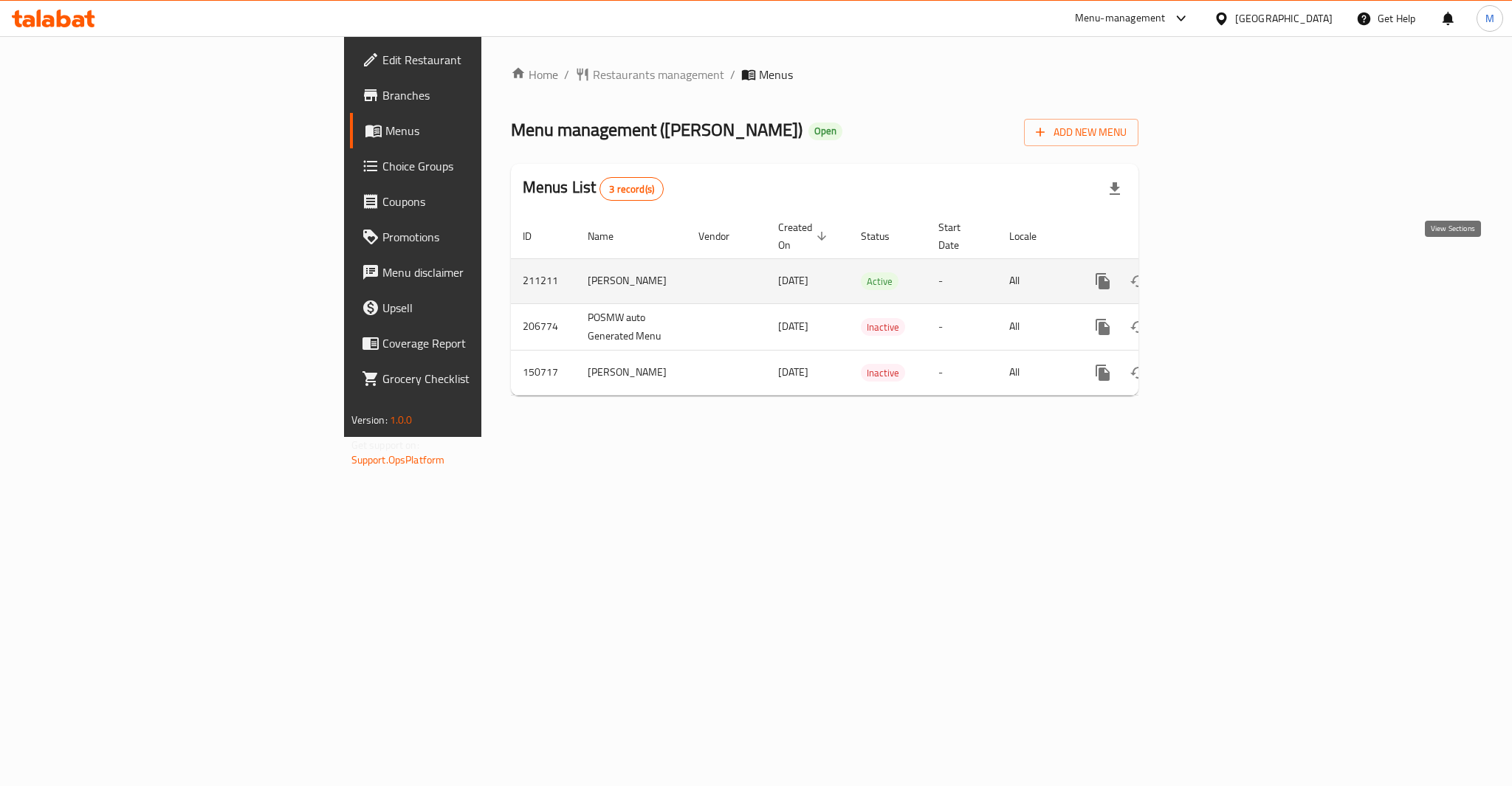
click at [1215, 274] on icon "enhanced table" at bounding box center [1209, 280] width 13 height 13
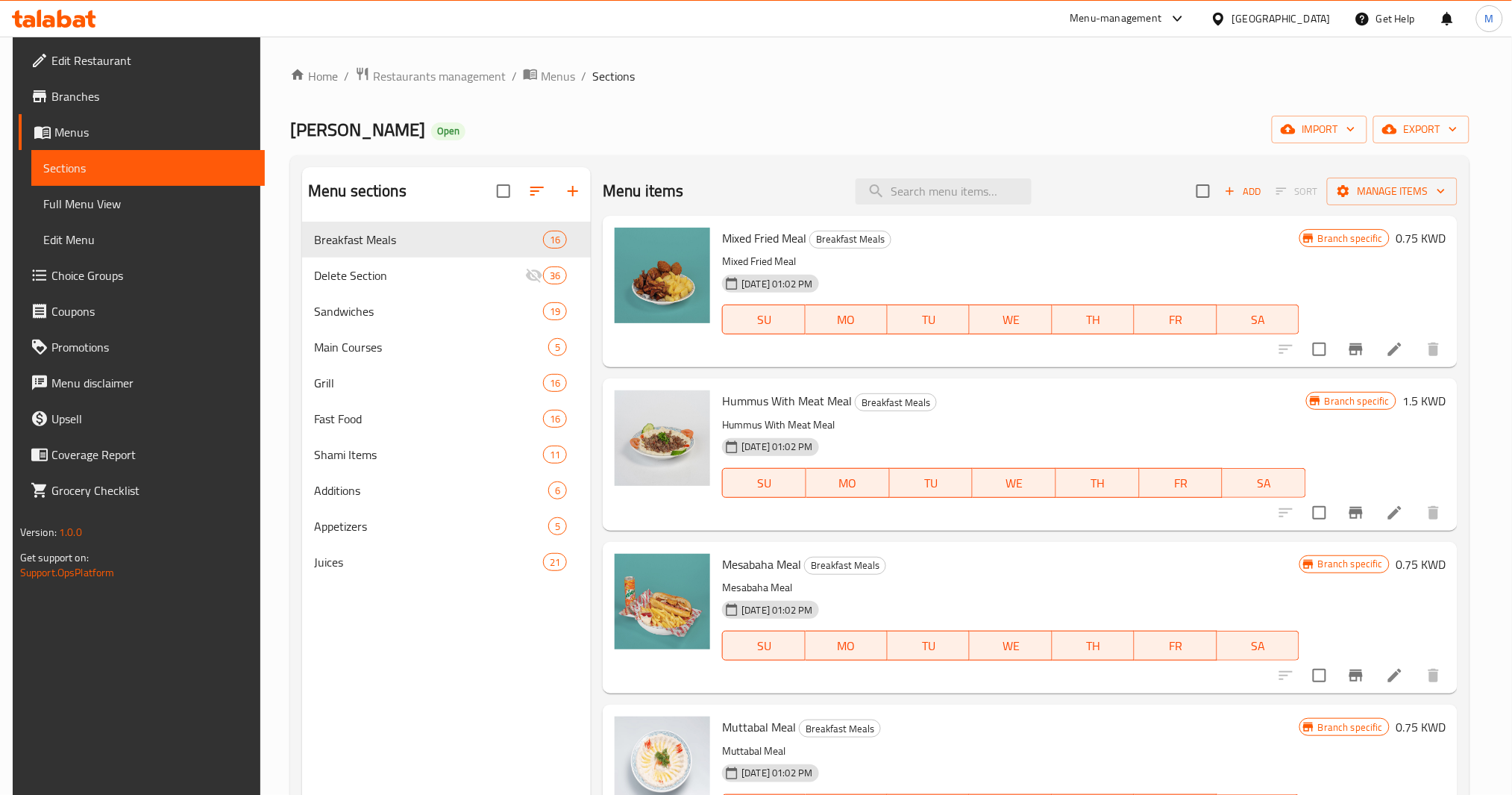
click at [1443, 114] on div "Home / Restaurants management / Menus / Sections Qasr Alaziziya Open import exp…" at bounding box center [880, 520] width 1180 height 907
click at [1436, 120] on span "export" at bounding box center [1422, 129] width 72 height 19
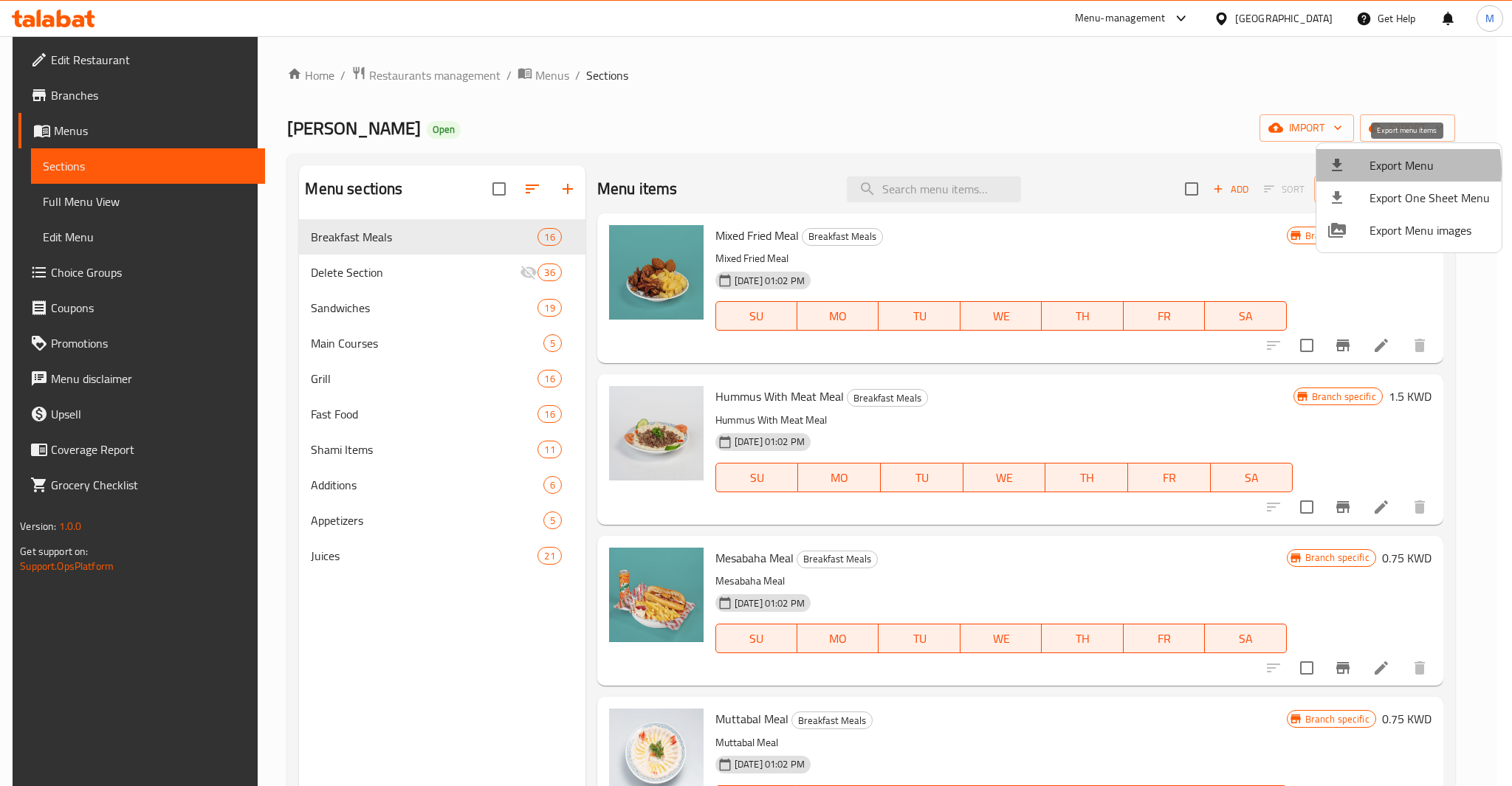
click at [1384, 169] on span "Export Menu" at bounding box center [1429, 165] width 121 height 18
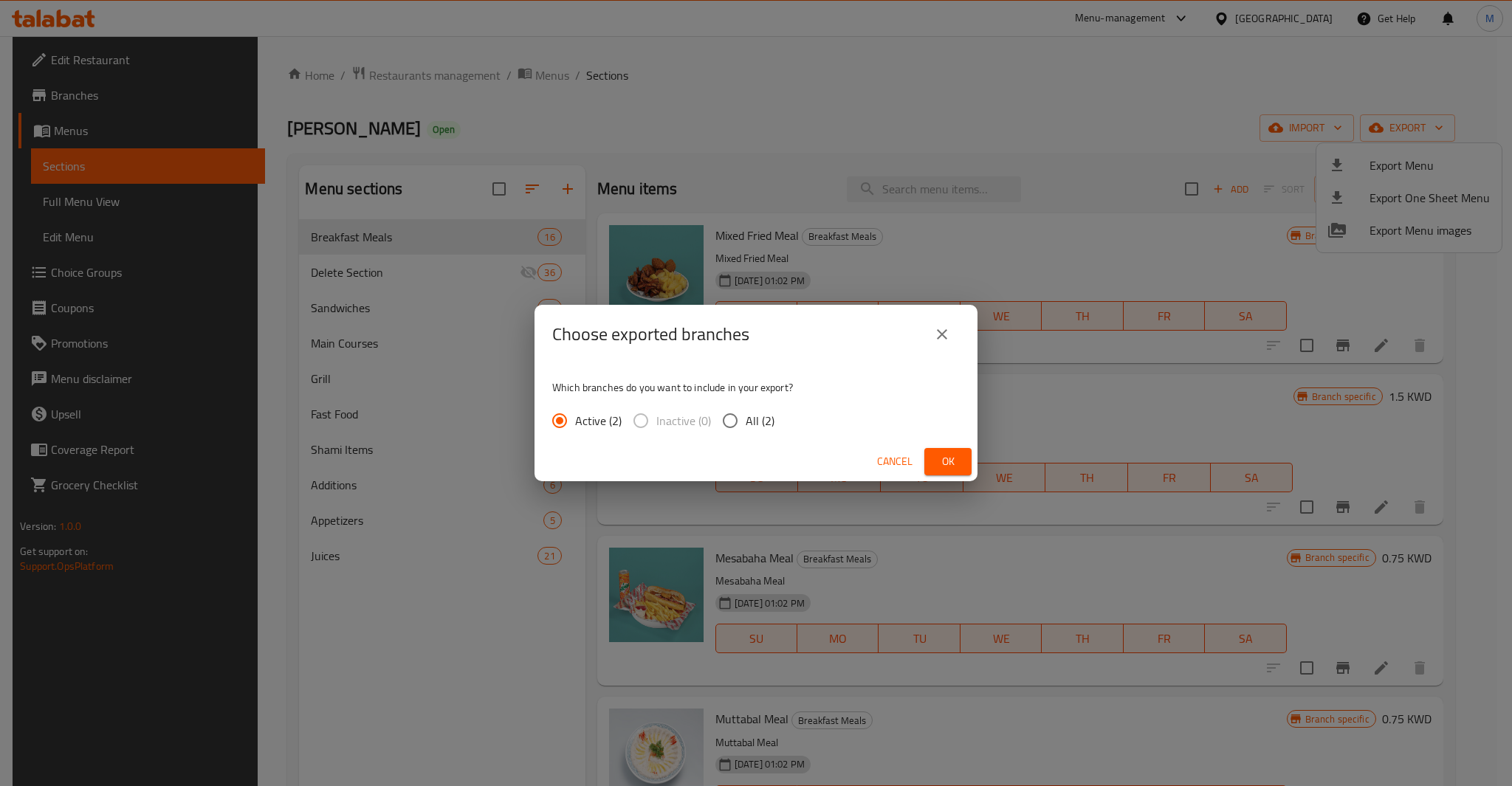
click at [749, 426] on span "All (2)" at bounding box center [760, 421] width 29 height 18
click at [745, 426] on input "All (2)" at bounding box center [730, 420] width 31 height 31
radio input "true"
click at [960, 472] on button "Ok" at bounding box center [947, 461] width 47 height 28
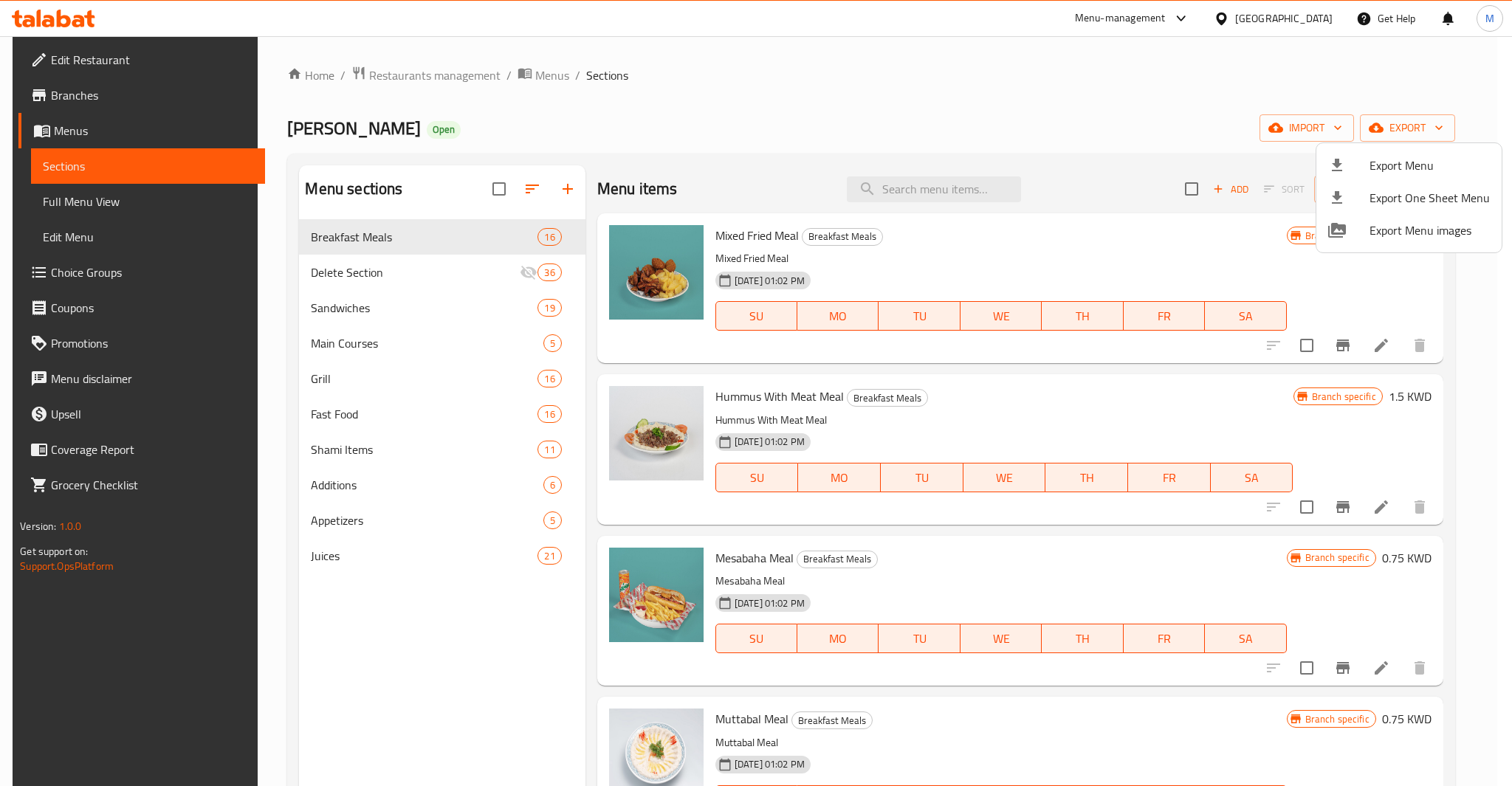
click at [104, 202] on div at bounding box center [756, 393] width 1512 height 786
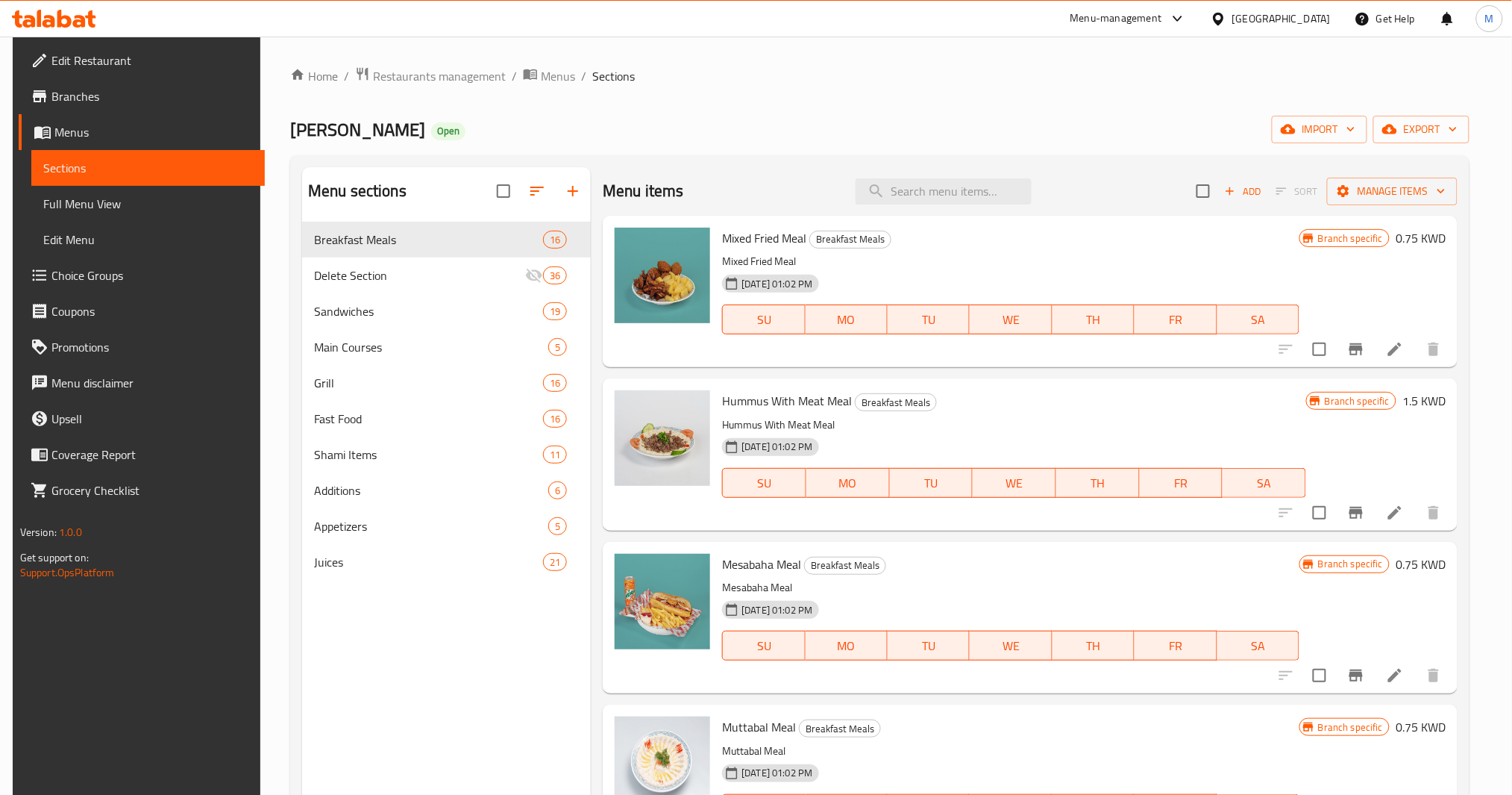
click at [105, 204] on span "Full Menu View" at bounding box center [148, 204] width 210 height 18
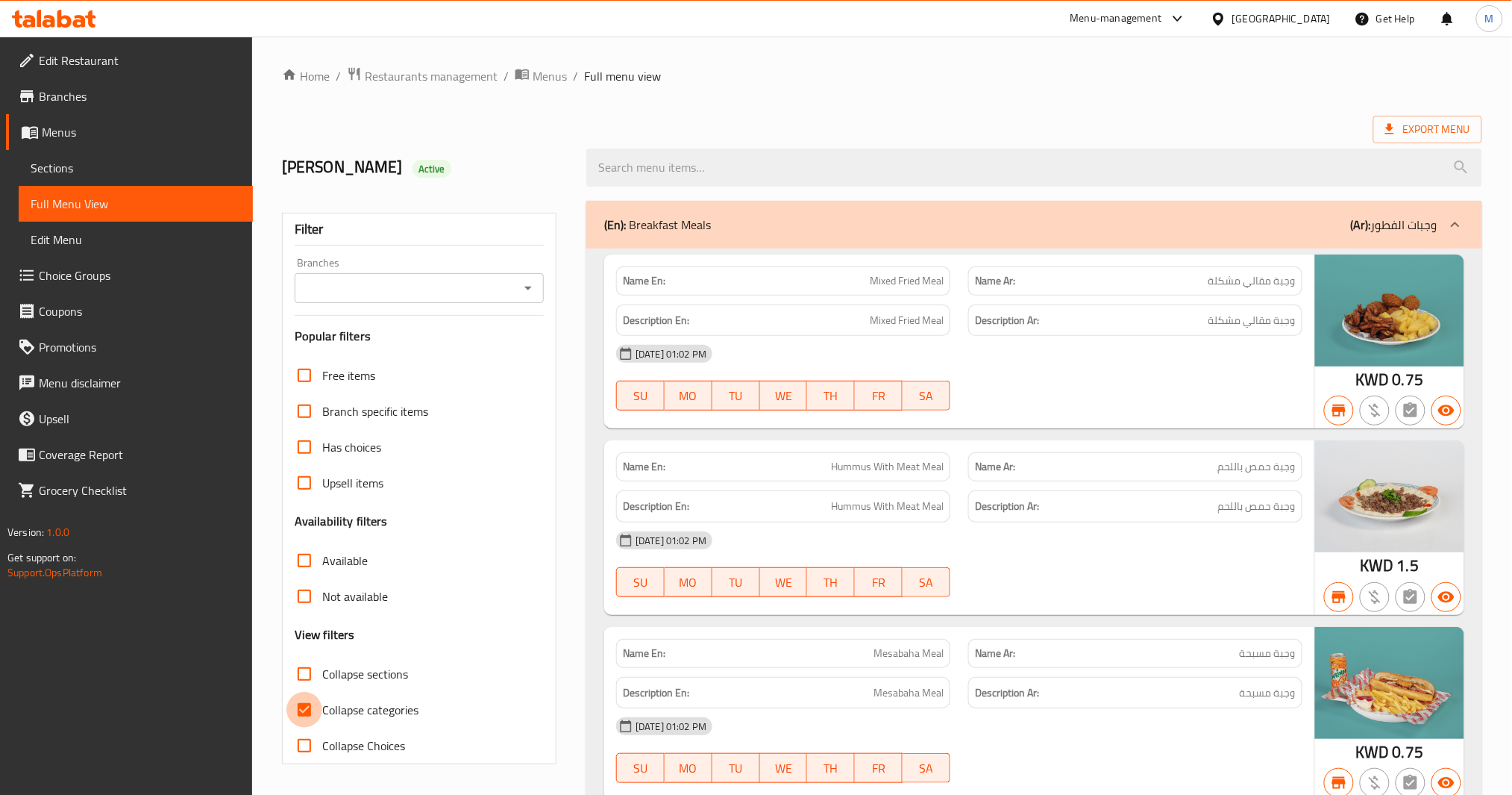
click at [306, 714] on input "Collapse categories" at bounding box center [304, 710] width 36 height 36
checkbox input "false"
click at [126, 143] on link "Menus" at bounding box center [129, 132] width 247 height 36
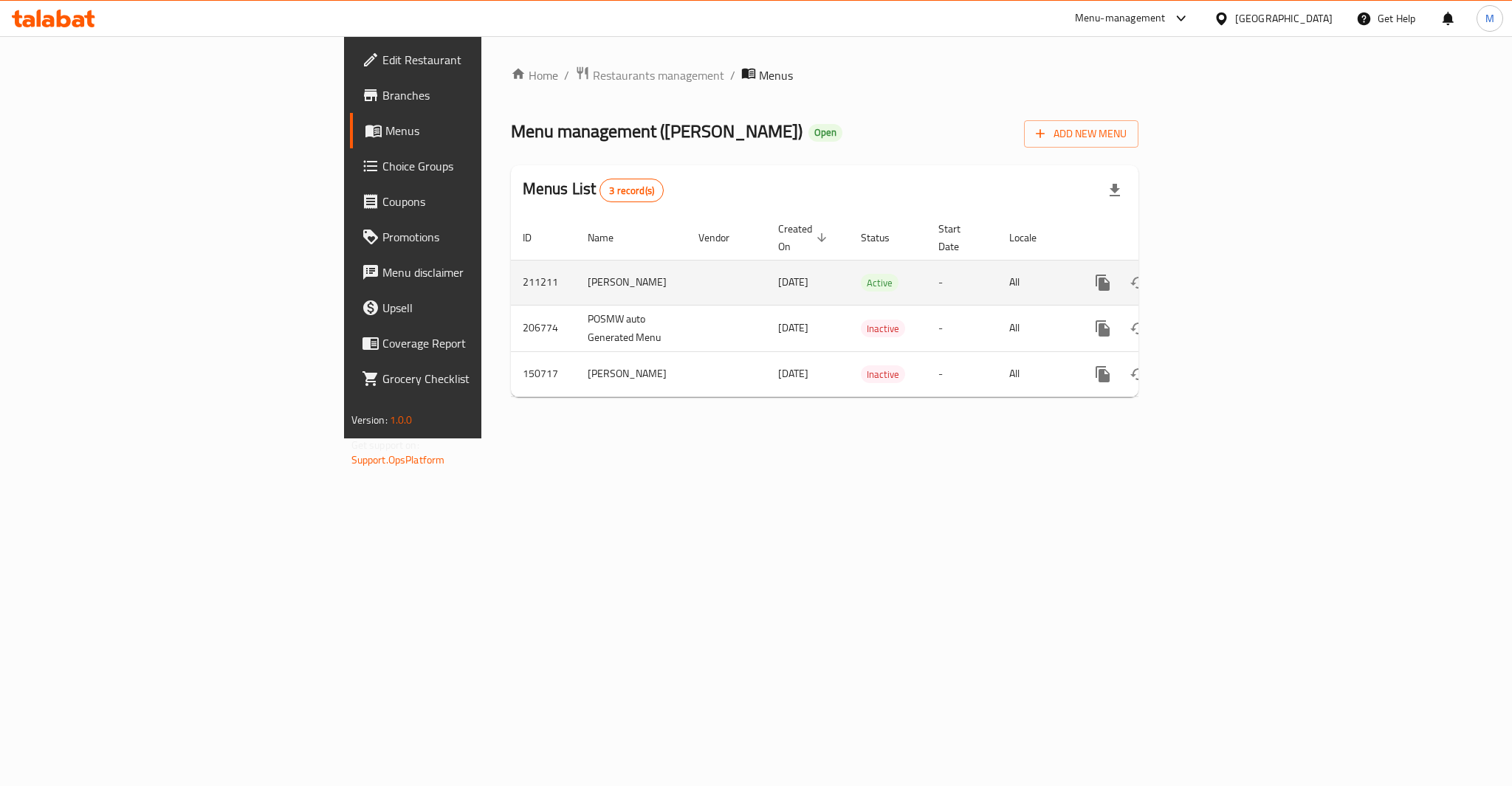
click at [1218, 273] on icon "enhanced table" at bounding box center [1209, 282] width 18 height 18
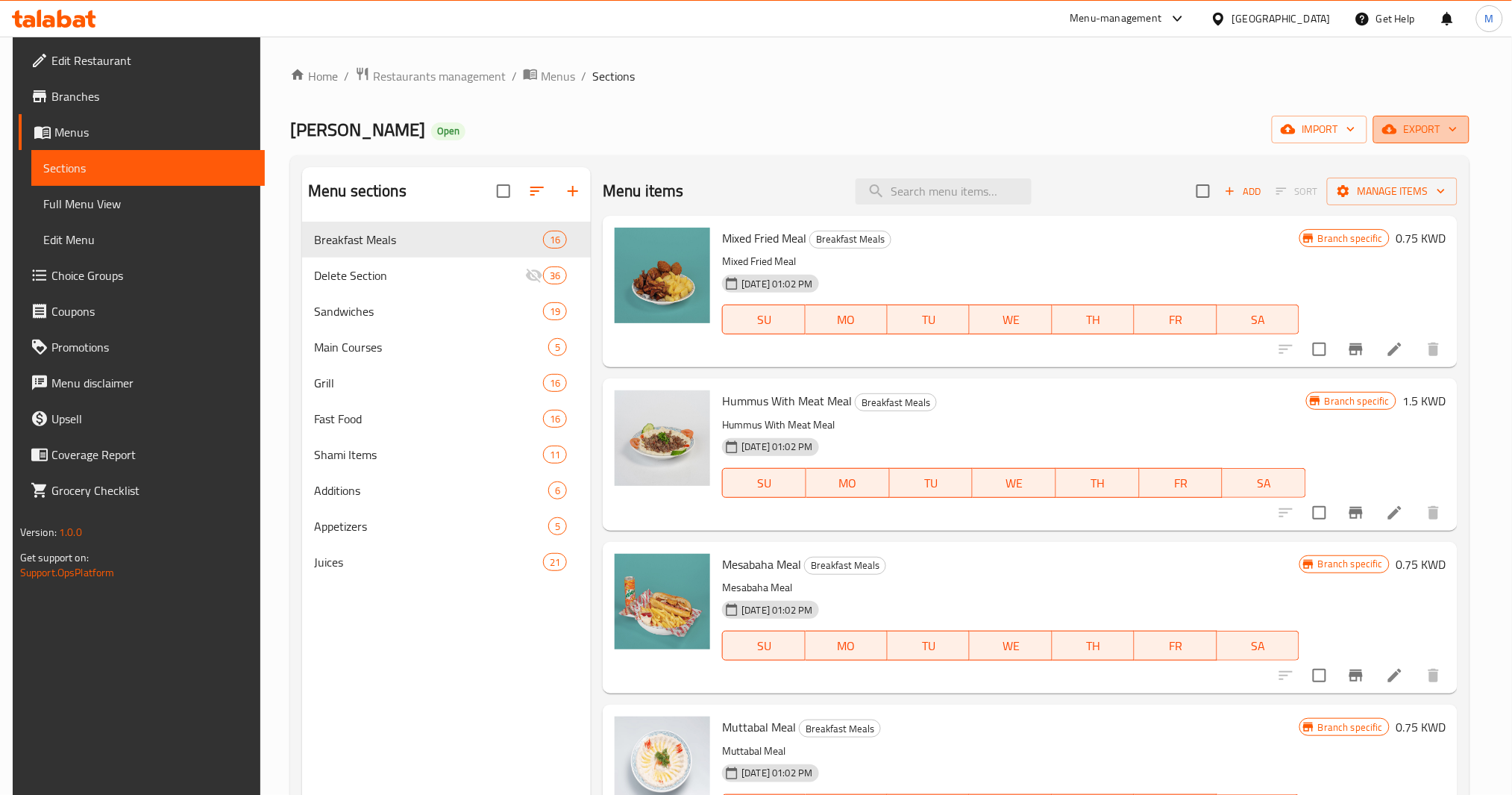
click at [1461, 136] on icon "button" at bounding box center [1453, 129] width 15 height 15
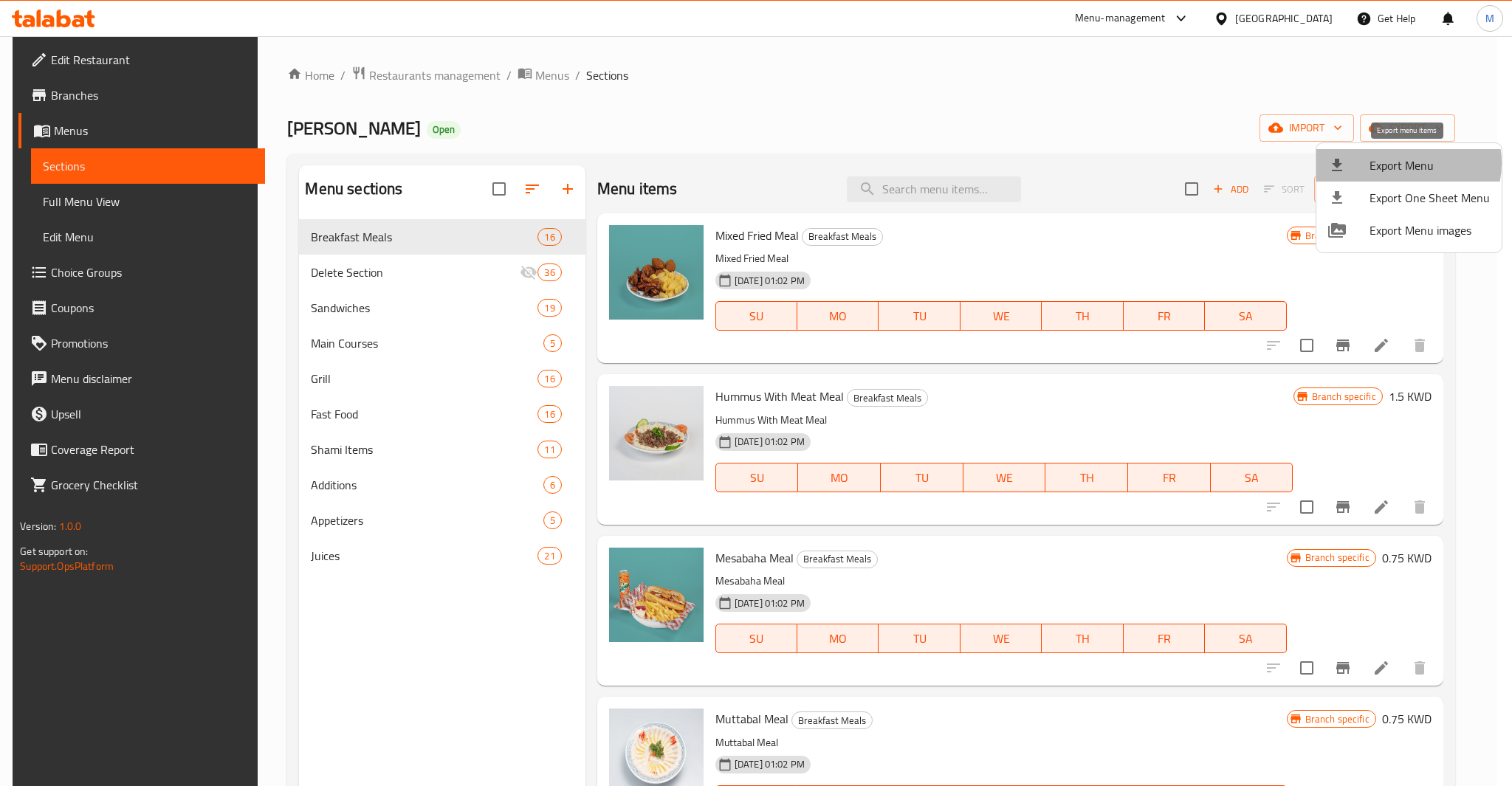
click at [1407, 163] on span "Export Menu" at bounding box center [1429, 165] width 121 height 18
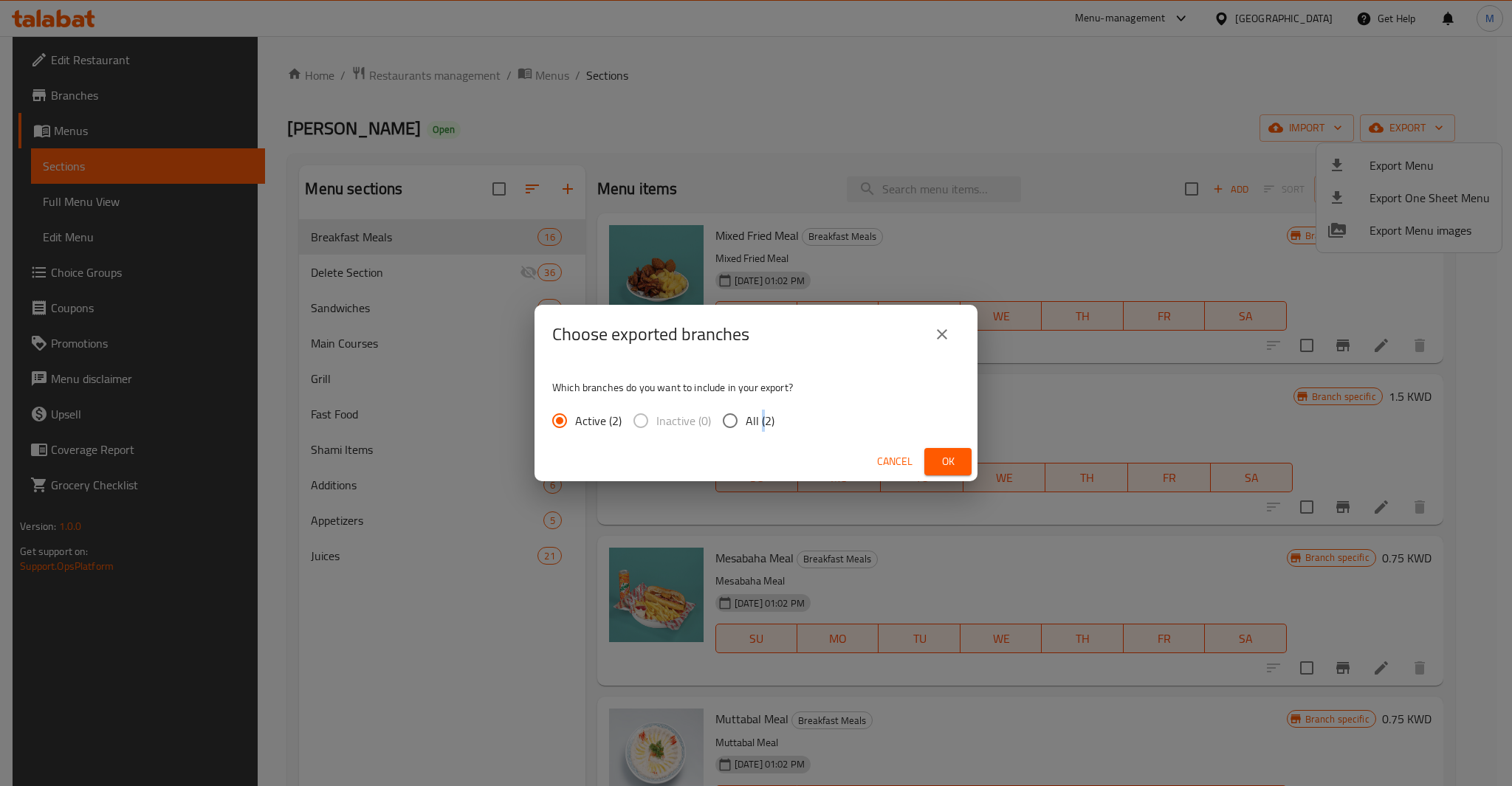
click at [761, 432] on label "All (2)" at bounding box center [744, 420] width 60 height 31
click at [752, 422] on span "All (2)" at bounding box center [760, 421] width 29 height 18
click at [745, 422] on input "All (2)" at bounding box center [730, 420] width 31 height 31
radio input "true"
click at [962, 453] on button "Ok" at bounding box center [947, 461] width 47 height 28
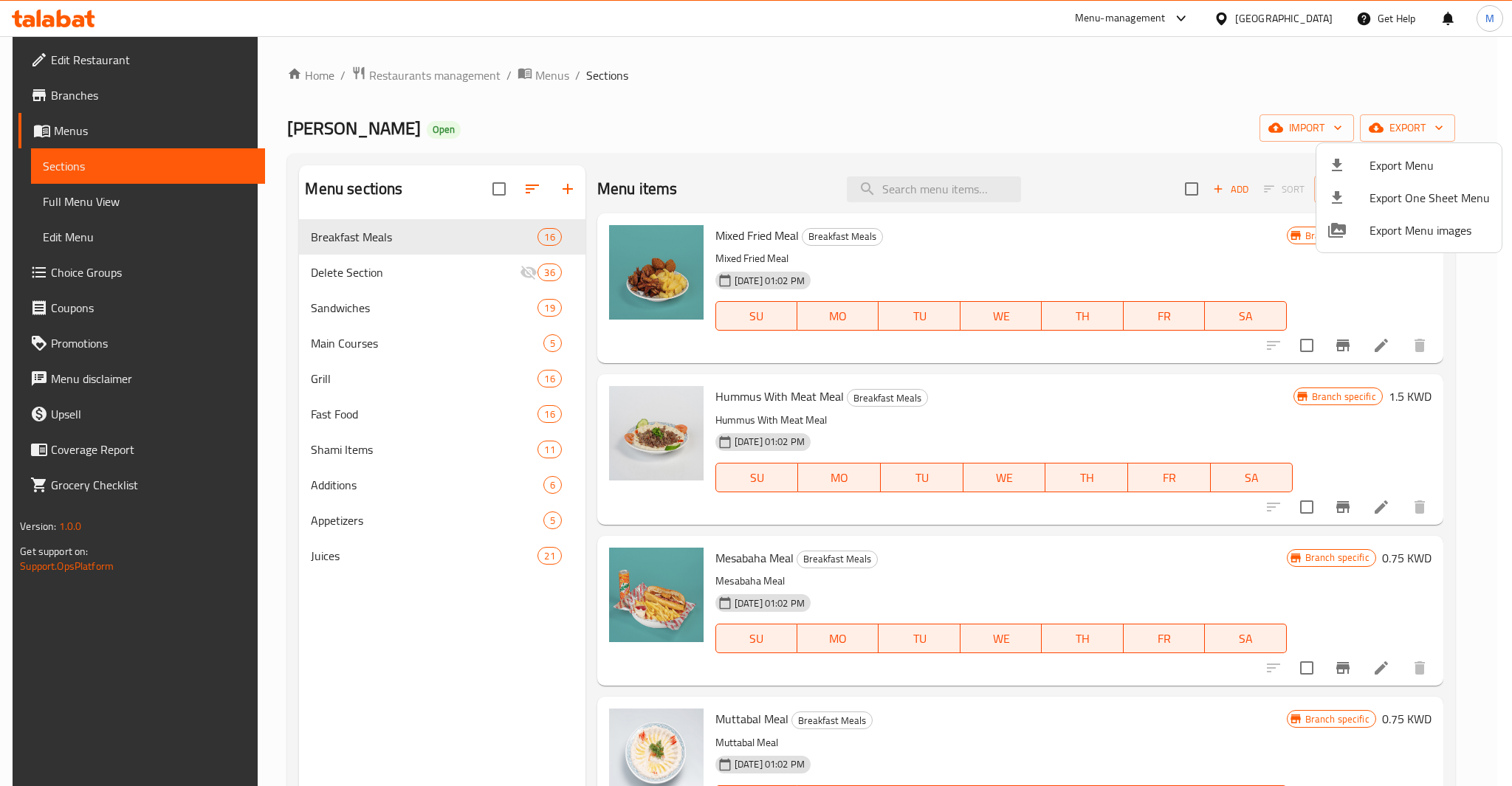
click at [374, 470] on div at bounding box center [756, 393] width 1512 height 786
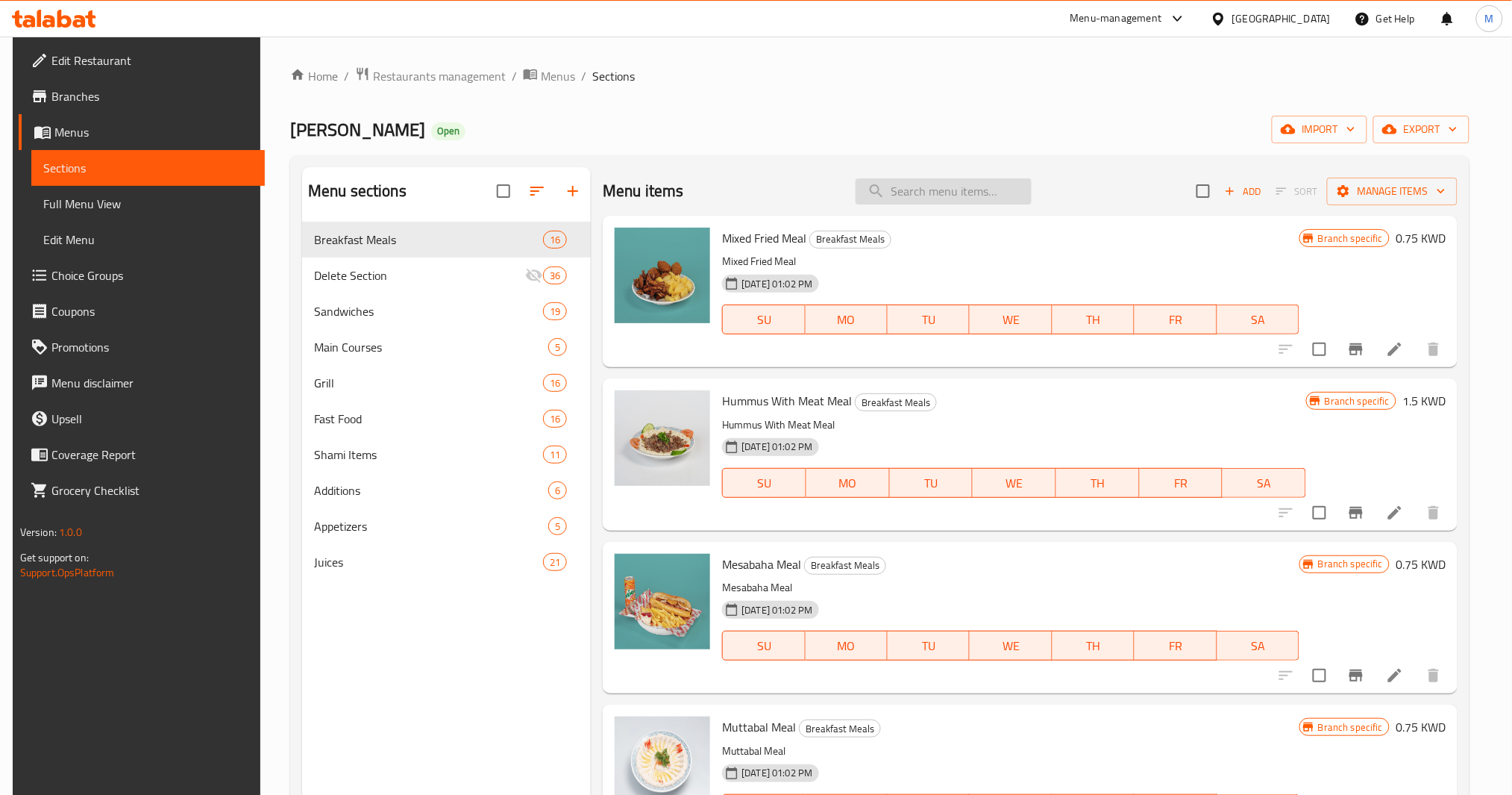
paste input "Roumy"
click at [926, 183] on input "Roumy" at bounding box center [943, 191] width 176 height 26
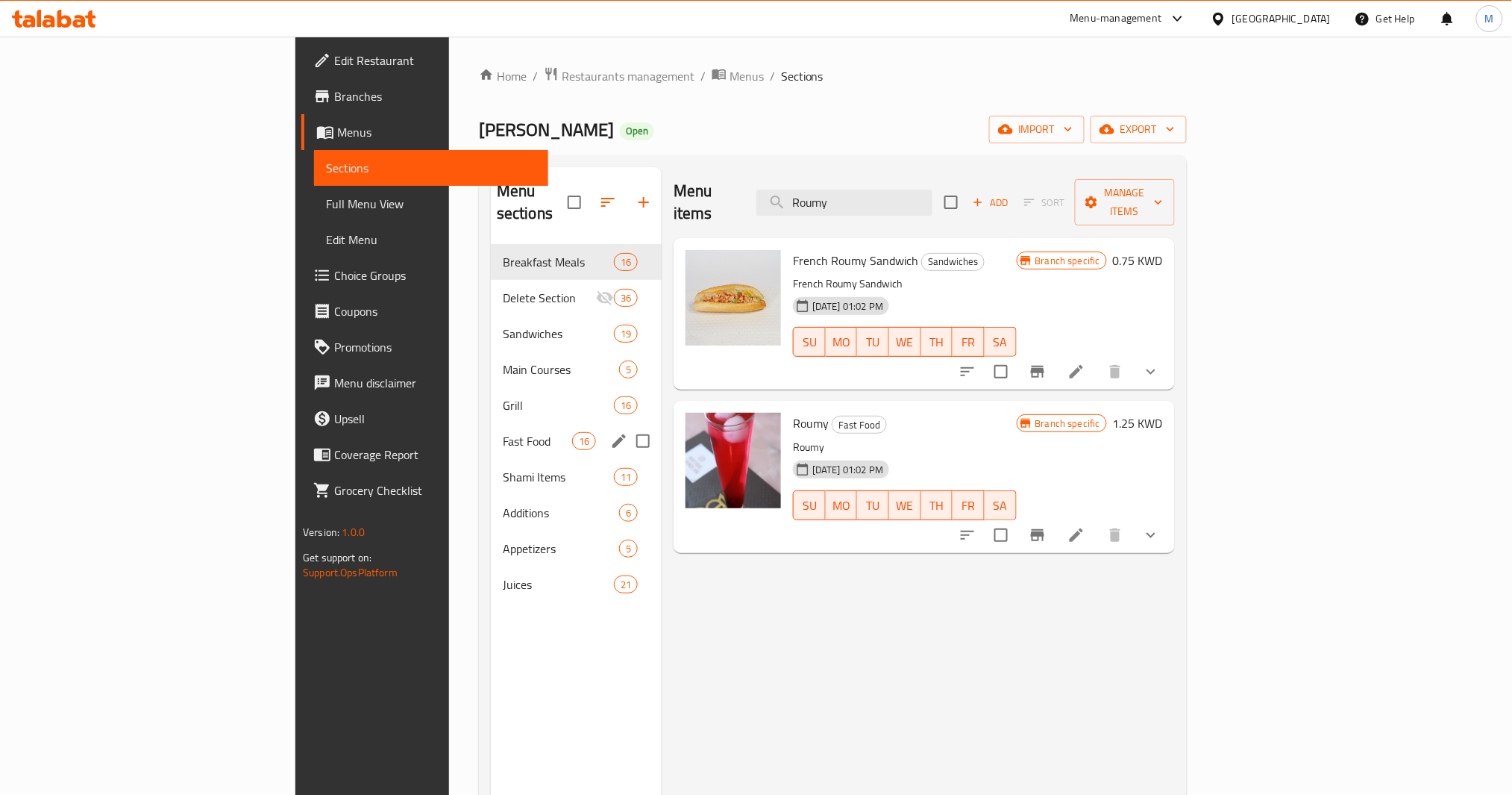
type input "Roumy"
click at [503, 432] on span "Fast Food" at bounding box center [537, 441] width 70 height 18
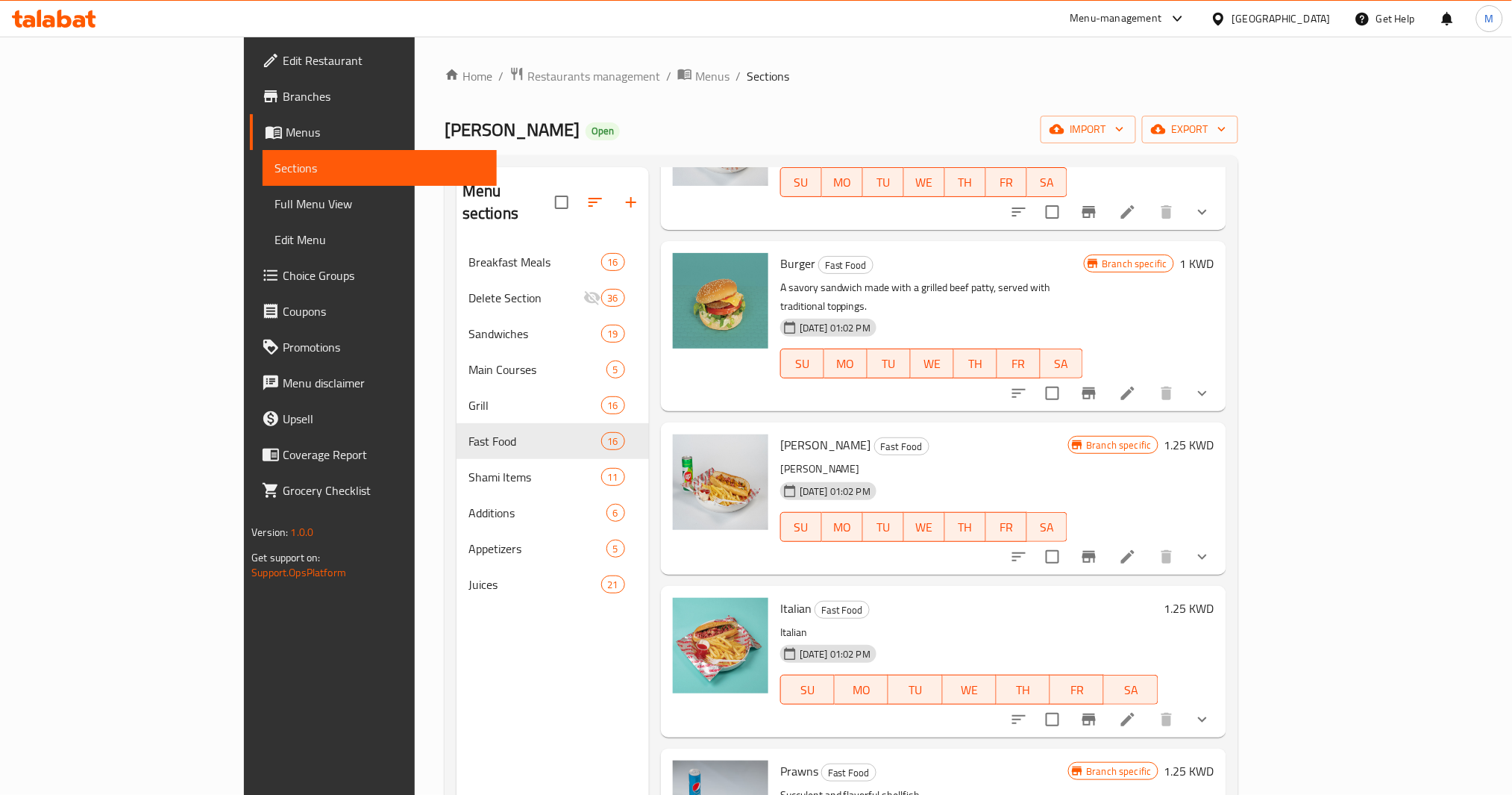
scroll to position [1492, 0]
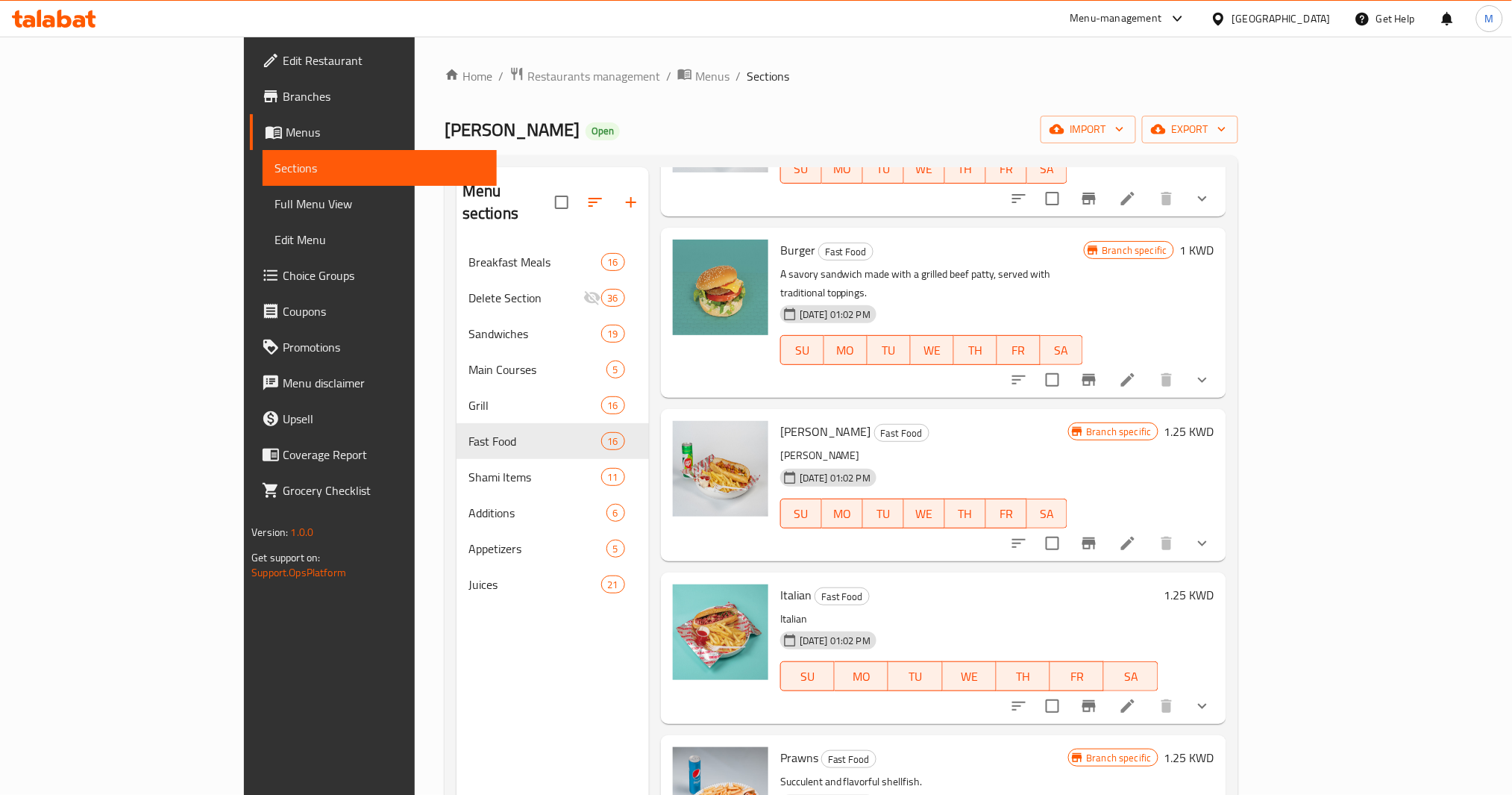
click at [780, 584] on span "Italian" at bounding box center [796, 594] width 32 height 23
copy h6 "Italian"
click at [780, 746] on span "Prawns" at bounding box center [799, 757] width 38 height 23
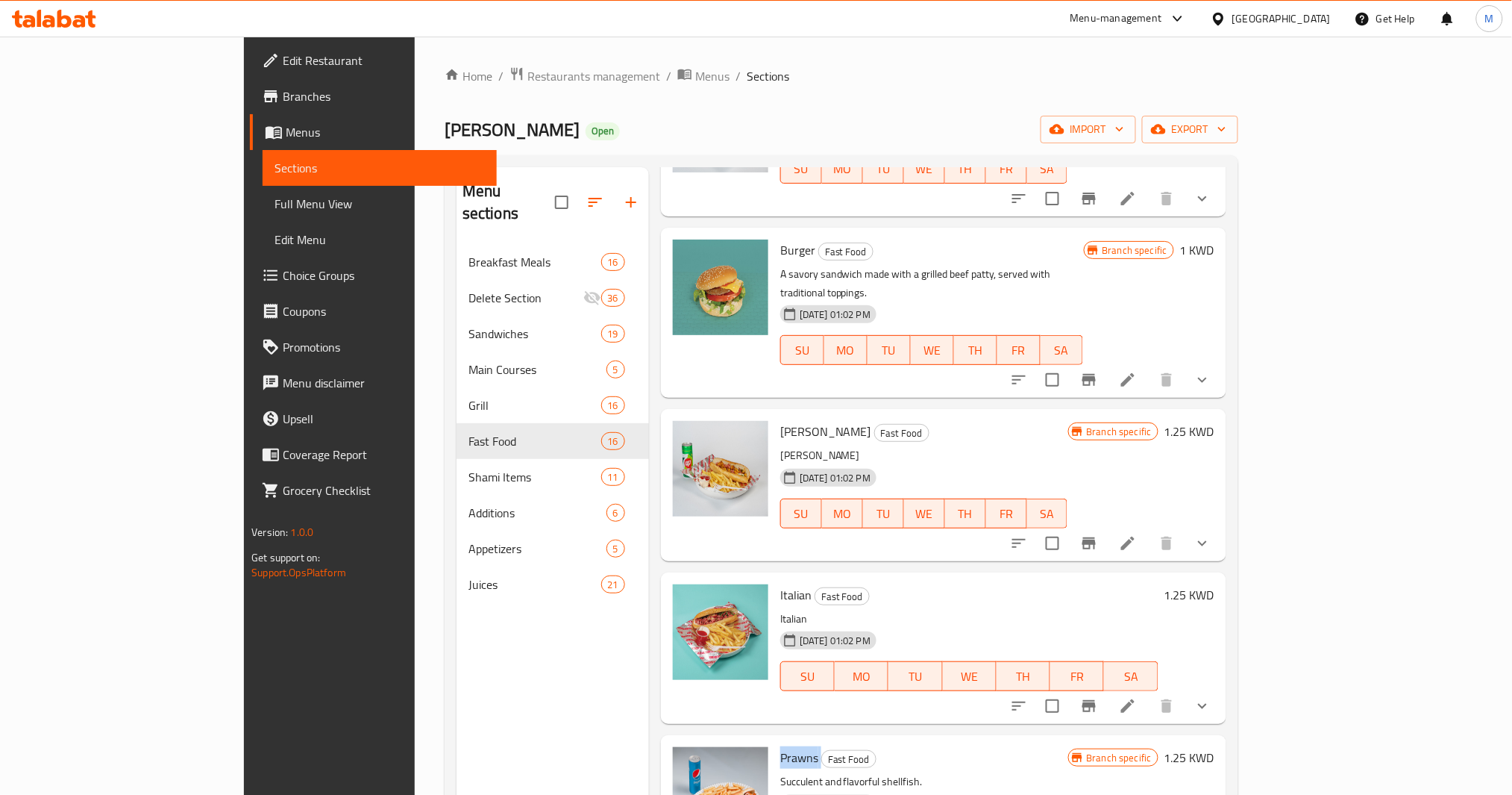
click at [780, 746] on span "Prawns" at bounding box center [799, 757] width 38 height 23
copy h6 "Prawns"
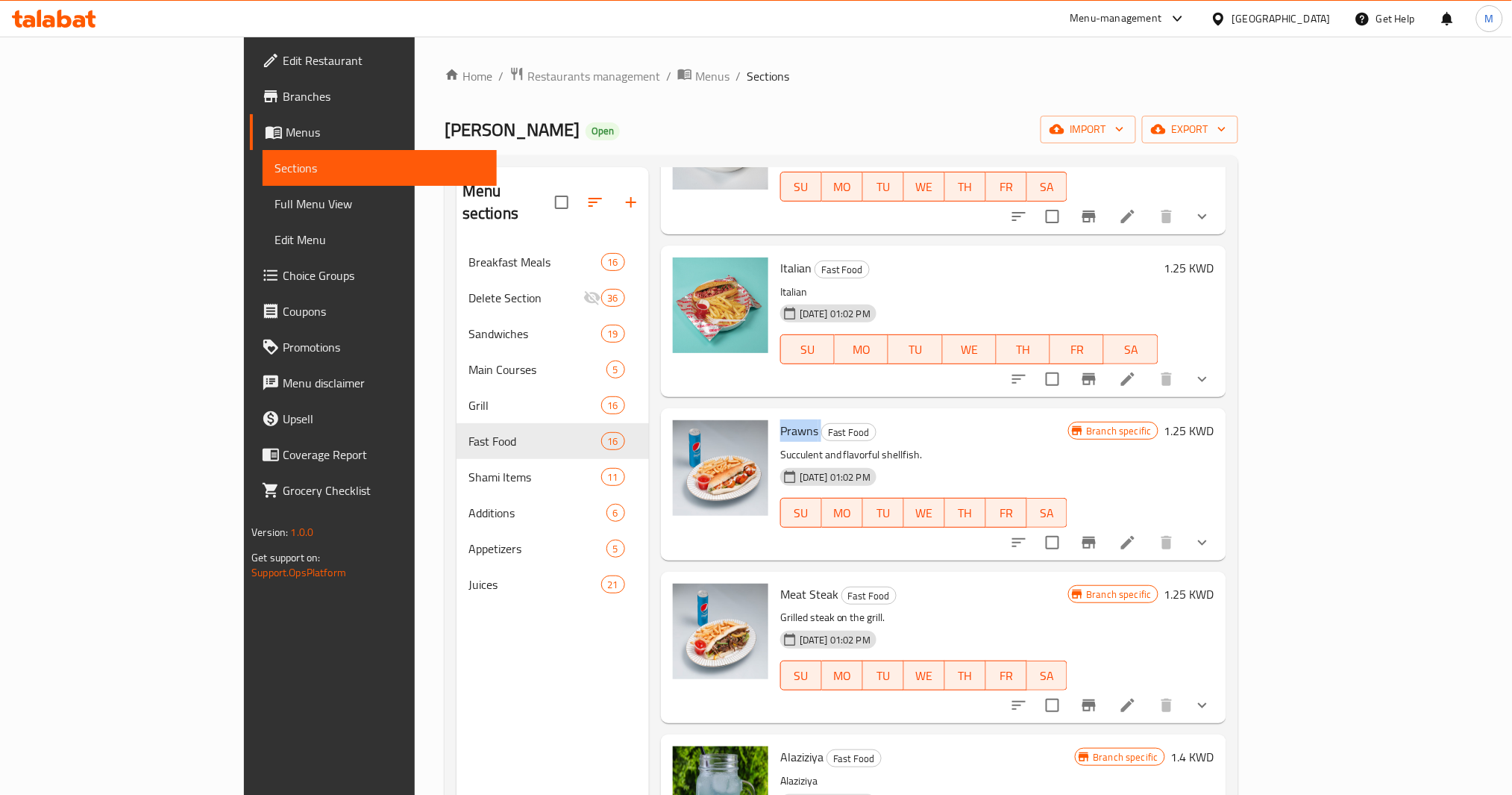
scroll to position [1828, 0]
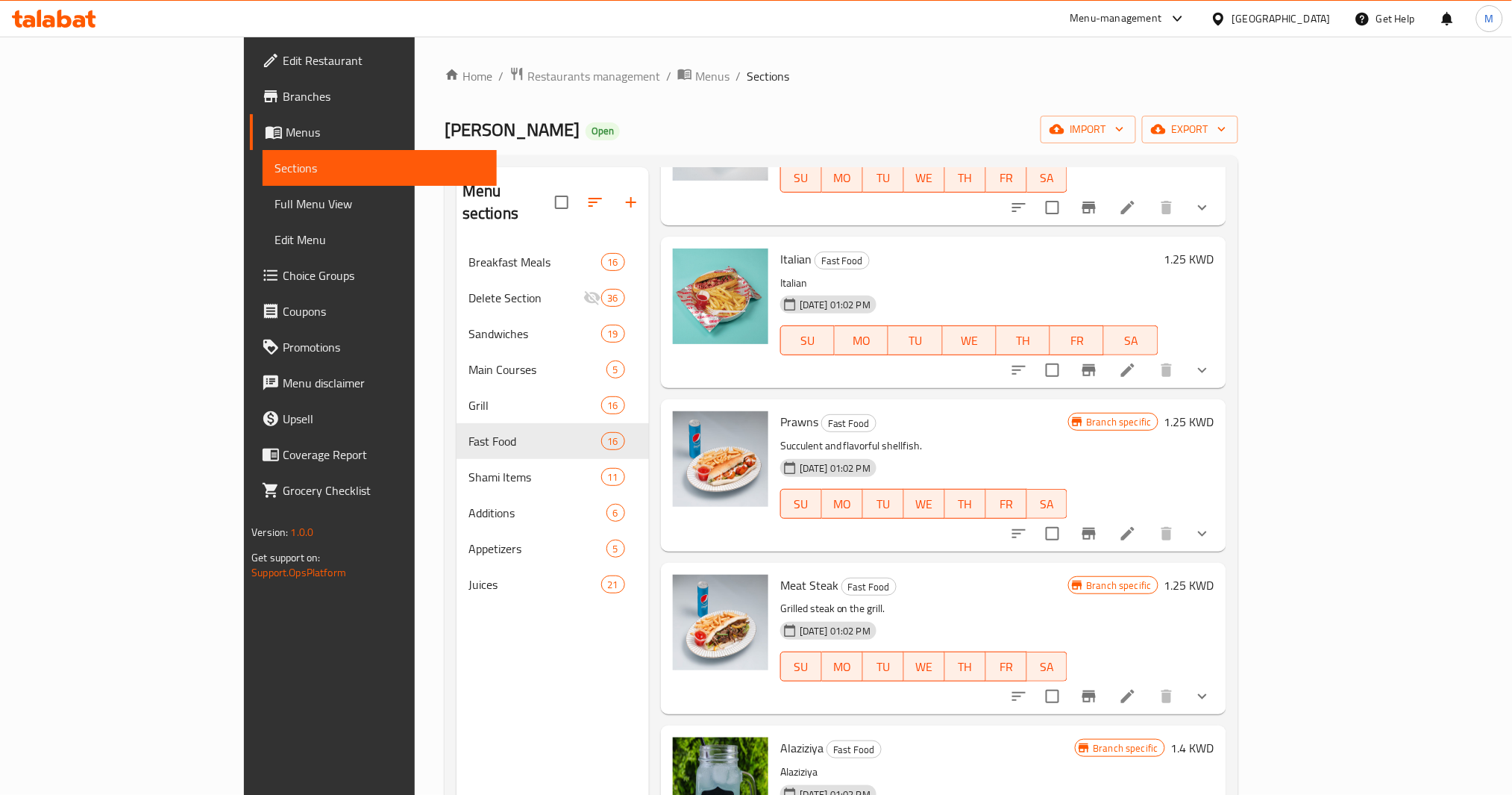
click at [780, 574] on span "Meat Steak" at bounding box center [809, 585] width 58 height 23
copy h6 "Meat Steak"
click at [780, 736] on span "Alaziziya" at bounding box center [802, 747] width 43 height 23
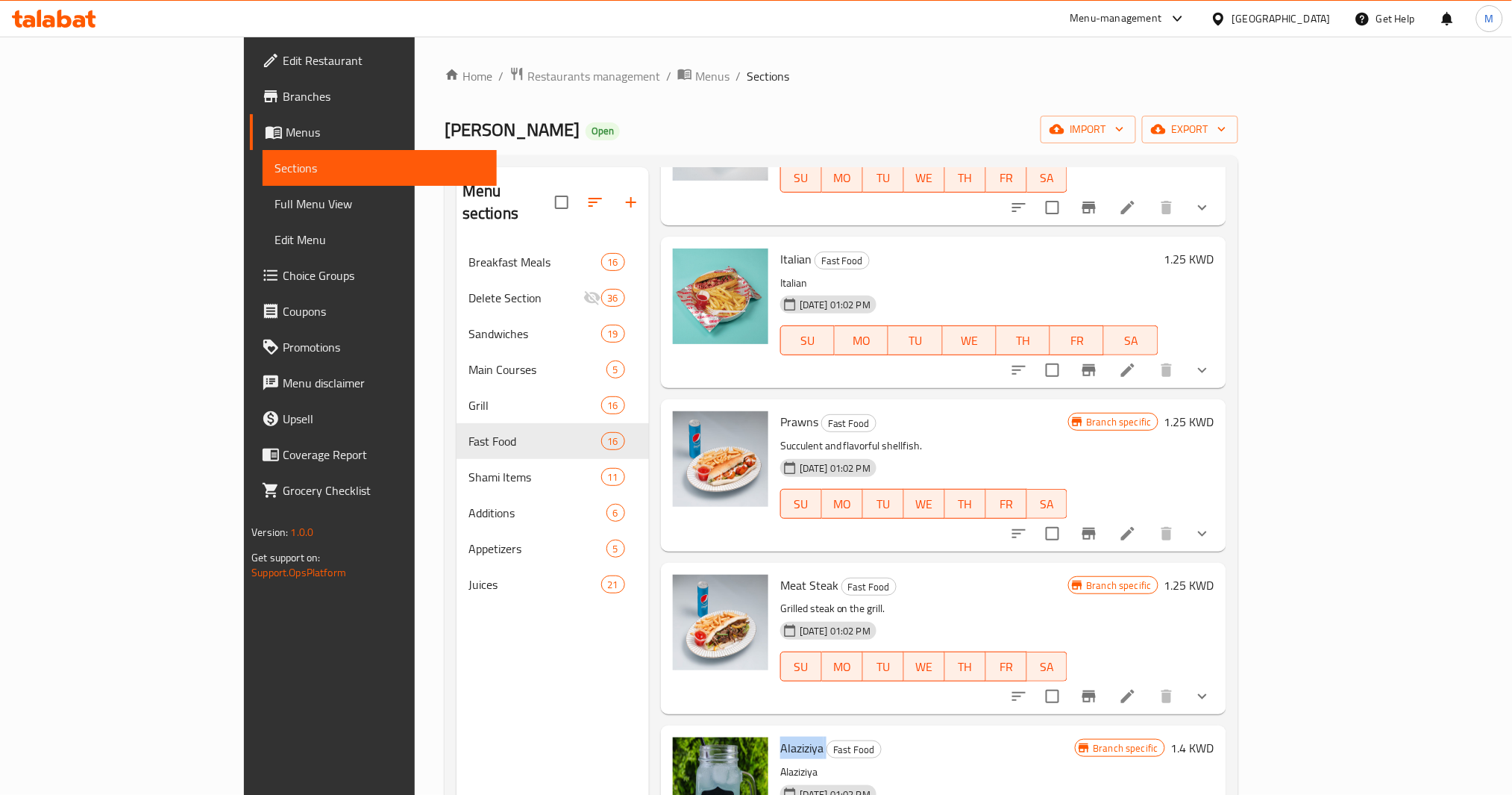
click at [780, 736] on span "Alaziziya" at bounding box center [802, 747] width 43 height 23
copy h6 "Alaziziya"
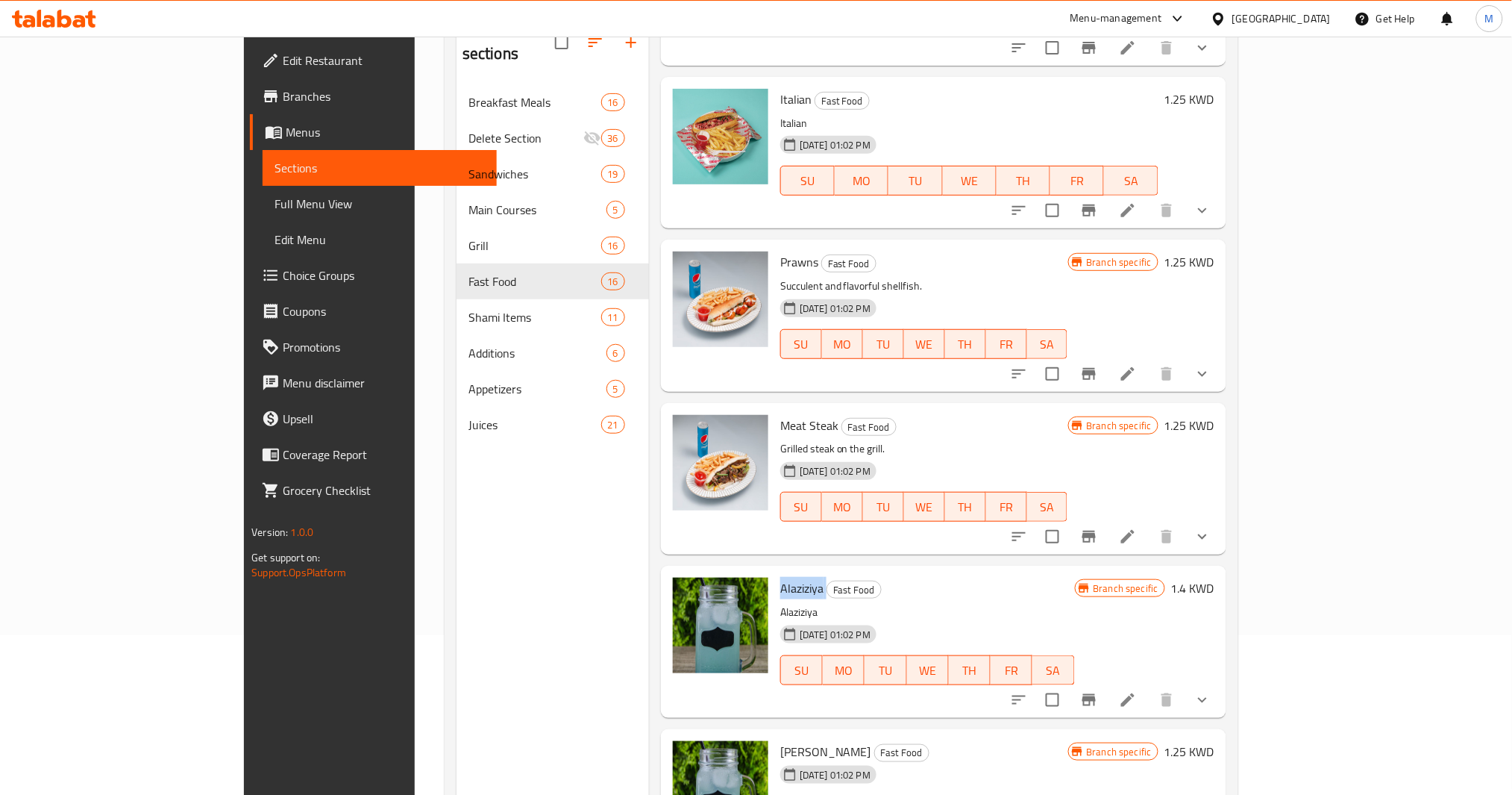
scroll to position [209, 0]
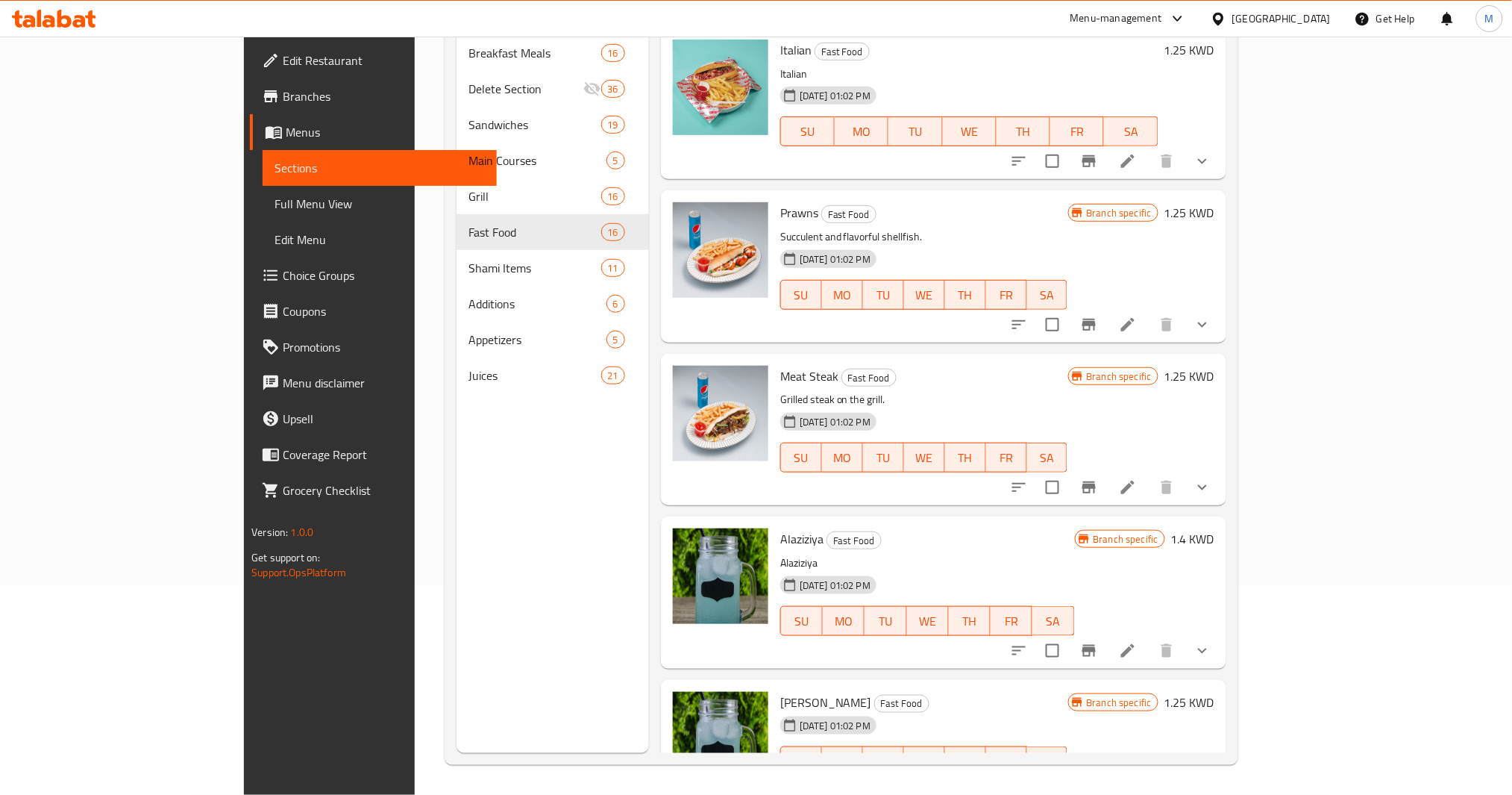
click at [780, 691] on span "[PERSON_NAME]" at bounding box center [826, 702] width 91 height 23
copy h6 "[PERSON_NAME]"
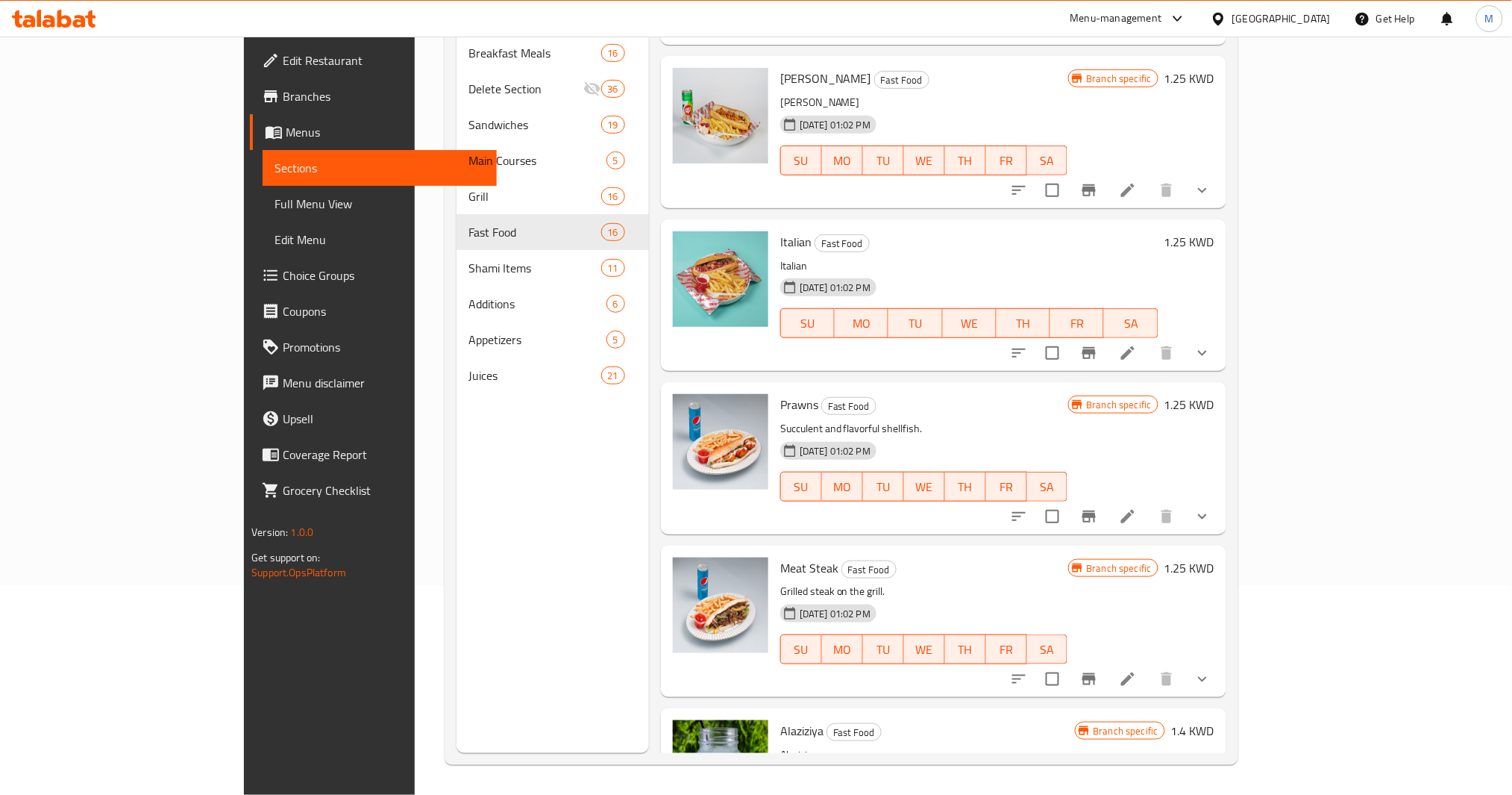
scroll to position [1629, 0]
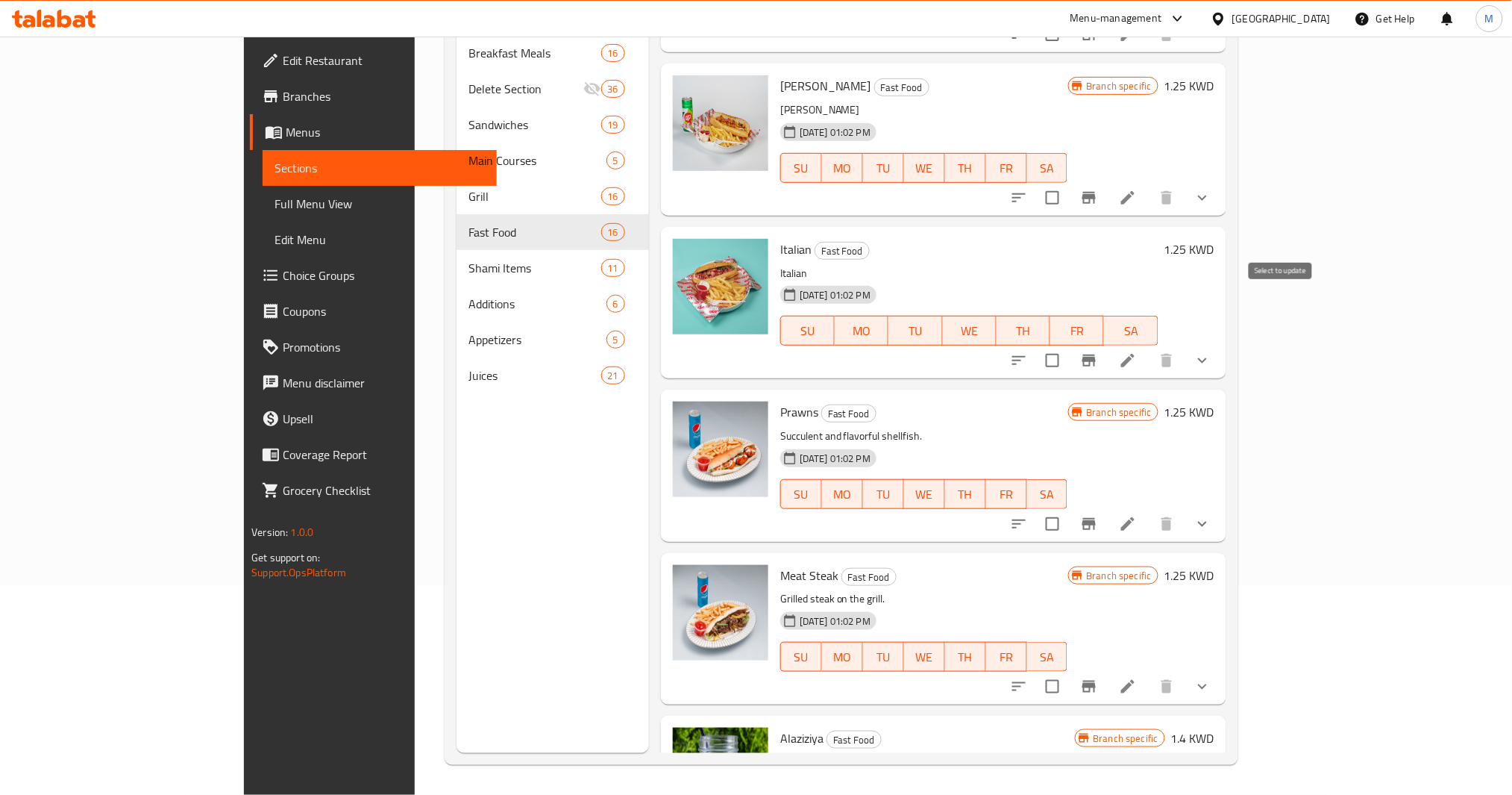
click at [1069, 345] on input "checkbox" at bounding box center [1052, 360] width 32 height 32
checkbox input "true"
click at [1069, 509] on input "checkbox" at bounding box center [1052, 524] width 32 height 32
checkbox input "true"
click at [1069, 671] on input "checkbox" at bounding box center [1052, 687] width 32 height 32
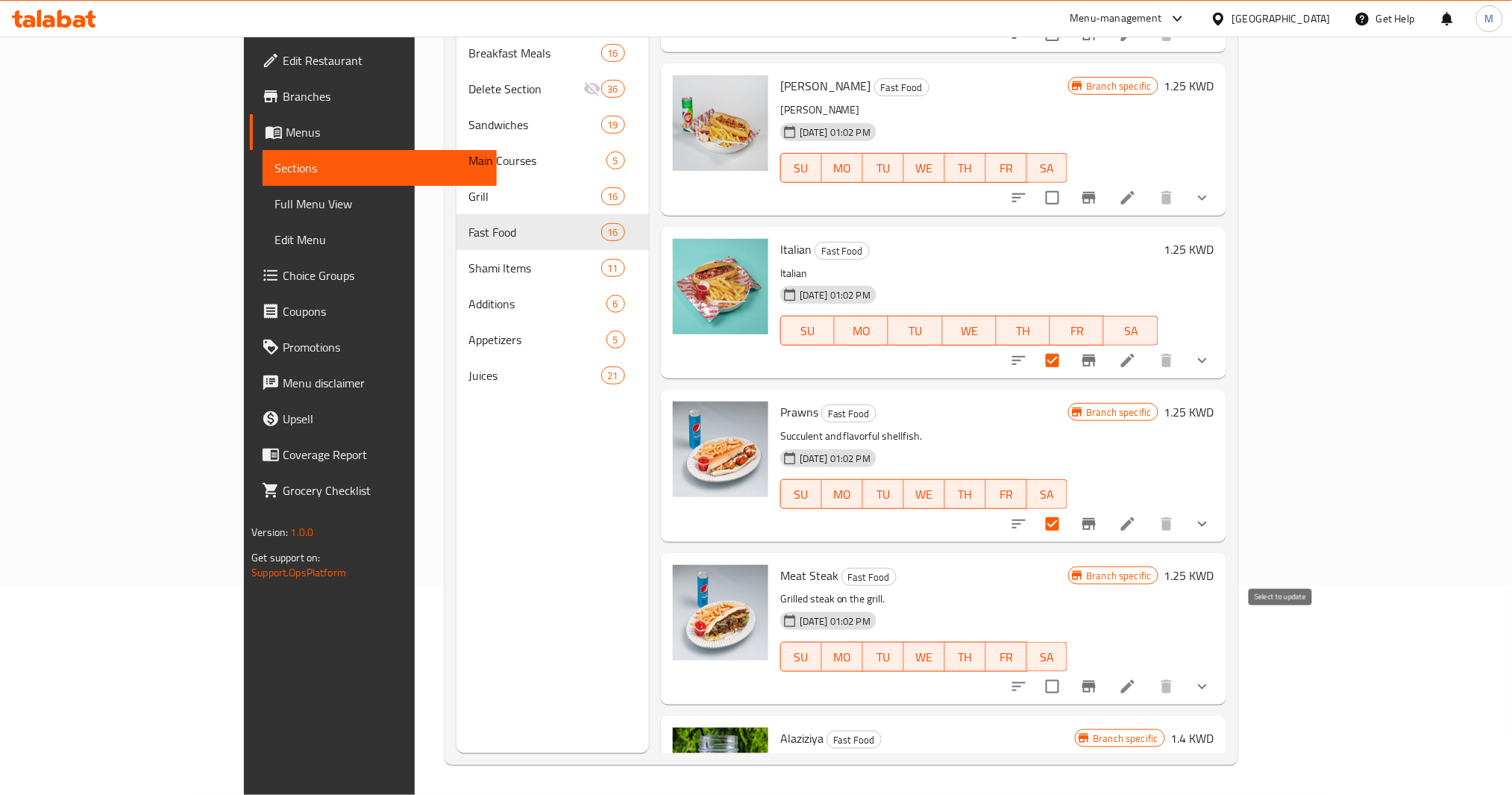
checkbox input "true"
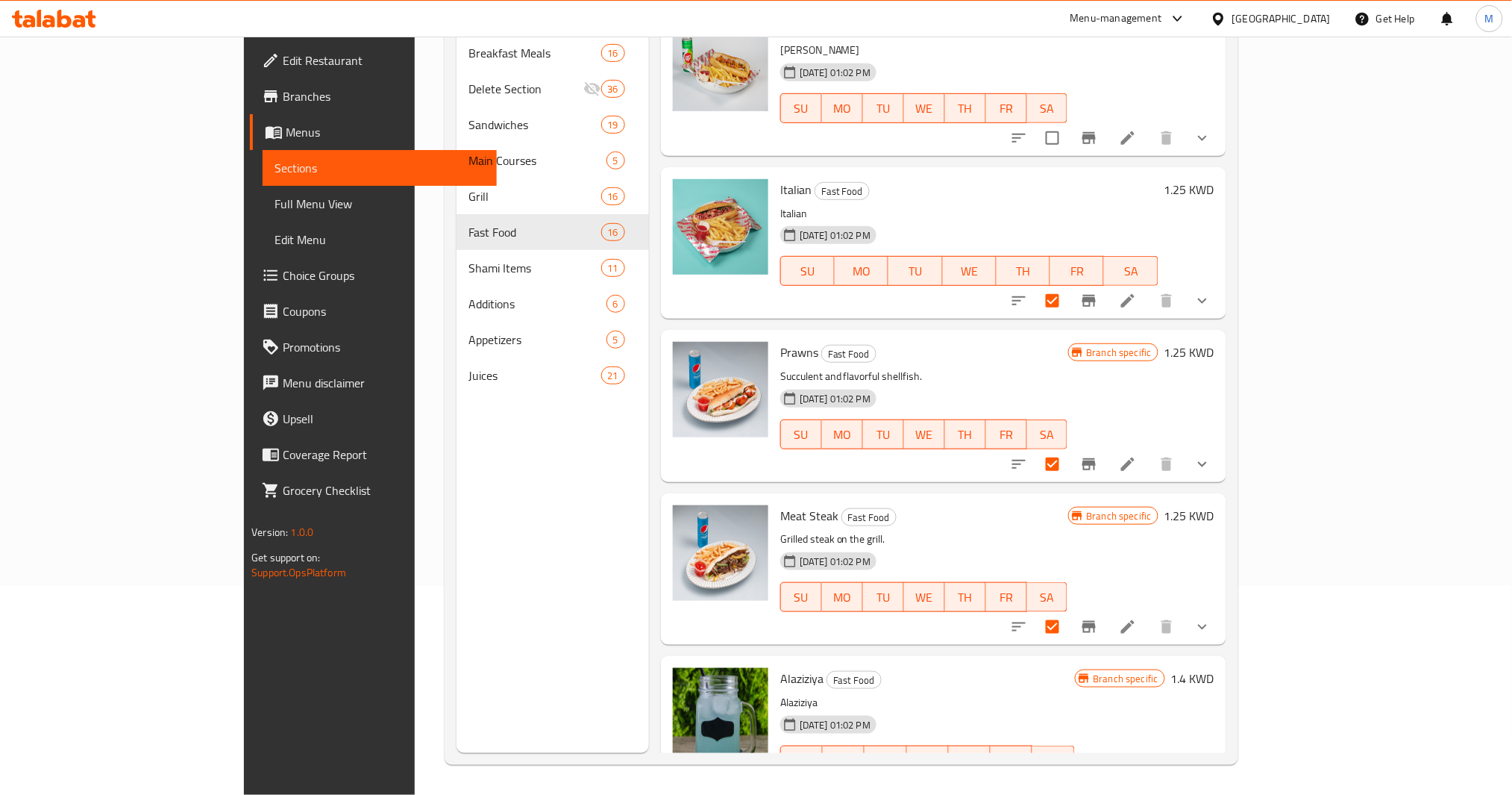
scroll to position [1828, 0]
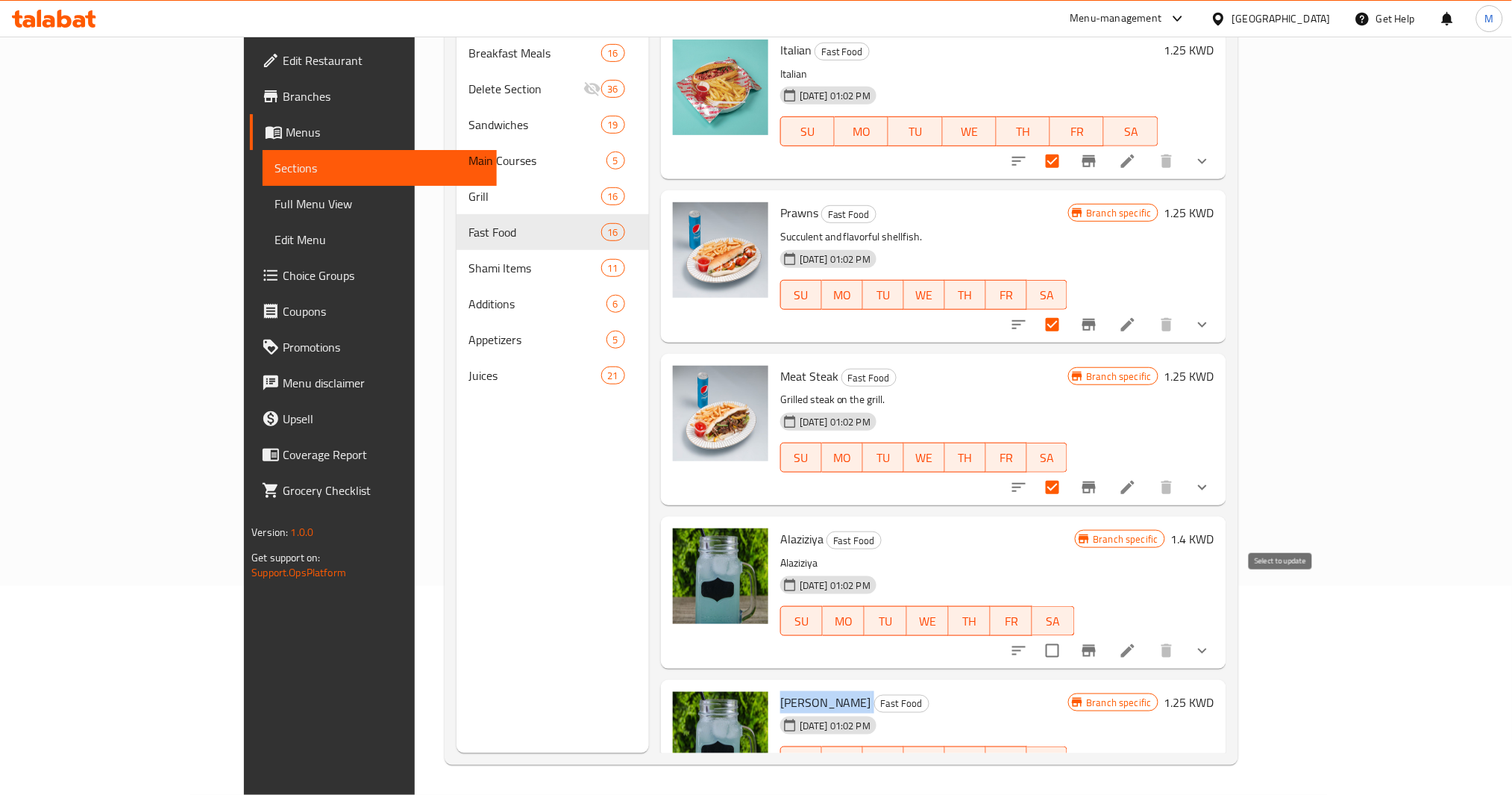
click at [1069, 635] on input "checkbox" at bounding box center [1052, 650] width 32 height 32
checkbox input "true"
click at [1069, 775] on input "checkbox" at bounding box center [1052, 790] width 32 height 32
checkbox input "true"
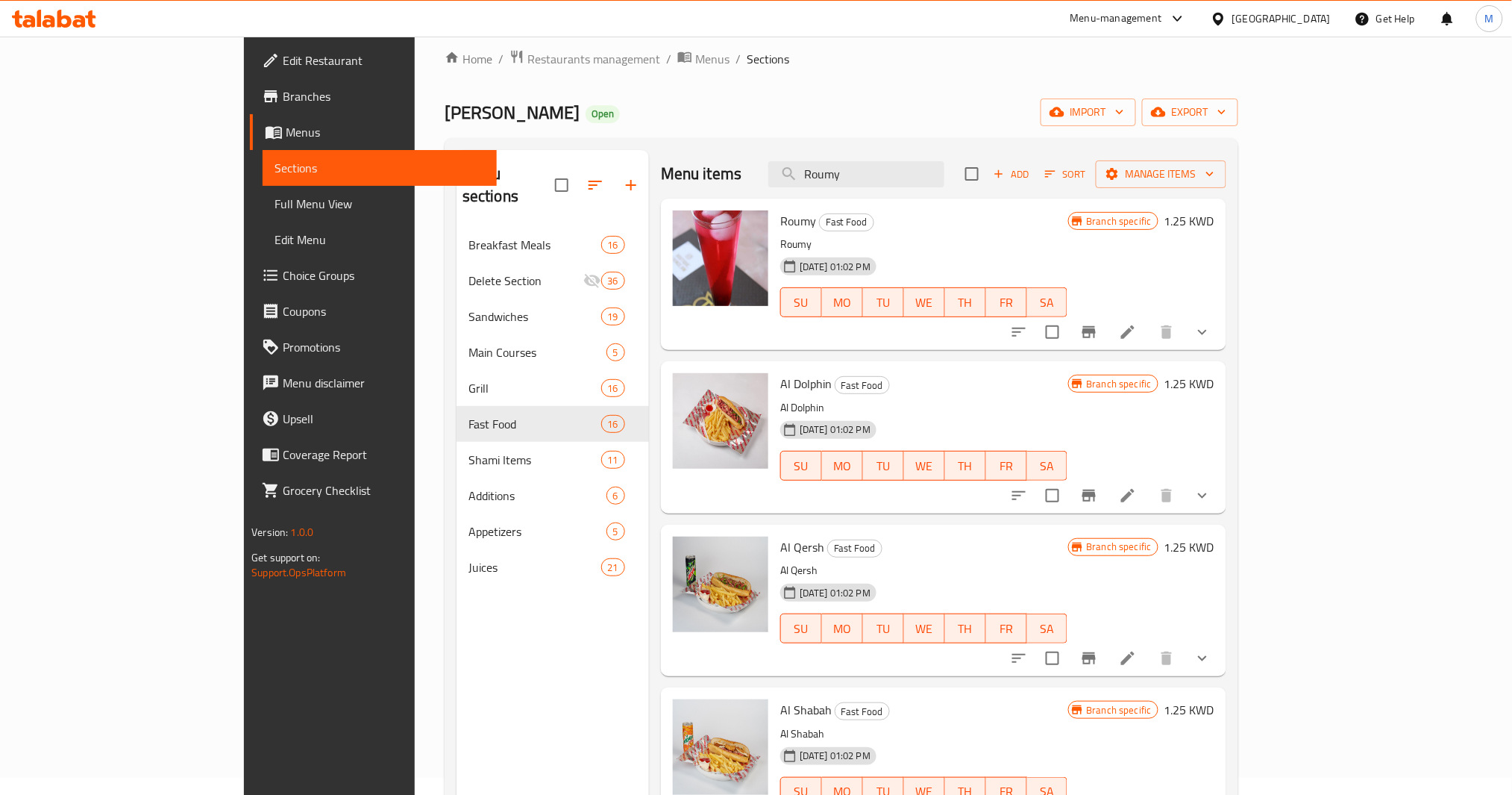
scroll to position [0, 0]
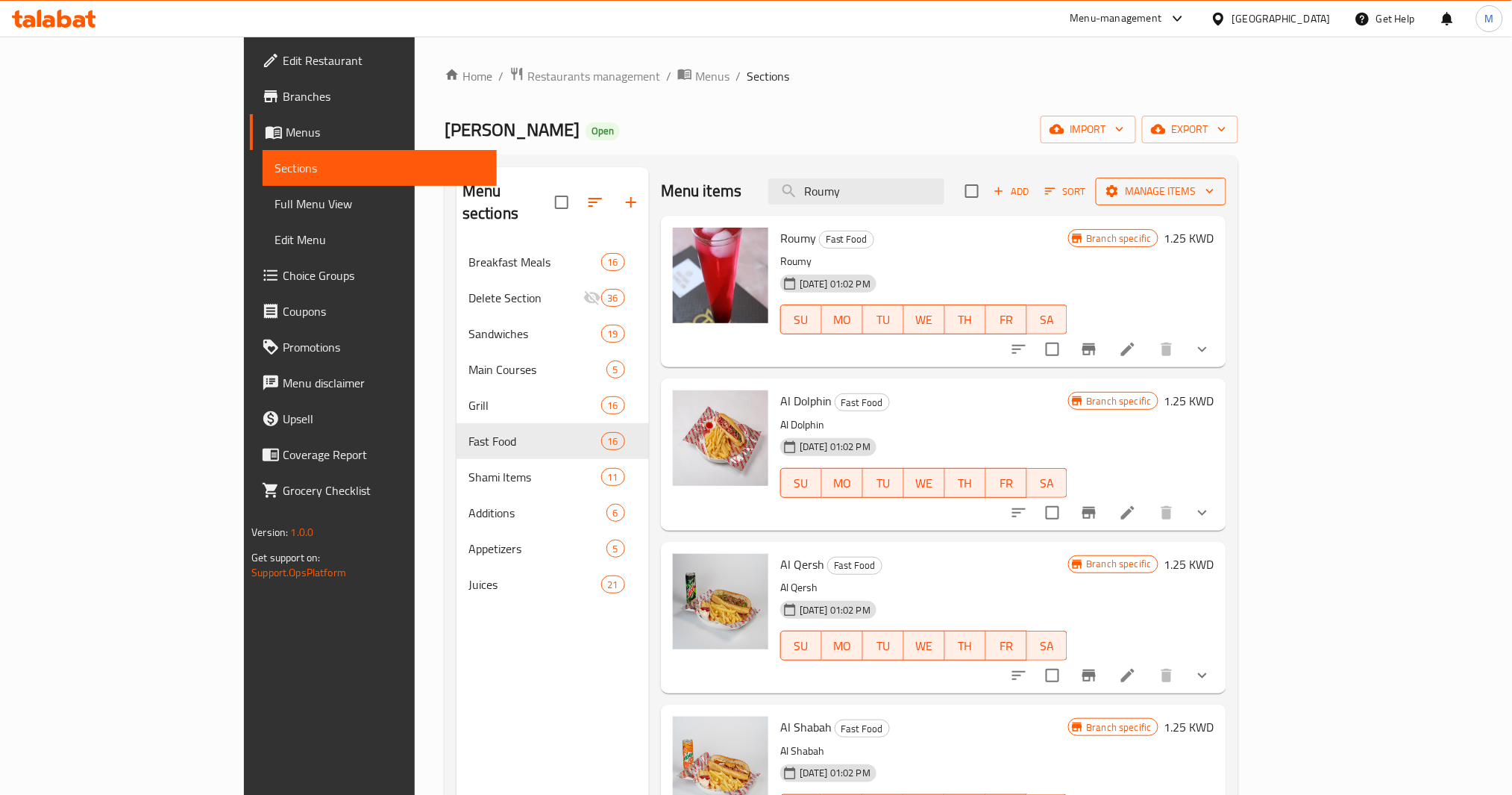
click at [1215, 182] on span "Manage items" at bounding box center [1162, 192] width 107 height 19
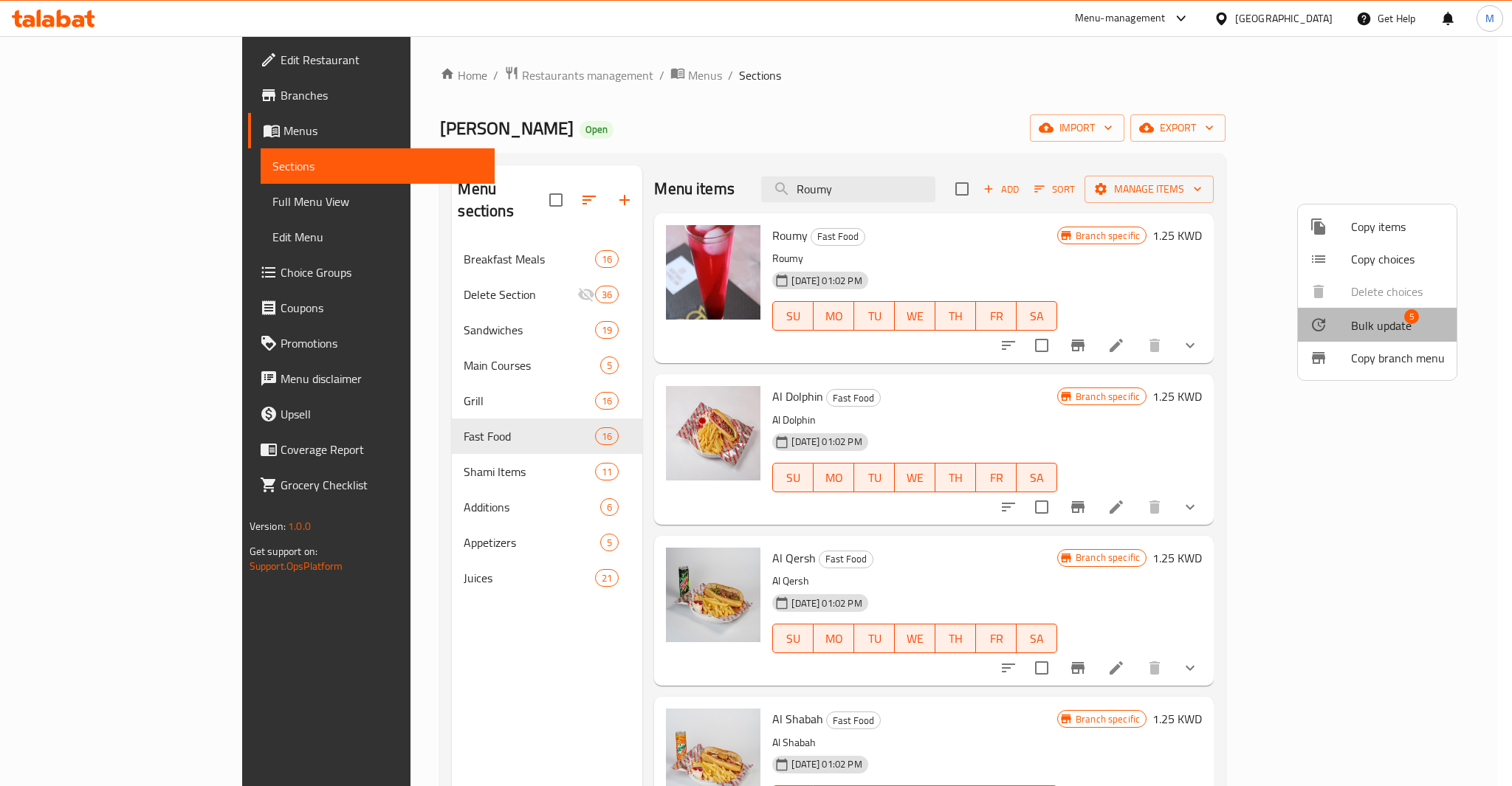
click at [1411, 313] on span "5" at bounding box center [1411, 316] width 15 height 15
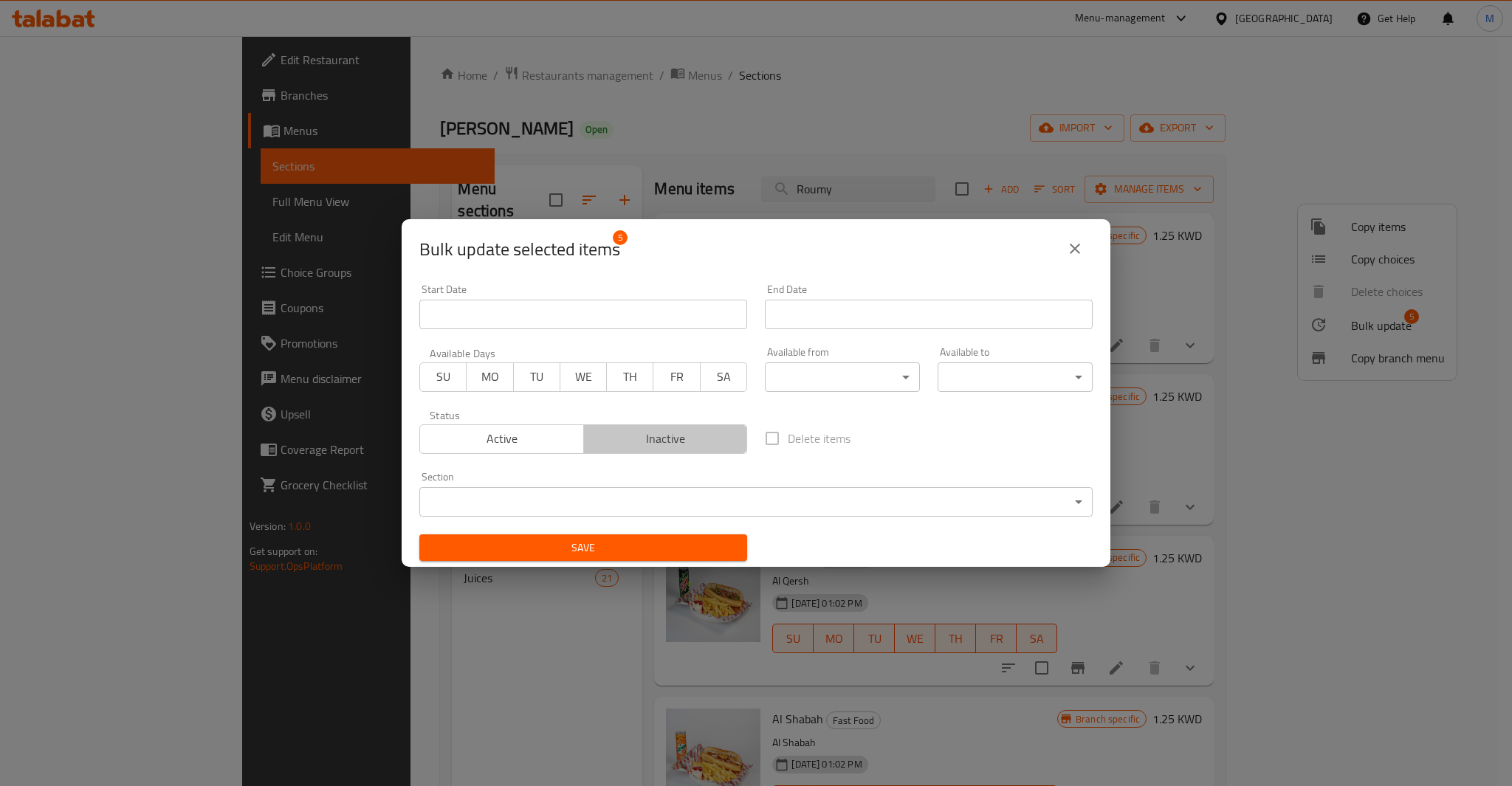
drag, startPoint x: 710, startPoint y: 452, endPoint x: 659, endPoint y: 535, distance: 97.4
click at [709, 450] on button "Inactive" at bounding box center [666, 439] width 164 height 29
click at [656, 559] on button "Save" at bounding box center [583, 548] width 328 height 28
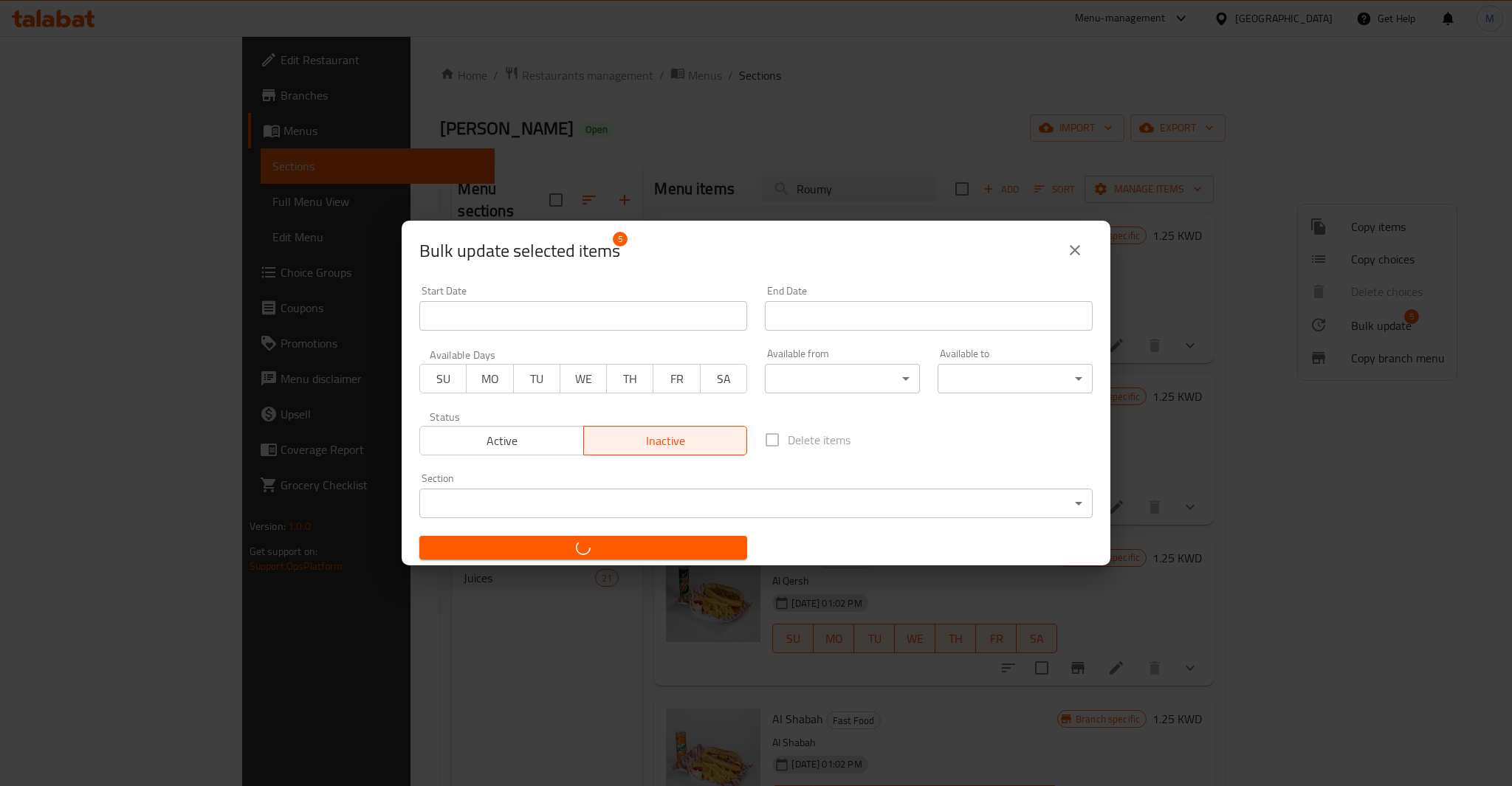
click at [656, 536] on button "button" at bounding box center [583, 548] width 328 height 23
checkbox input "false"
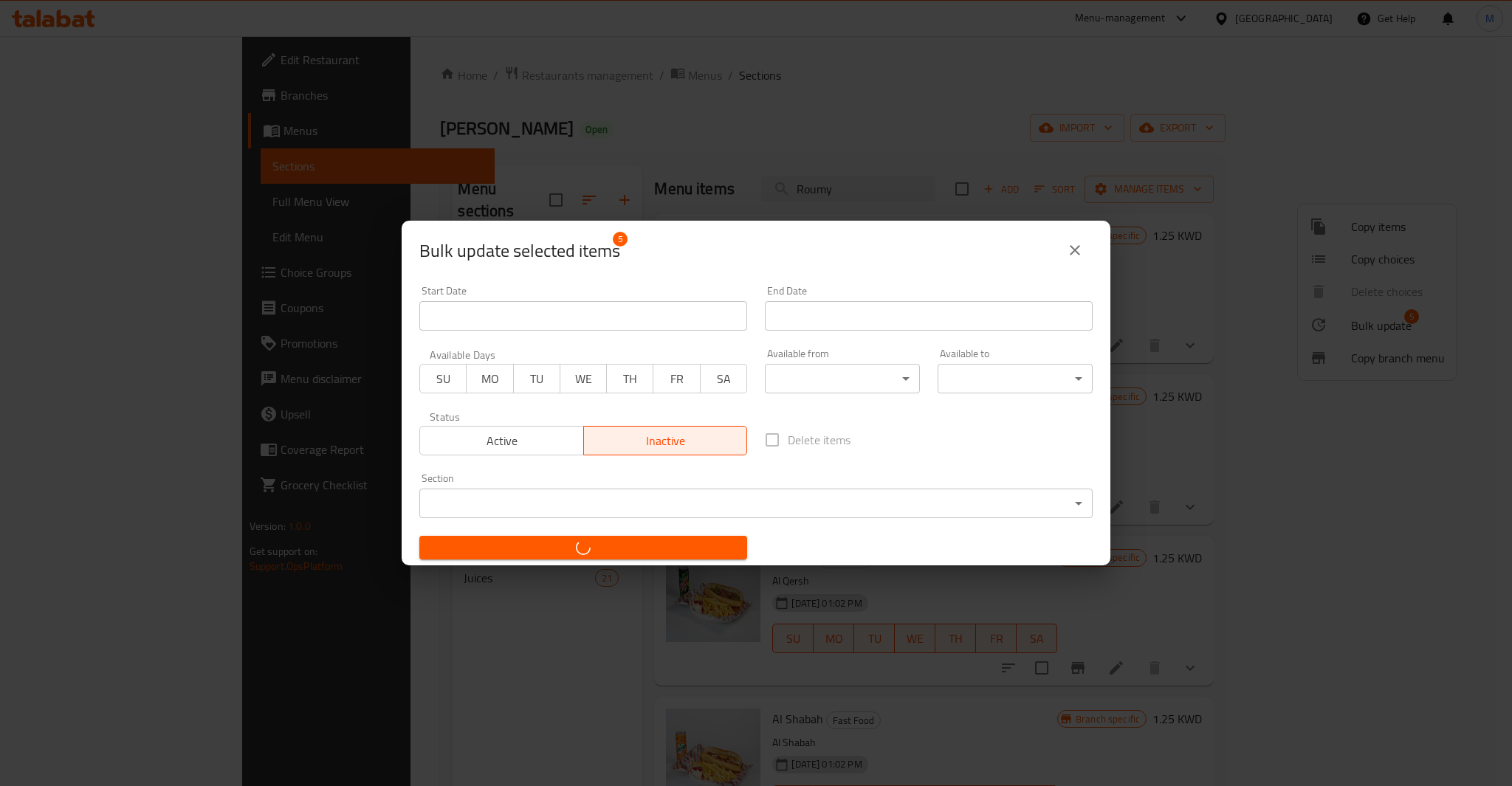
checkbox input "false"
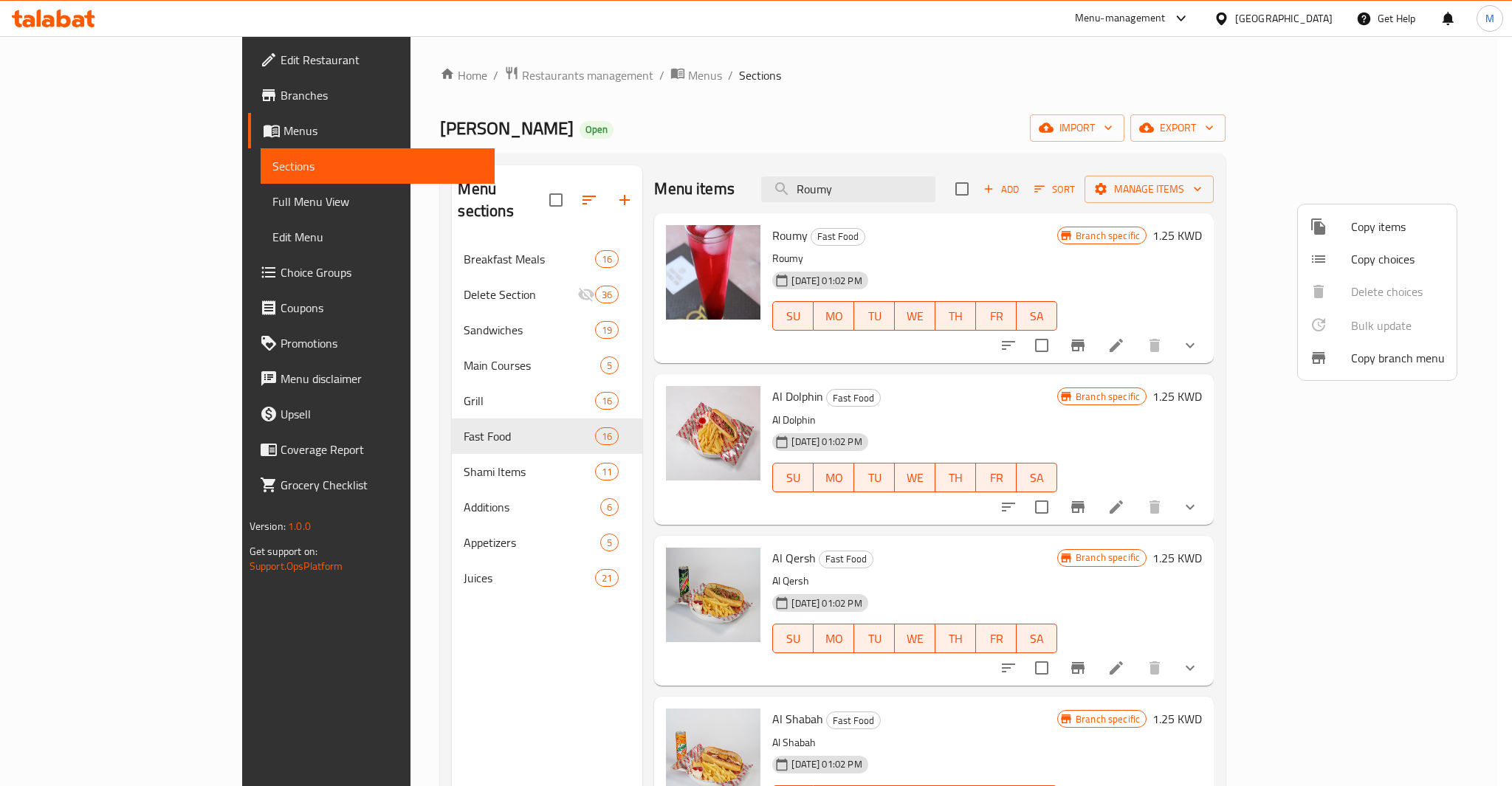
click at [735, 231] on div at bounding box center [756, 393] width 1512 height 786
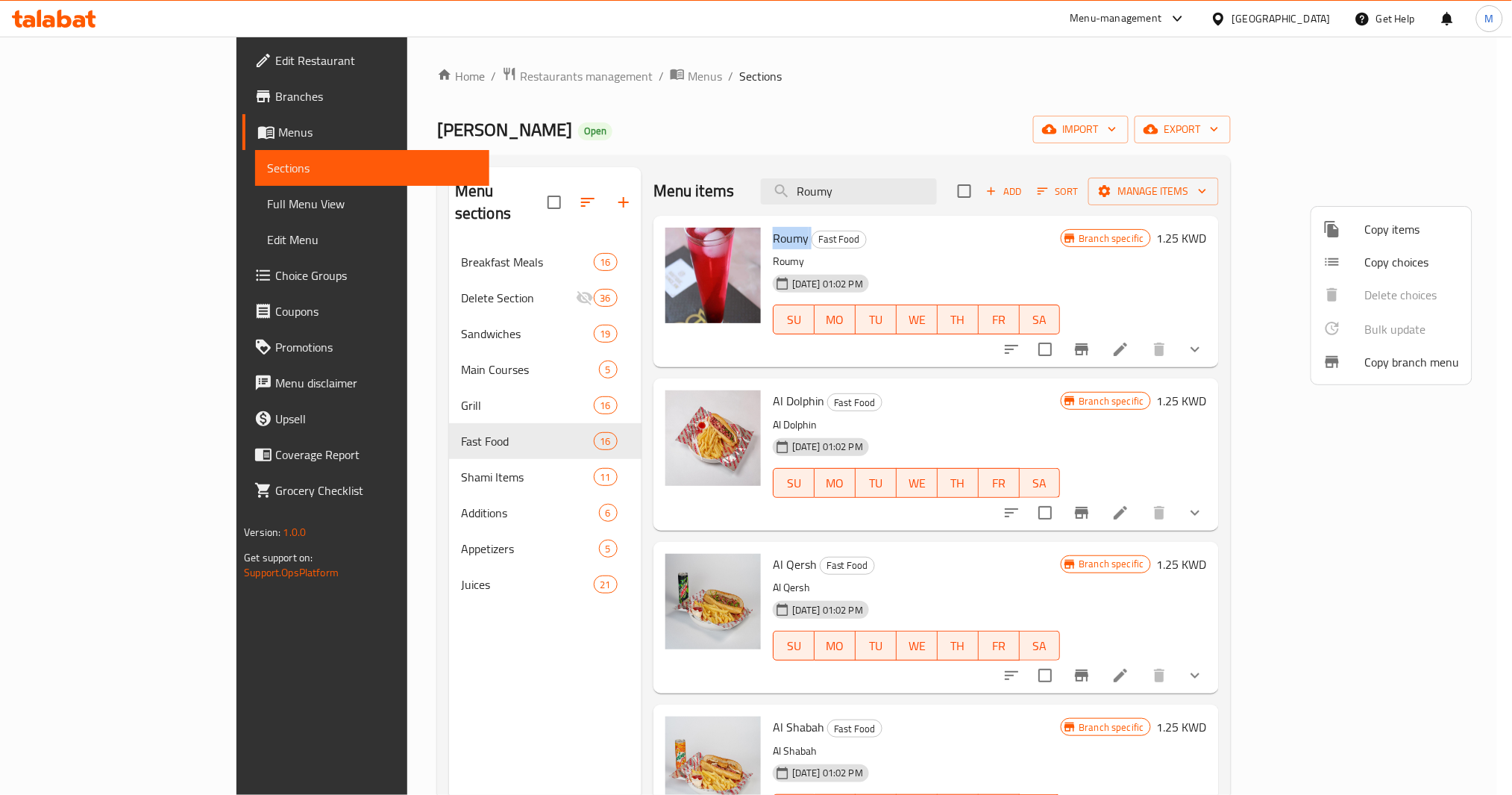
click at [773, 234] on span "Roumy" at bounding box center [791, 238] width 36 height 23
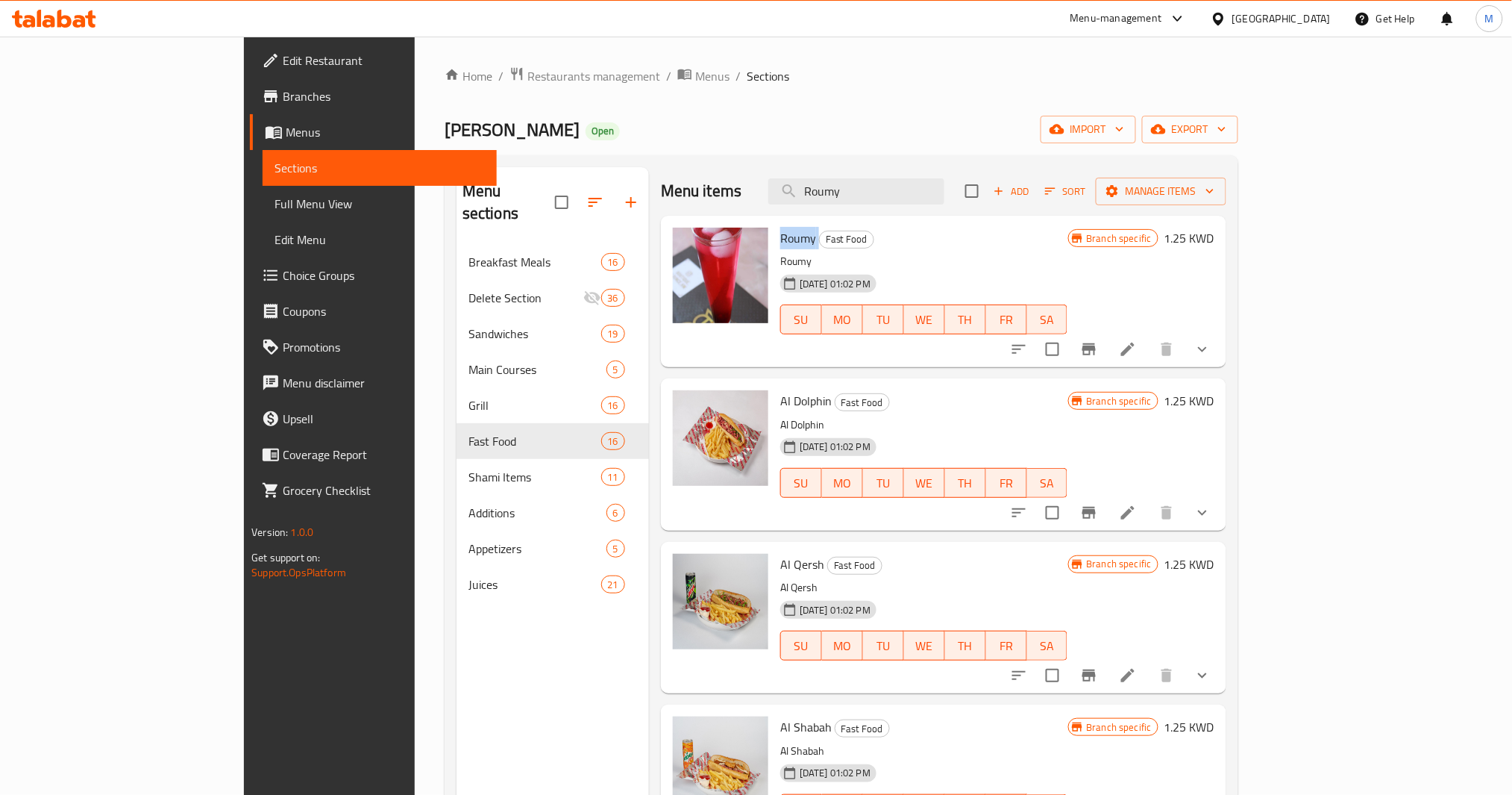
copy h6 "Roumy"
click at [1211, 351] on icon "show more" at bounding box center [1203, 350] width 18 height 18
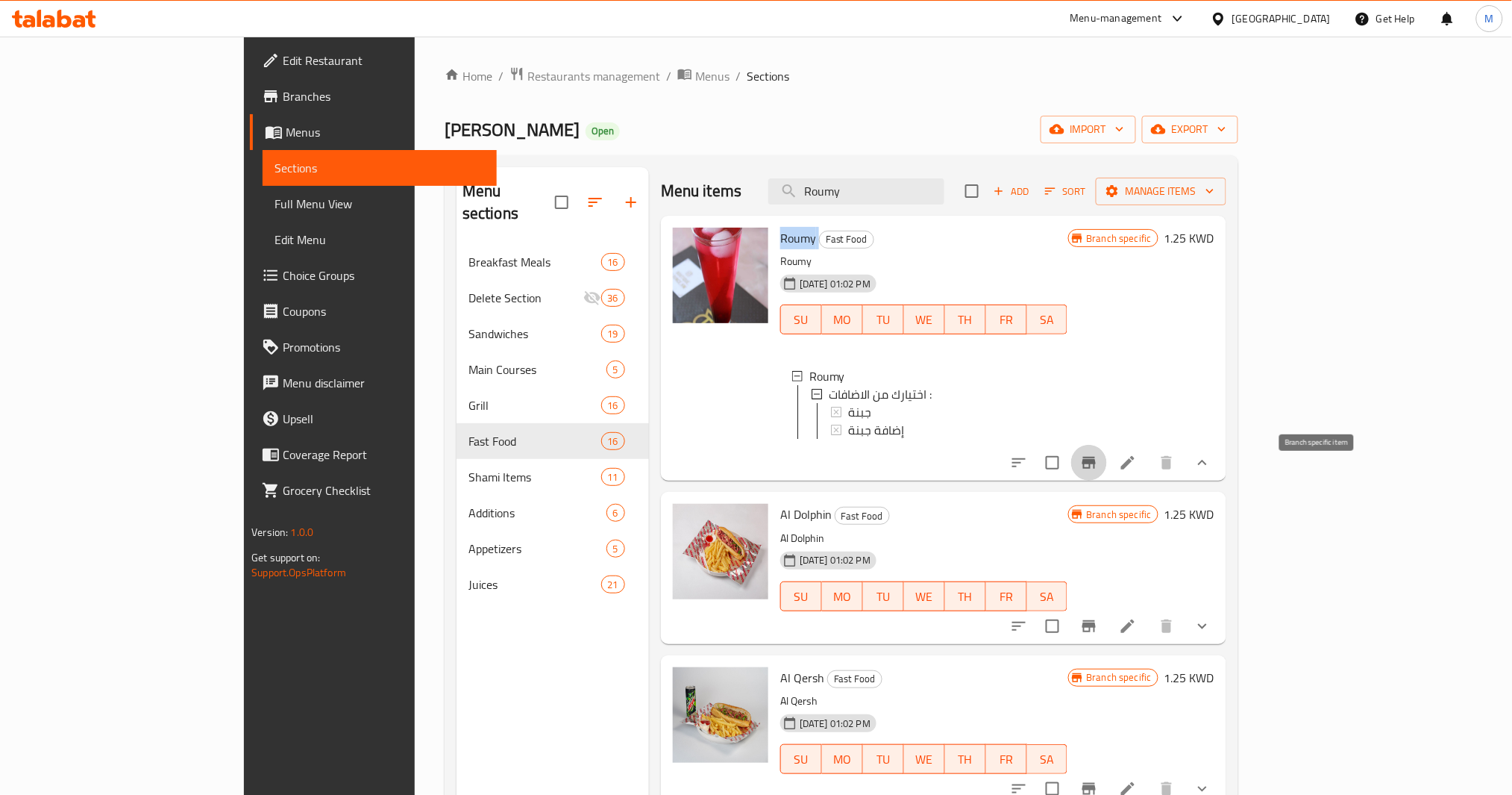
click at [1098, 472] on icon "Branch-specific-item" at bounding box center [1089, 463] width 18 height 18
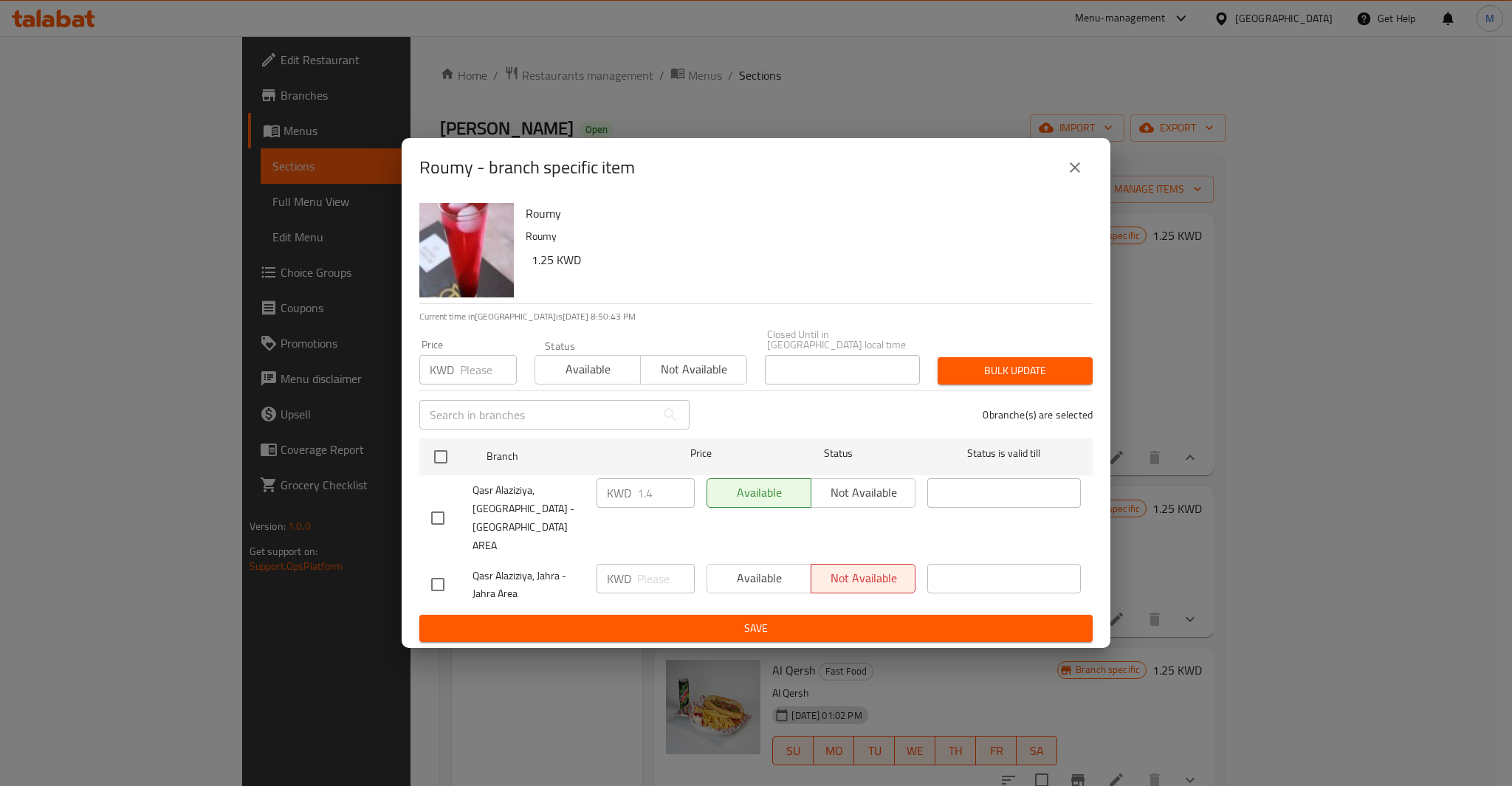
click at [515, 520] on span "Qasr Alaziziya, [GEOGRAPHIC_DATA] - [GEOGRAPHIC_DATA] AREA" at bounding box center [529, 518] width 113 height 74
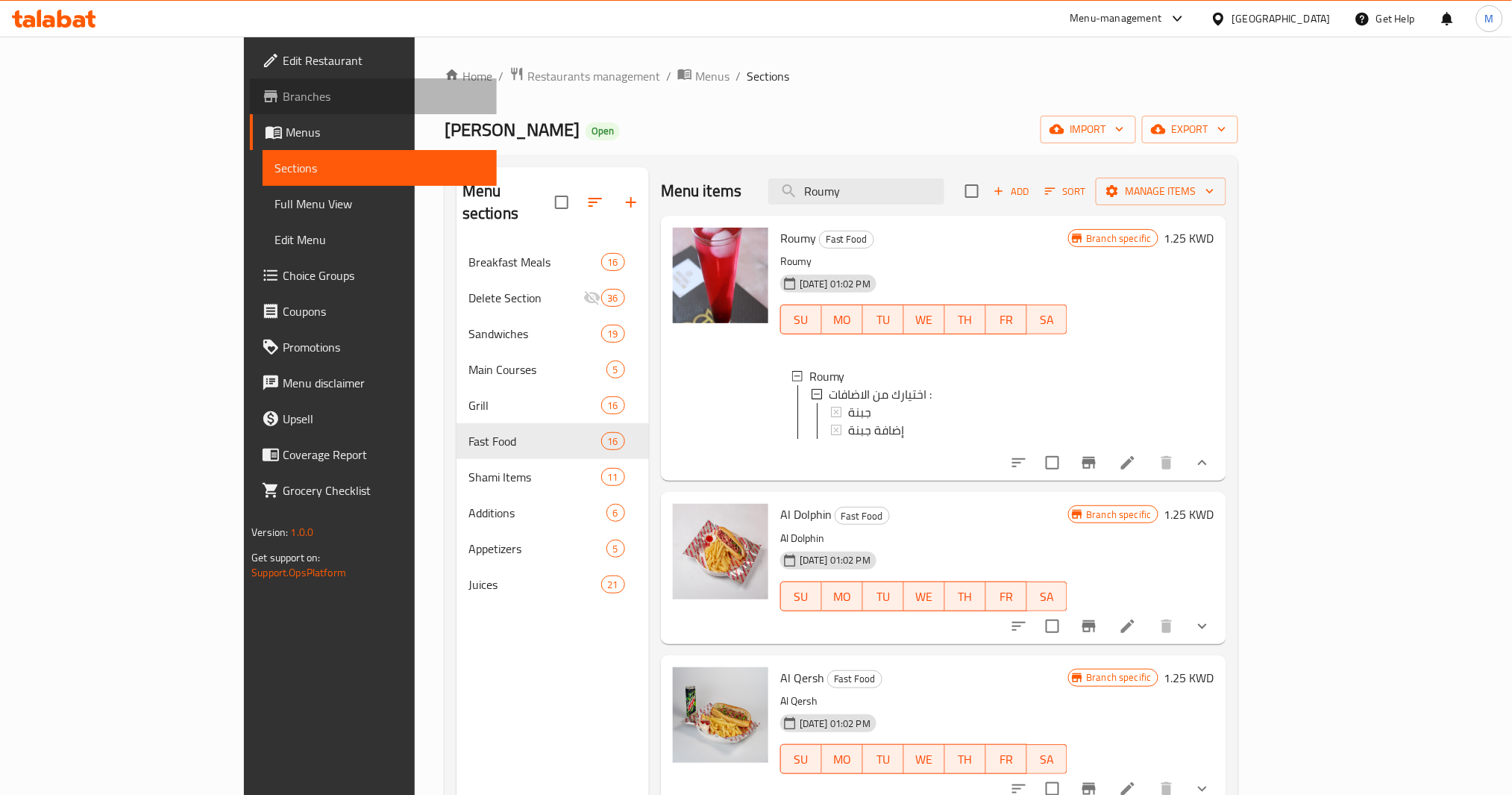
click at [283, 101] on span "Branches" at bounding box center [384, 97] width 202 height 18
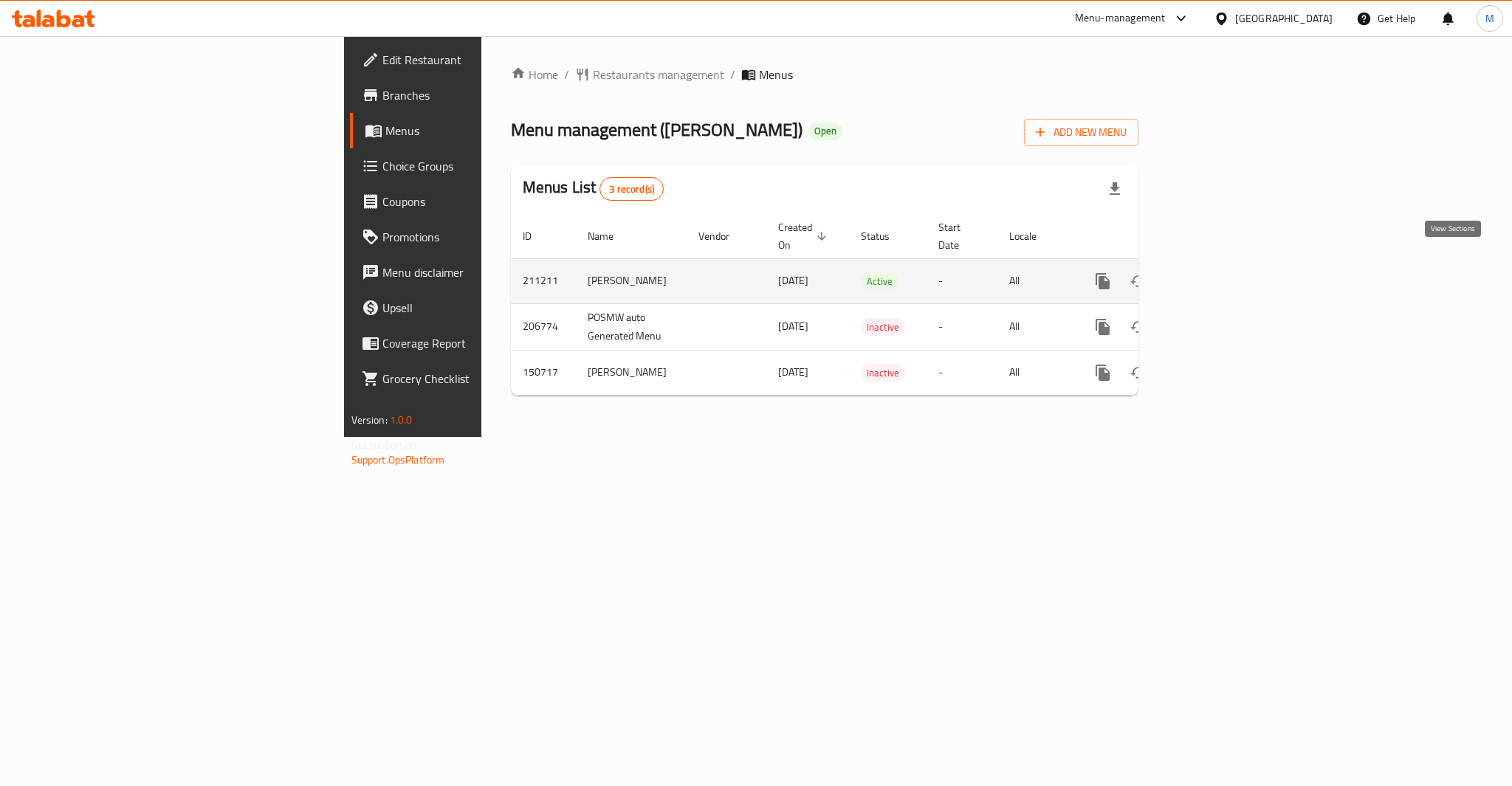
click at [1227, 264] on link "enhanced table" at bounding box center [1209, 281] width 36 height 36
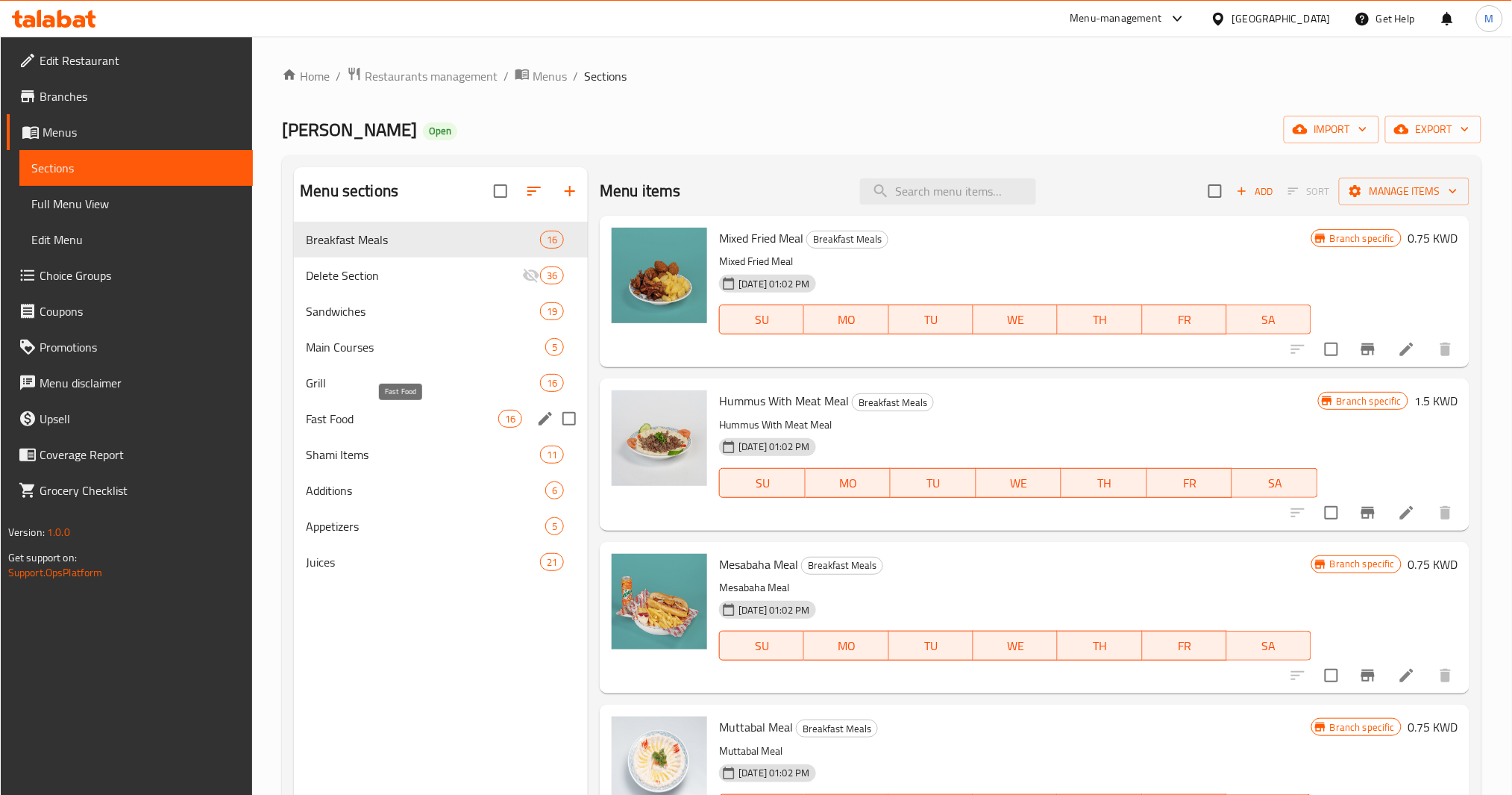
click at [380, 412] on span "Fast Food" at bounding box center [402, 418] width 192 height 18
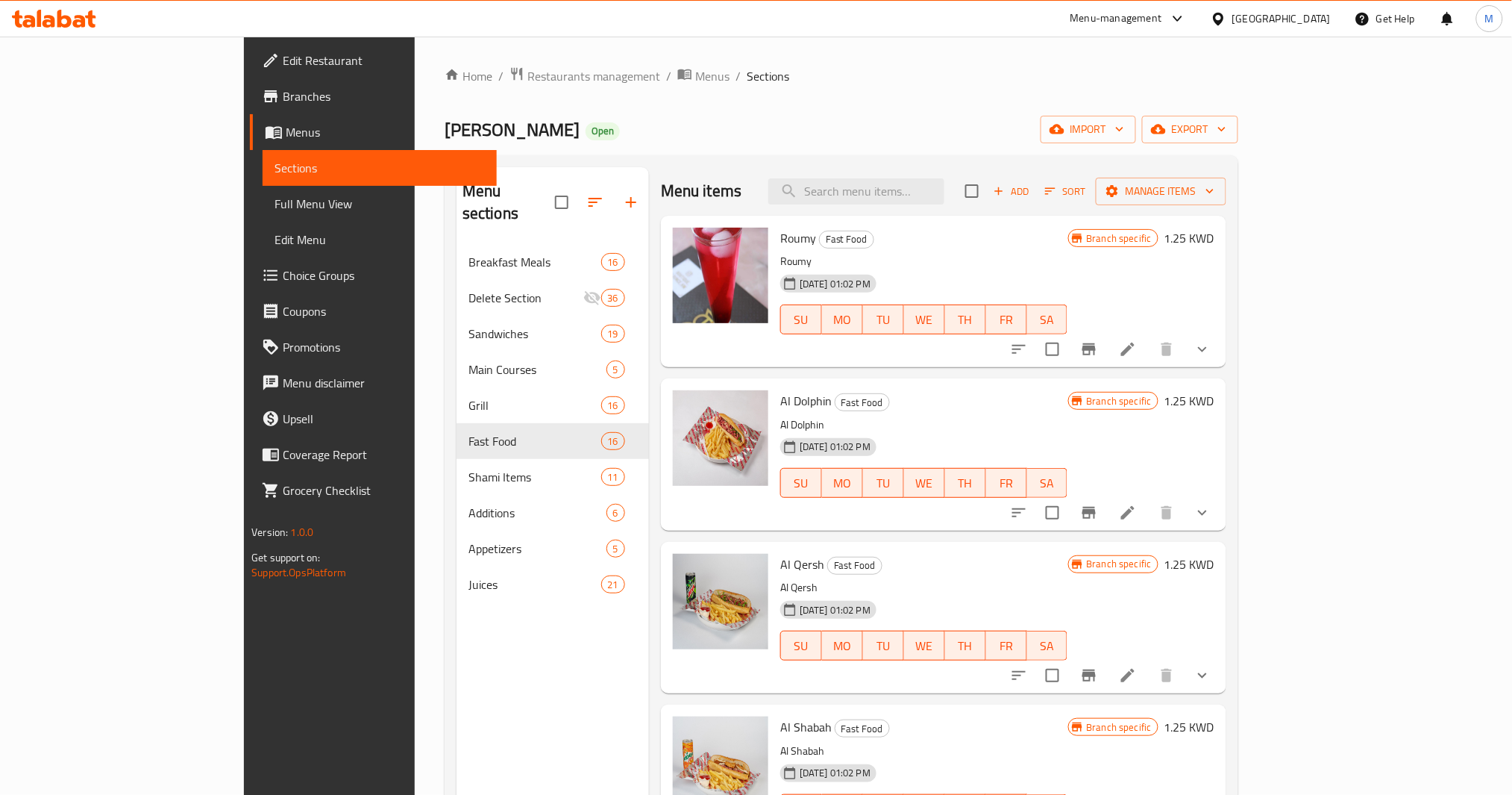
click at [1220, 341] on button "show more" at bounding box center [1203, 350] width 36 height 36
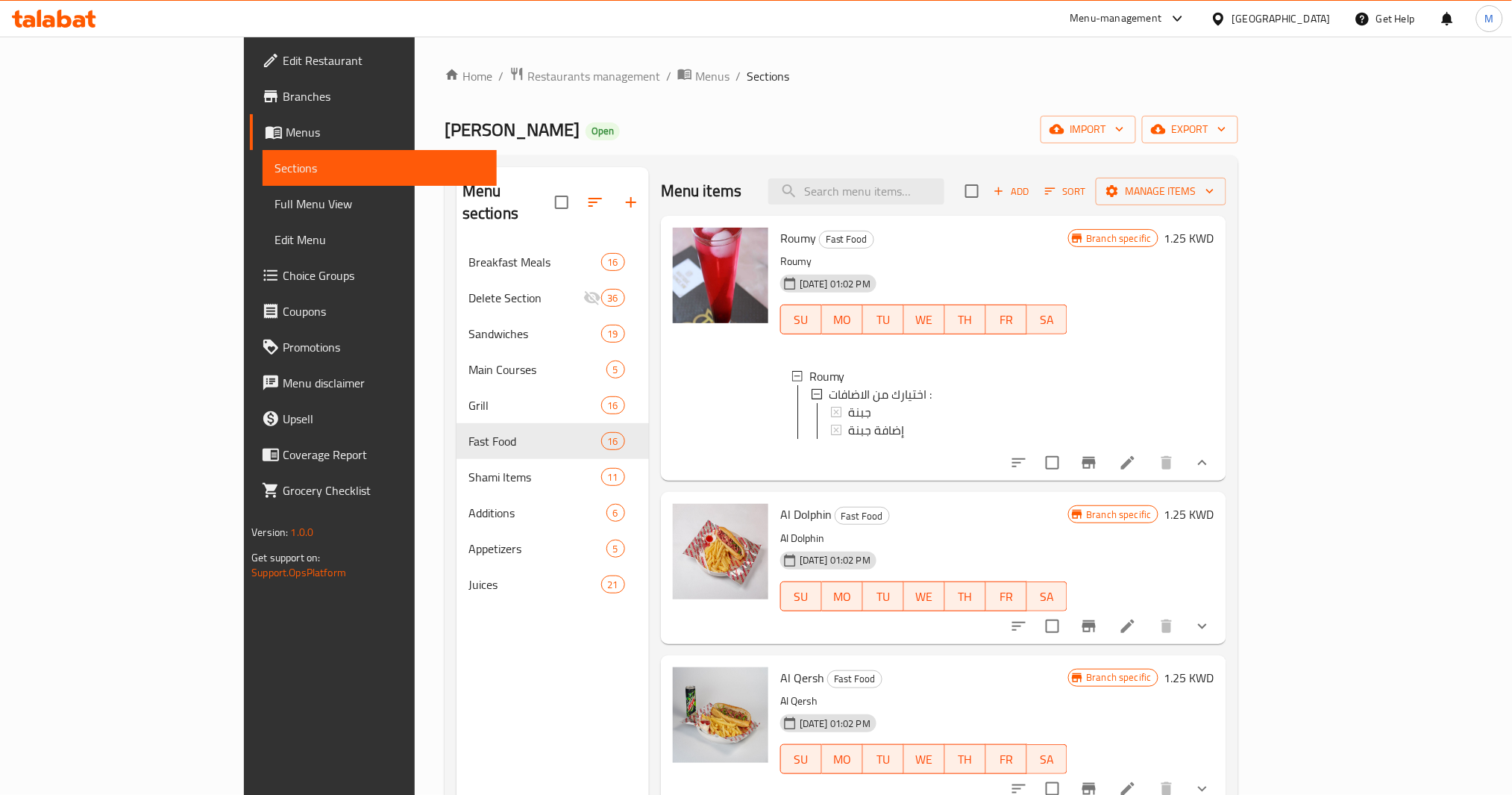
click at [1107, 481] on button "Branch-specific-item" at bounding box center [1089, 463] width 36 height 36
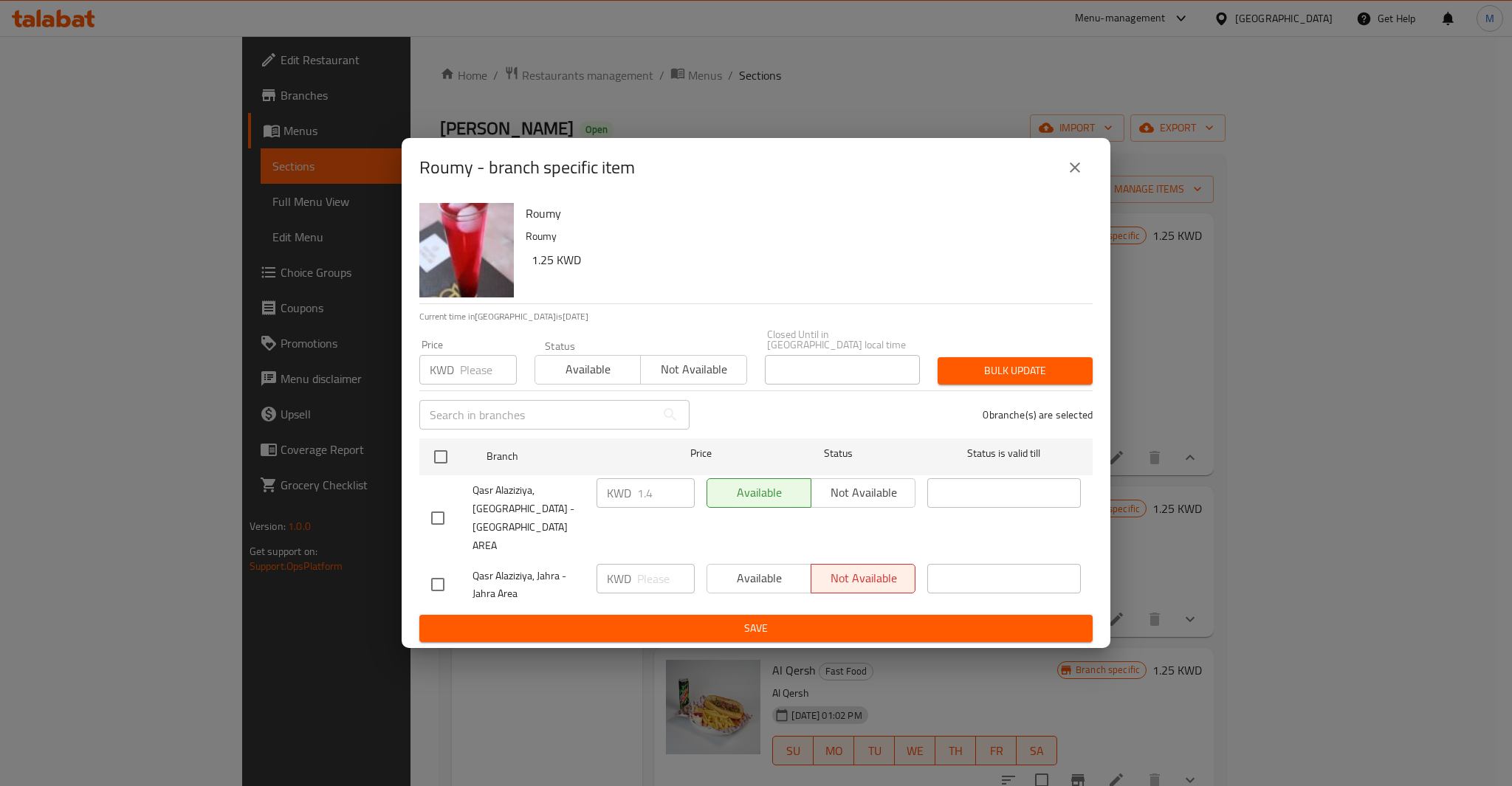
click at [426, 514] on input "checkbox" at bounding box center [437, 518] width 31 height 31
checkbox input "true"
drag, startPoint x: 465, startPoint y: 407, endPoint x: 469, endPoint y: 389, distance: 18.4
click at [469, 396] on div "Roumy Roumy 1.25 KWD Current time in Kuwait is 10 Aug 2025 8:51:00 PM Price KWD…" at bounding box center [755, 423] width 709 height 452
click at [470, 384] on input "number" at bounding box center [489, 369] width 57 height 29
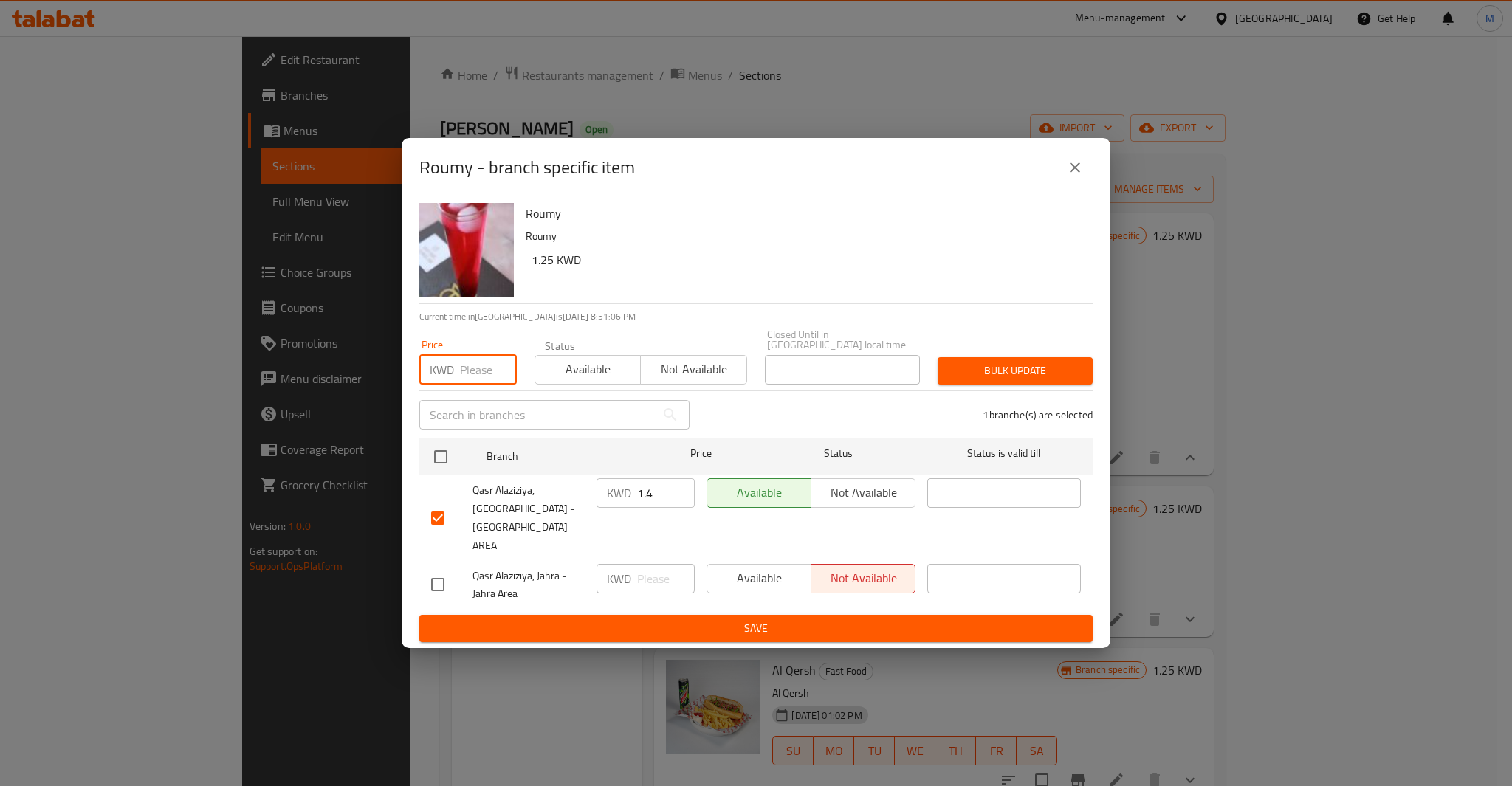
paste input "1.400"
type input "1.400"
click at [1008, 374] on span "Bulk update" at bounding box center [1014, 371] width 131 height 19
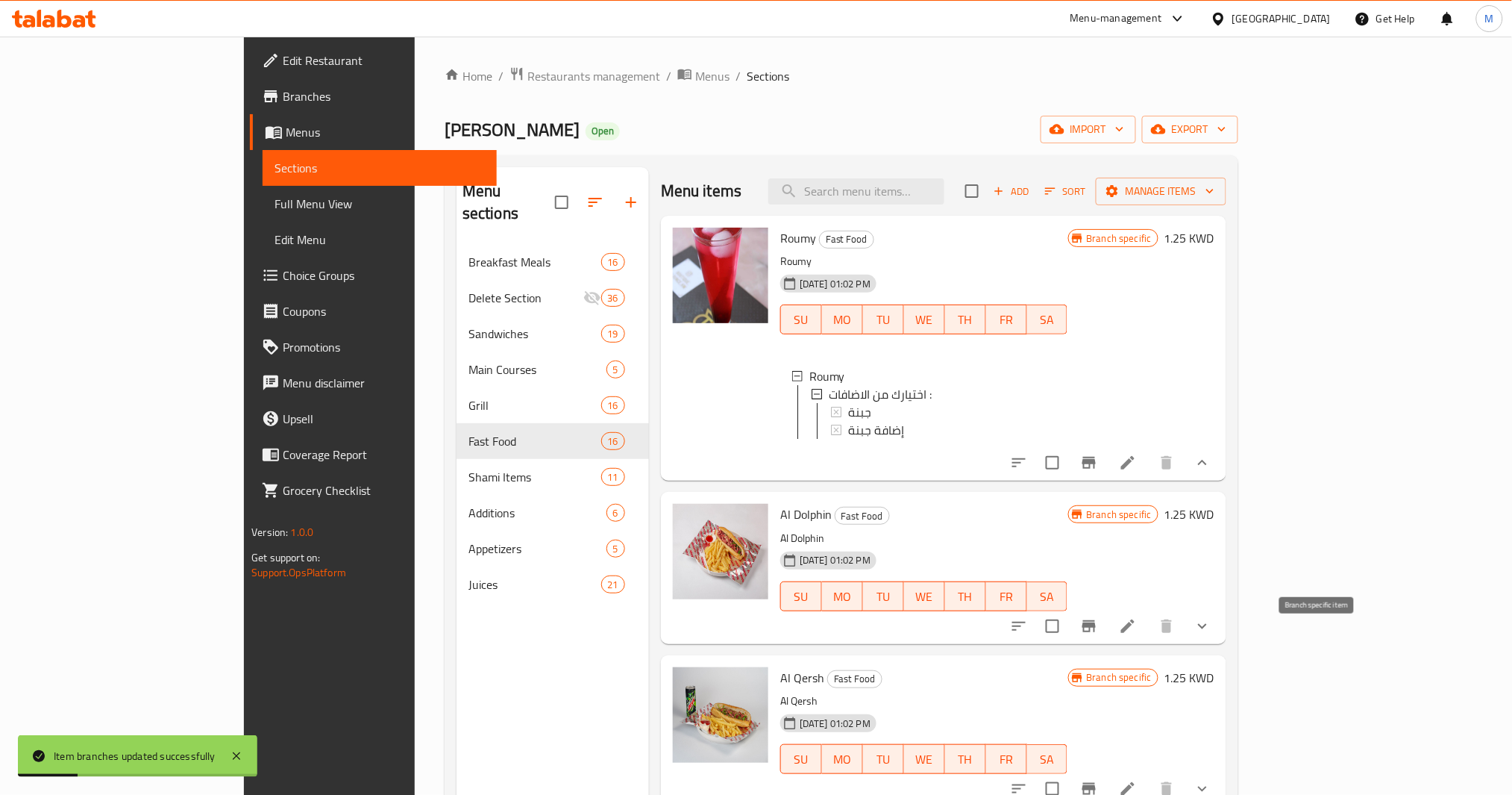
click at [1107, 644] on button "Branch-specific-item" at bounding box center [1089, 626] width 36 height 36
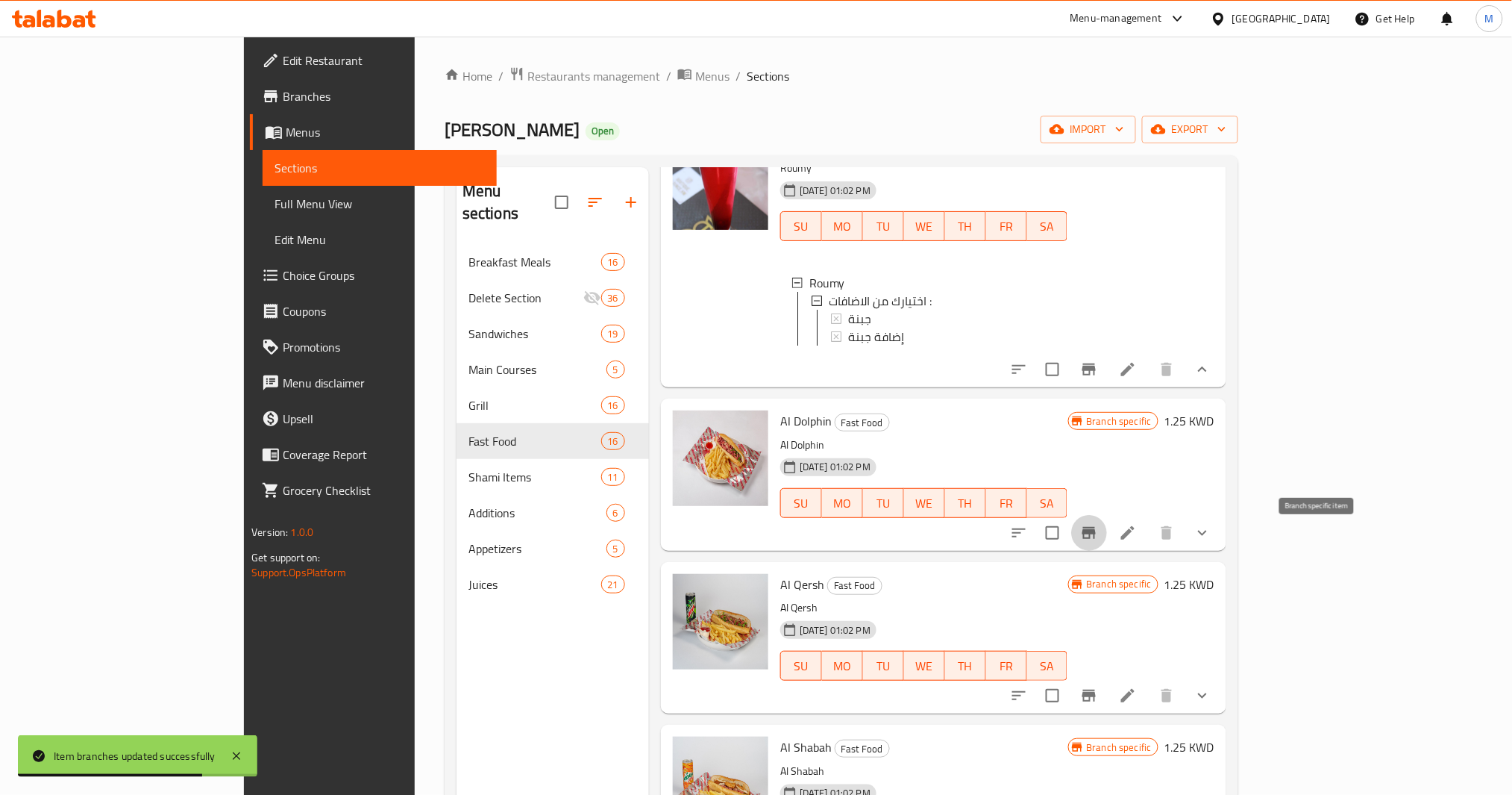
scroll to position [99, 0]
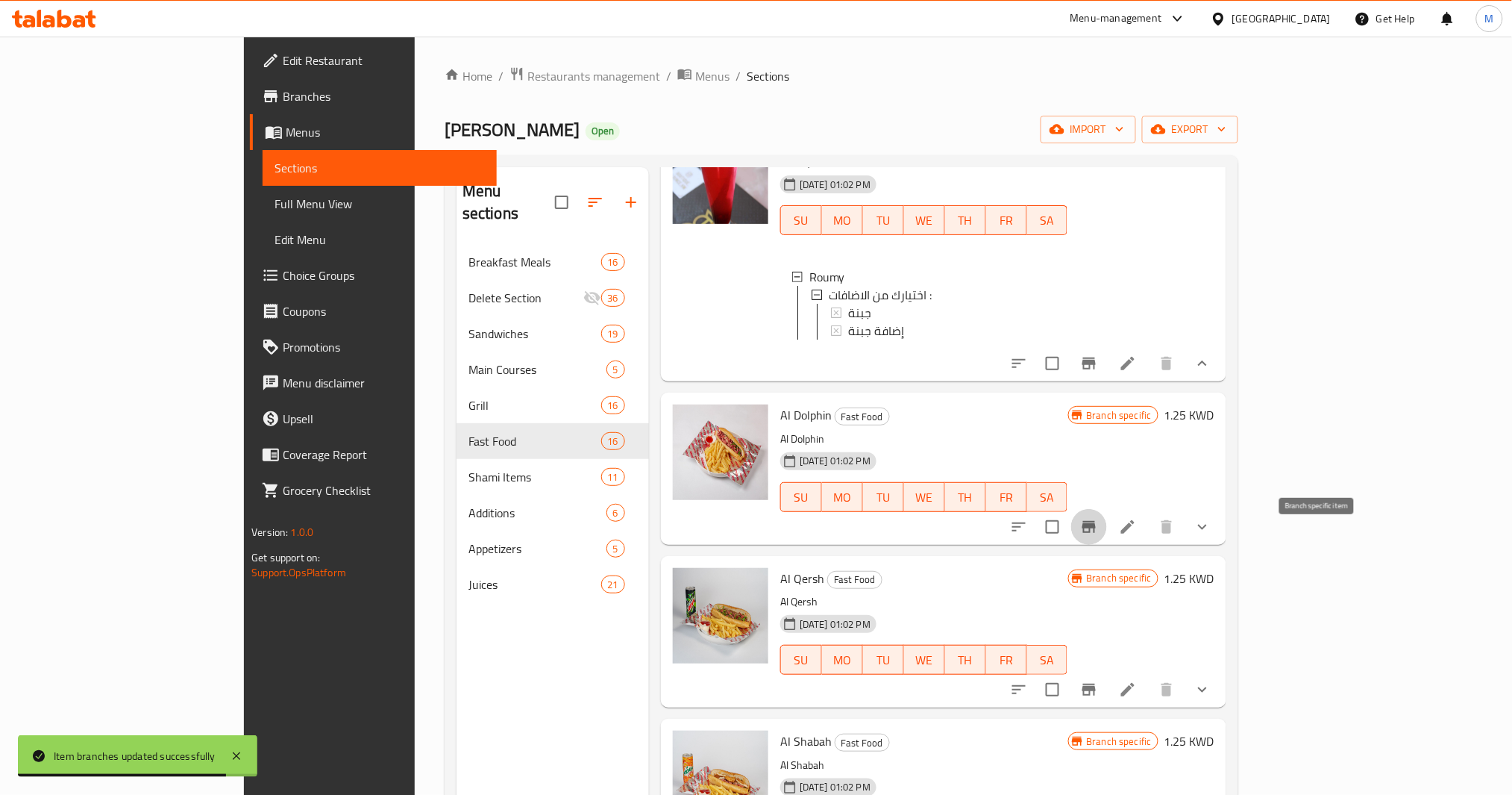
click at [1096, 533] on icon "Branch-specific-item" at bounding box center [1089, 527] width 14 height 12
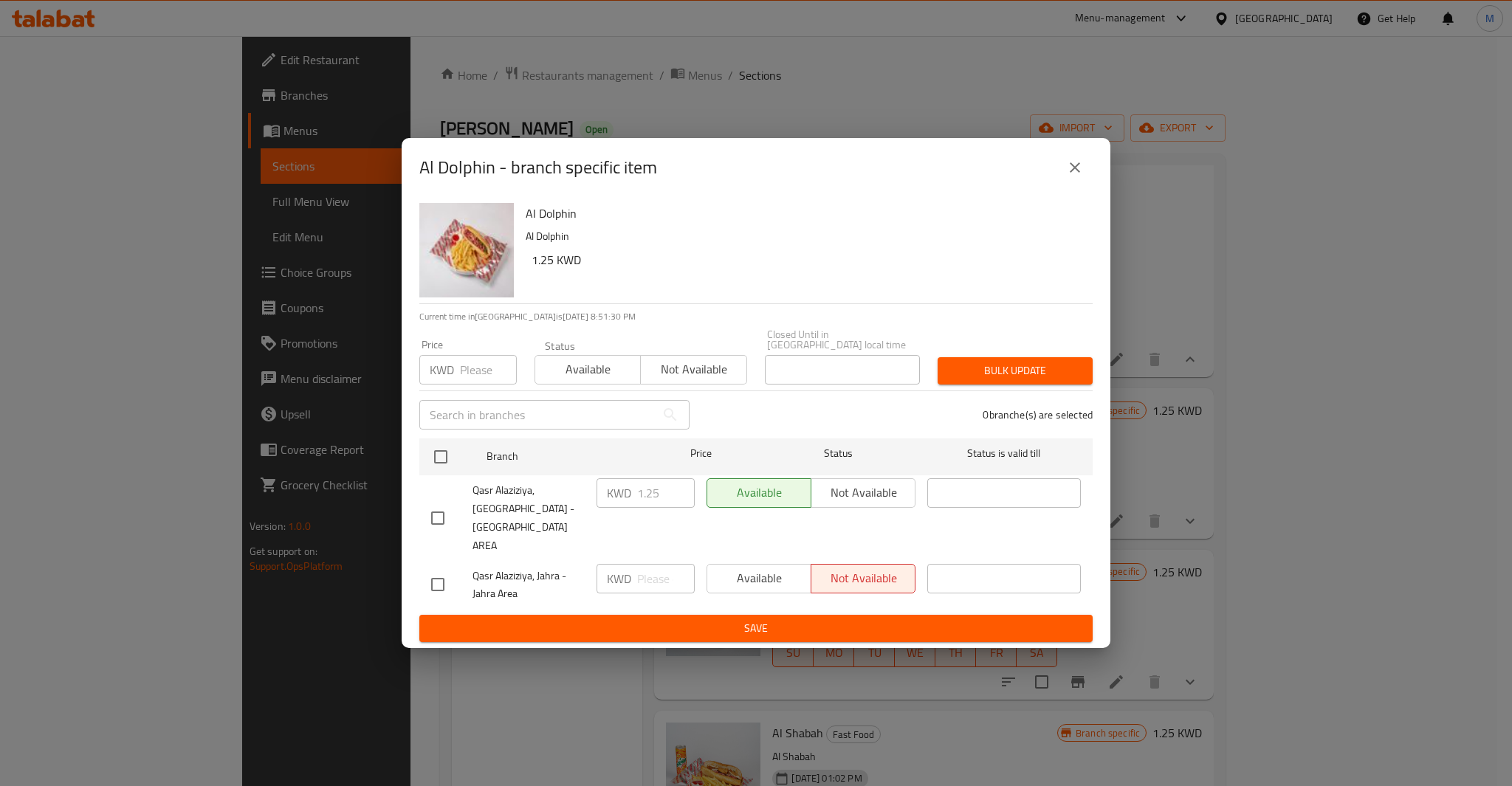
click at [441, 503] on input "checkbox" at bounding box center [437, 518] width 31 height 31
checkbox input "true"
click at [490, 375] on input "number" at bounding box center [489, 369] width 57 height 29
paste input "1.250"
type input "1.250"
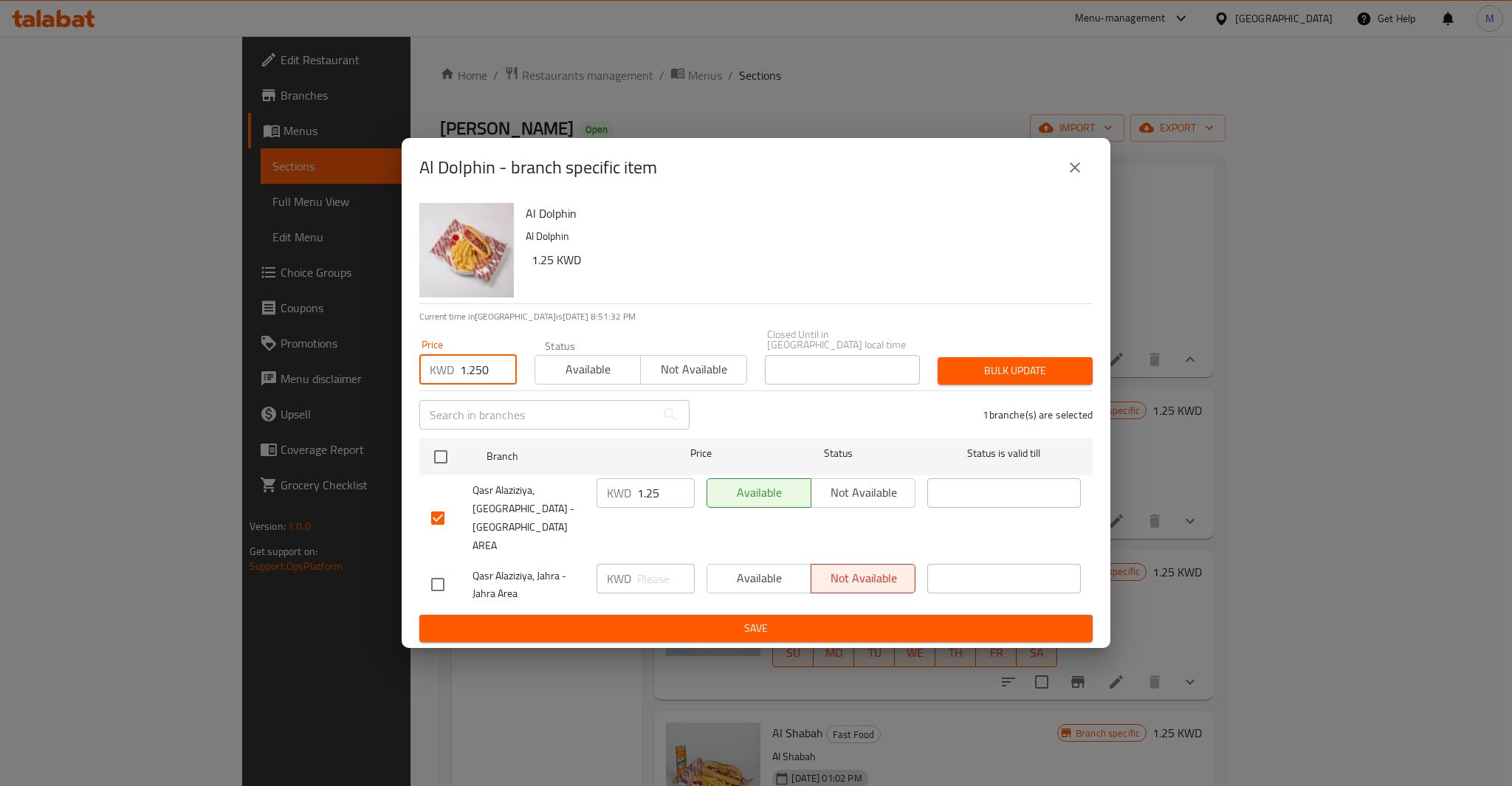
click at [1049, 380] on span "Bulk update" at bounding box center [1014, 371] width 131 height 19
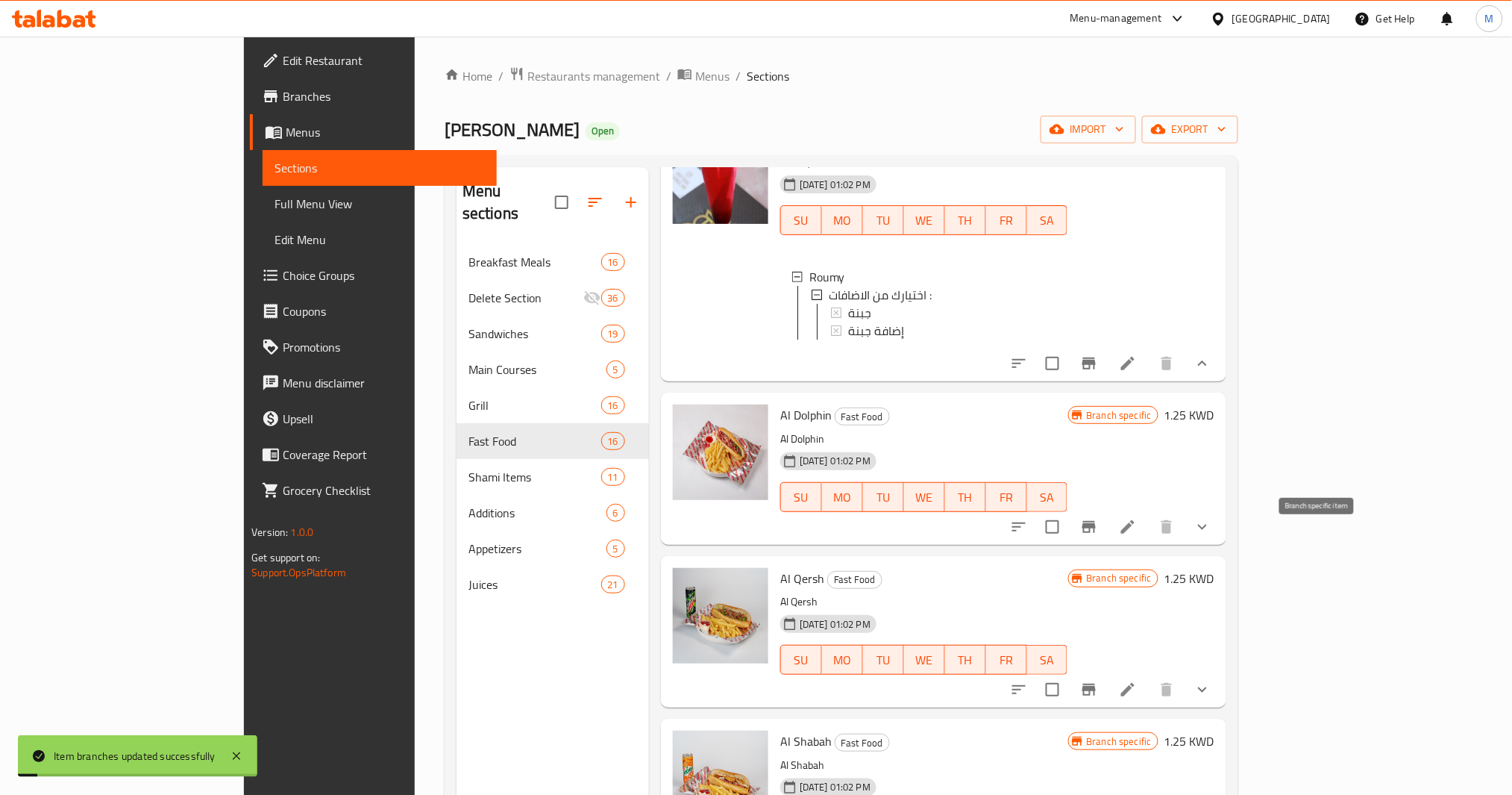
click at [1098, 536] on icon "Branch-specific-item" at bounding box center [1089, 527] width 18 height 18
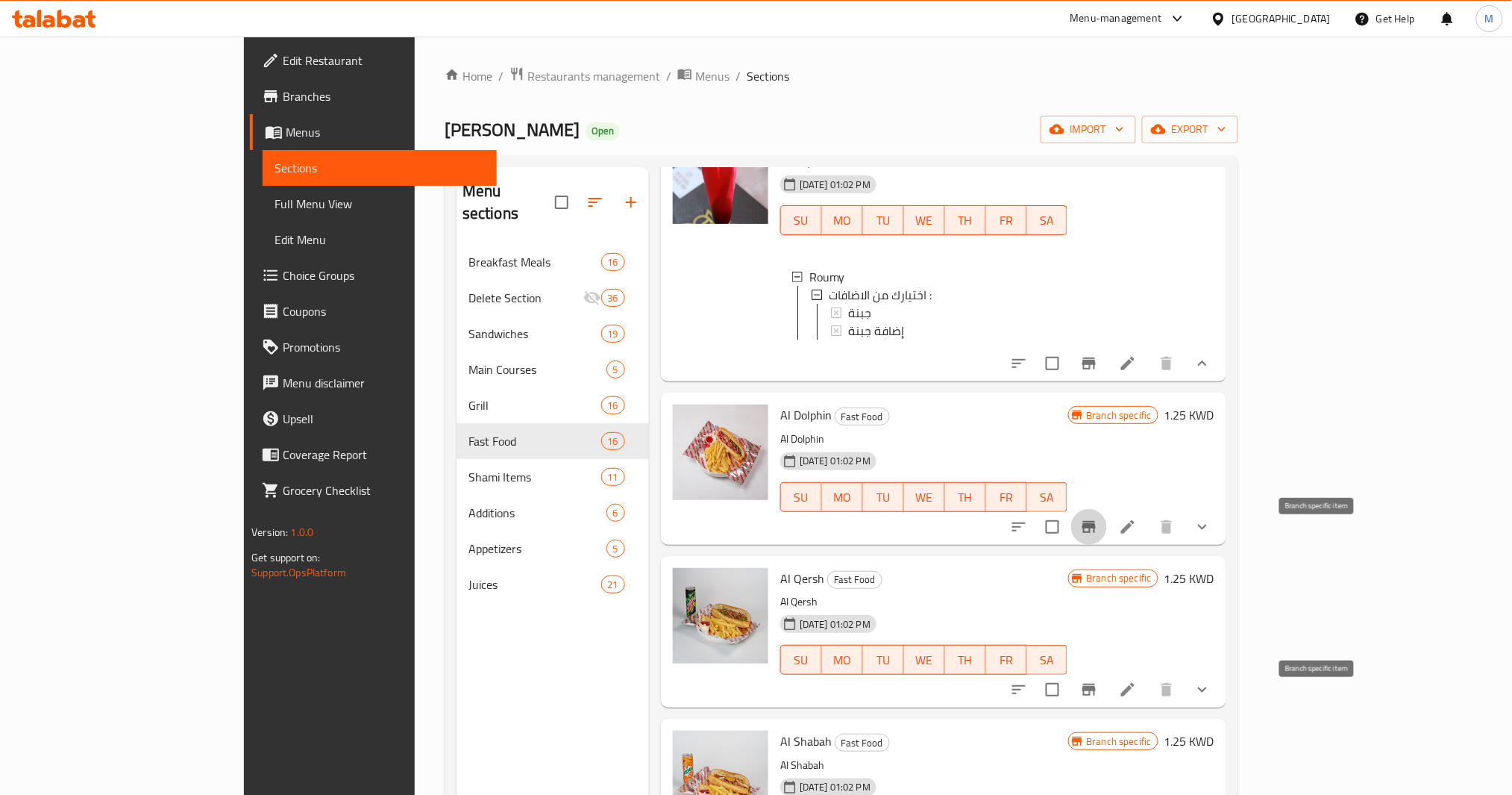
click at [1098, 698] on icon "Branch-specific-item" at bounding box center [1089, 689] width 18 height 18
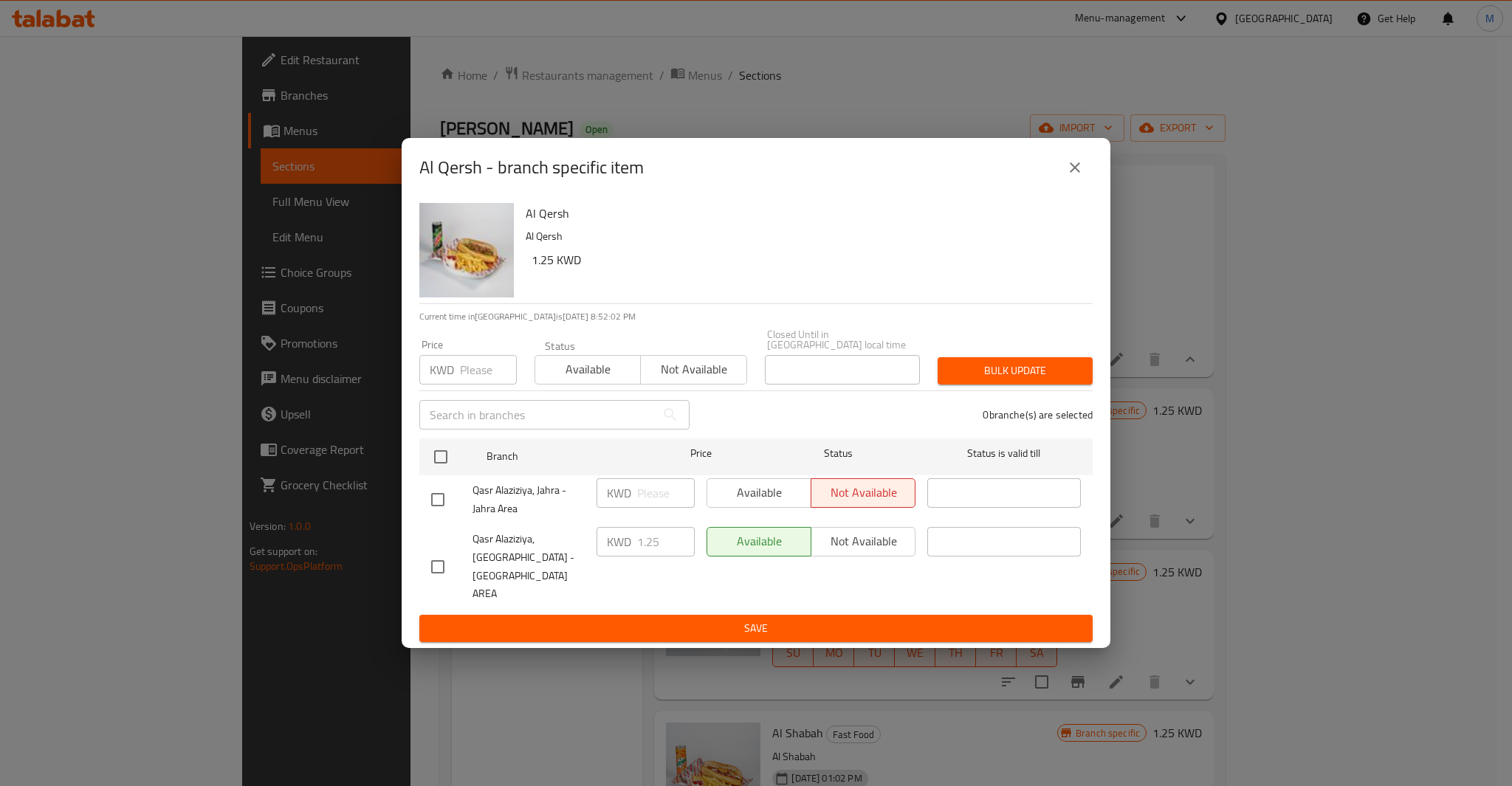
click at [433, 561] on input "checkbox" at bounding box center [437, 566] width 31 height 31
checkbox input "true"
paste input "1.250"
click at [474, 384] on input "1.250" at bounding box center [489, 369] width 57 height 29
type input "1.250"
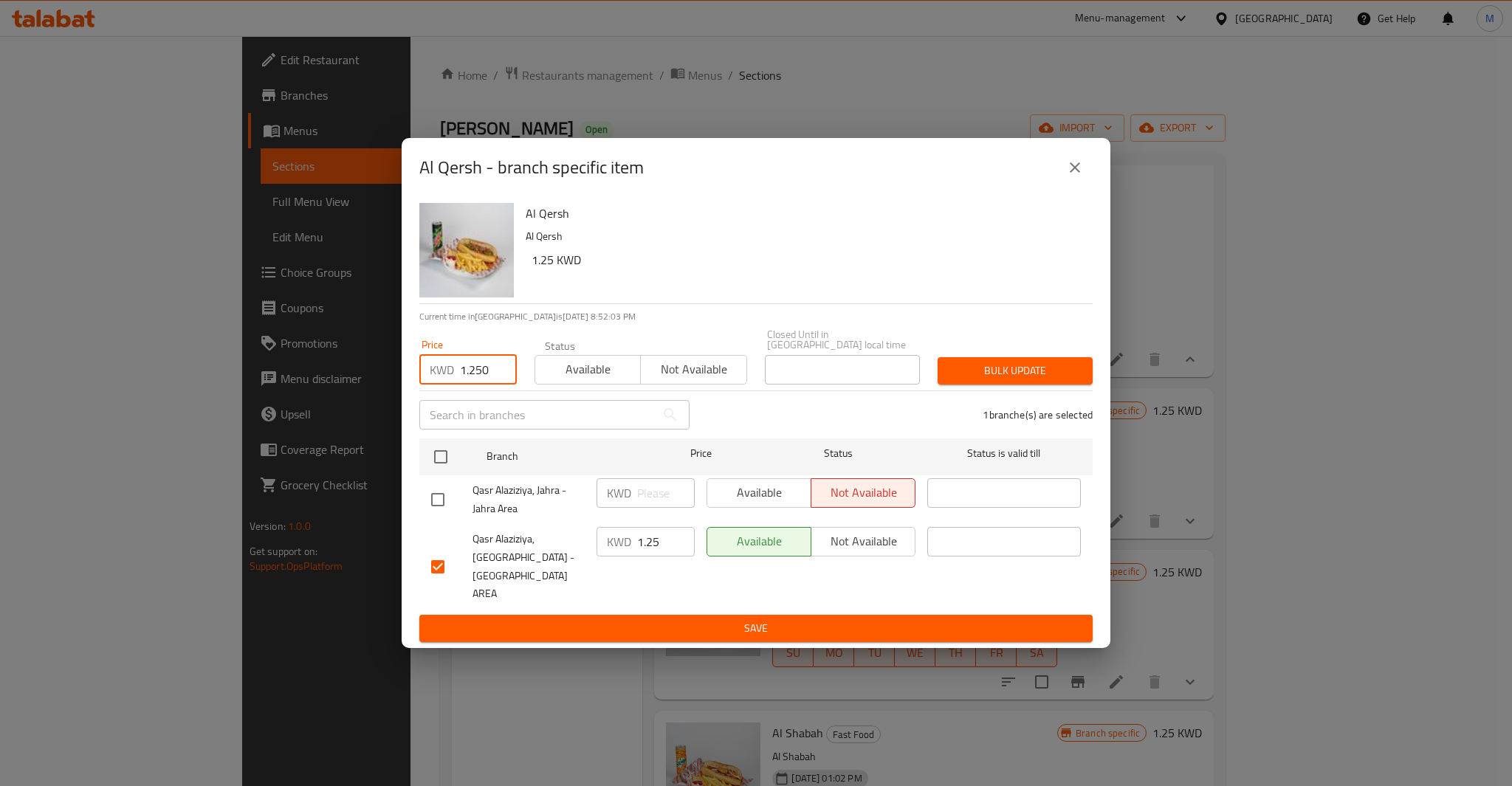
click at [1004, 380] on span "Bulk update" at bounding box center [1014, 371] width 131 height 19
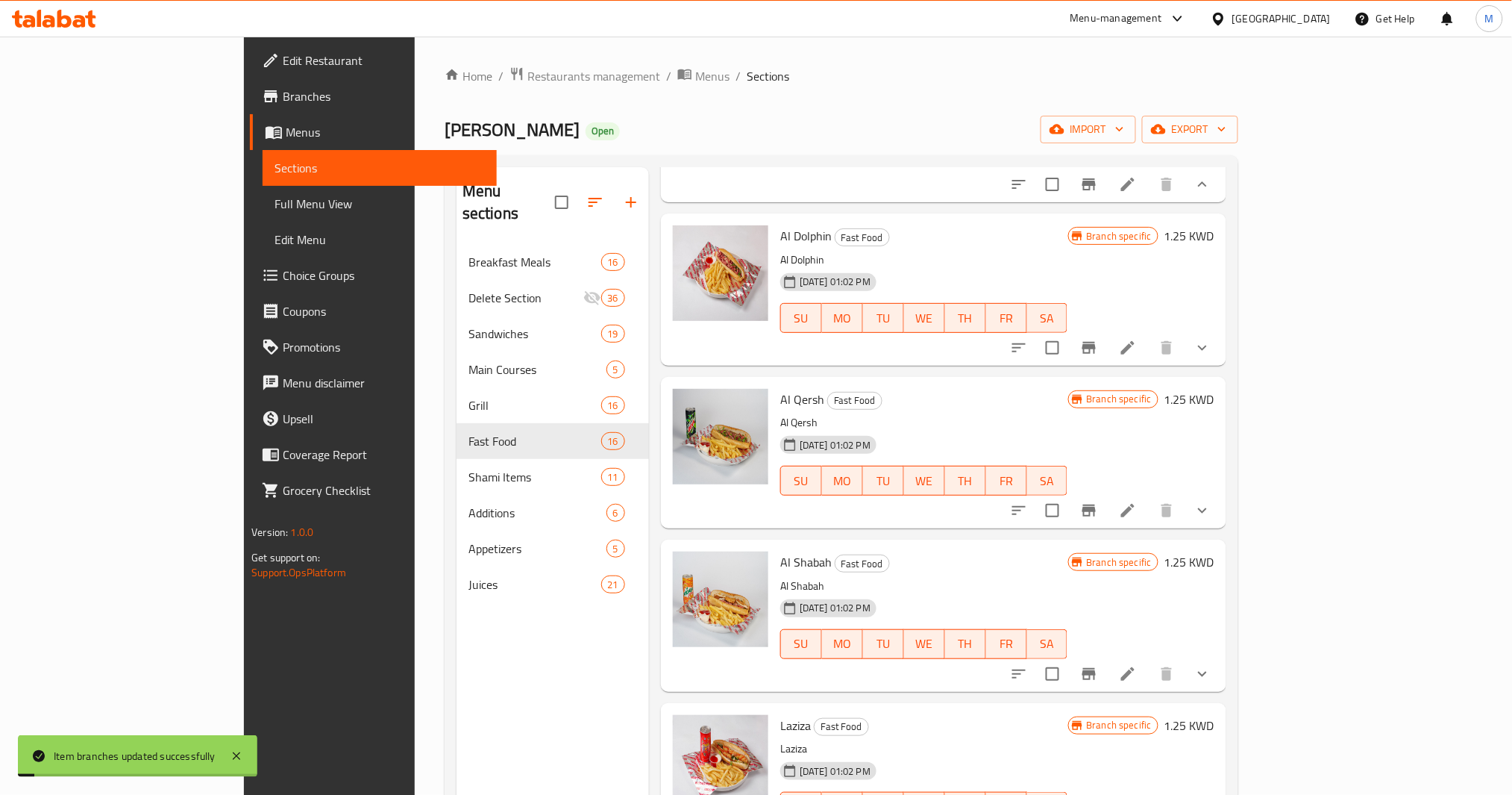
scroll to position [298, 0]
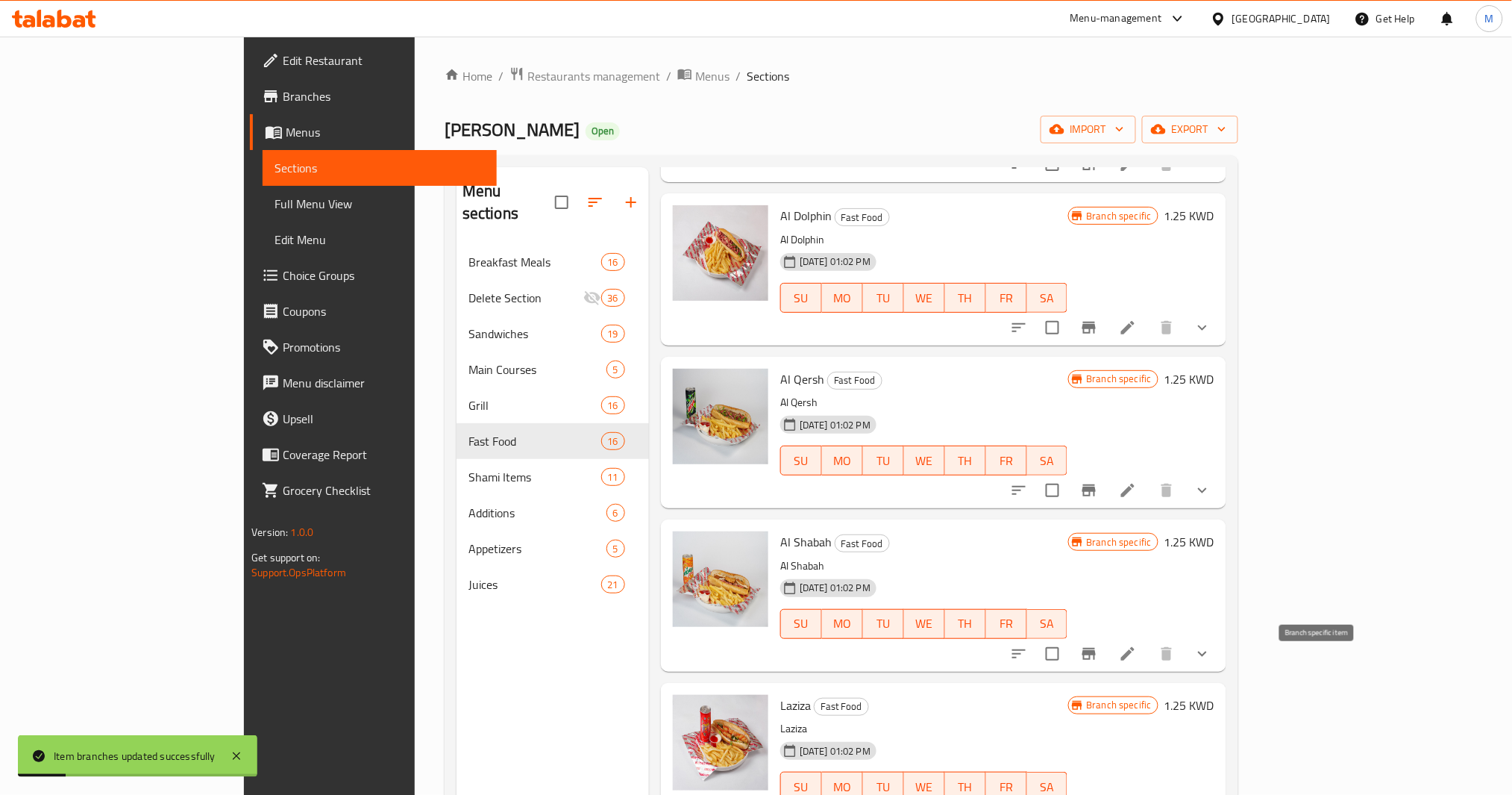
click at [1098, 662] on icon "Branch-specific-item" at bounding box center [1089, 654] width 18 height 18
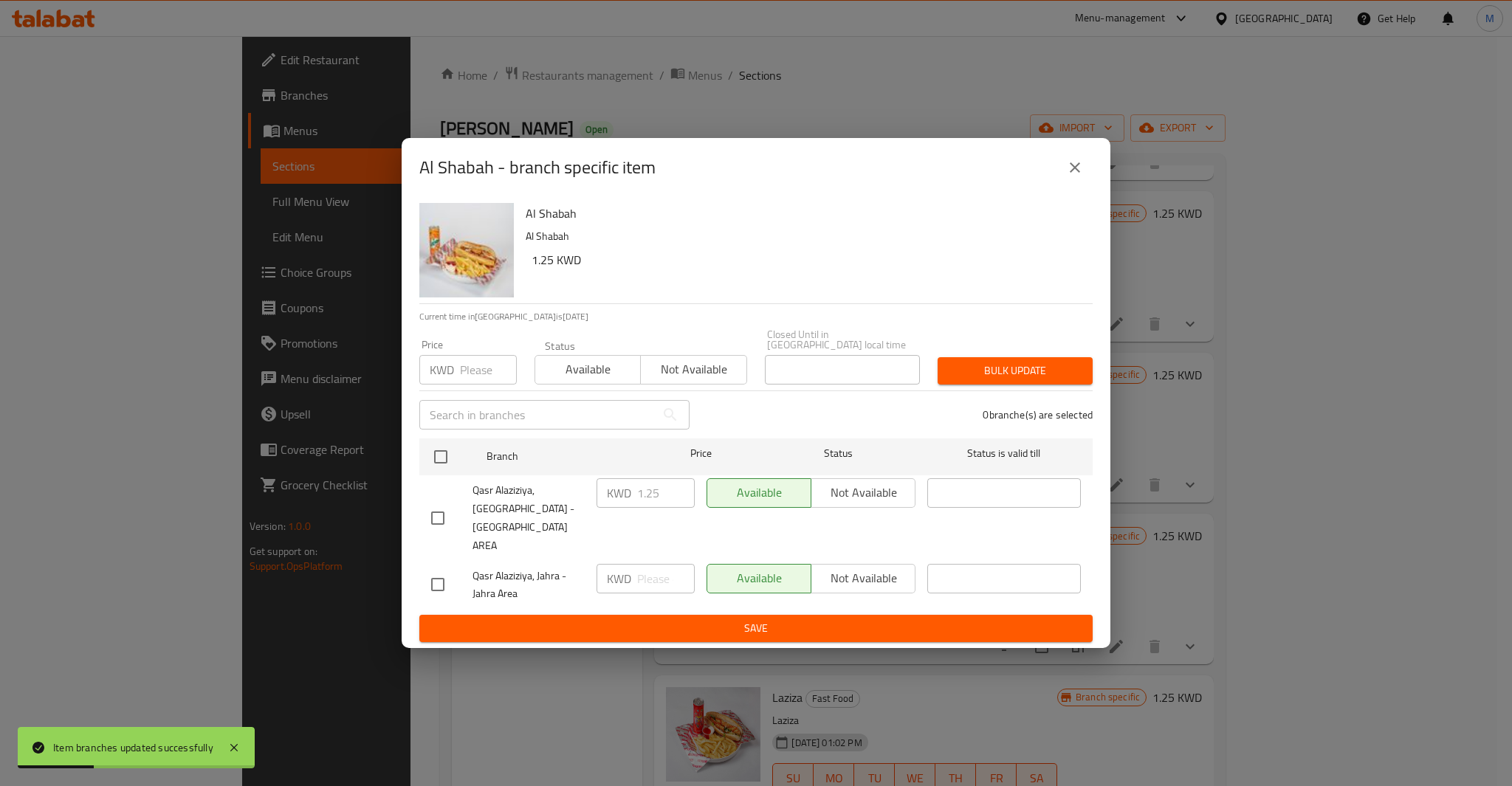
click at [426, 513] on input "checkbox" at bounding box center [437, 518] width 31 height 31
checkbox input "true"
click at [469, 382] on input "number" at bounding box center [489, 369] width 57 height 29
paste input "1.250"
type input "1.250"
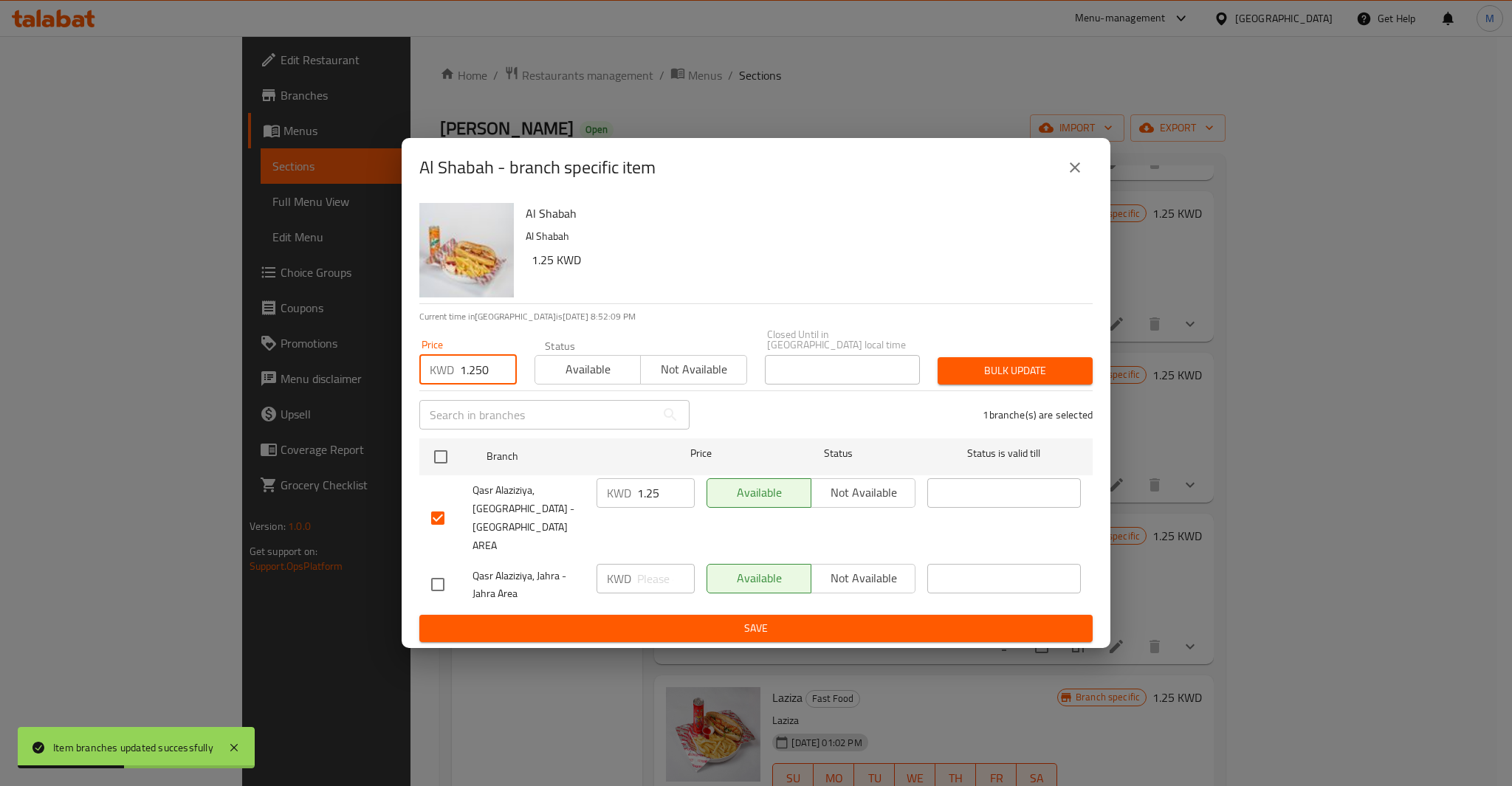
click at [999, 371] on button "Bulk update" at bounding box center [1014, 371] width 155 height 28
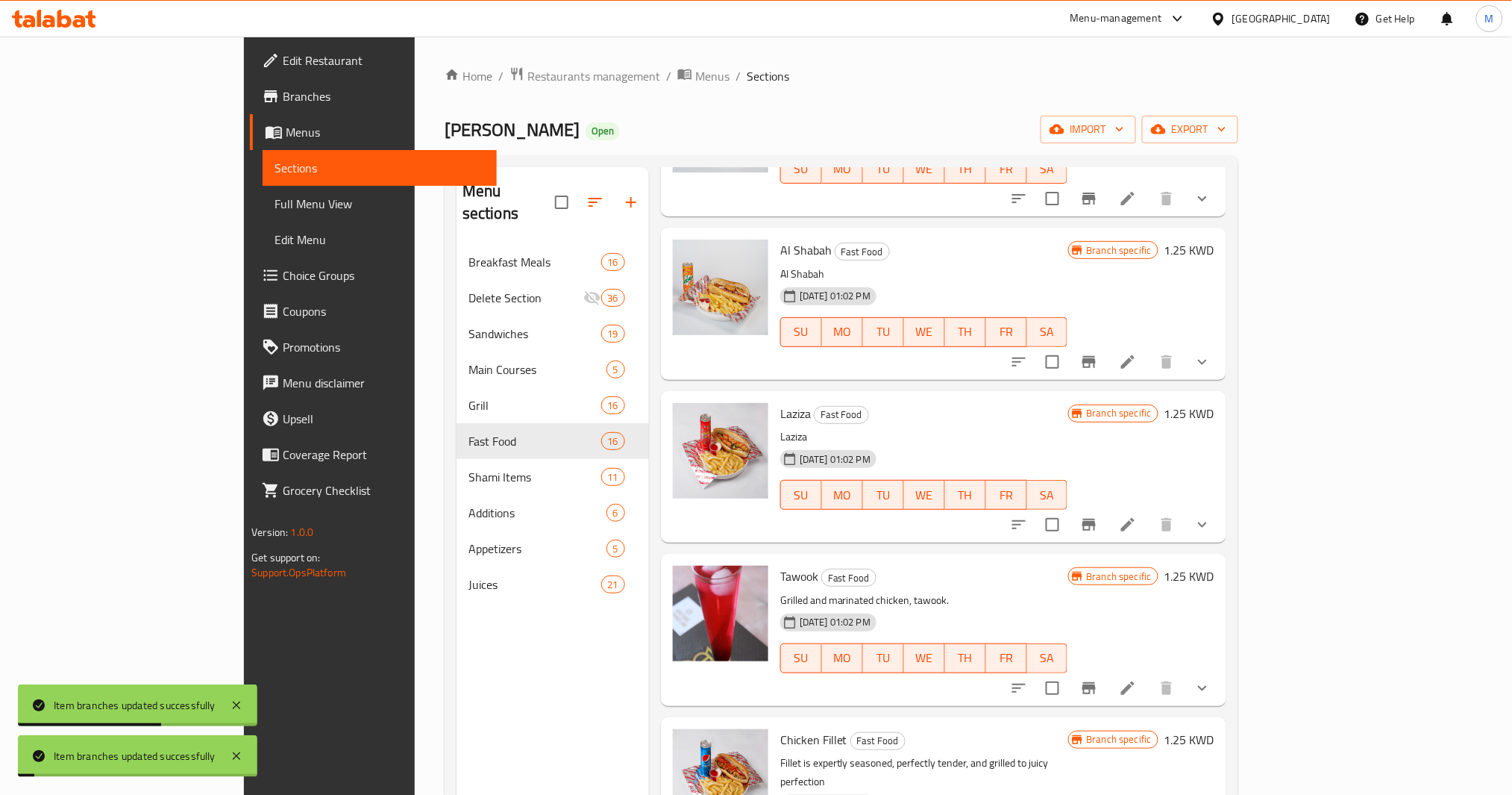
scroll to position [597, 0]
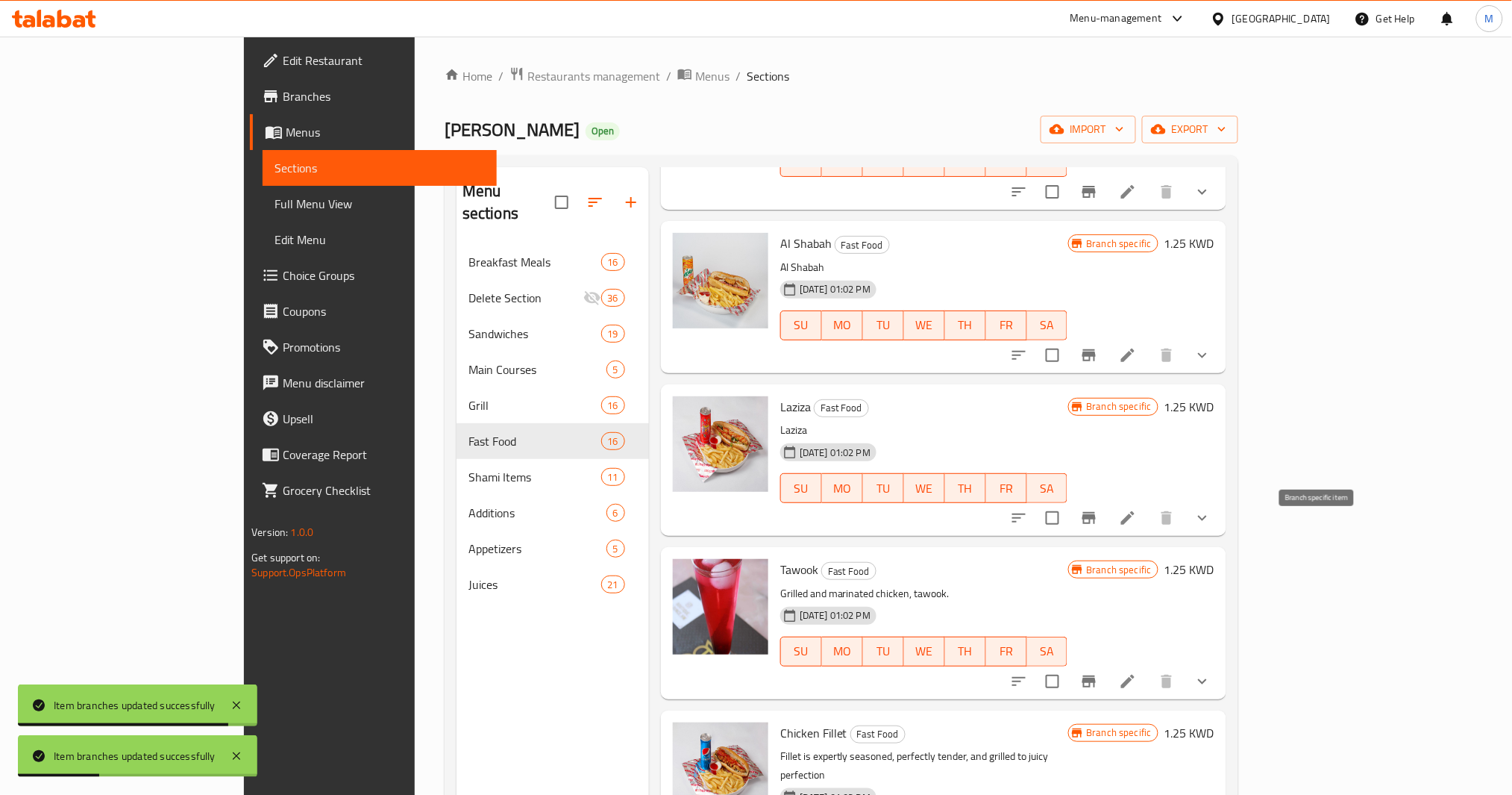
click at [1098, 527] on icon "Branch-specific-item" at bounding box center [1089, 518] width 18 height 18
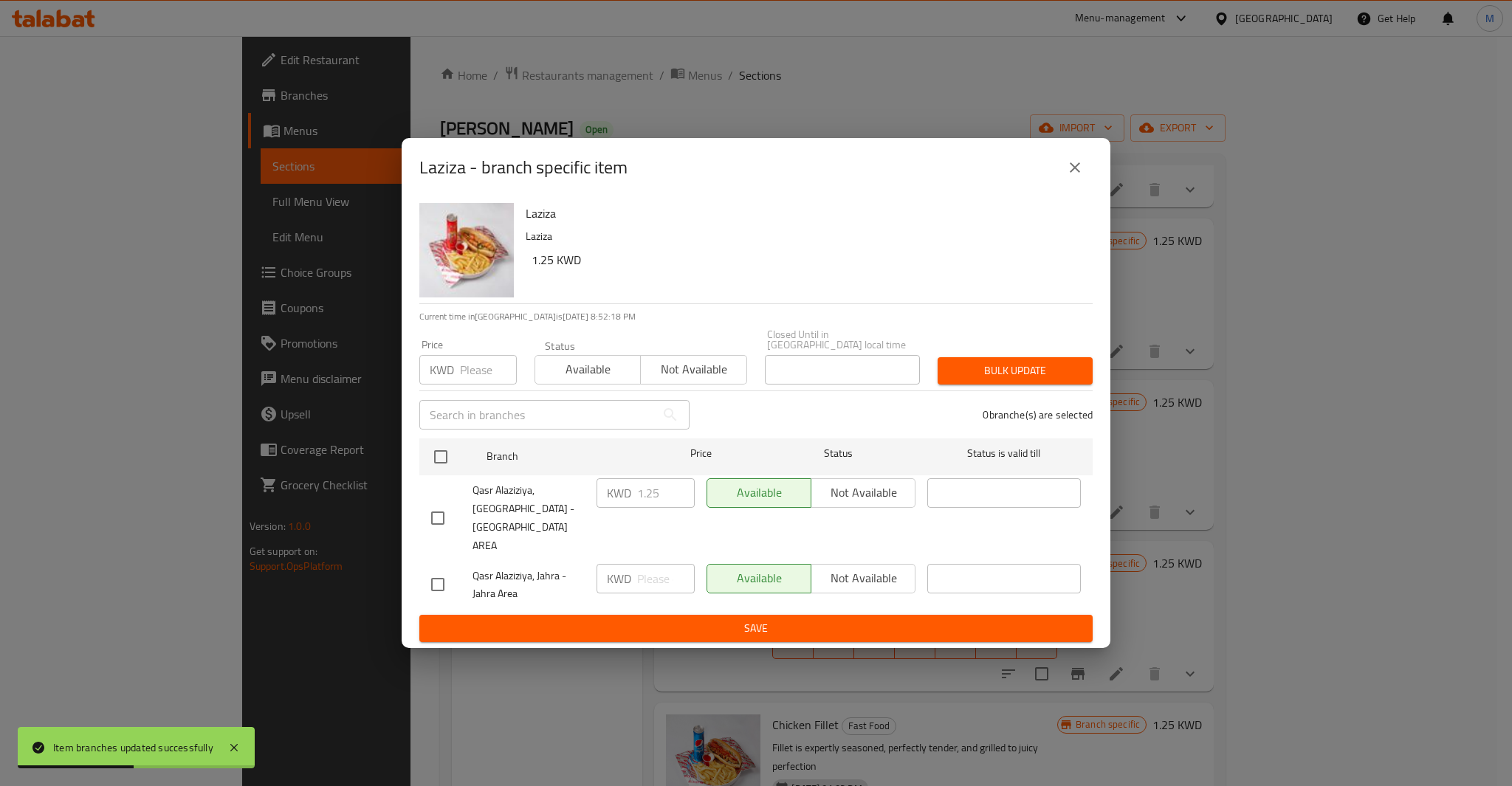
click at [447, 512] on input "checkbox" at bounding box center [437, 518] width 31 height 31
checkbox input "true"
click at [468, 361] on div "Price KWD Price" at bounding box center [467, 362] width 97 height 45
click at [468, 378] on input "number" at bounding box center [489, 369] width 57 height 29
paste input "1.250"
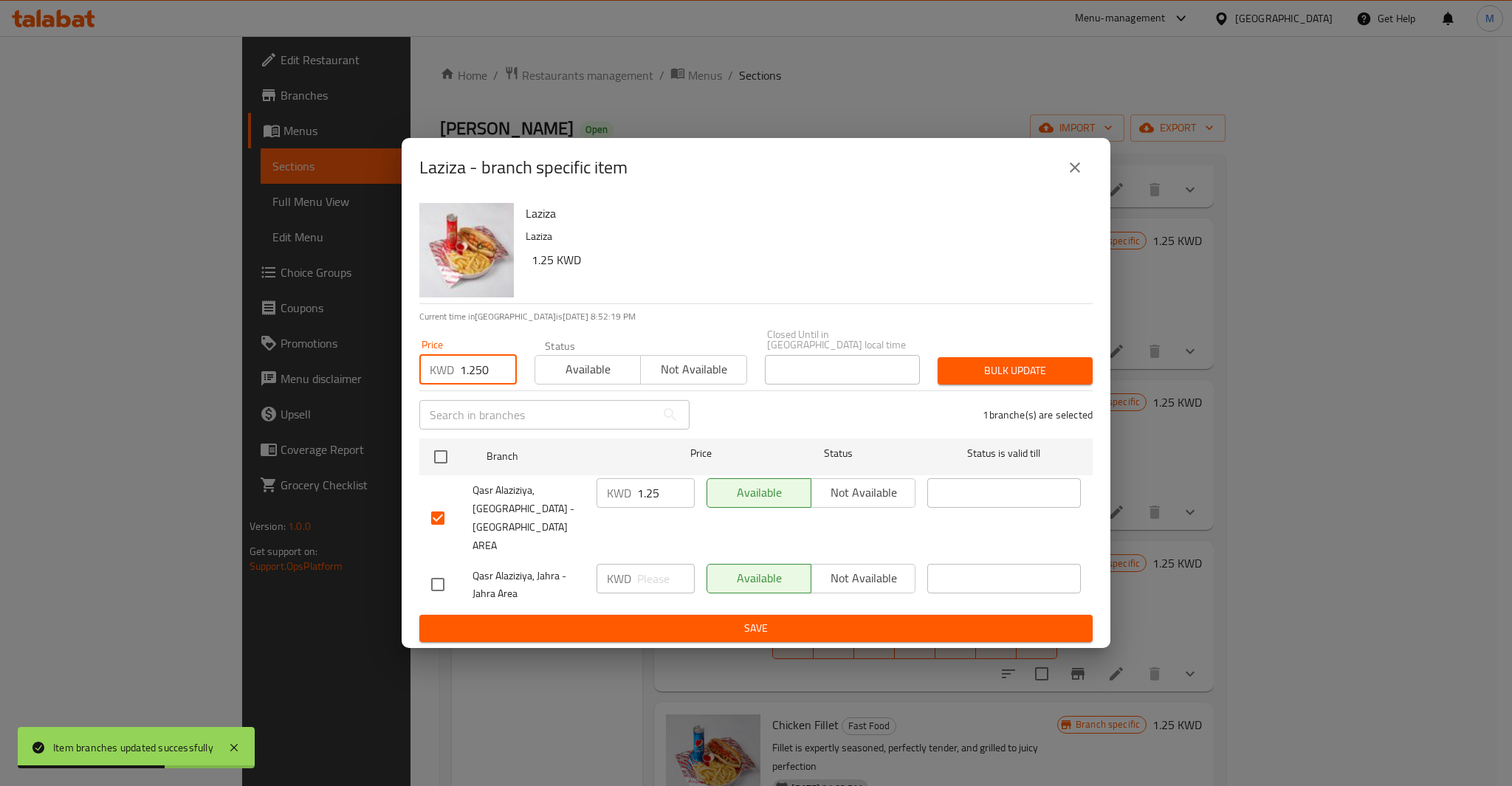
type input "1.250"
click at [1043, 384] on button "Bulk update" at bounding box center [1014, 371] width 155 height 28
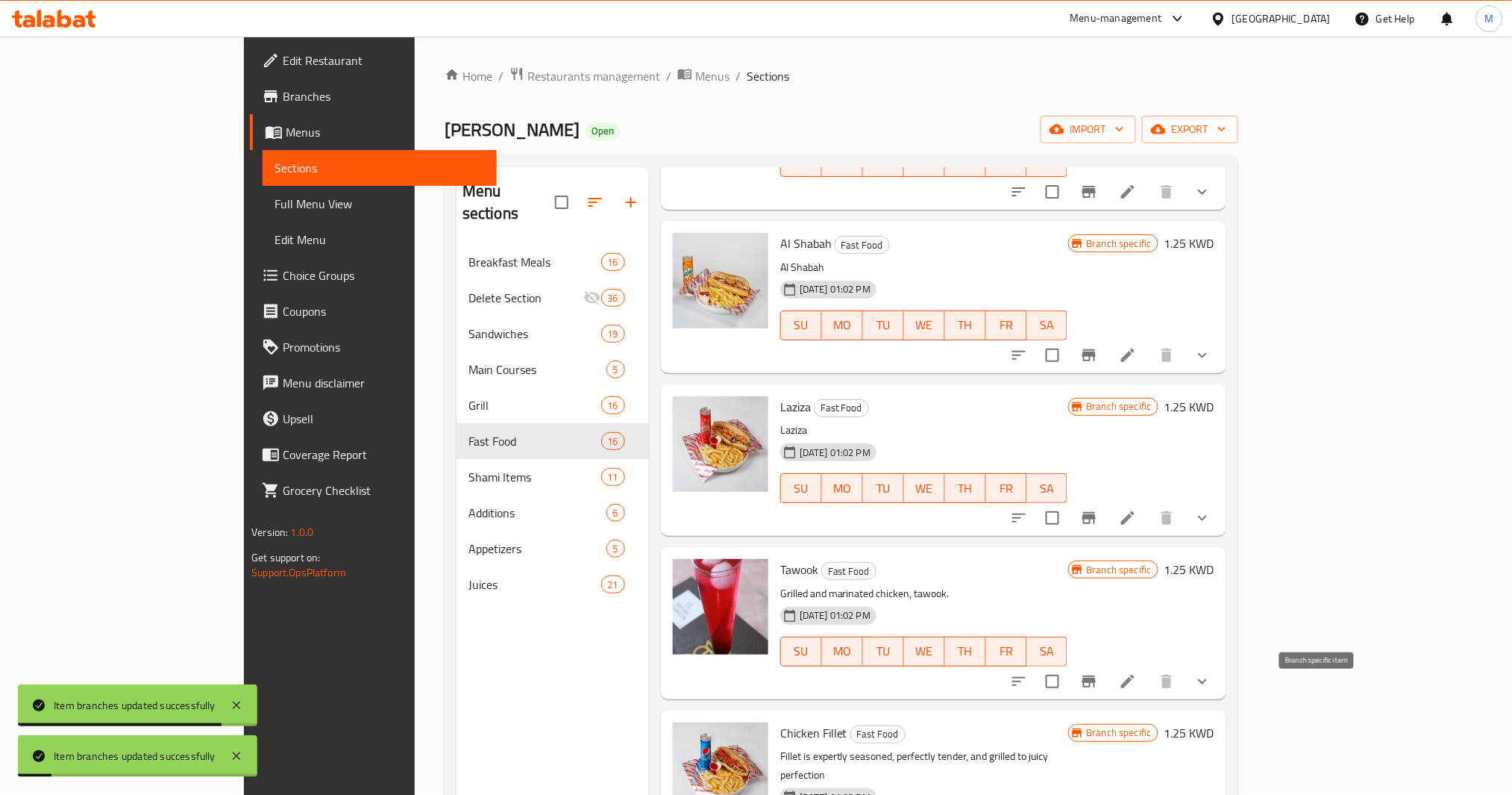
click at [1107, 699] on button "Branch-specific-item" at bounding box center [1089, 681] width 36 height 36
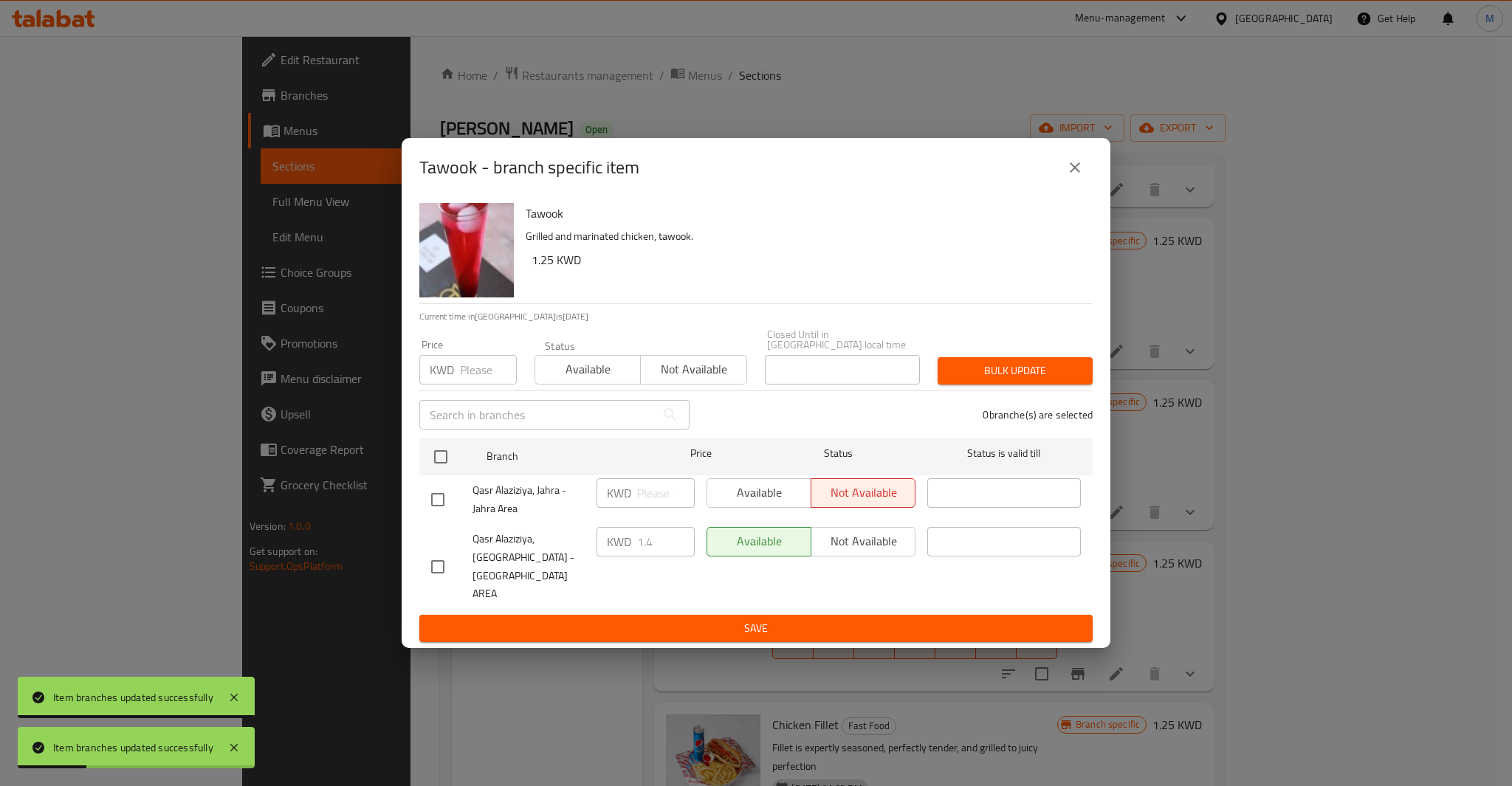
click at [451, 557] on input "checkbox" at bounding box center [437, 566] width 31 height 31
checkbox input "true"
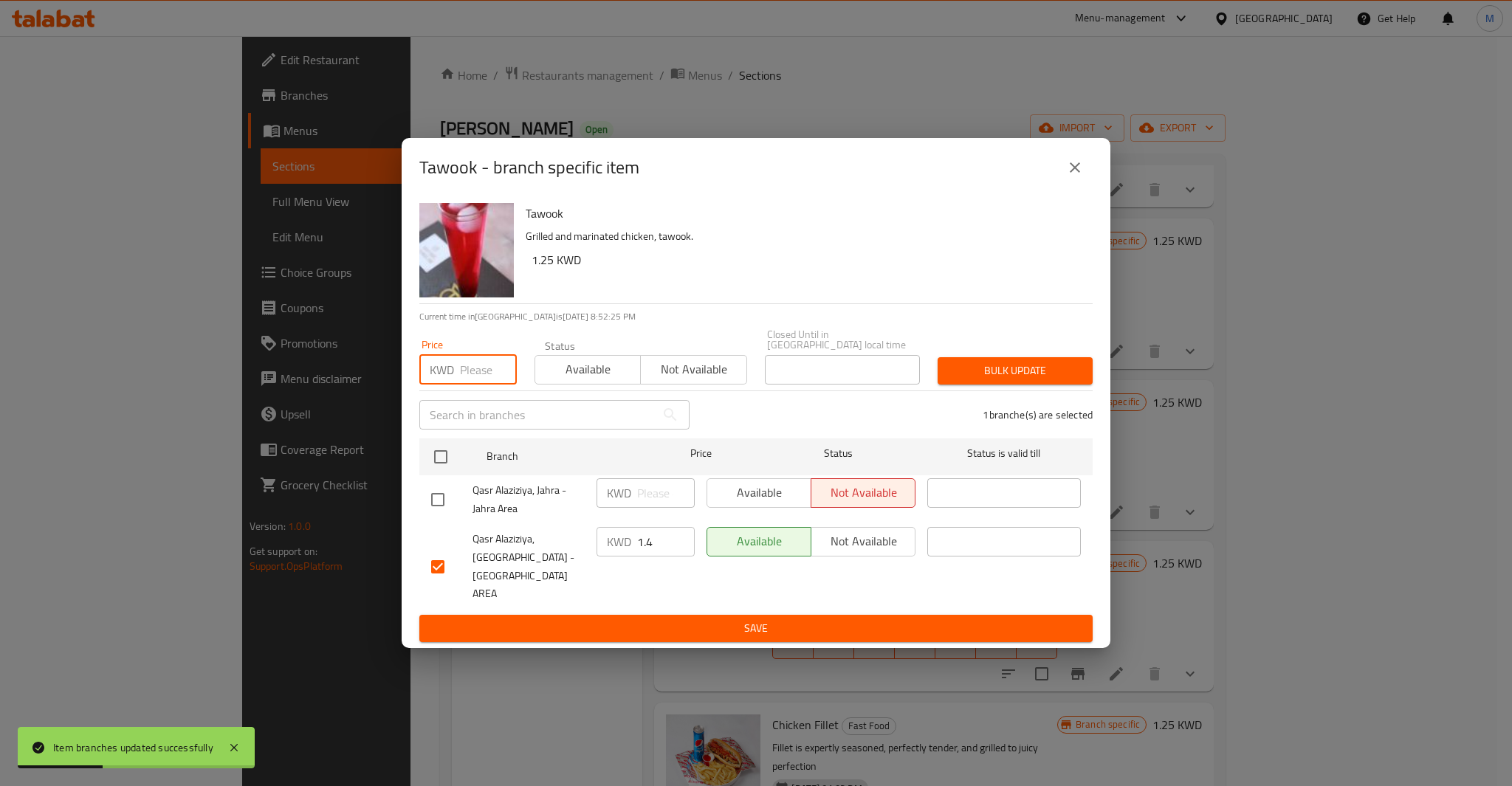
paste input "1.400"
click at [482, 382] on input "1.400" at bounding box center [489, 369] width 57 height 29
type input "1.400"
click at [996, 375] on span "Bulk update" at bounding box center [1014, 371] width 131 height 19
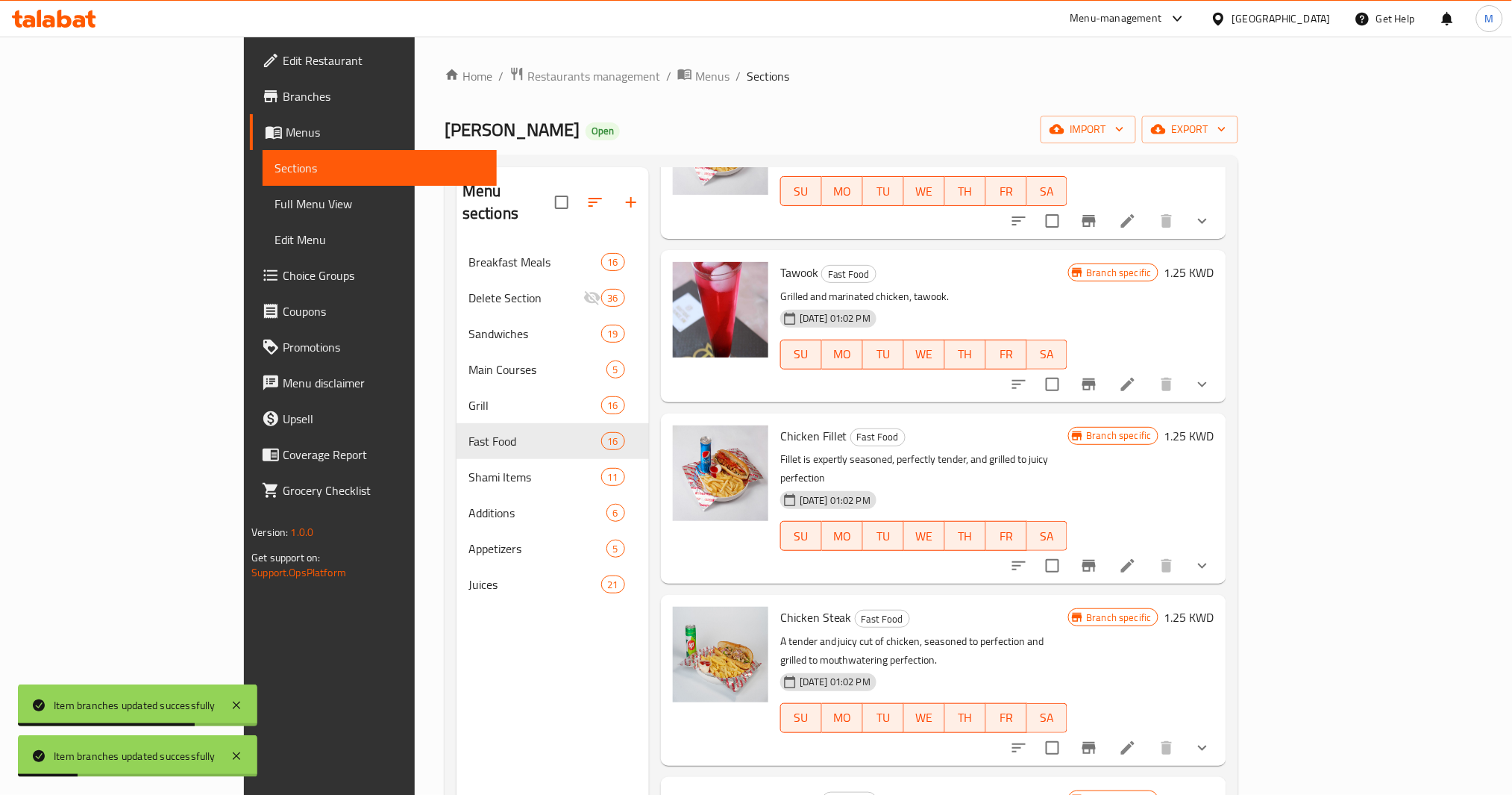
scroll to position [895, 0]
click at [1107, 572] on button "Branch-specific-item" at bounding box center [1089, 565] width 36 height 36
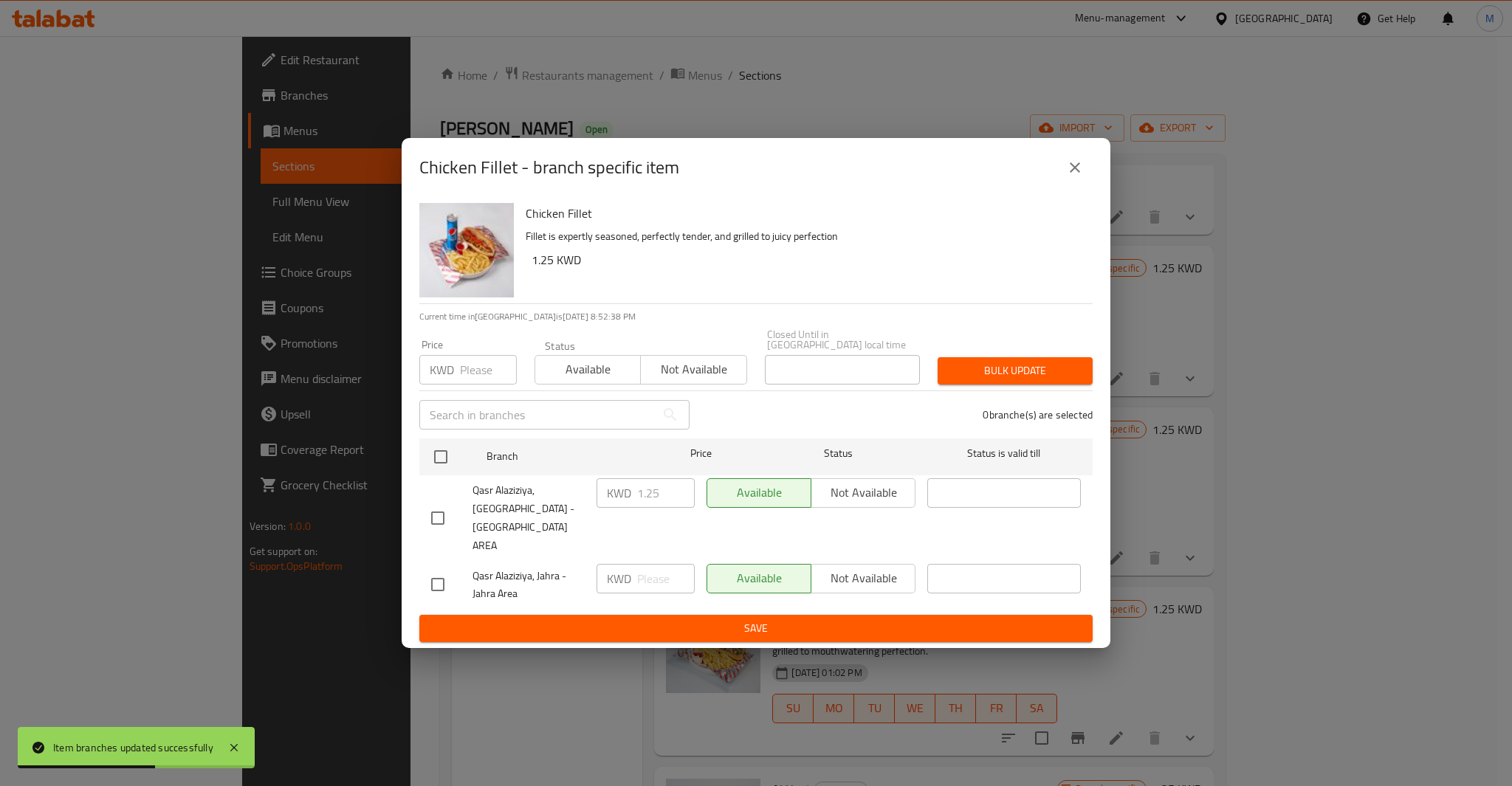
click at [422, 507] on input "checkbox" at bounding box center [437, 518] width 31 height 31
checkbox input "true"
click at [482, 384] on input "number" at bounding box center [489, 369] width 57 height 29
paste input "1.250"
type input "1.250"
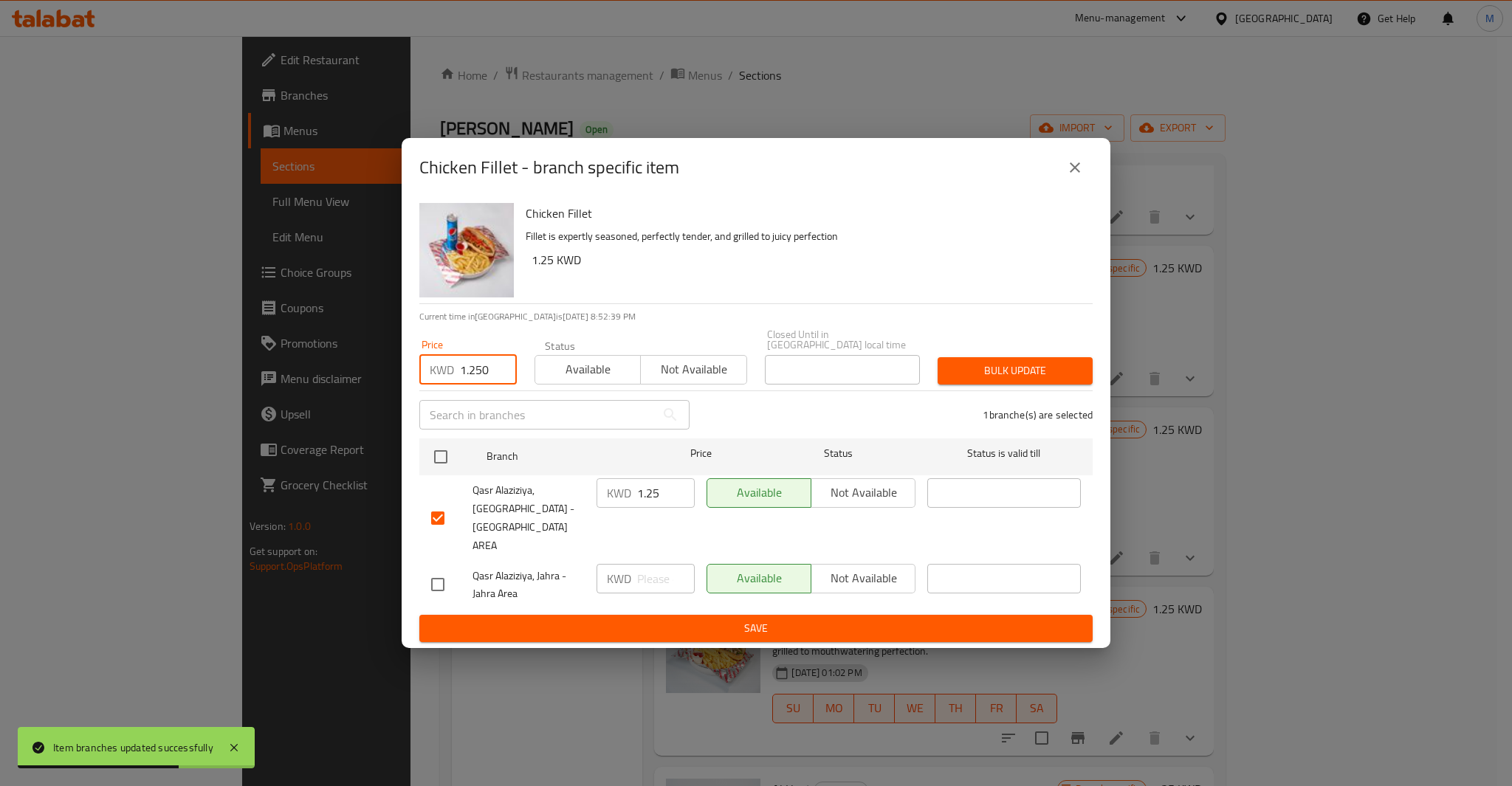
click at [1042, 380] on span "Bulk update" at bounding box center [1014, 371] width 131 height 19
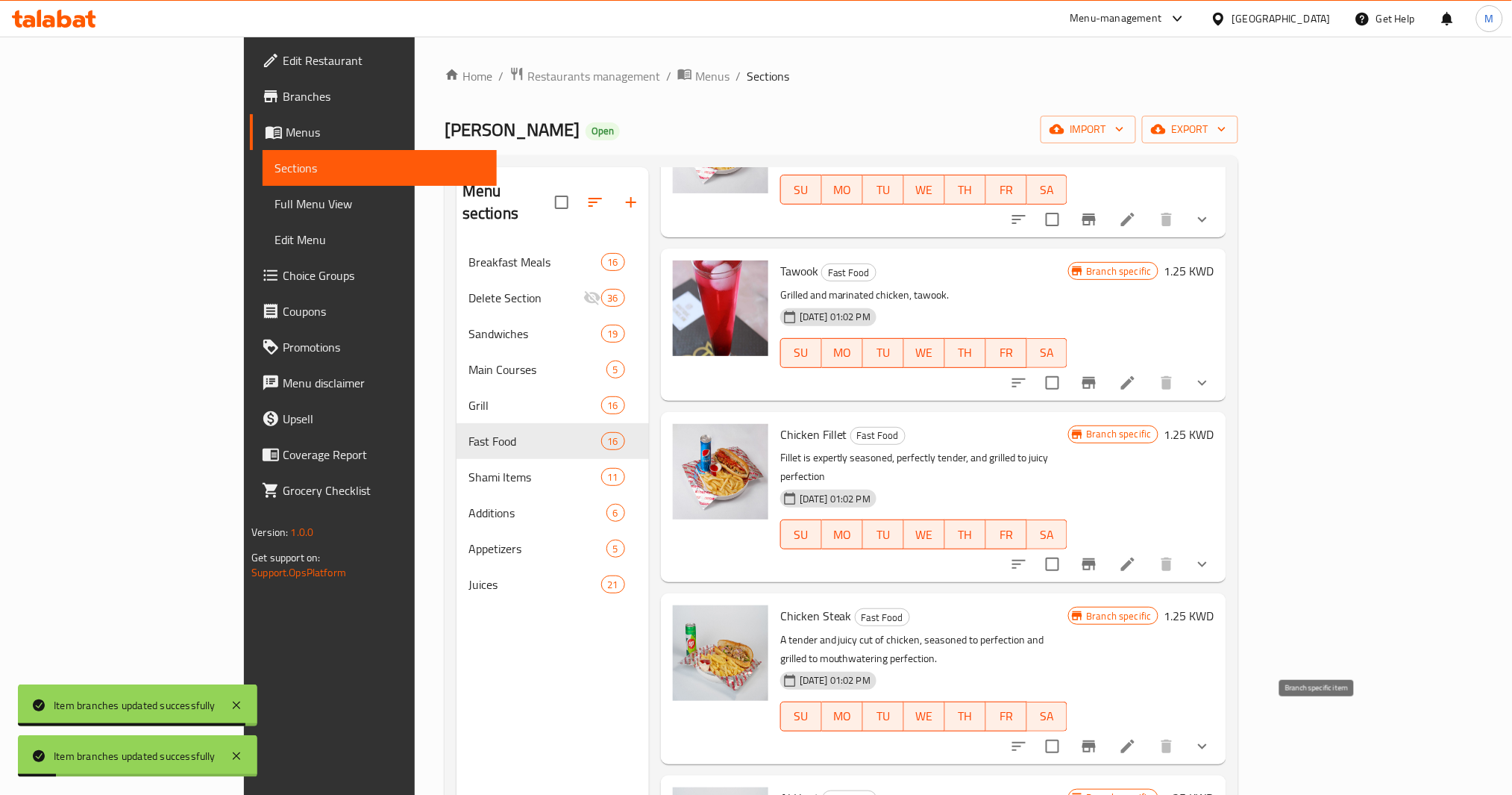
click at [1098, 737] on icon "Branch-specific-item" at bounding box center [1089, 746] width 18 height 18
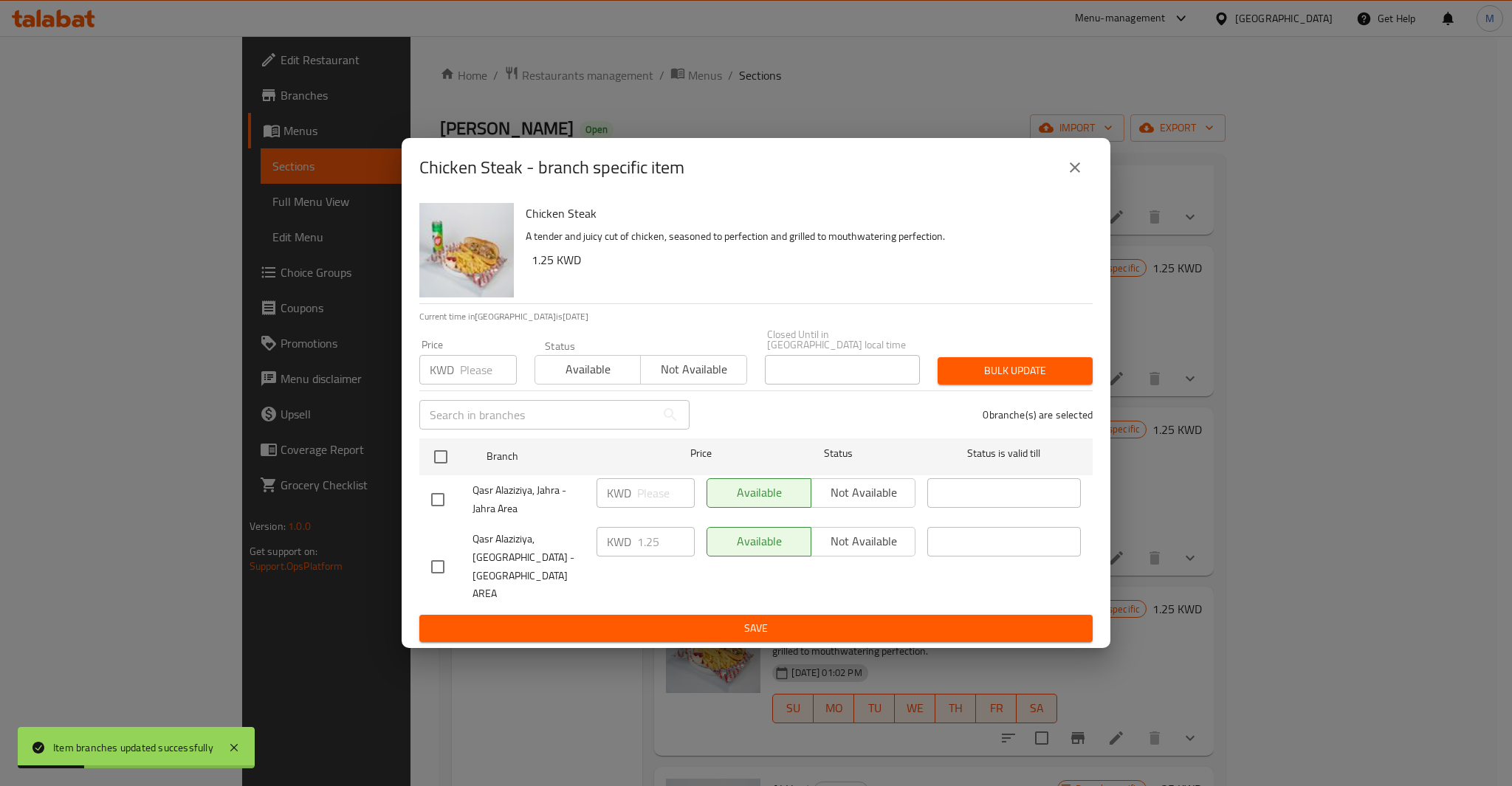
click at [438, 556] on input "checkbox" at bounding box center [437, 566] width 31 height 31
checkbox input "true"
click at [477, 366] on div "Price KWD Price" at bounding box center [467, 362] width 97 height 45
paste input "1.250"
click at [477, 384] on input "number" at bounding box center [489, 369] width 57 height 29
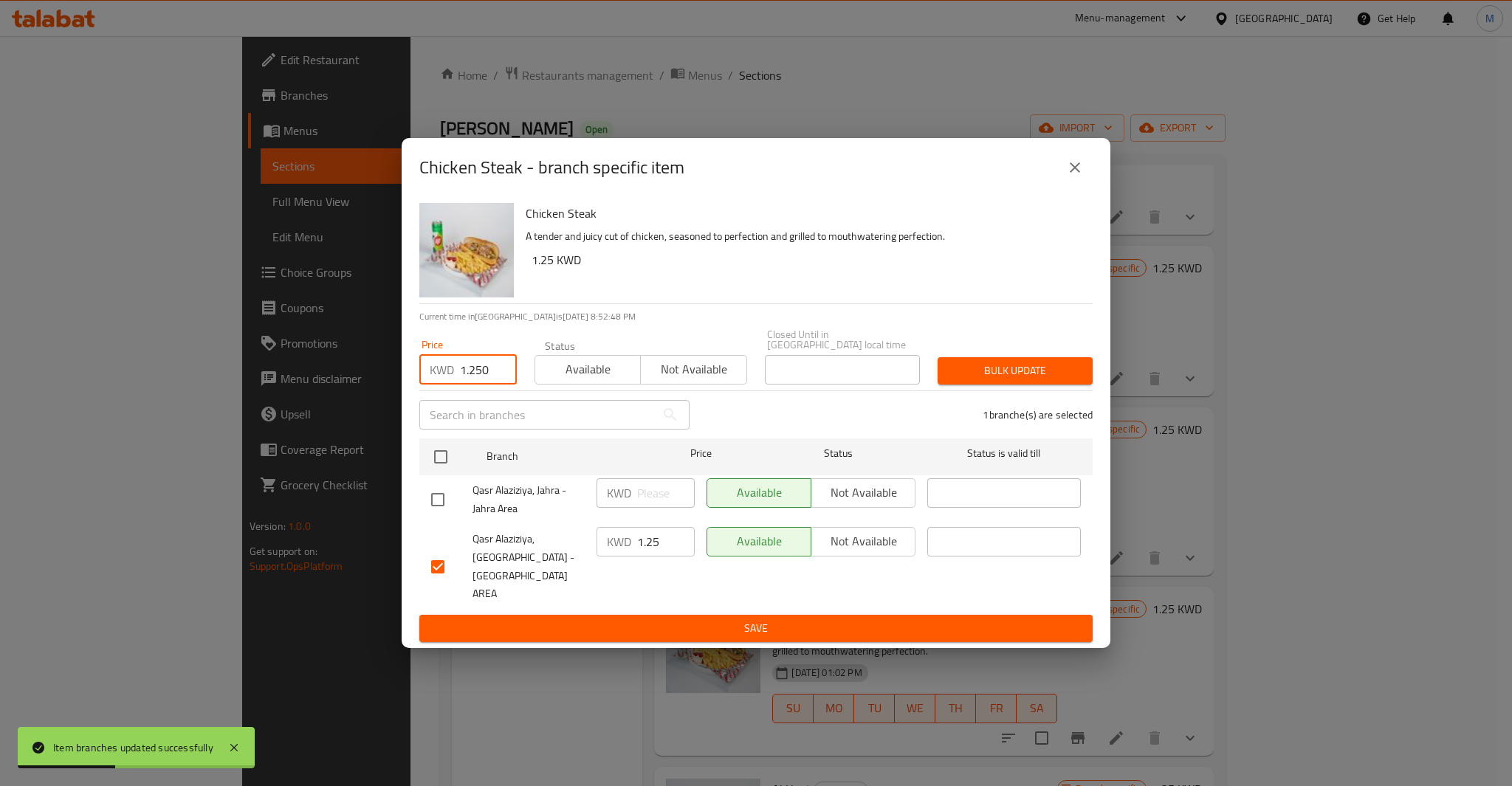
type input "1.250"
click at [1010, 380] on span "Bulk update" at bounding box center [1014, 371] width 131 height 19
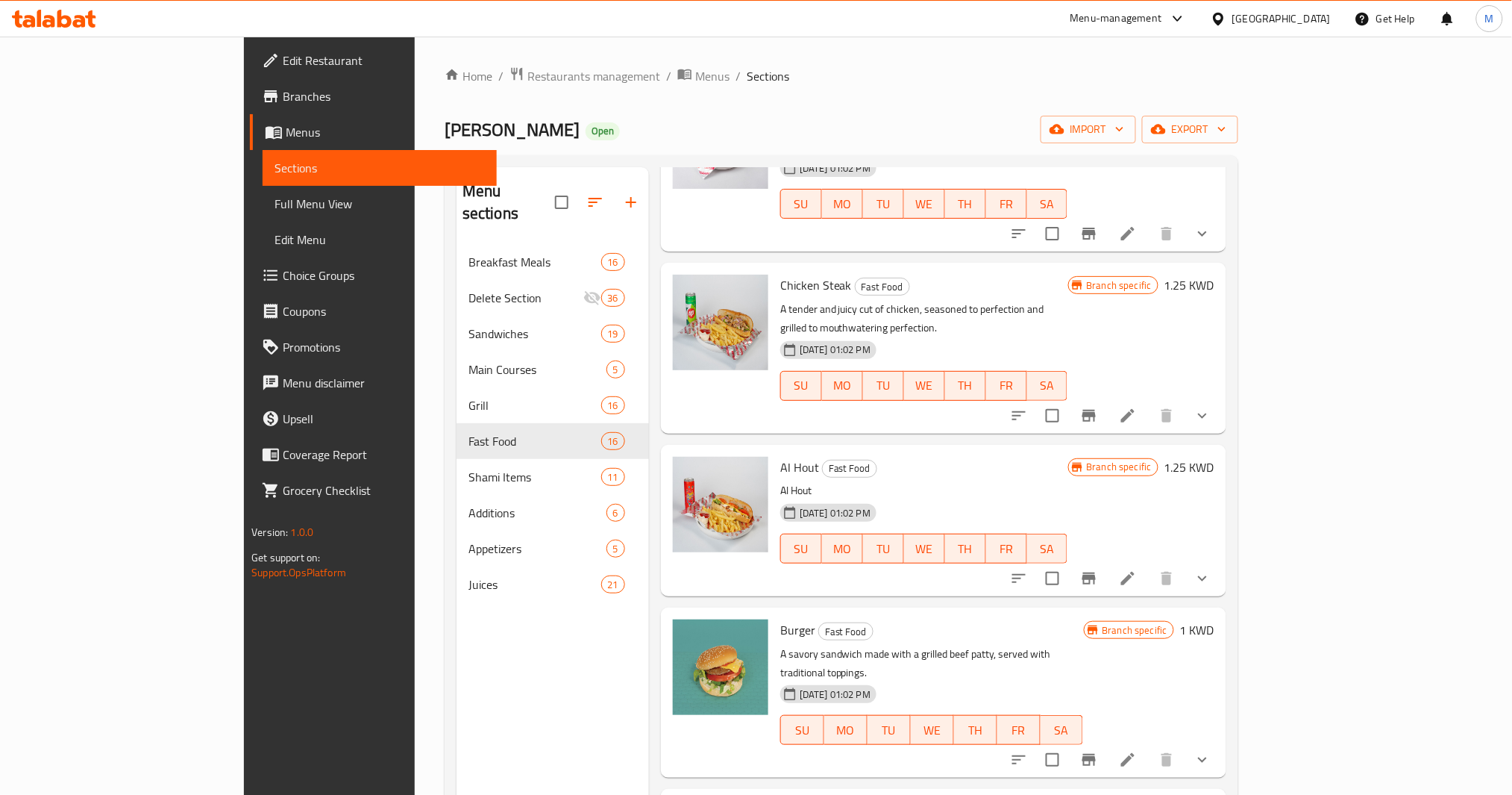
scroll to position [1293, 0]
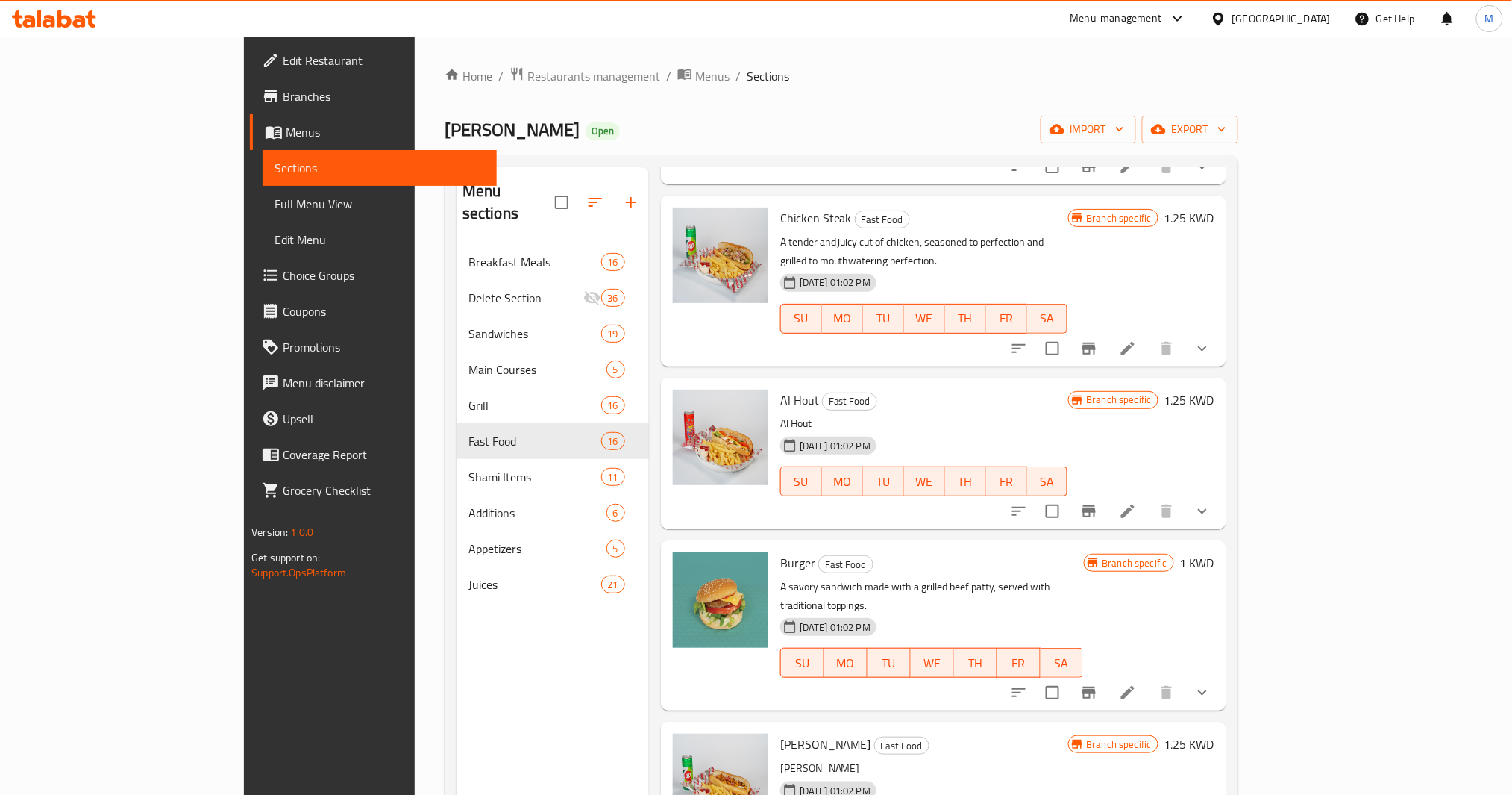
click at [1149, 679] on li at bounding box center [1128, 693] width 42 height 27
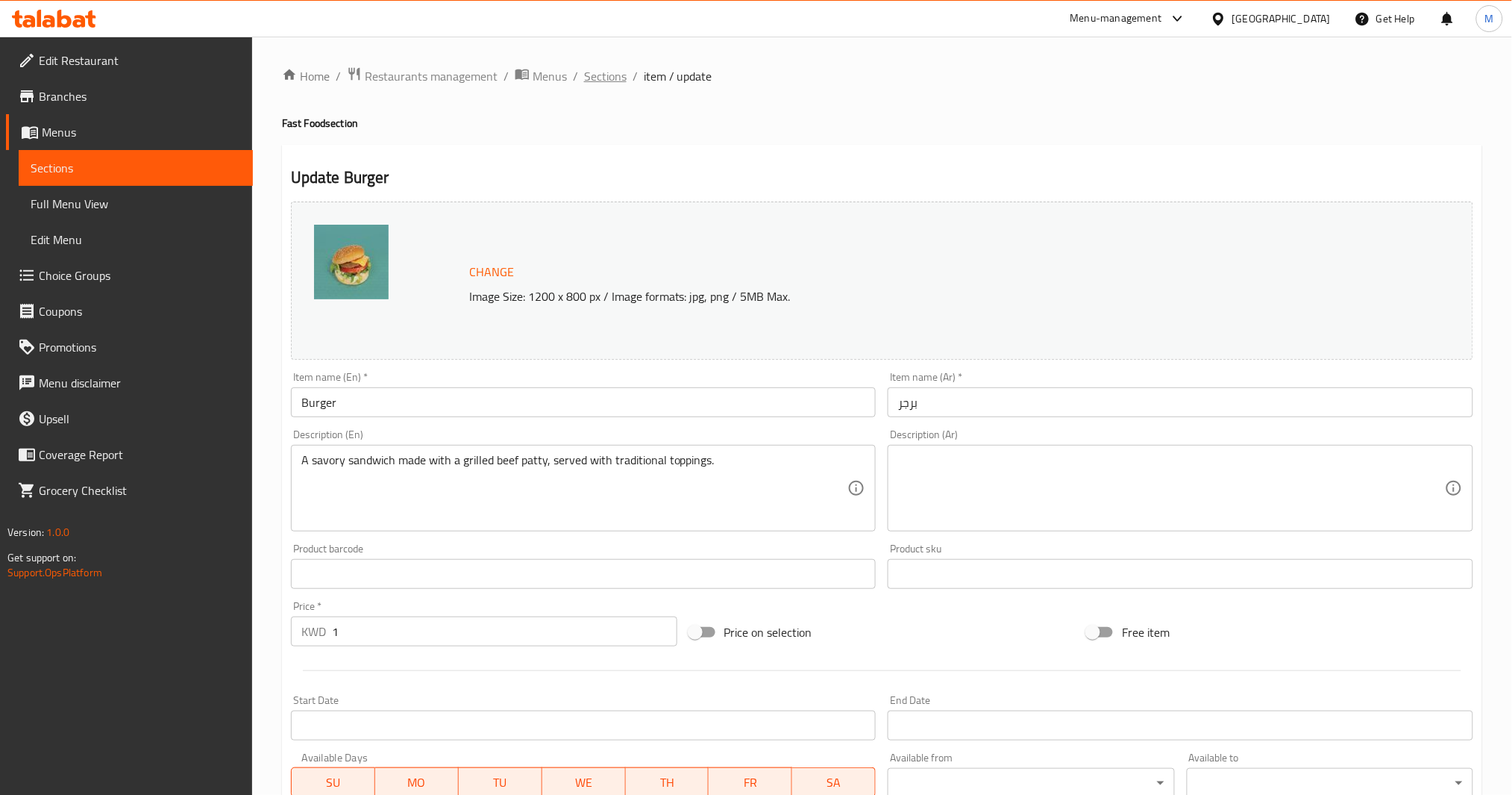
click at [598, 80] on span "Sections" at bounding box center [605, 76] width 42 height 18
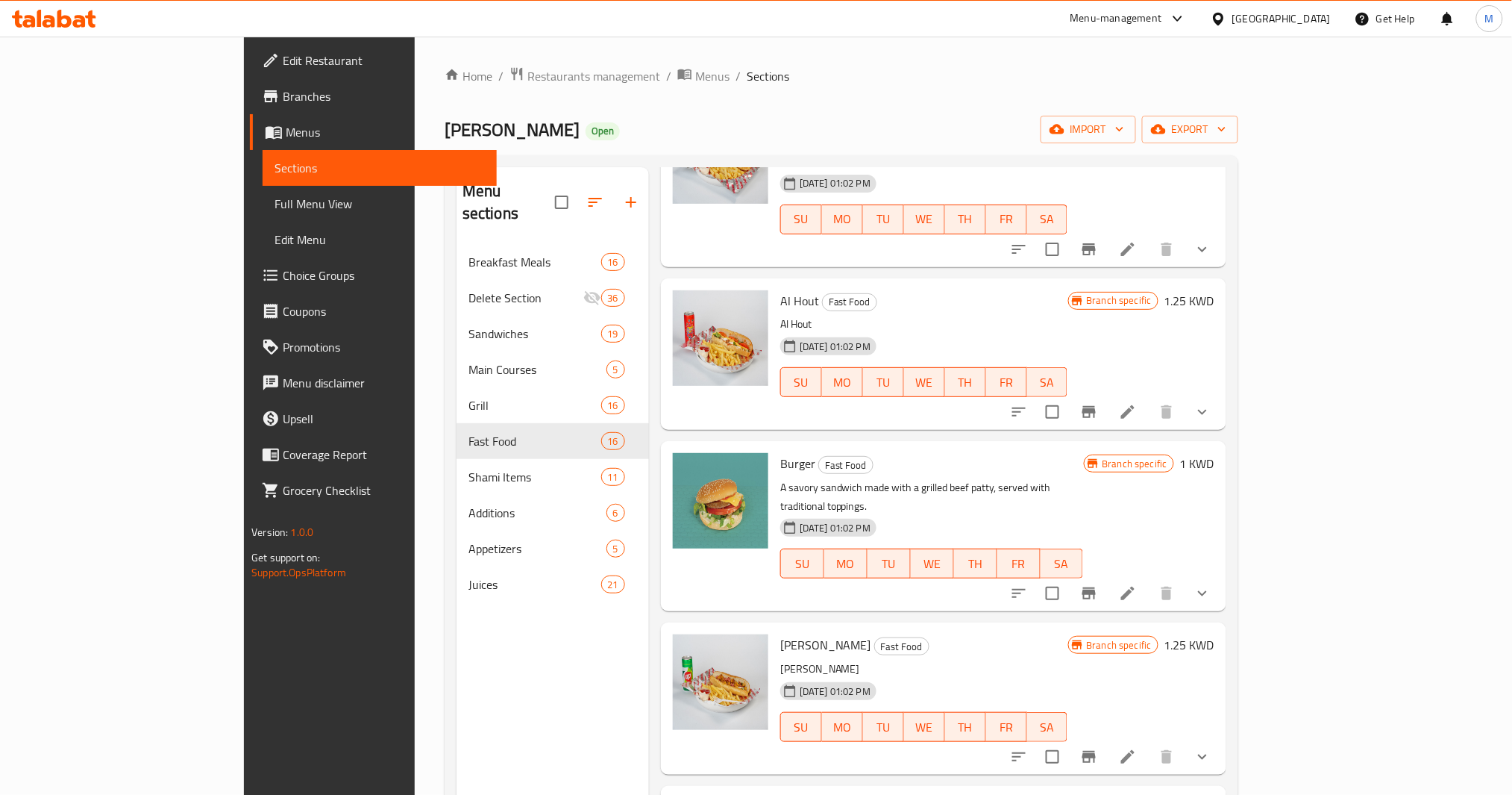
scroll to position [1293, 0]
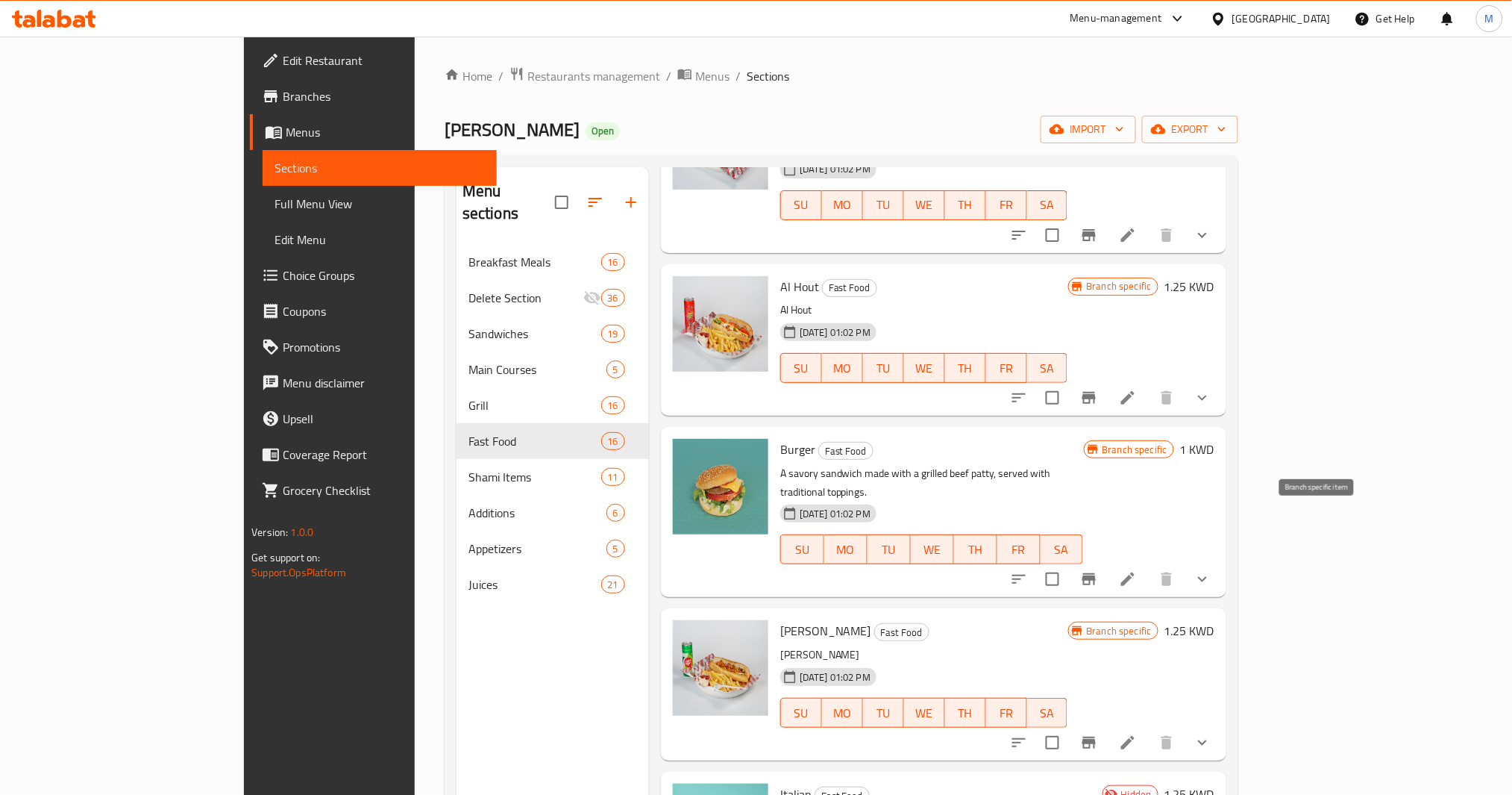
click at [1096, 573] on icon "Branch-specific-item" at bounding box center [1089, 578] width 14 height 12
click at [1096, 736] on icon "Branch-specific-item" at bounding box center [1089, 742] width 14 height 12
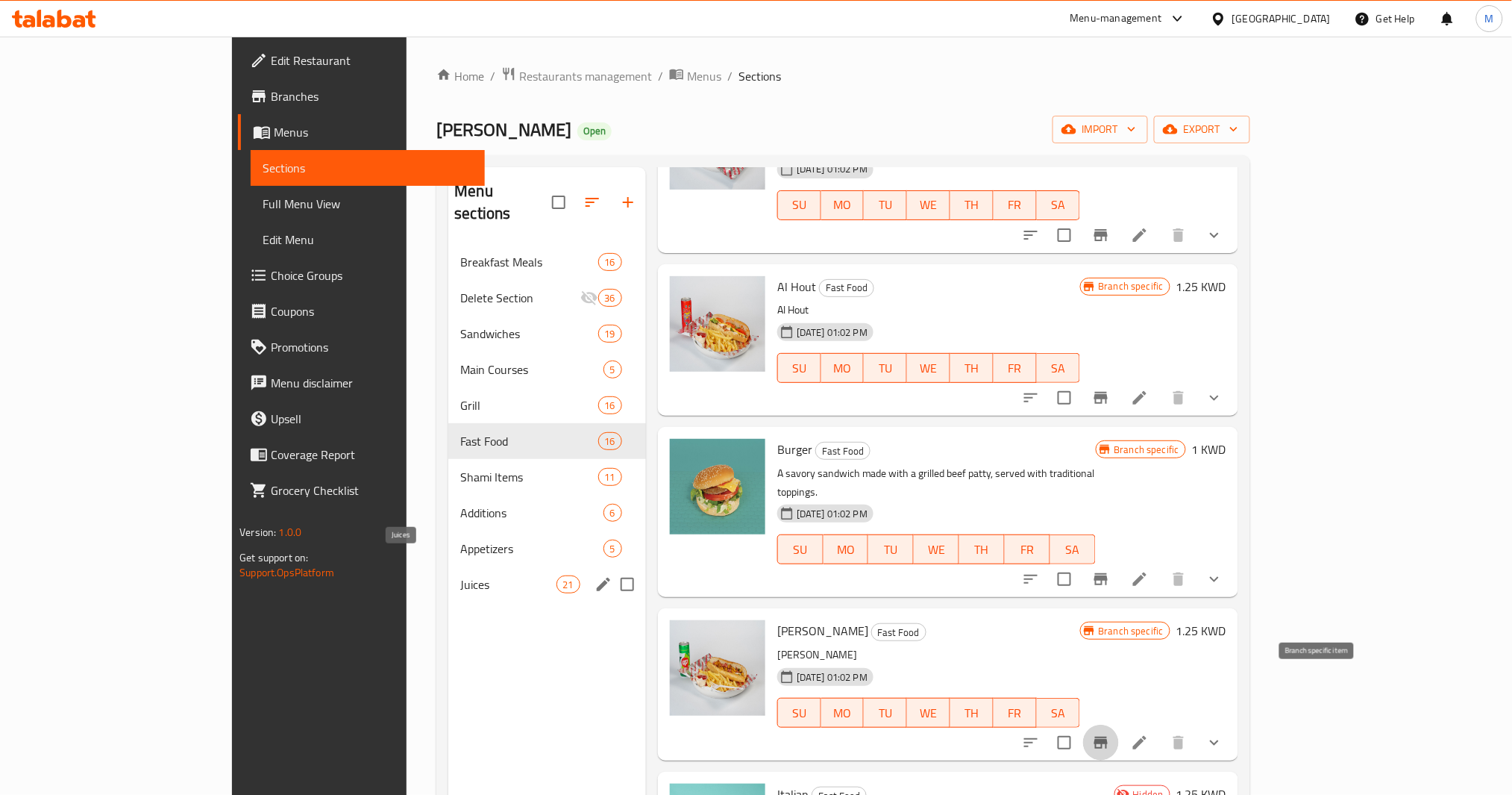
click at [461, 575] on span "Juices" at bounding box center [509, 585] width 96 height 18
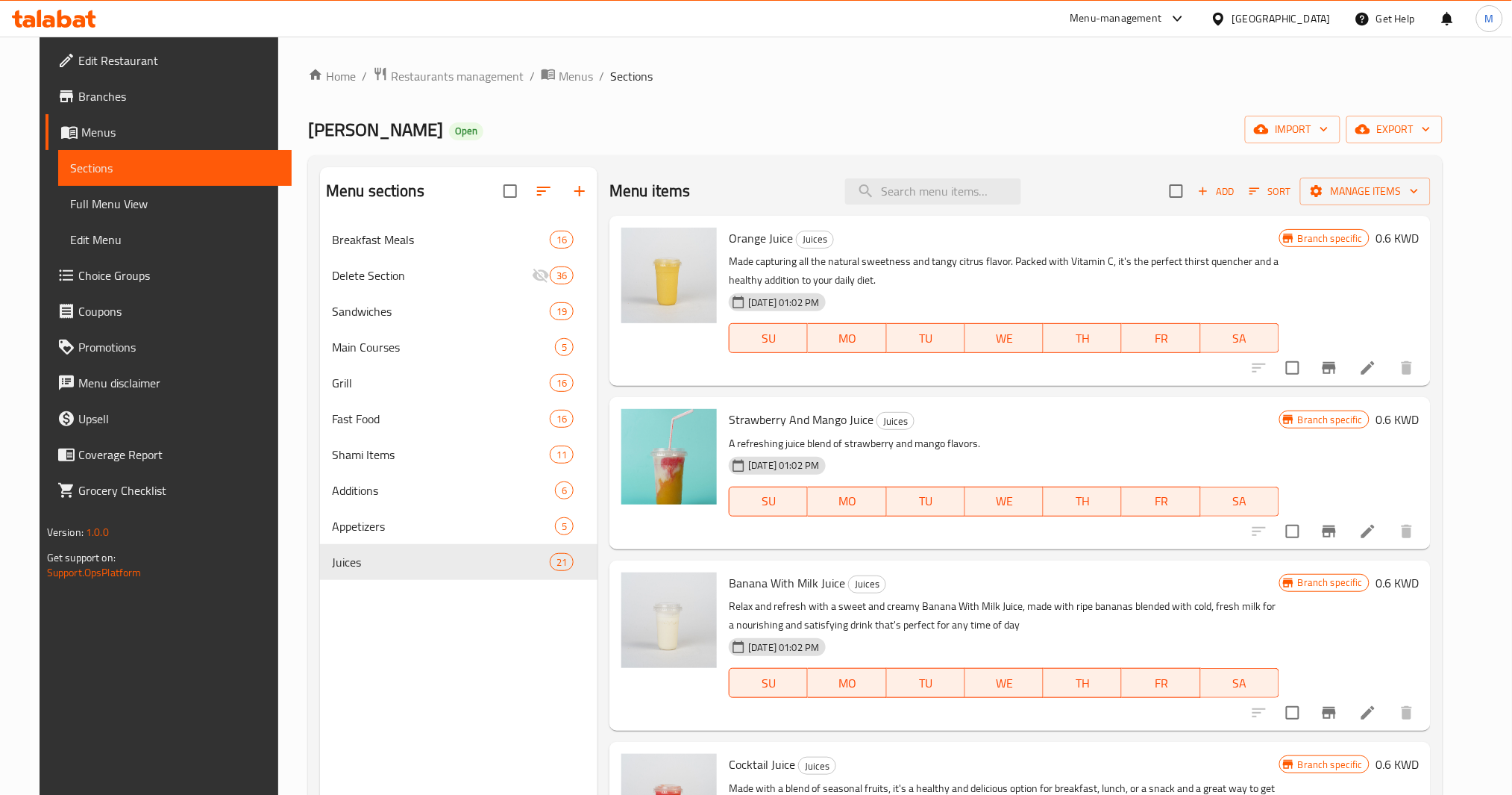
click at [1348, 385] on button "Branch-specific-item" at bounding box center [1330, 368] width 36 height 36
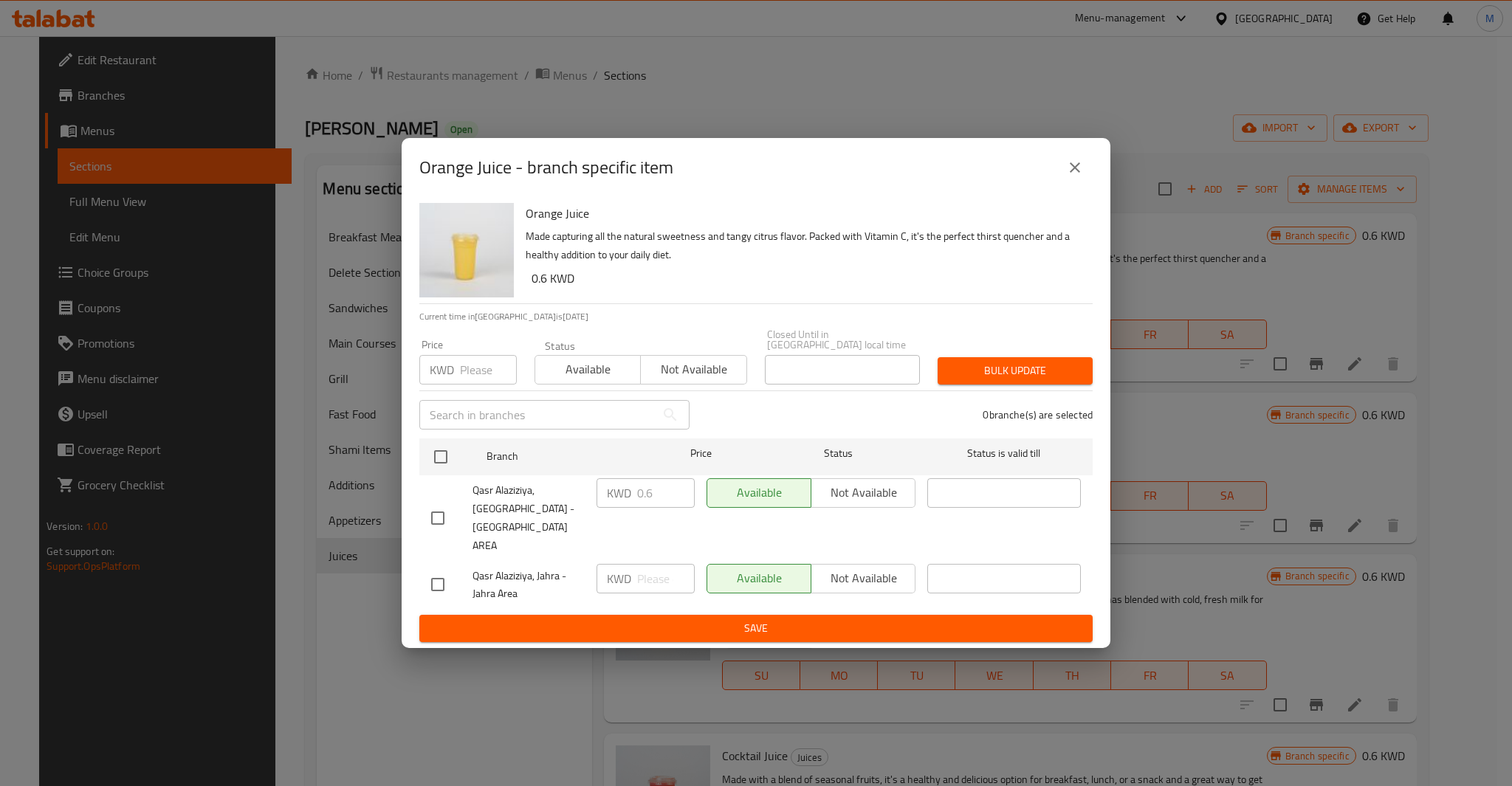
click at [435, 520] on input "checkbox" at bounding box center [437, 518] width 31 height 31
checkbox input "true"
click at [661, 500] on input "0.6" at bounding box center [666, 492] width 57 height 29
paste input "00"
type input "0.600"
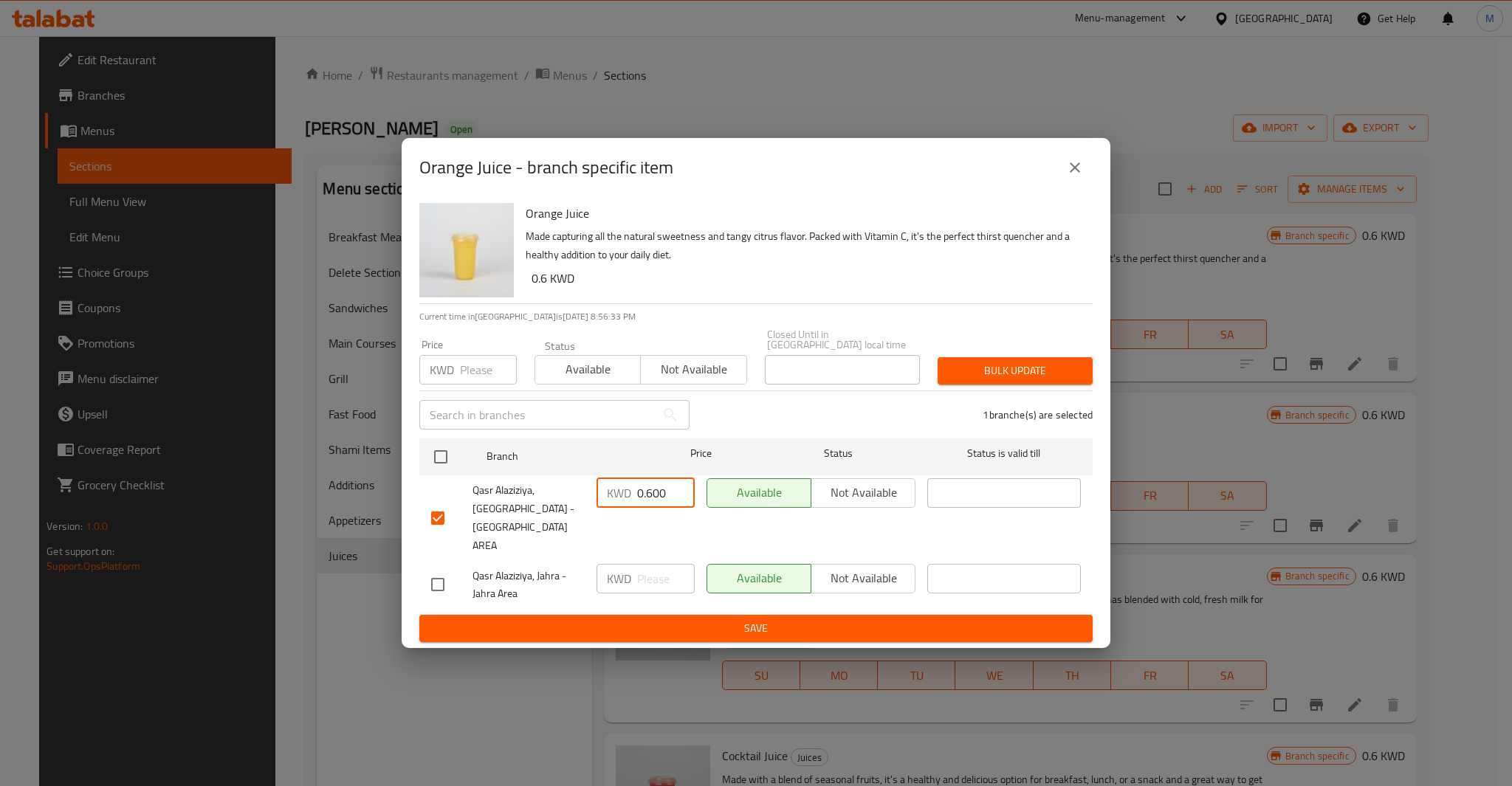
click at [465, 383] on input "number" at bounding box center [489, 369] width 57 height 29
paste input "0.600"
type input "0.600"
click at [1016, 372] on button "Bulk update" at bounding box center [1014, 371] width 155 height 28
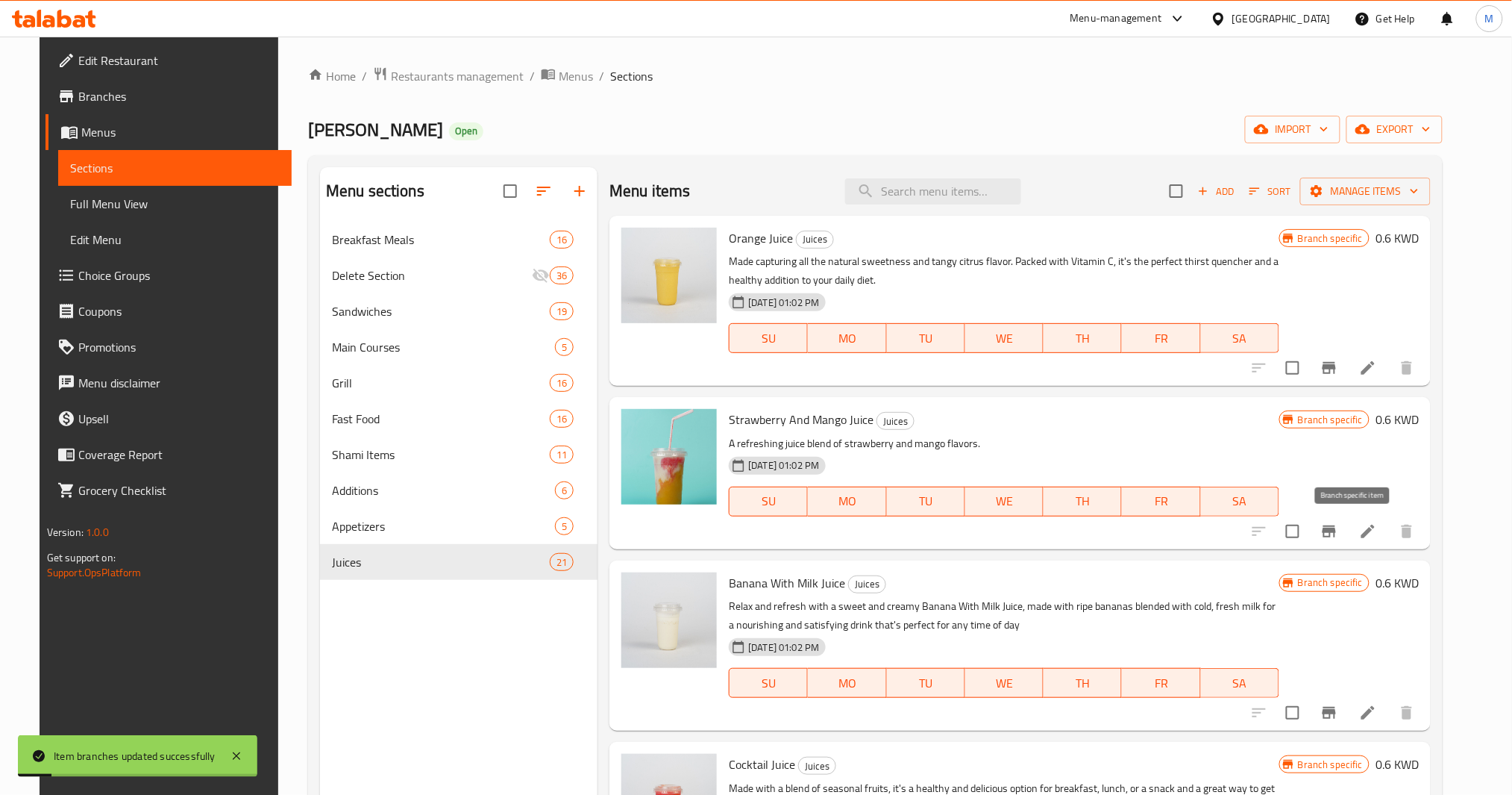
click at [1339, 538] on icon "Branch-specific-item" at bounding box center [1330, 531] width 18 height 18
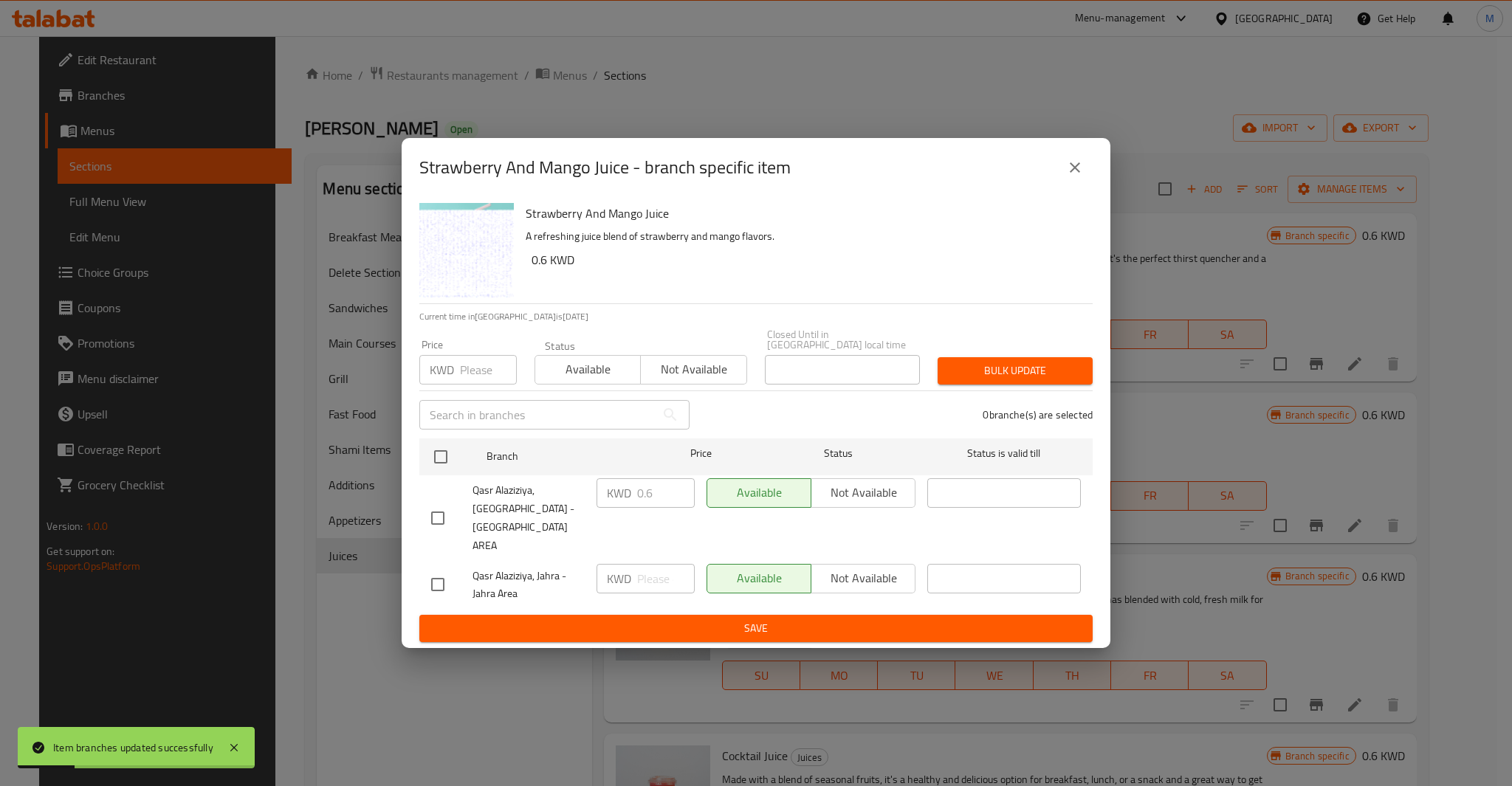
click at [427, 505] on input "checkbox" at bounding box center [437, 518] width 31 height 31
checkbox input "true"
paste input "0.600"
click at [483, 384] on input "number" at bounding box center [489, 369] width 57 height 29
type input "0.600"
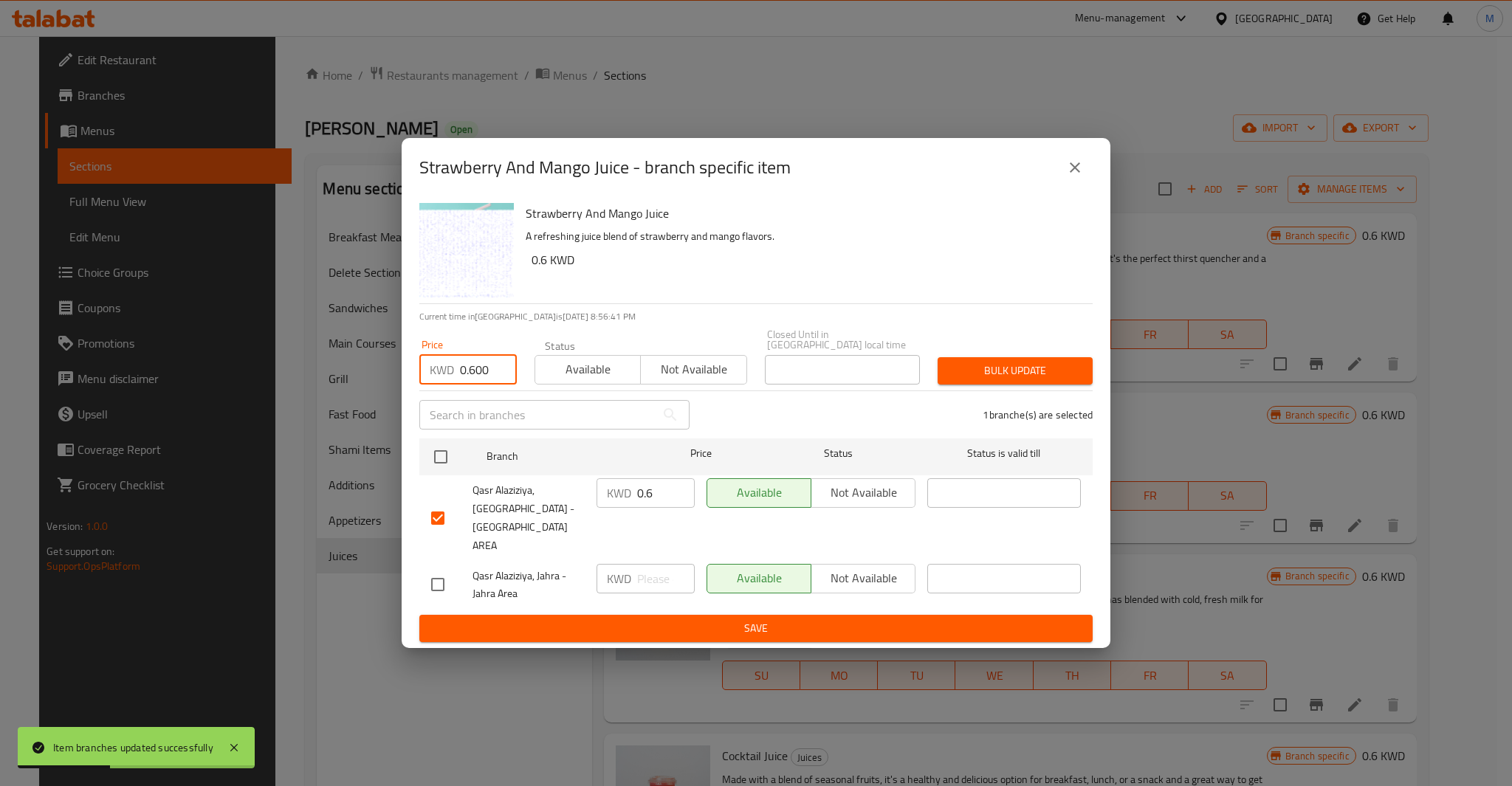
click at [1012, 380] on span "Bulk update" at bounding box center [1014, 371] width 131 height 19
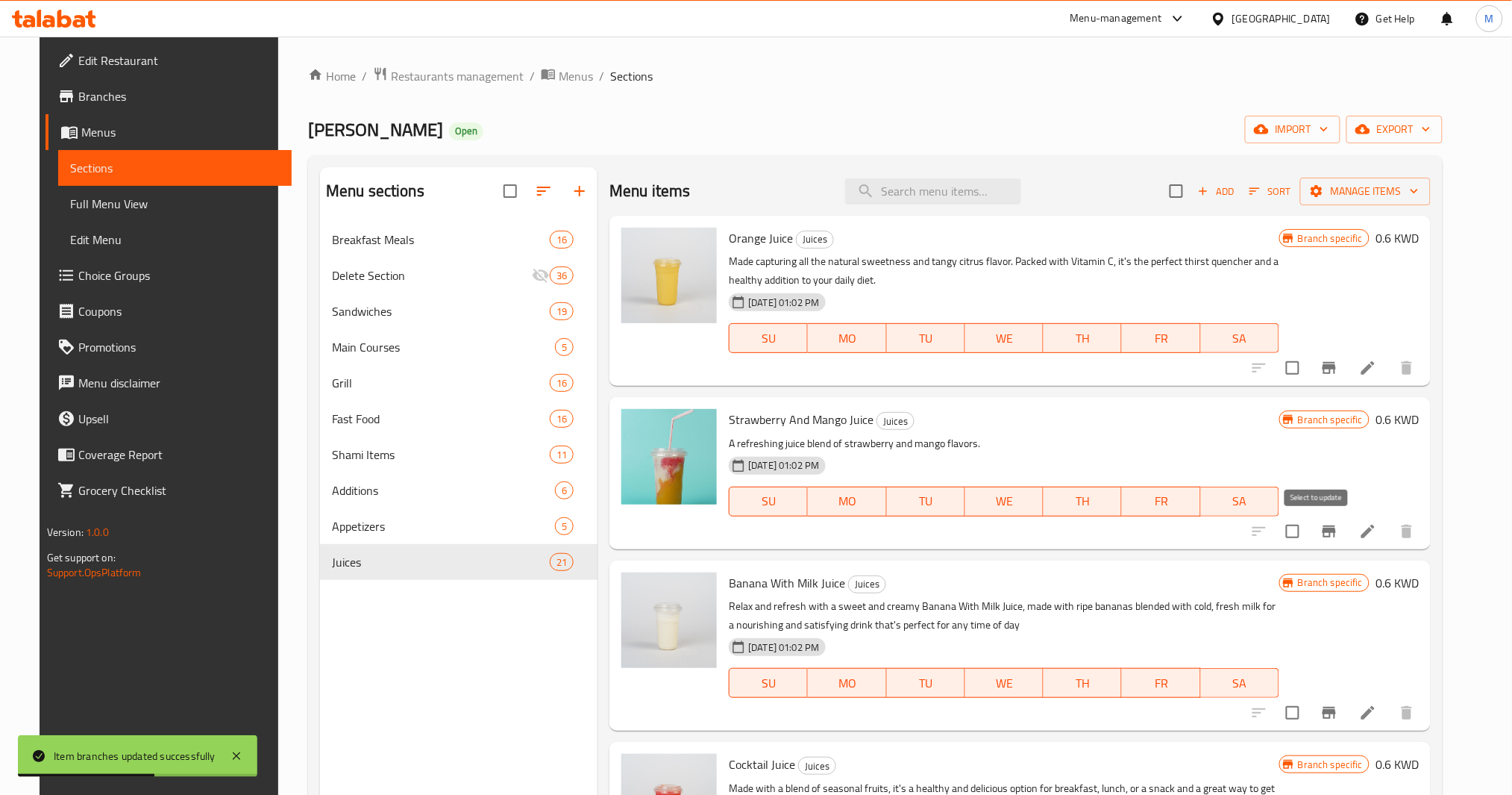
click at [1309, 542] on input "checkbox" at bounding box center [1293, 531] width 32 height 32
checkbox input "true"
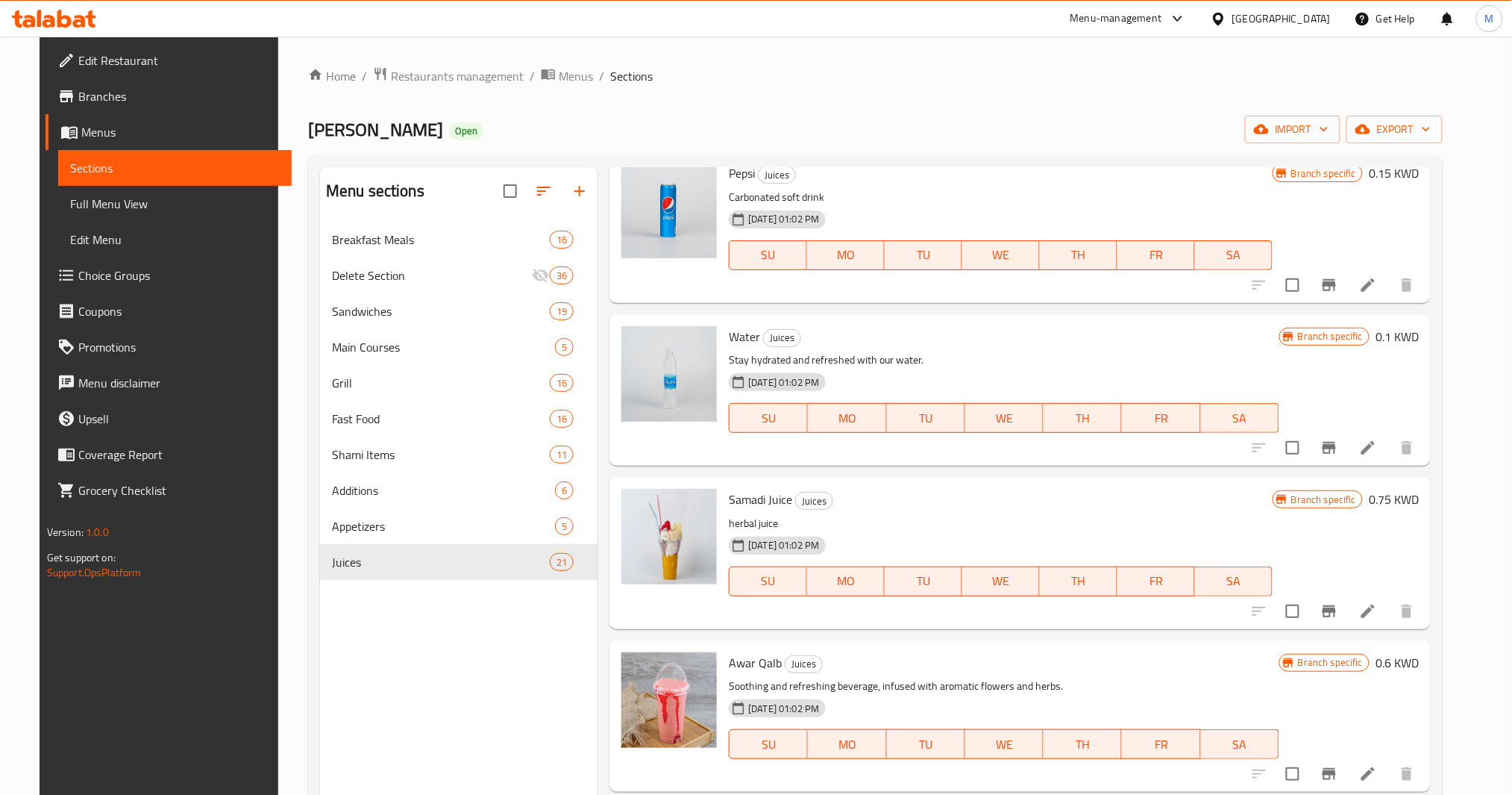
scroll to position [1094, 0]
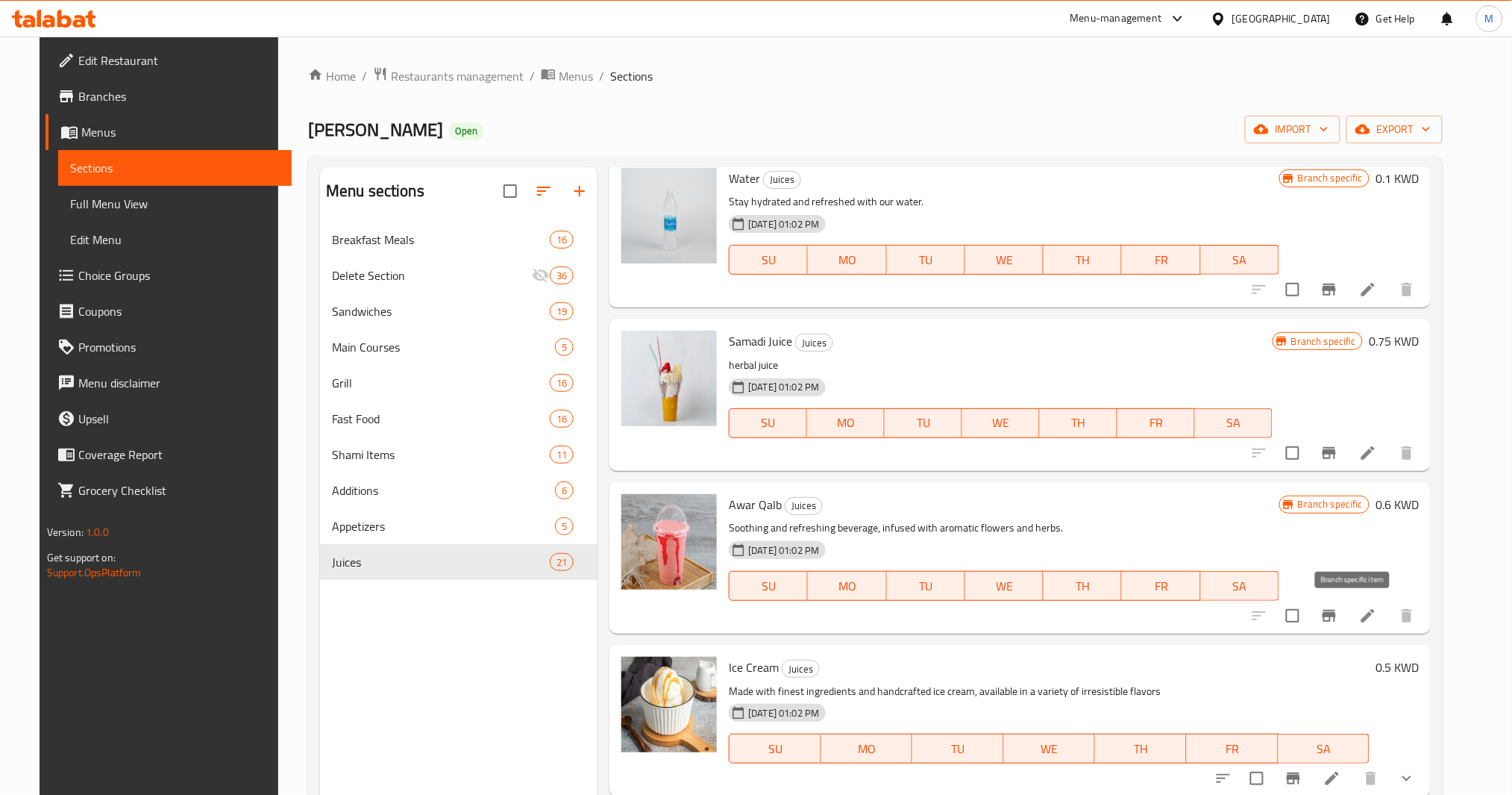
click at [1309, 624] on input "checkbox" at bounding box center [1293, 615] width 32 height 32
checkbox input "true"
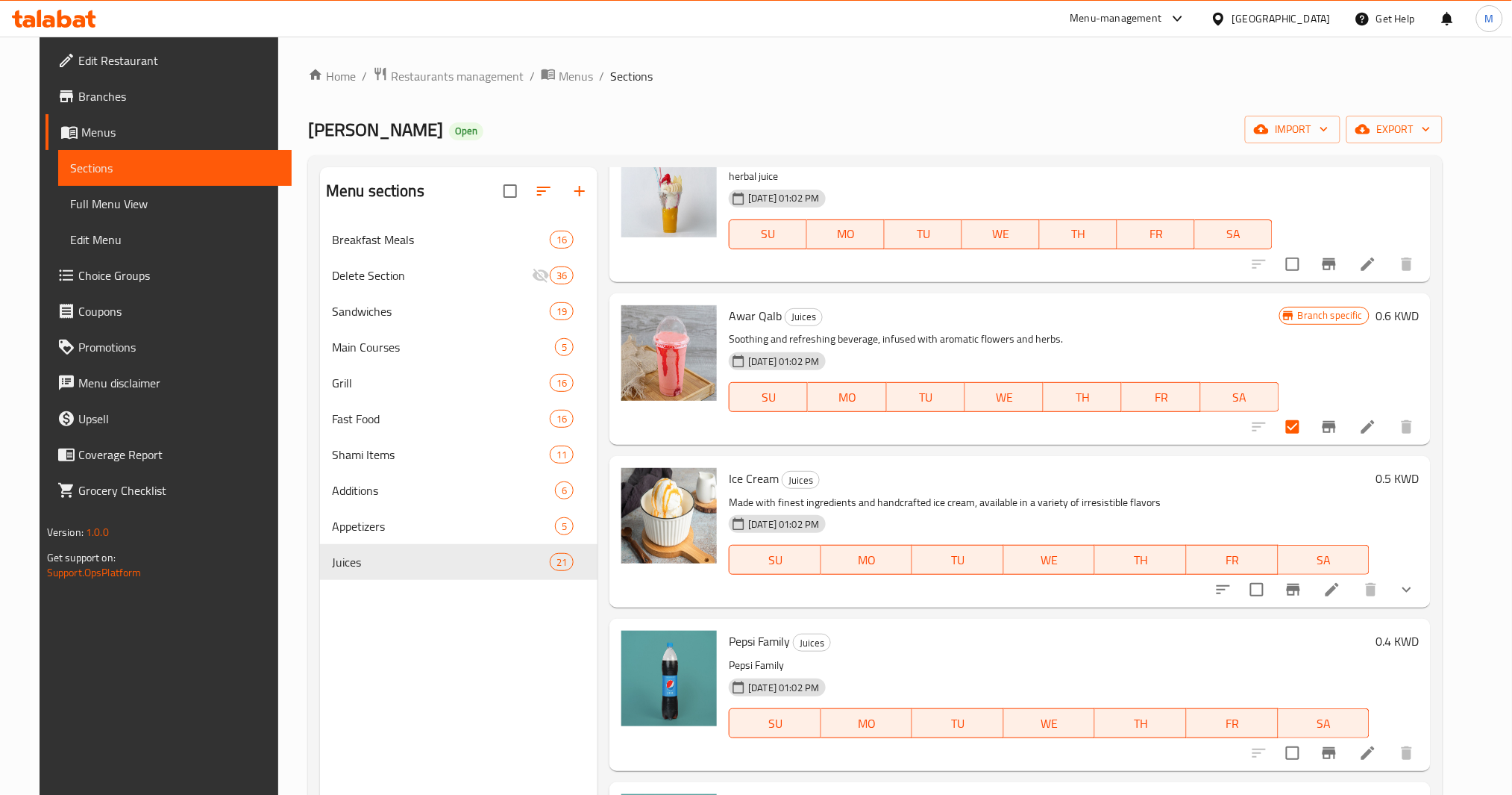
scroll to position [1293, 0]
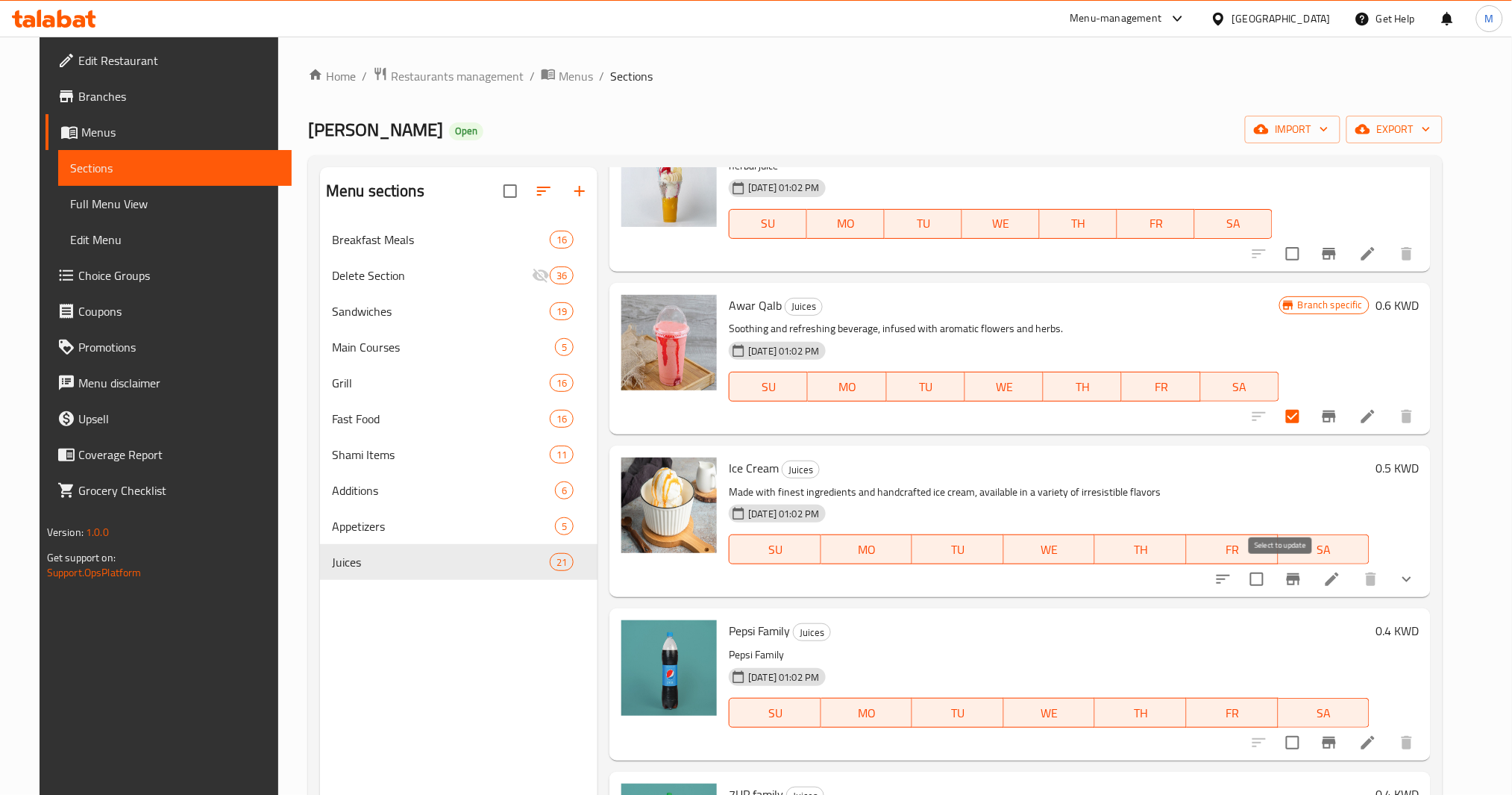
click at [1273, 581] on input "checkbox" at bounding box center [1256, 579] width 32 height 32
checkbox input "true"
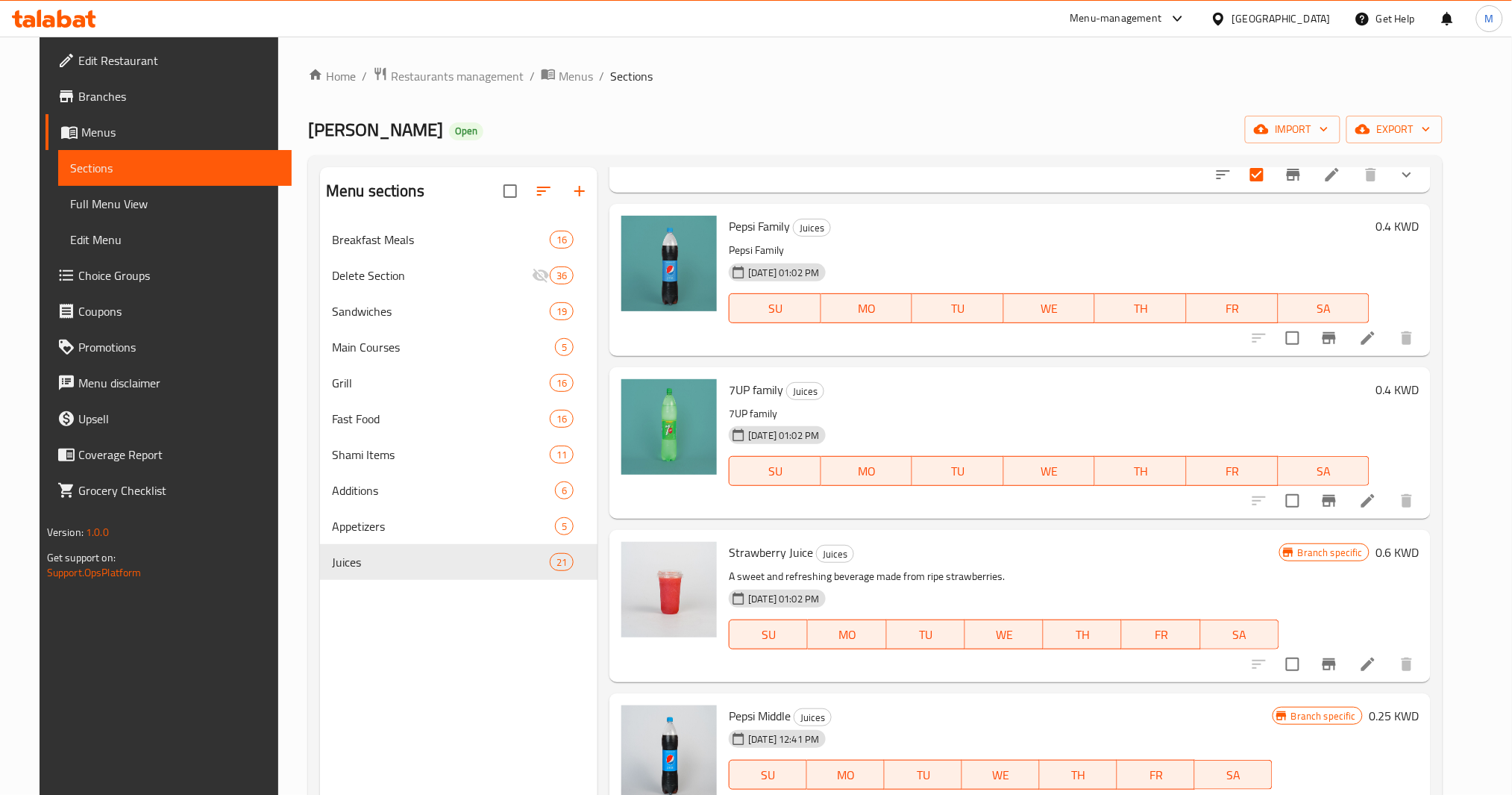
scroll to position [1691, 0]
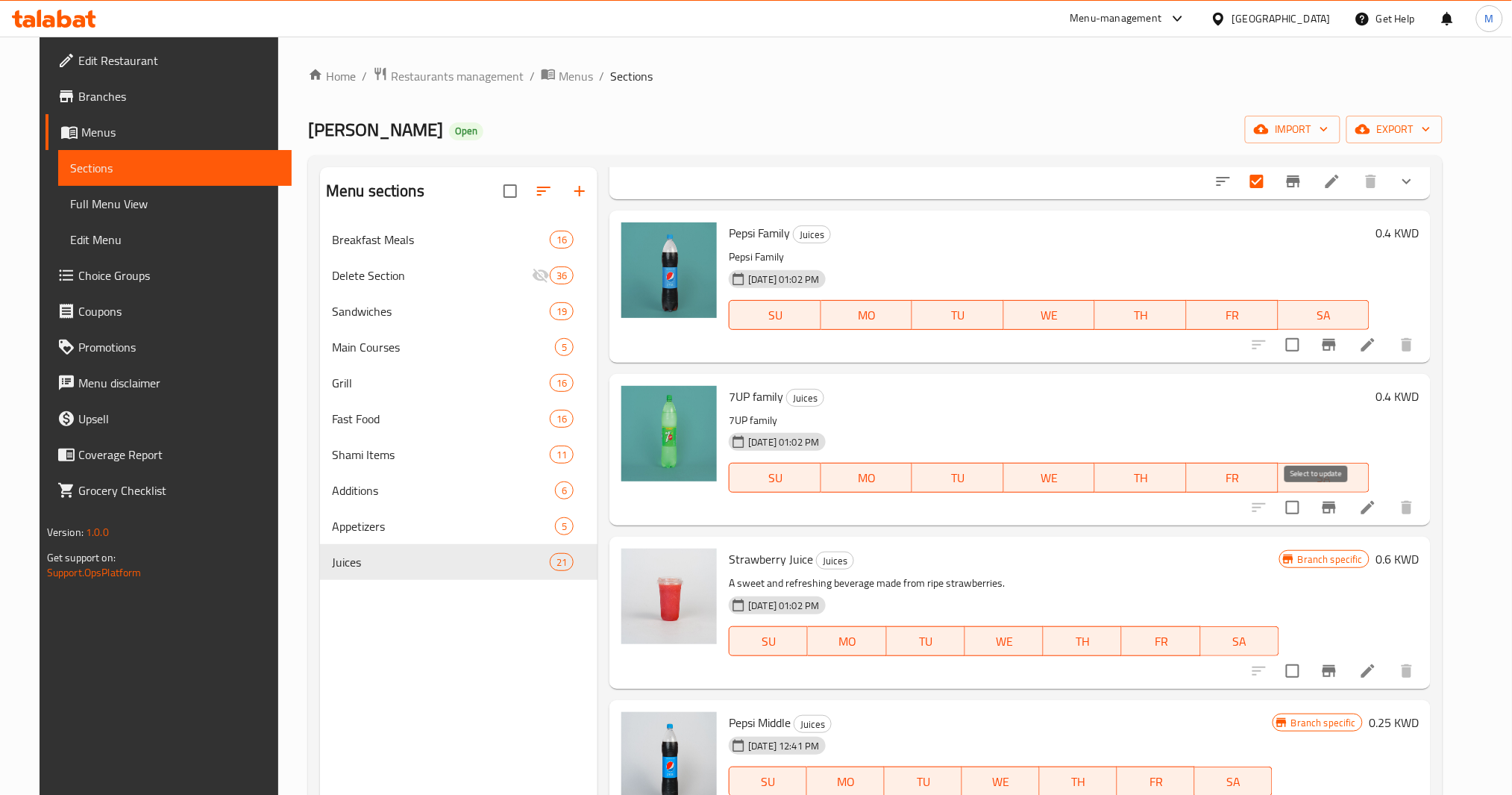
click at [1309, 520] on input "checkbox" at bounding box center [1293, 507] width 32 height 32
checkbox input "true"
click at [1309, 346] on input "checkbox" at bounding box center [1293, 344] width 32 height 32
checkbox input "true"
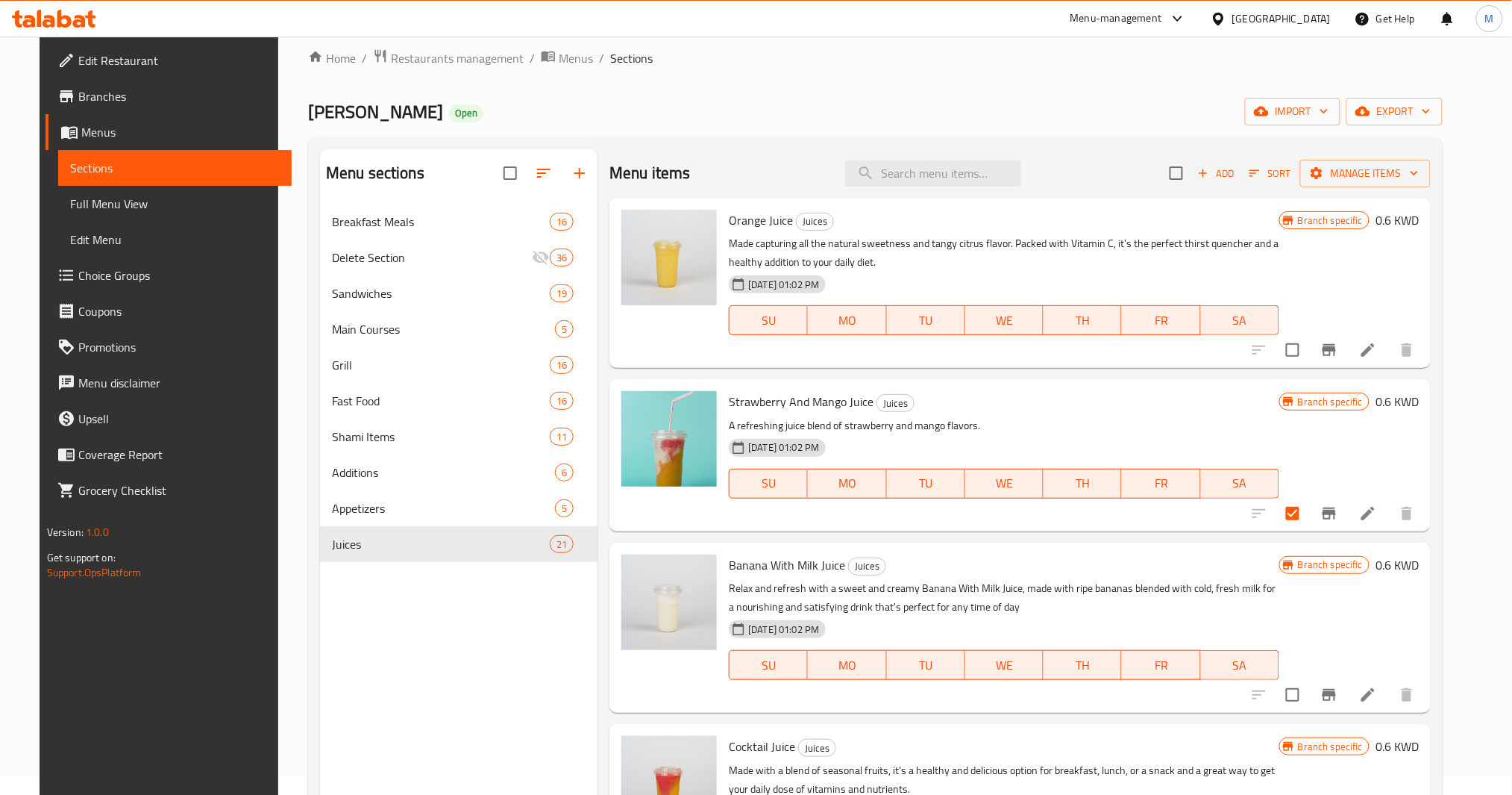
scroll to position [0, 0]
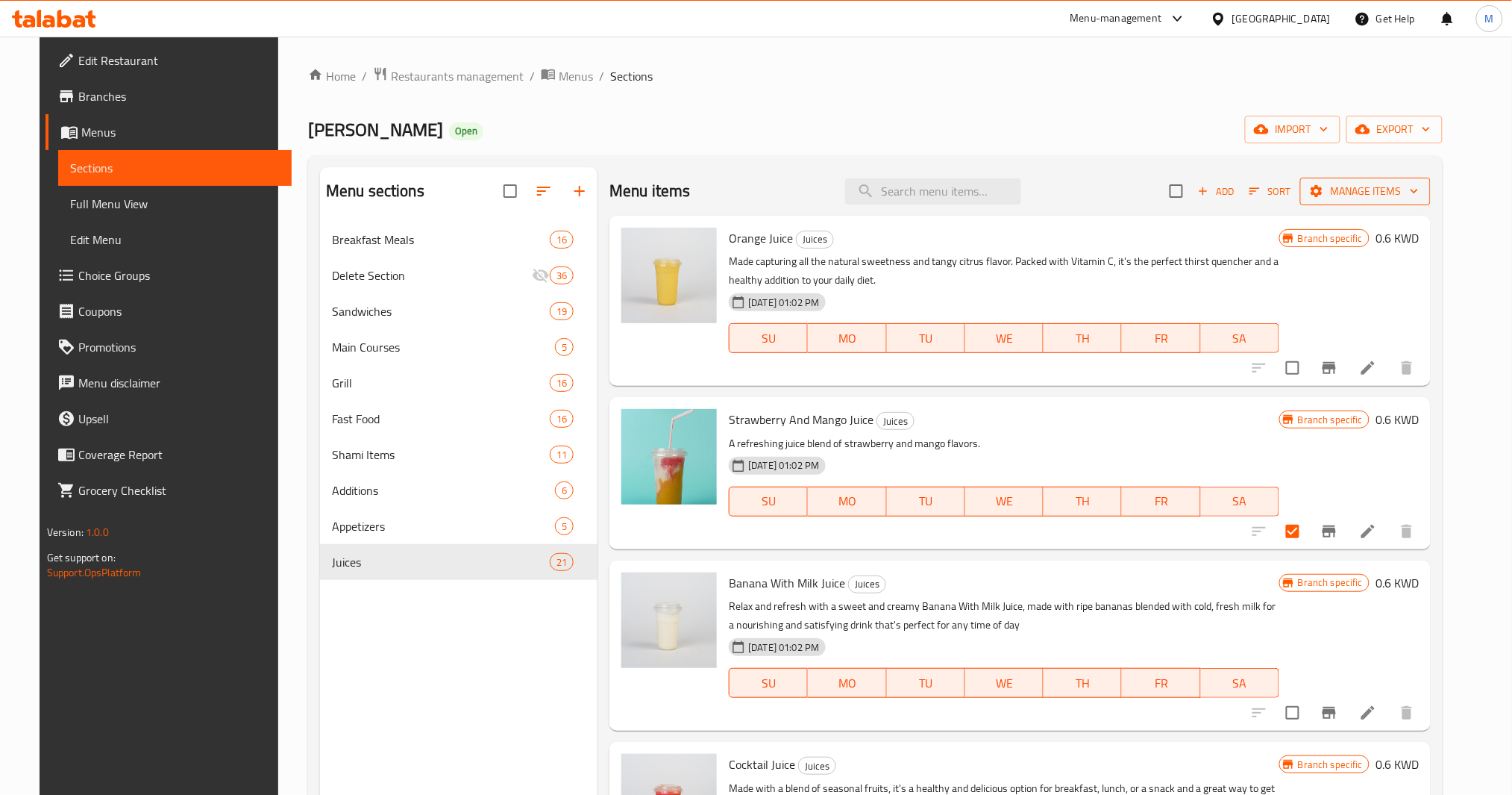
click at [1415, 190] on span "Manage items" at bounding box center [1366, 192] width 107 height 19
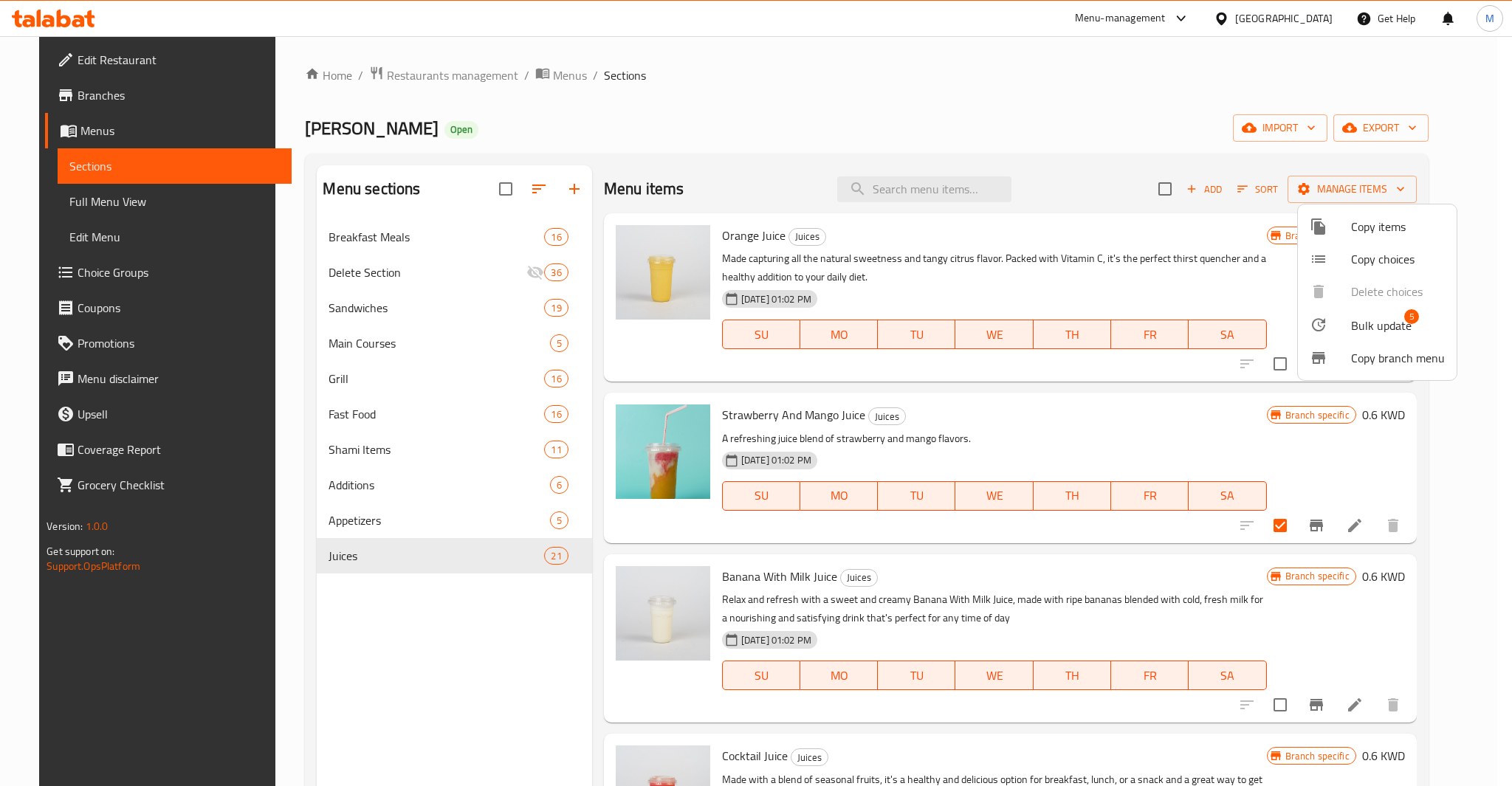
click at [1399, 319] on span "Bulk update" at bounding box center [1382, 325] width 61 height 18
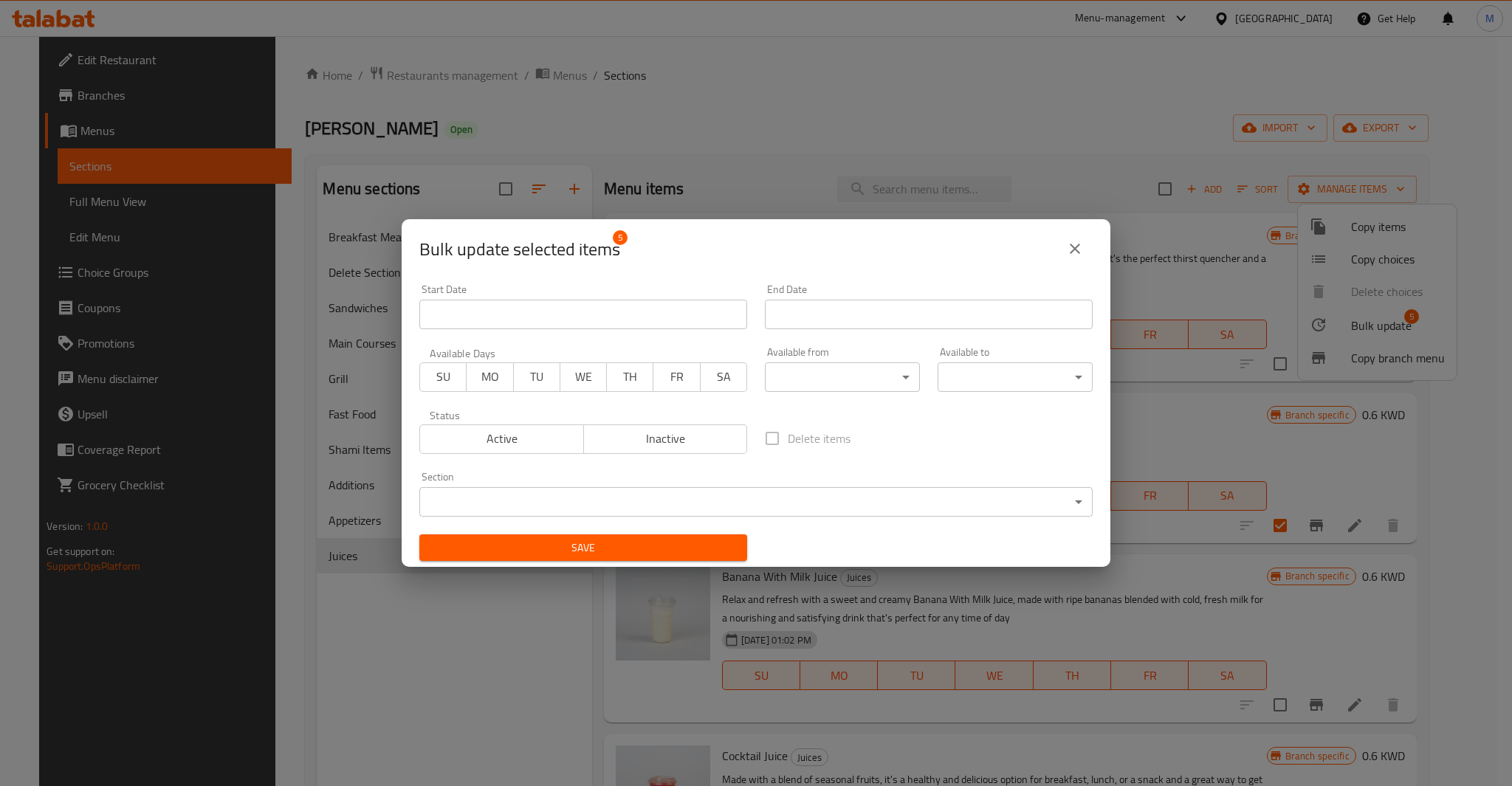
click at [634, 498] on body "​ Menu-management Kuwait Get Help M Edit Restaurant Branches Menus Sections Ful…" at bounding box center [756, 410] width 1512 height 749
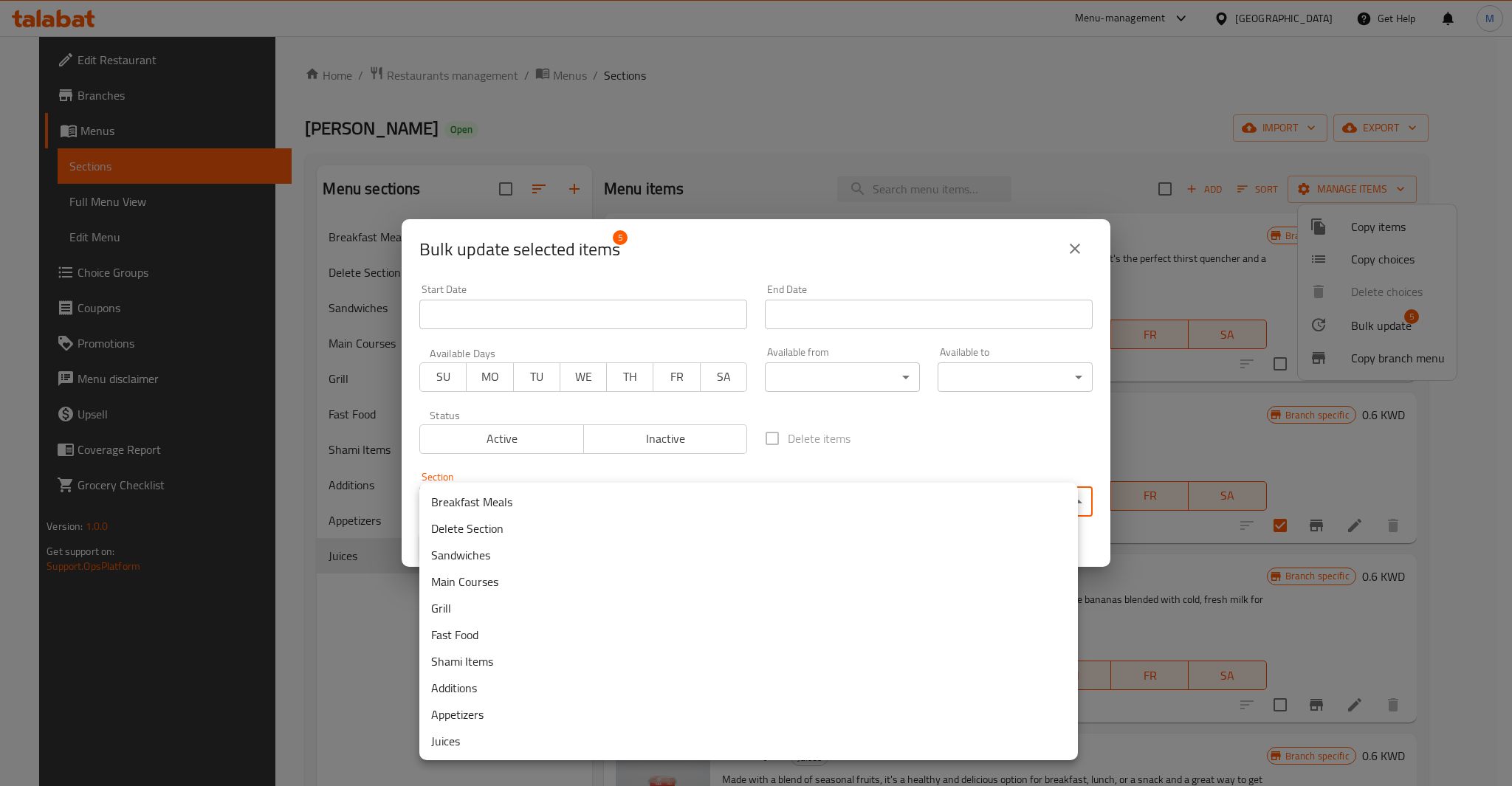
click at [494, 524] on li "Delete Section" at bounding box center [748, 529] width 659 height 27
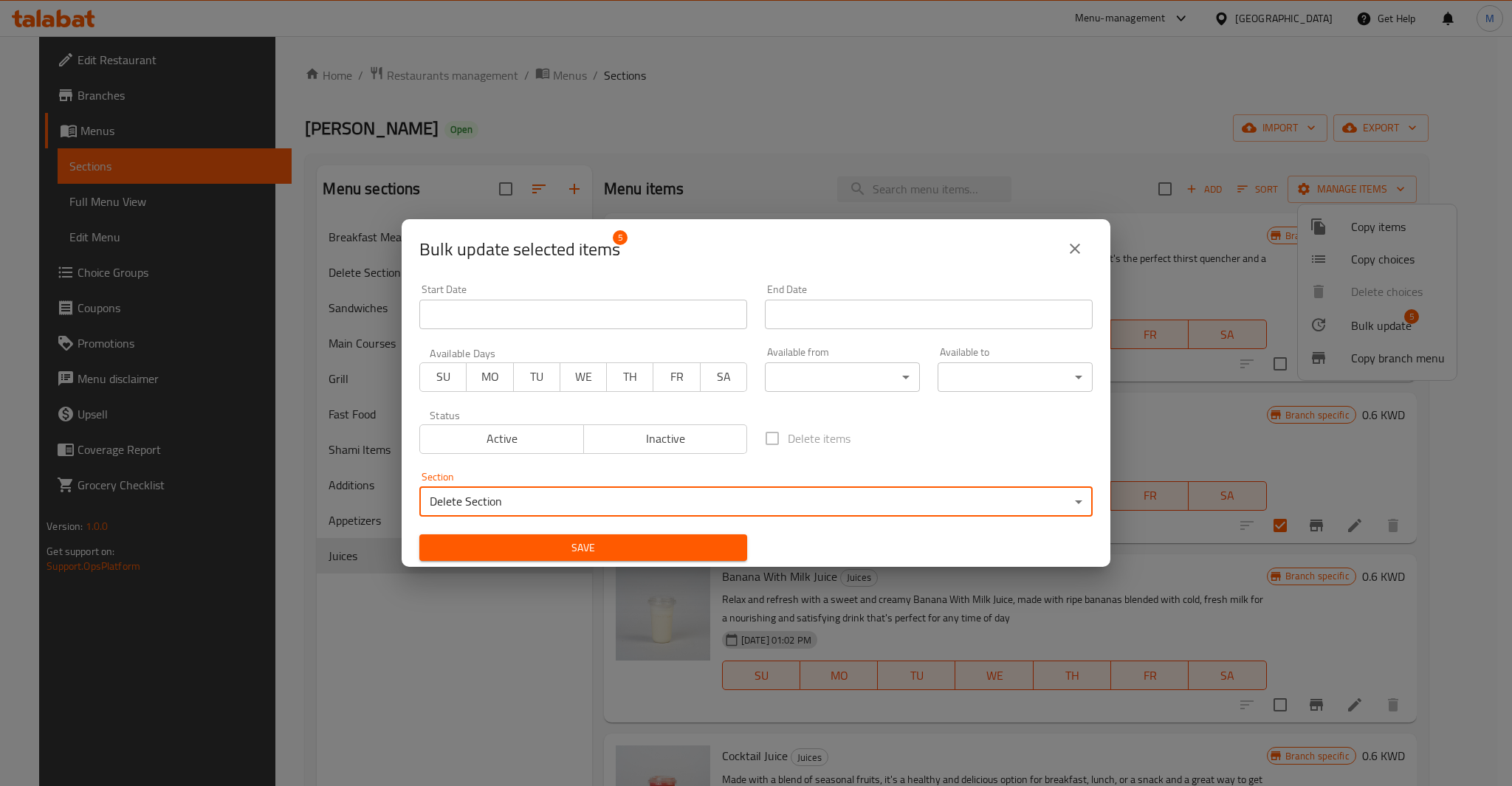
click at [537, 554] on span "Save" at bounding box center [583, 548] width 304 height 19
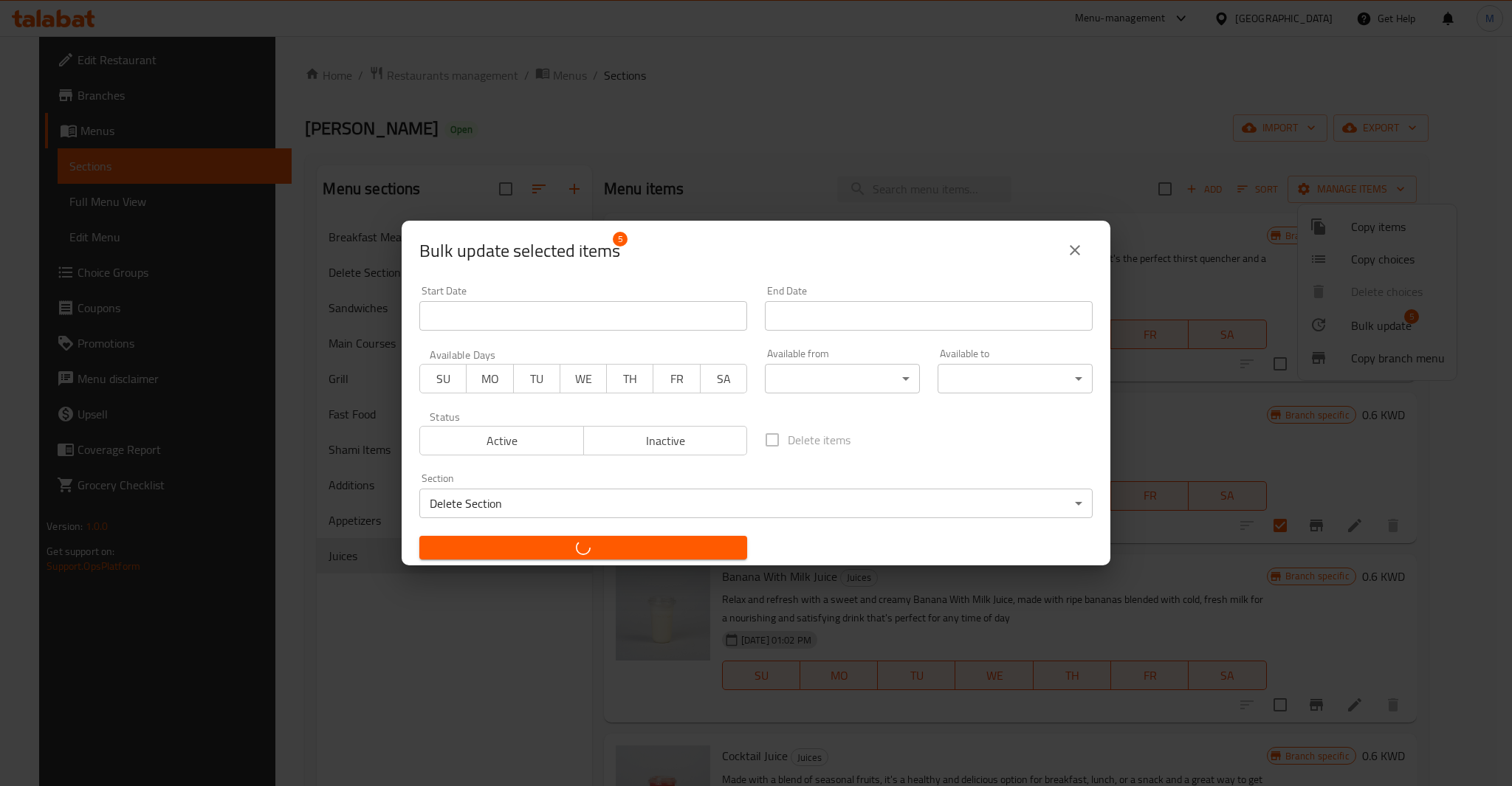
checkbox input "false"
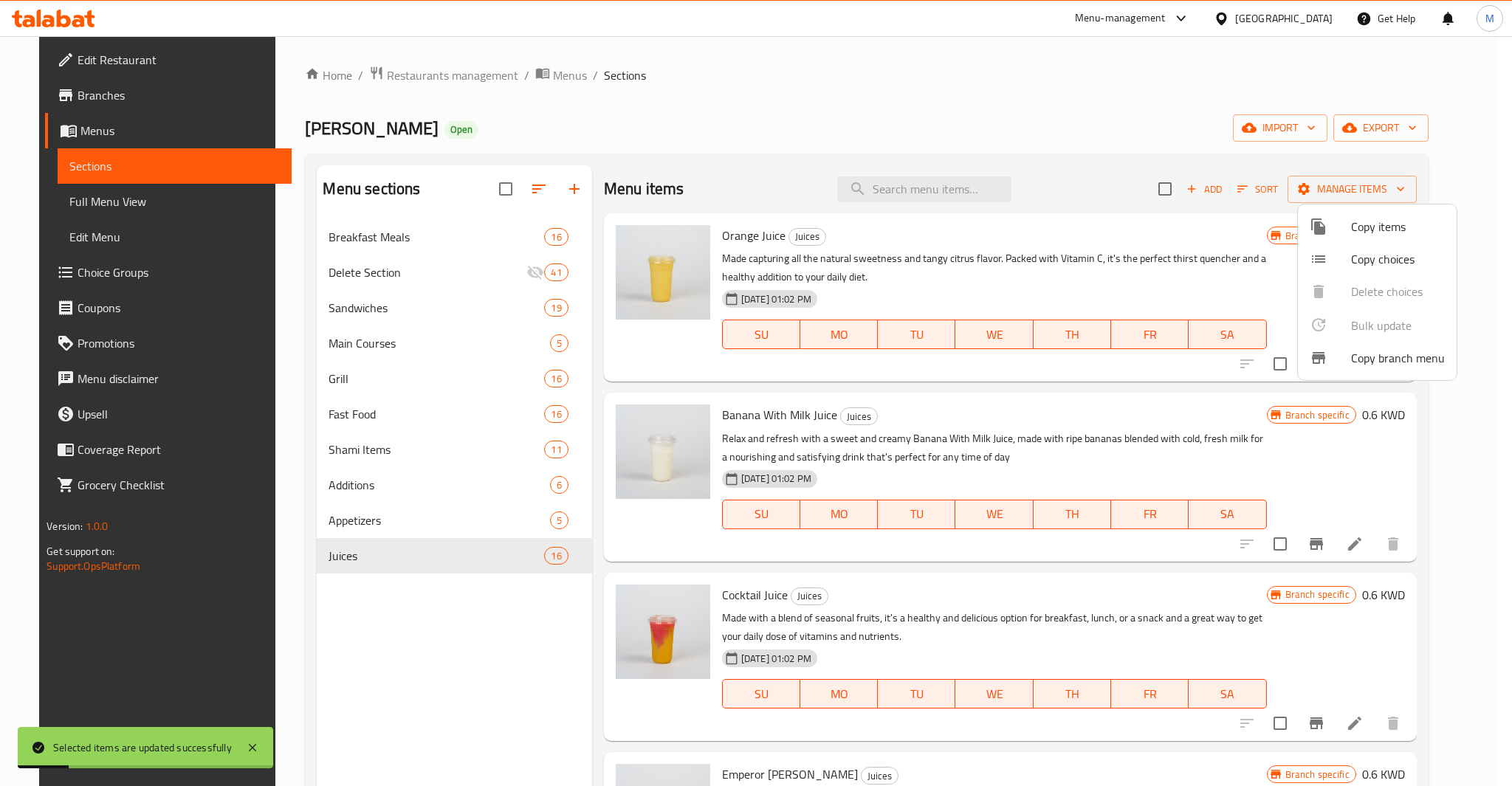
click at [409, 531] on div at bounding box center [756, 393] width 1512 height 786
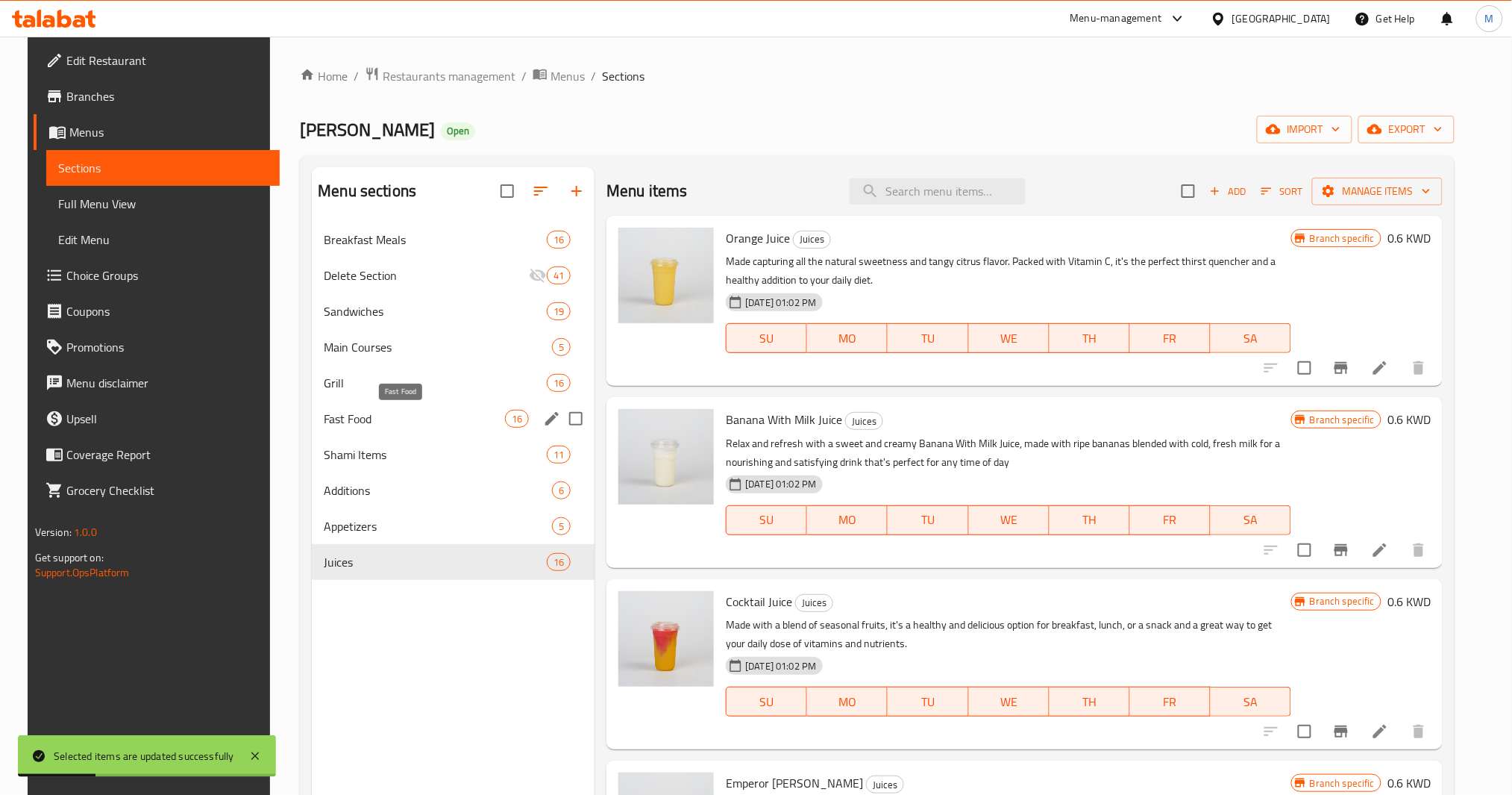
click at [385, 423] on span "Fast Food" at bounding box center [414, 418] width 182 height 18
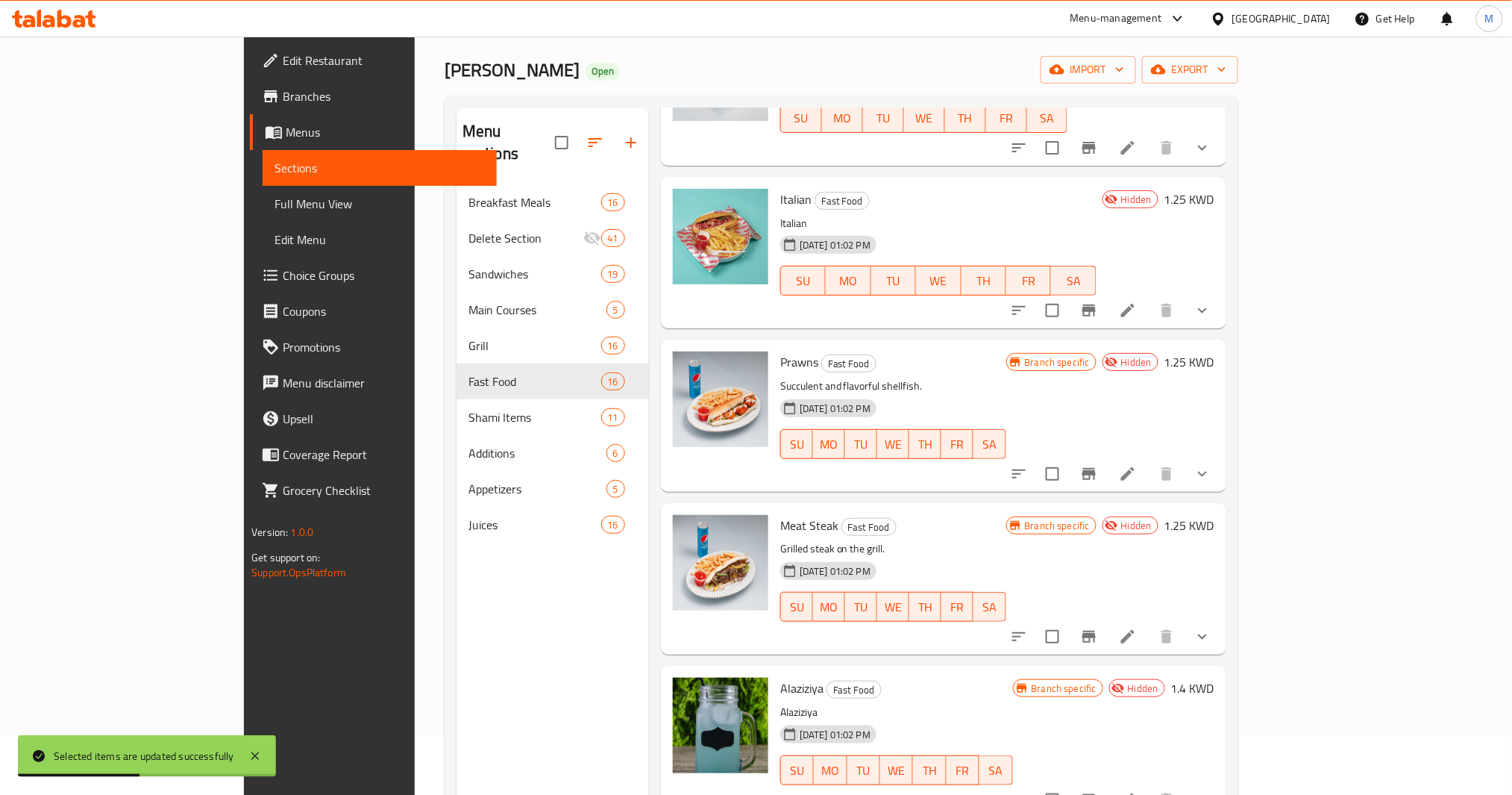
scroll to position [209, 0]
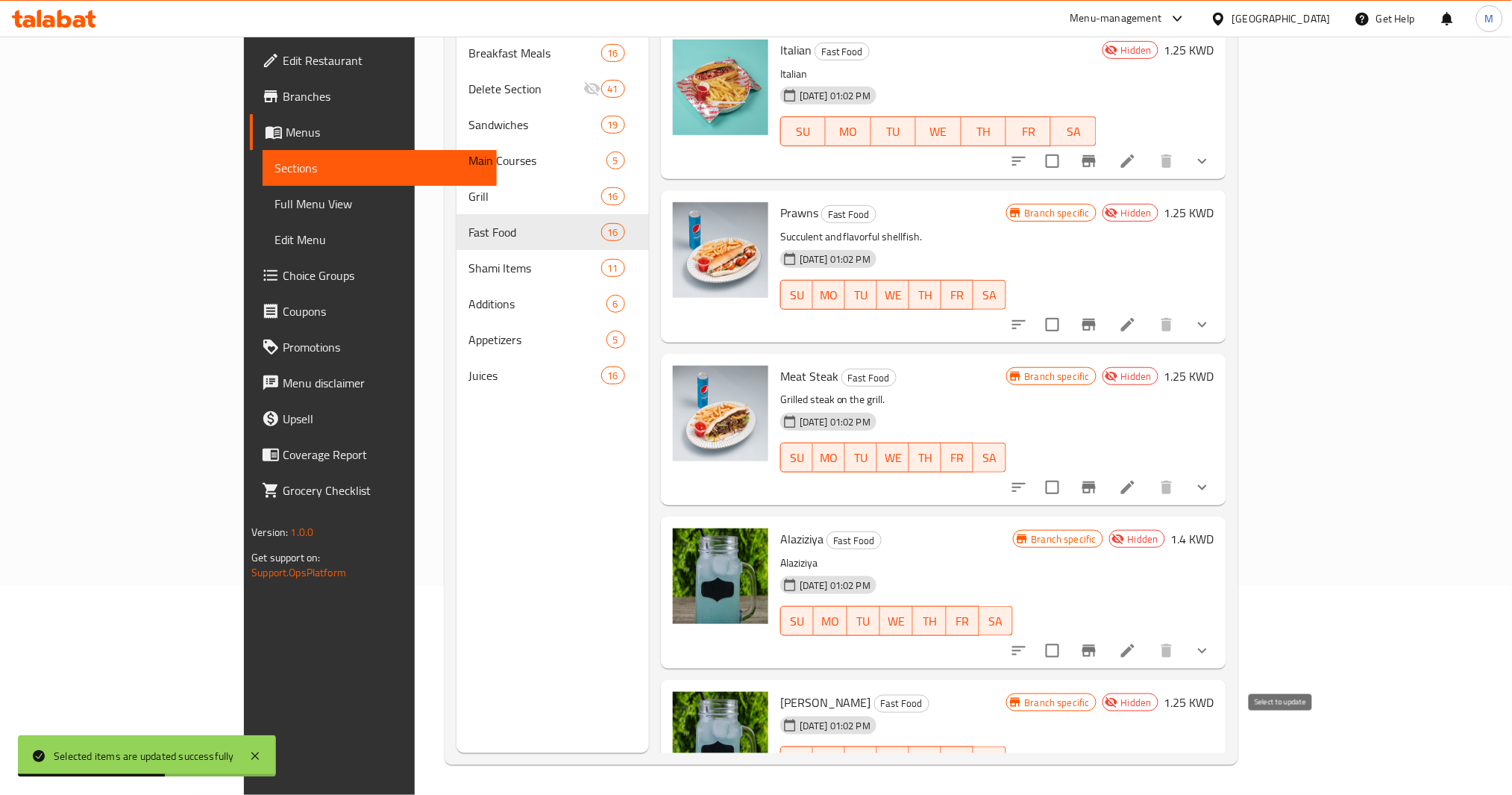
click at [1069, 775] on input "checkbox" at bounding box center [1052, 790] width 32 height 32
checkbox input "true"
click at [1069, 635] on input "checkbox" at bounding box center [1052, 650] width 32 height 32
checkbox input "true"
click at [1069, 472] on input "checkbox" at bounding box center [1052, 487] width 32 height 32
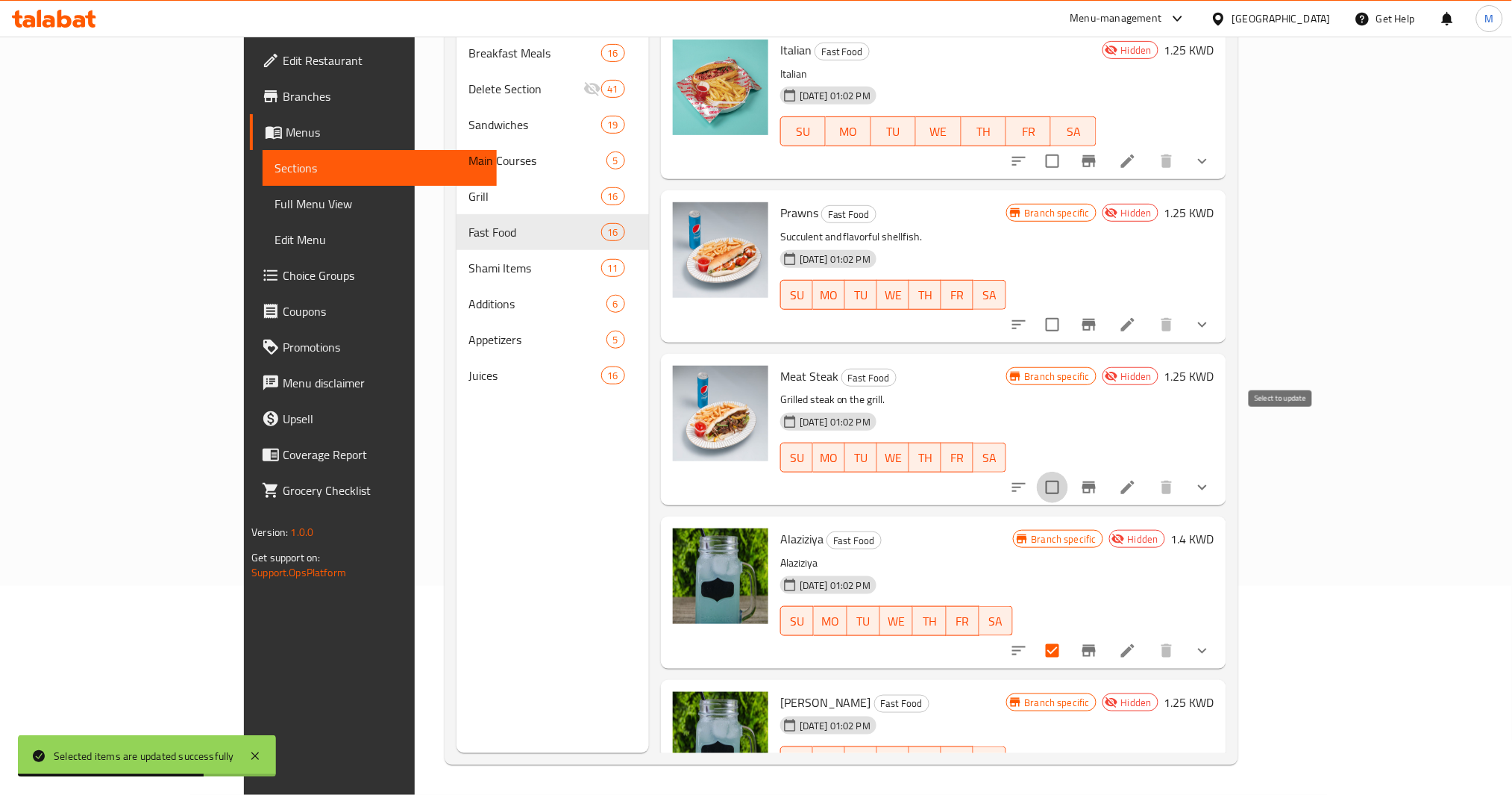
checkbox input "true"
click at [1069, 309] on input "checkbox" at bounding box center [1052, 324] width 32 height 32
checkbox input "true"
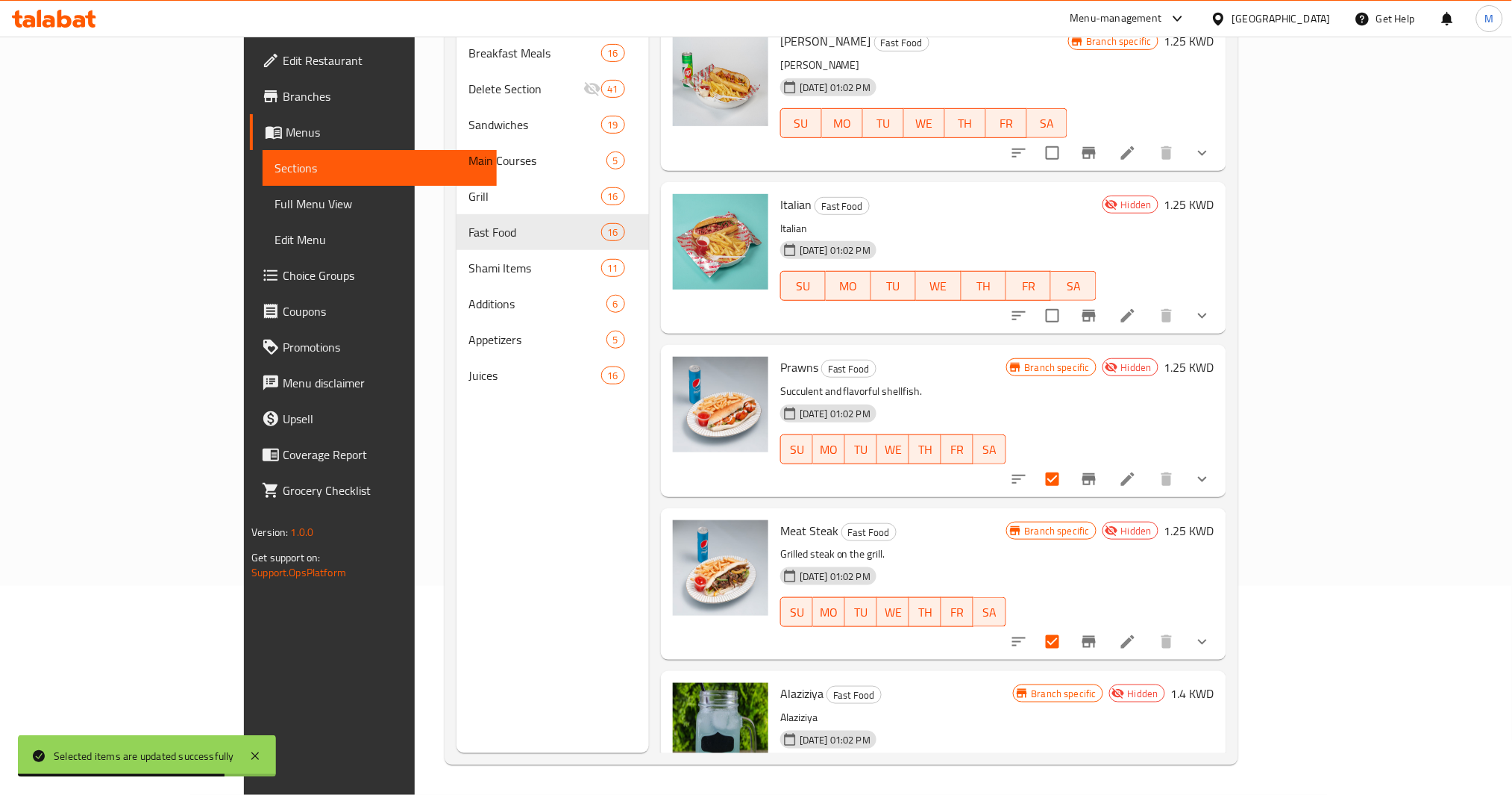
scroll to position [1629, 0]
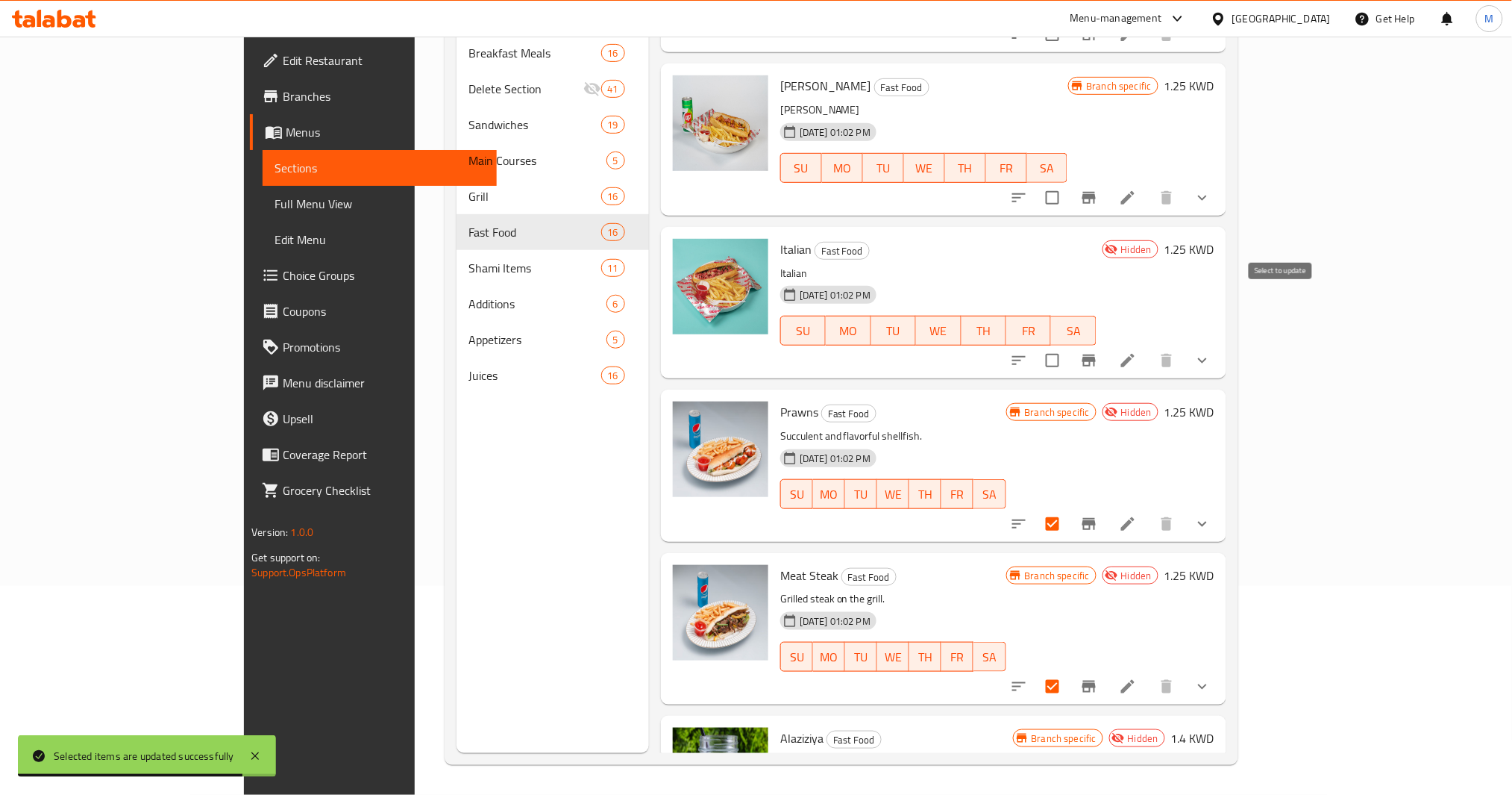
click at [1069, 345] on input "checkbox" at bounding box center [1052, 360] width 32 height 32
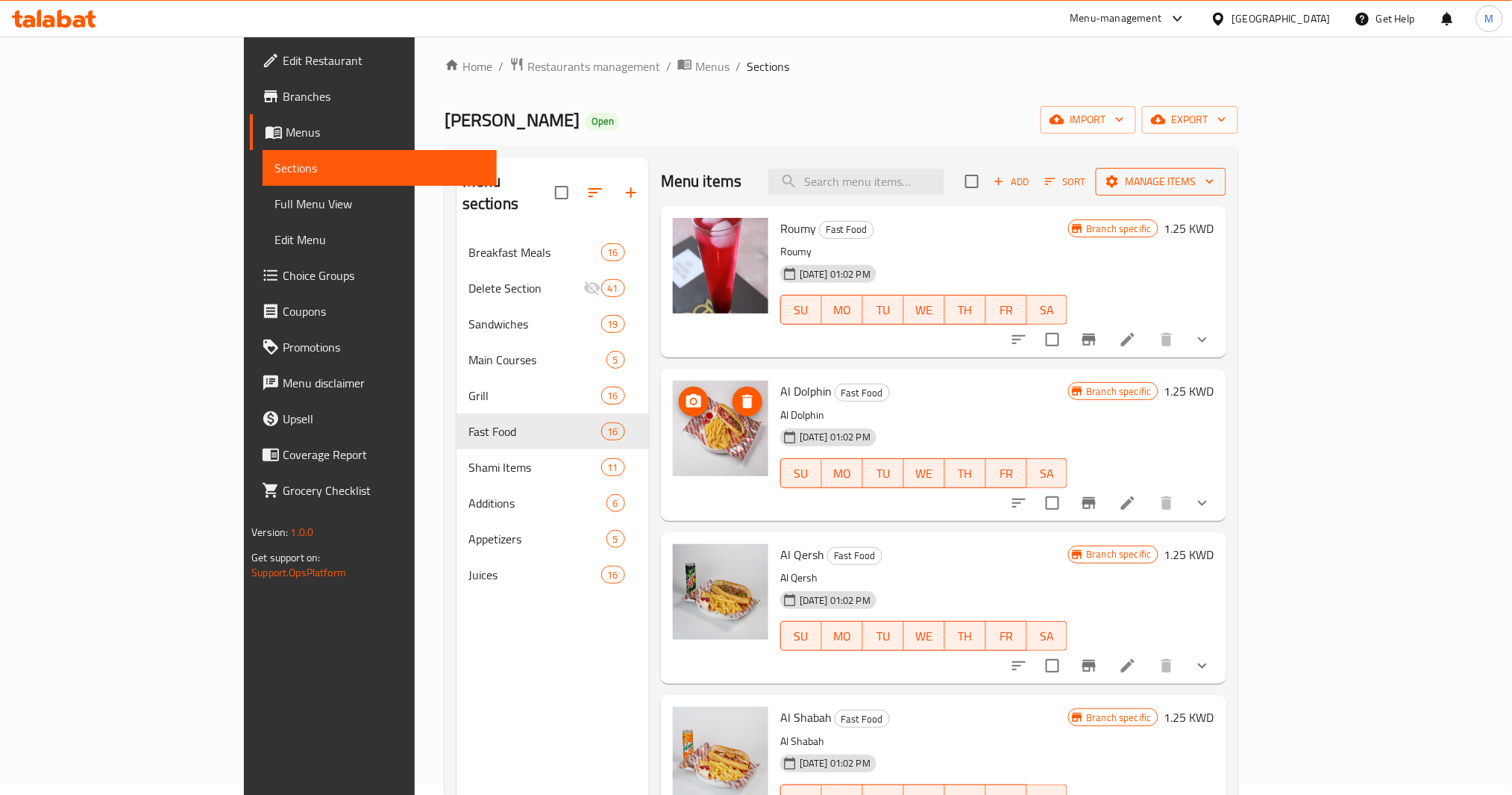
scroll to position [0, 0]
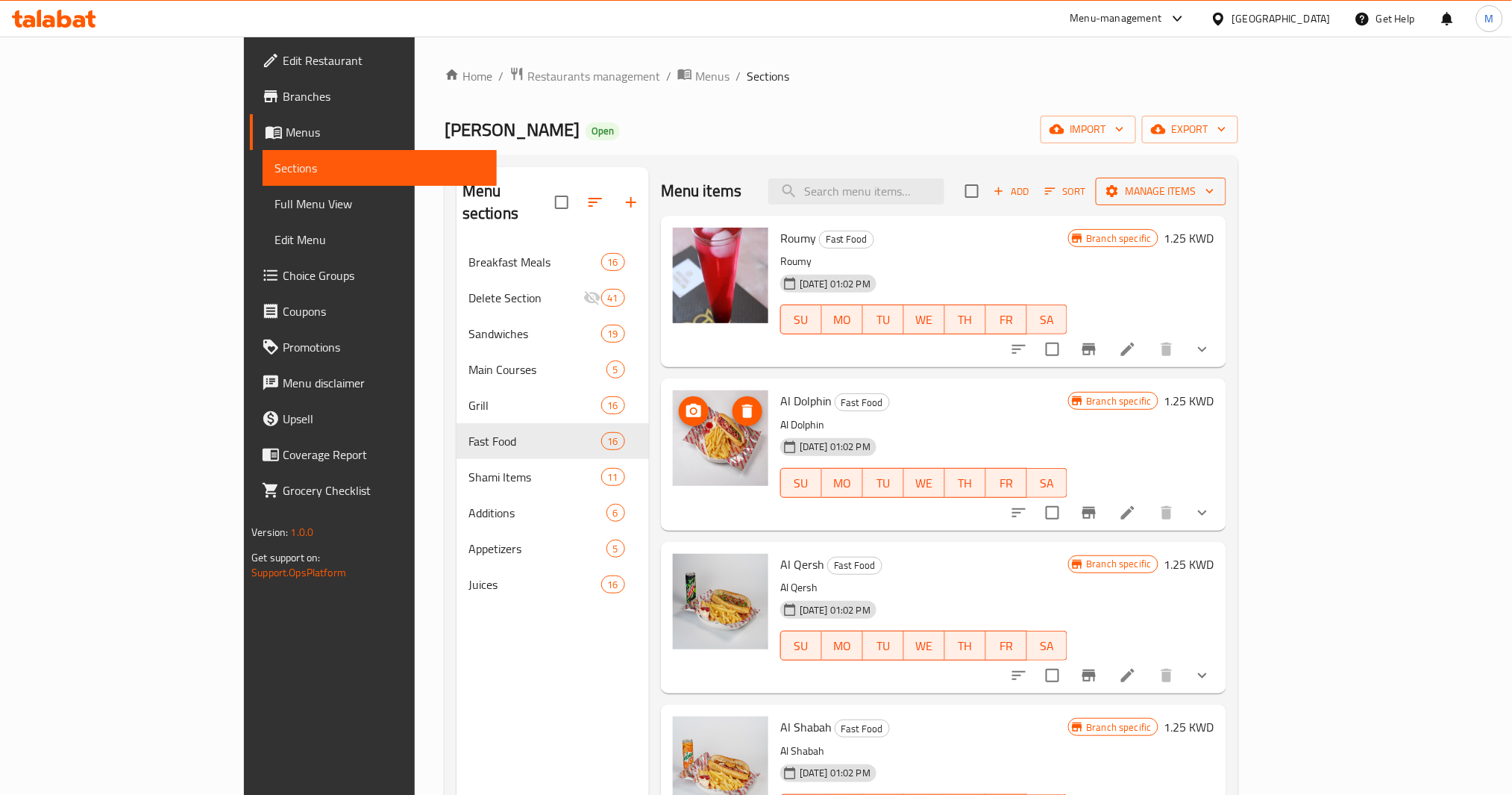
click at [1215, 197] on span "Manage items" at bounding box center [1162, 192] width 107 height 19
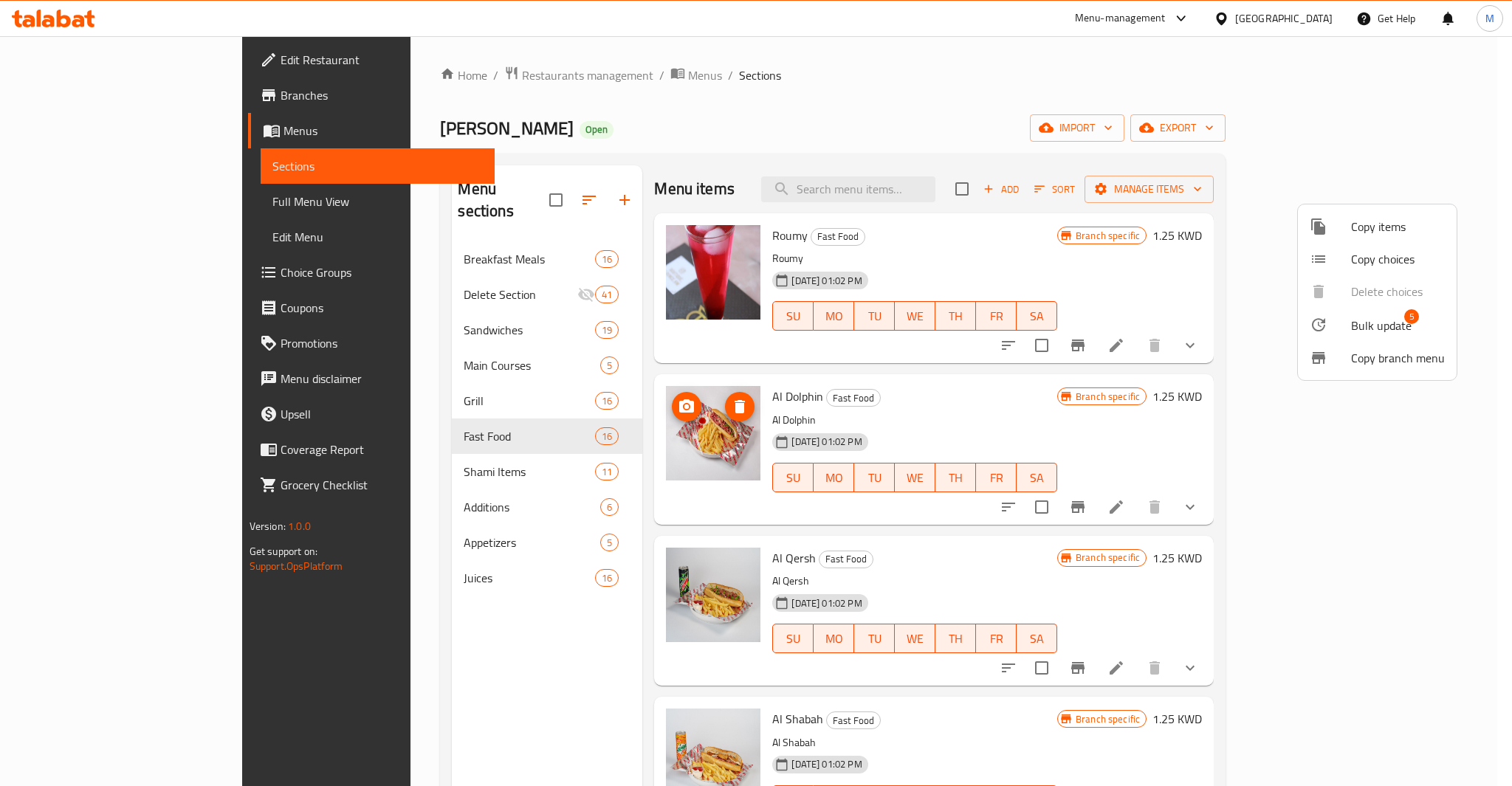
click at [1394, 322] on span "Bulk update" at bounding box center [1382, 325] width 61 height 18
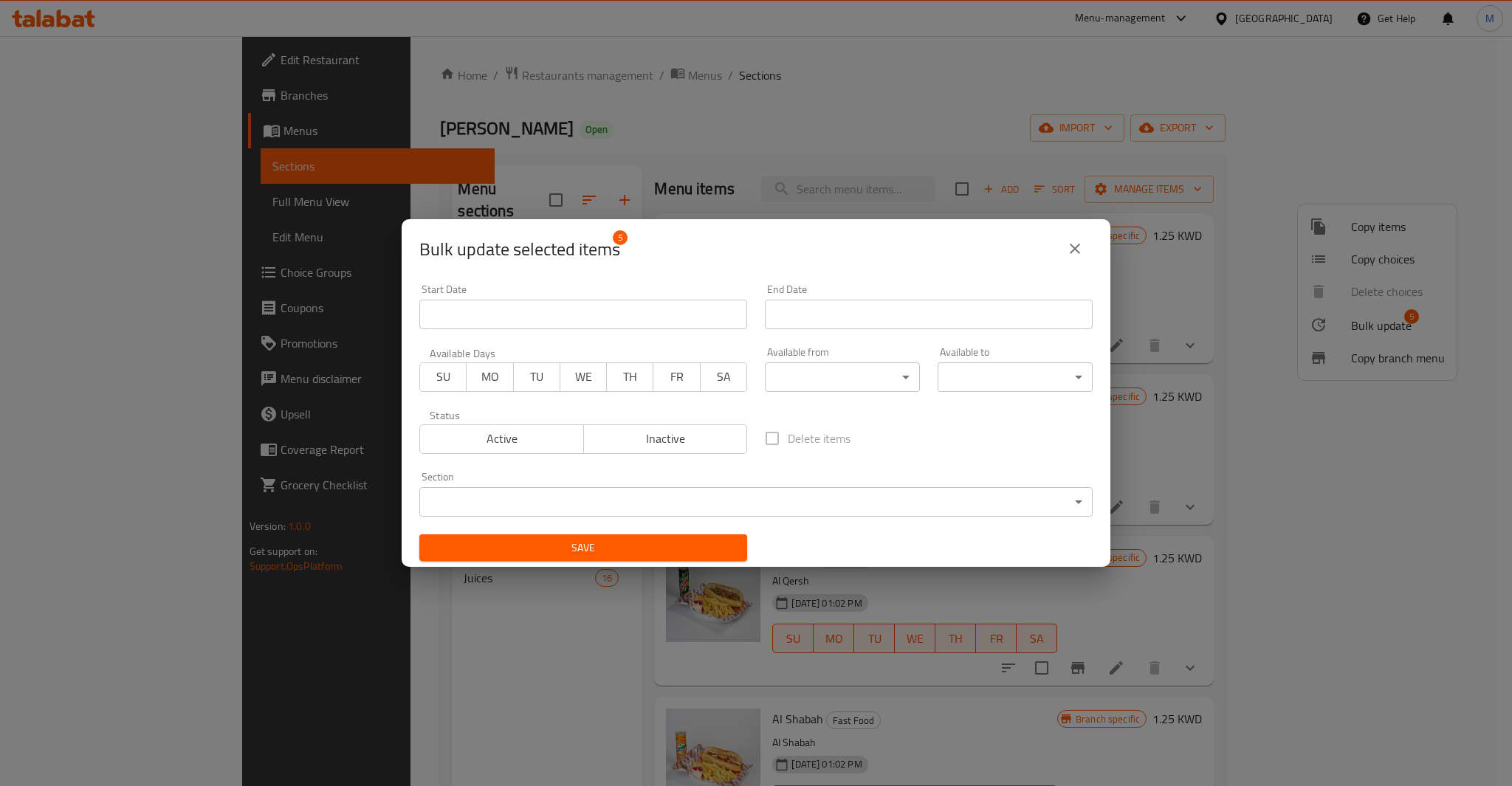
click at [594, 493] on body "​ Menu-management Kuwait Get Help M Edit Restaurant Branches Menus Sections Ful…" at bounding box center [756, 410] width 1512 height 749
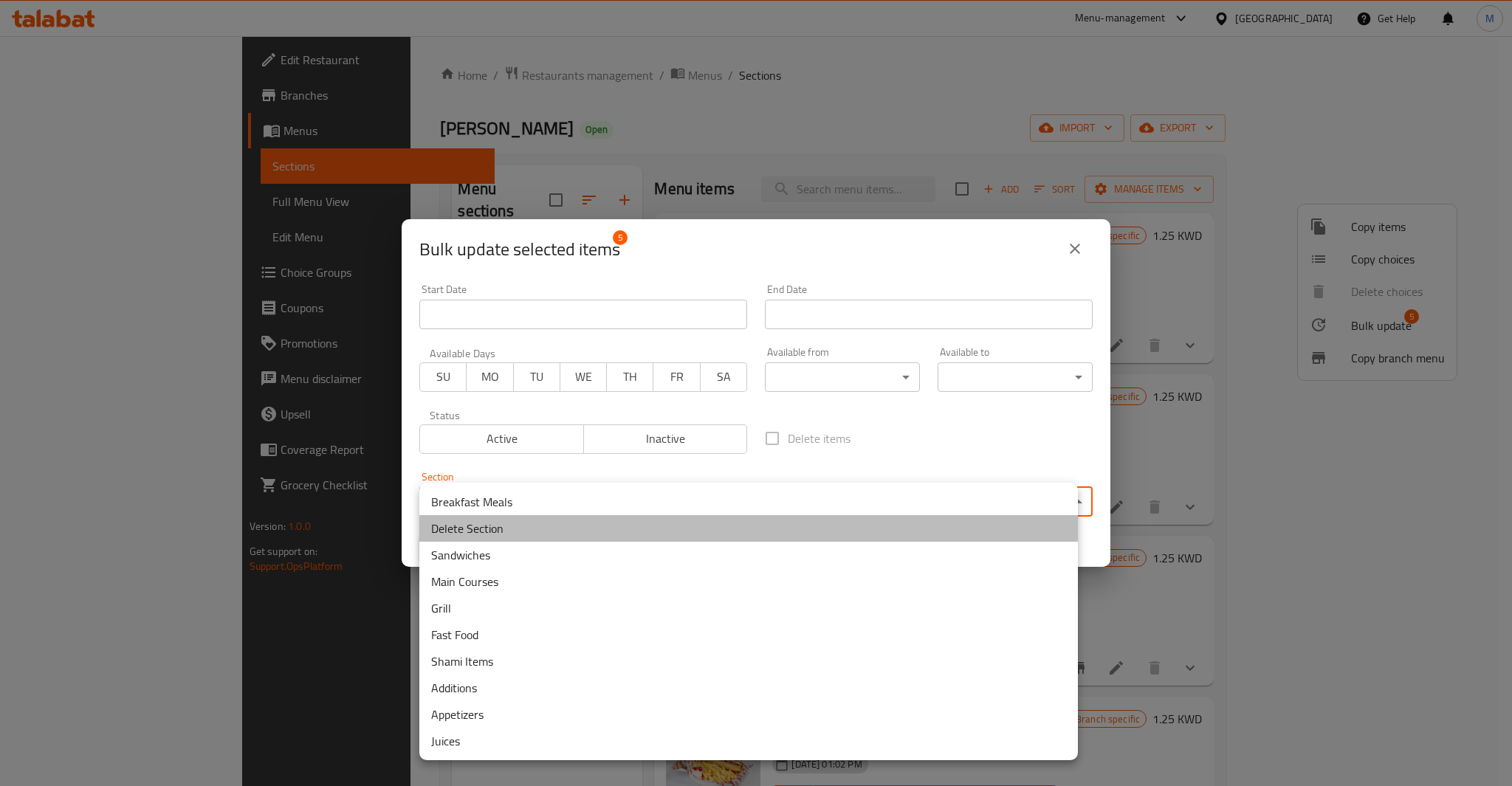
click at [500, 531] on li "Delete Section" at bounding box center [748, 529] width 659 height 27
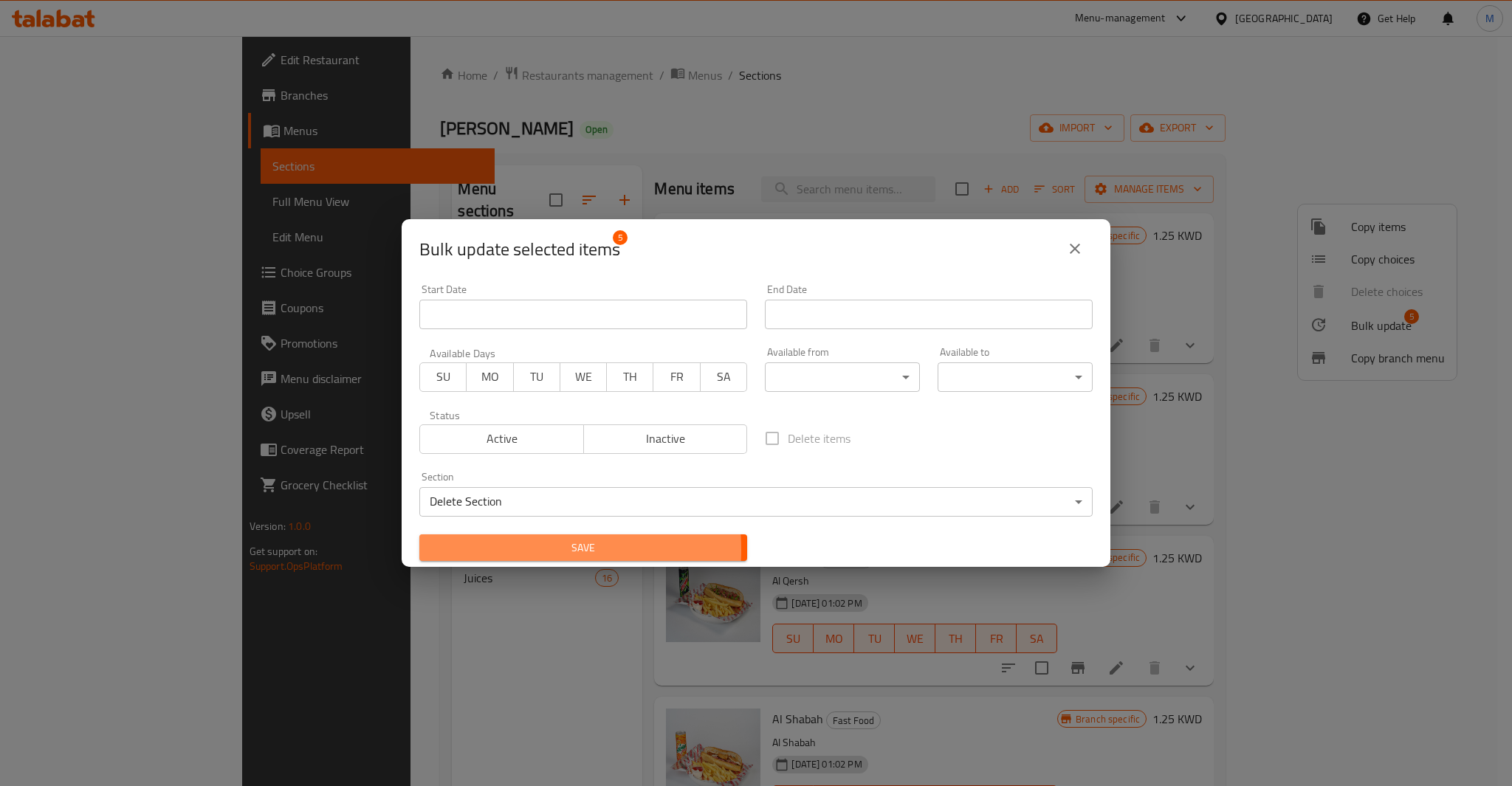
click at [508, 549] on span "Save" at bounding box center [583, 548] width 304 height 19
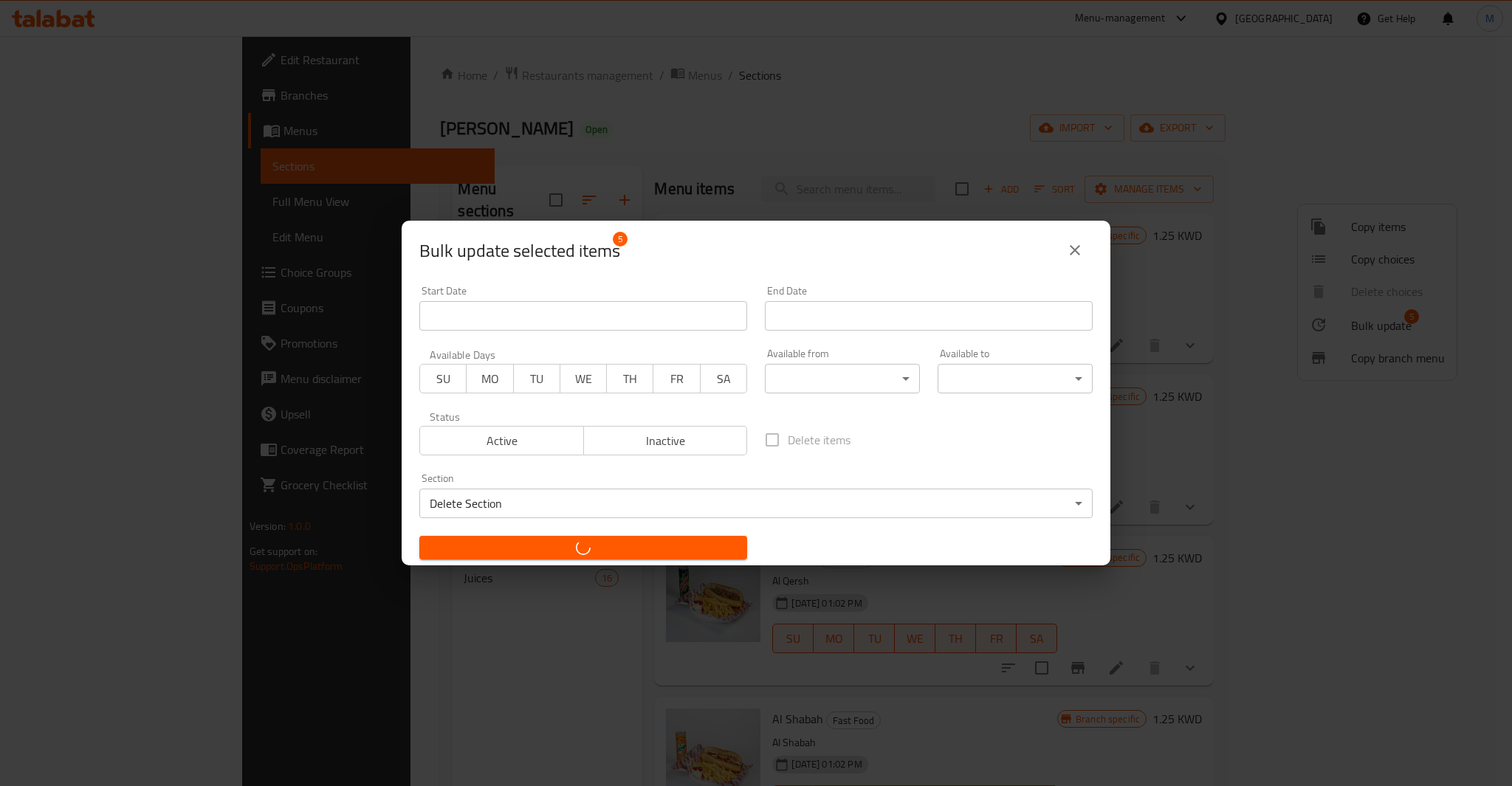
checkbox input "false"
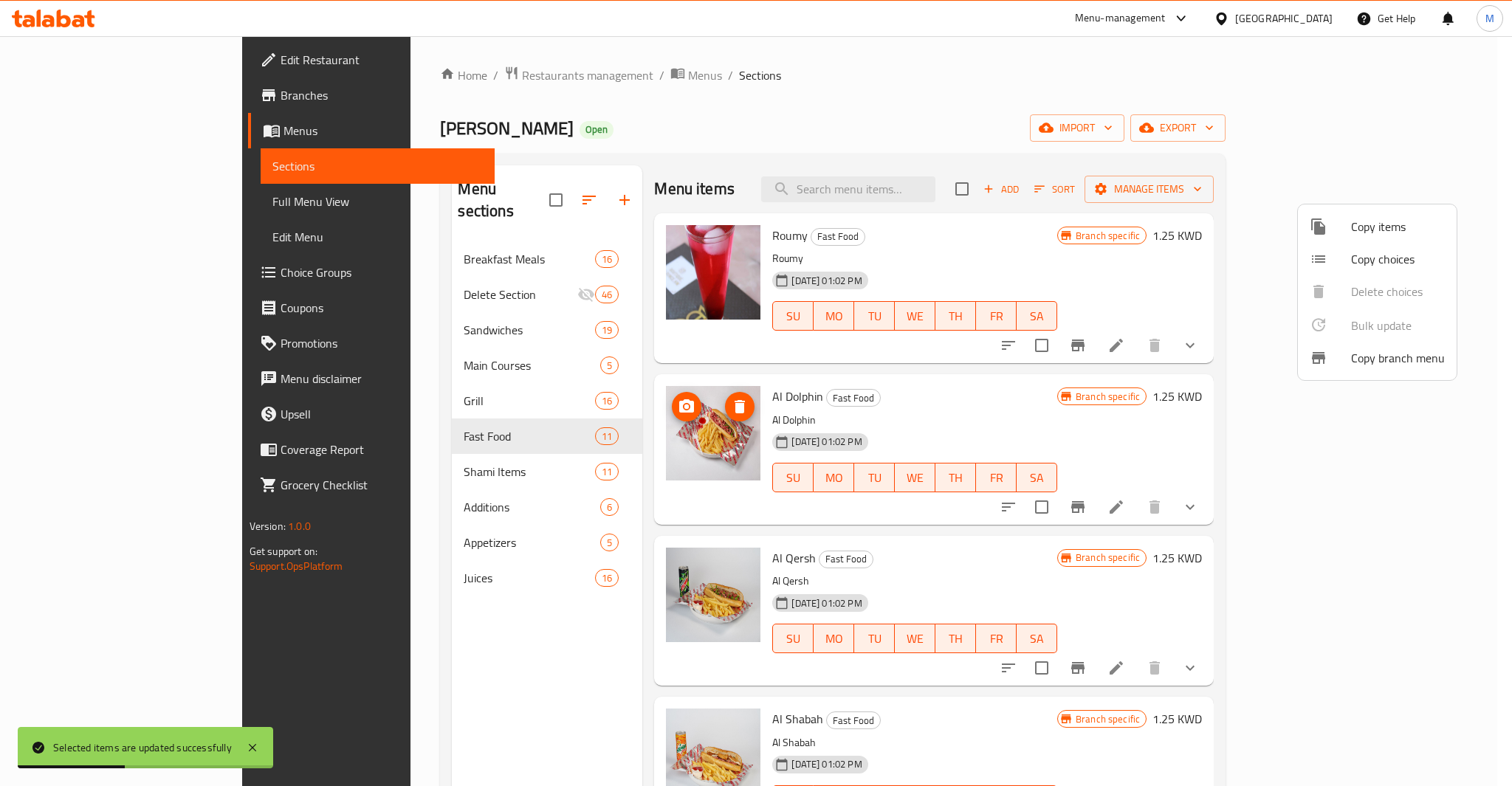
click at [456, 547] on div at bounding box center [756, 393] width 1512 height 786
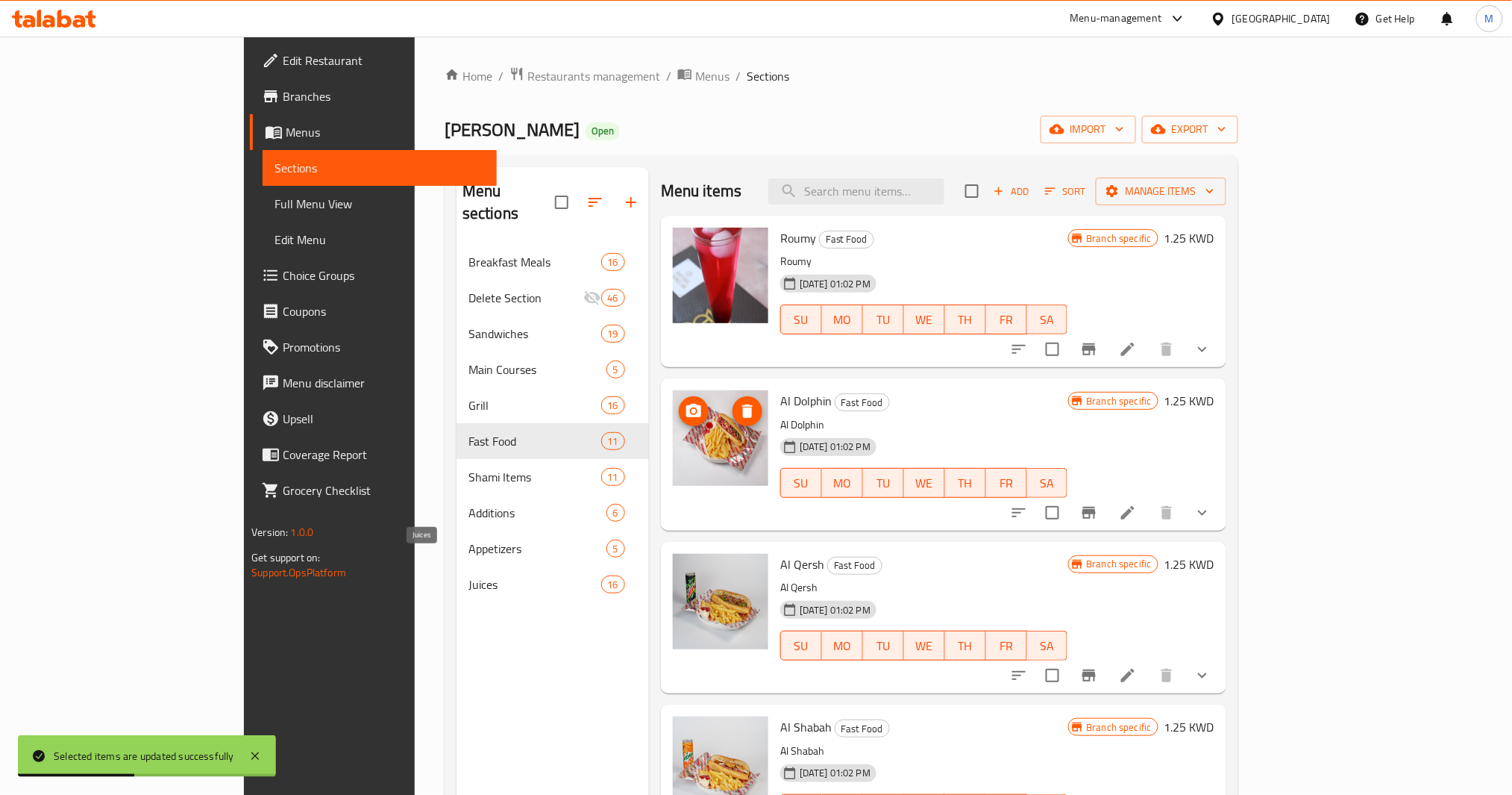
click at [469, 575] on span "Juices" at bounding box center [535, 585] width 133 height 18
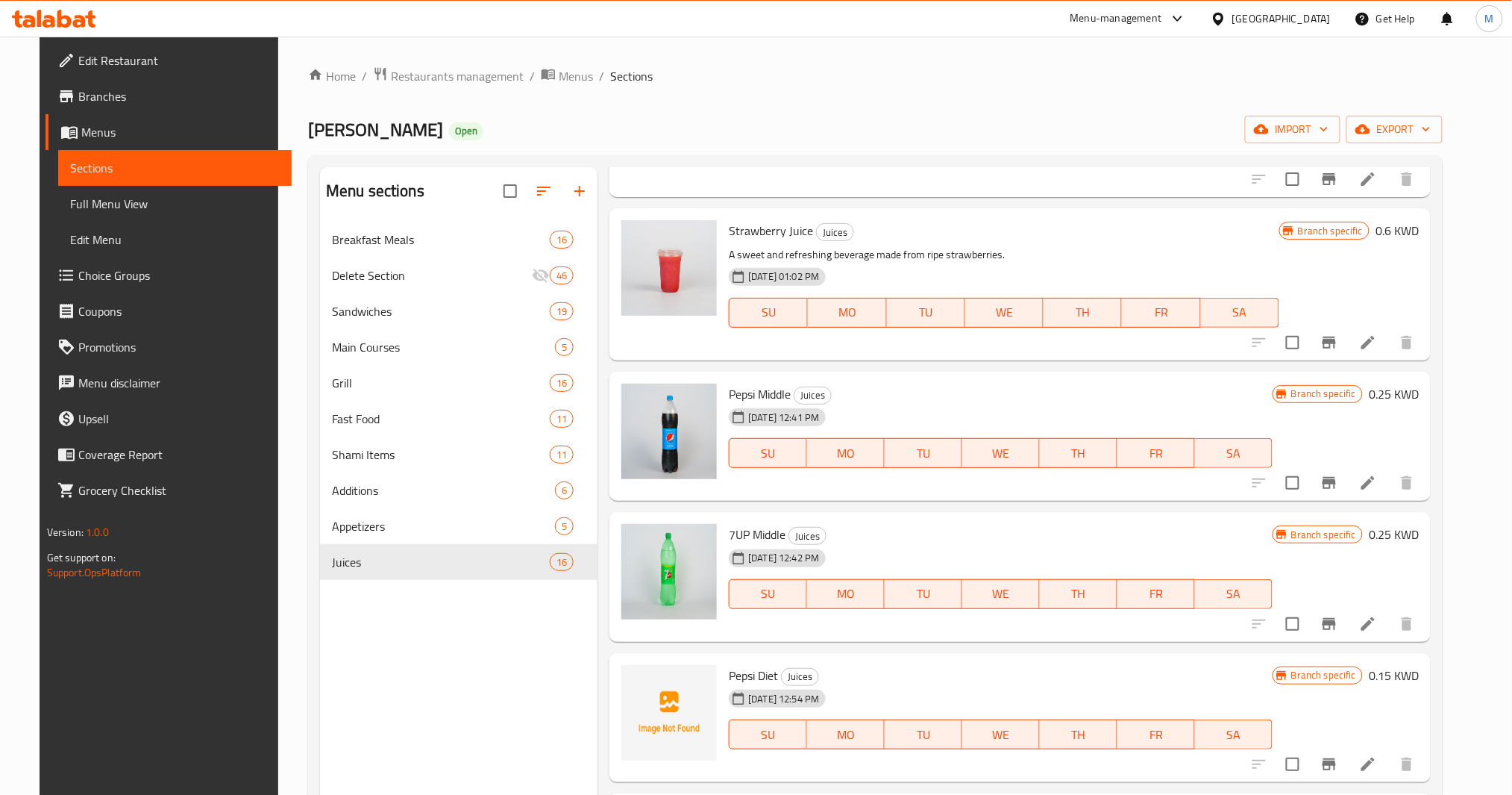
scroll to position [1293, 0]
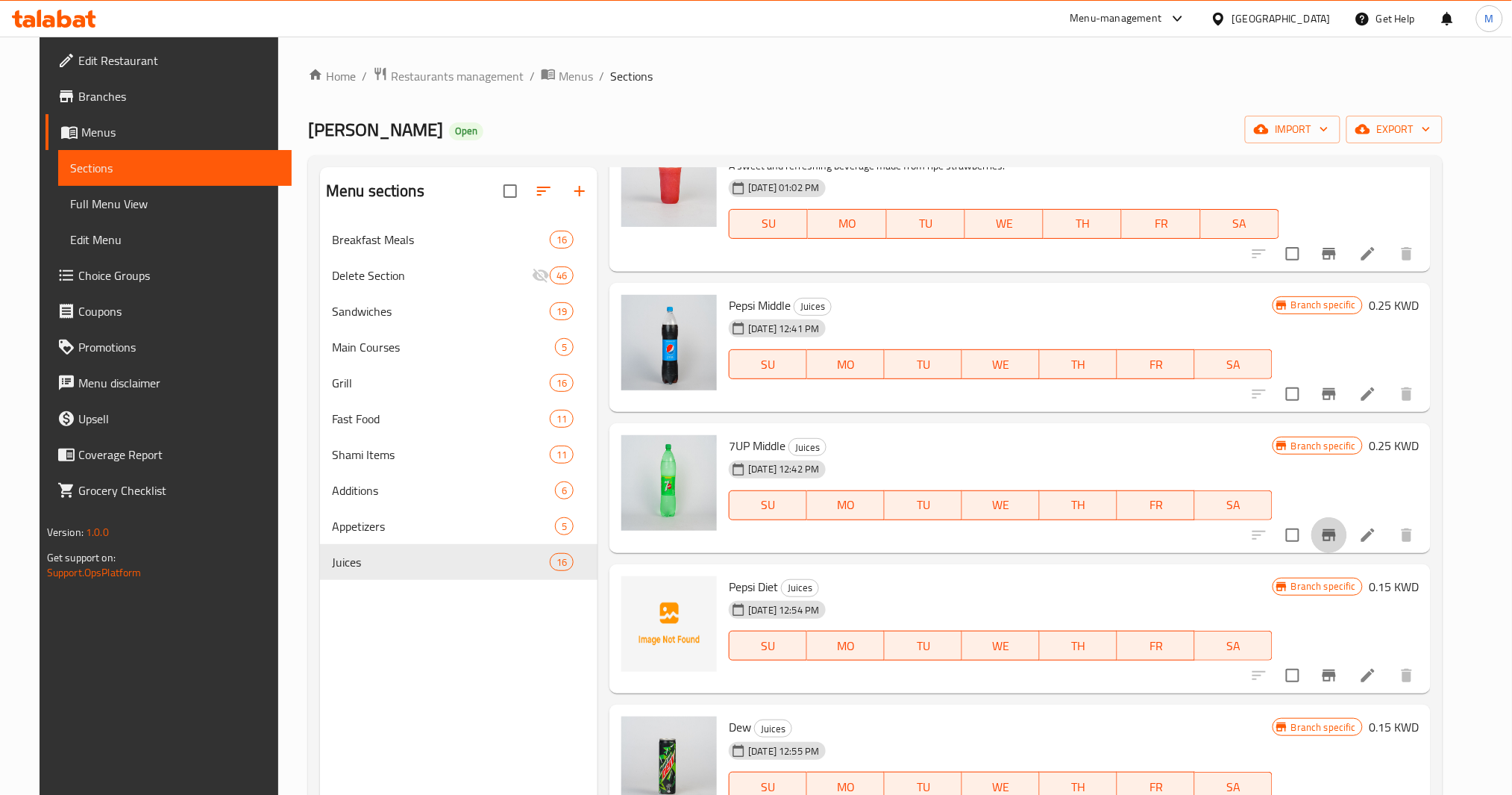
click at [1339, 528] on icon "Branch-specific-item" at bounding box center [1330, 535] width 18 height 18
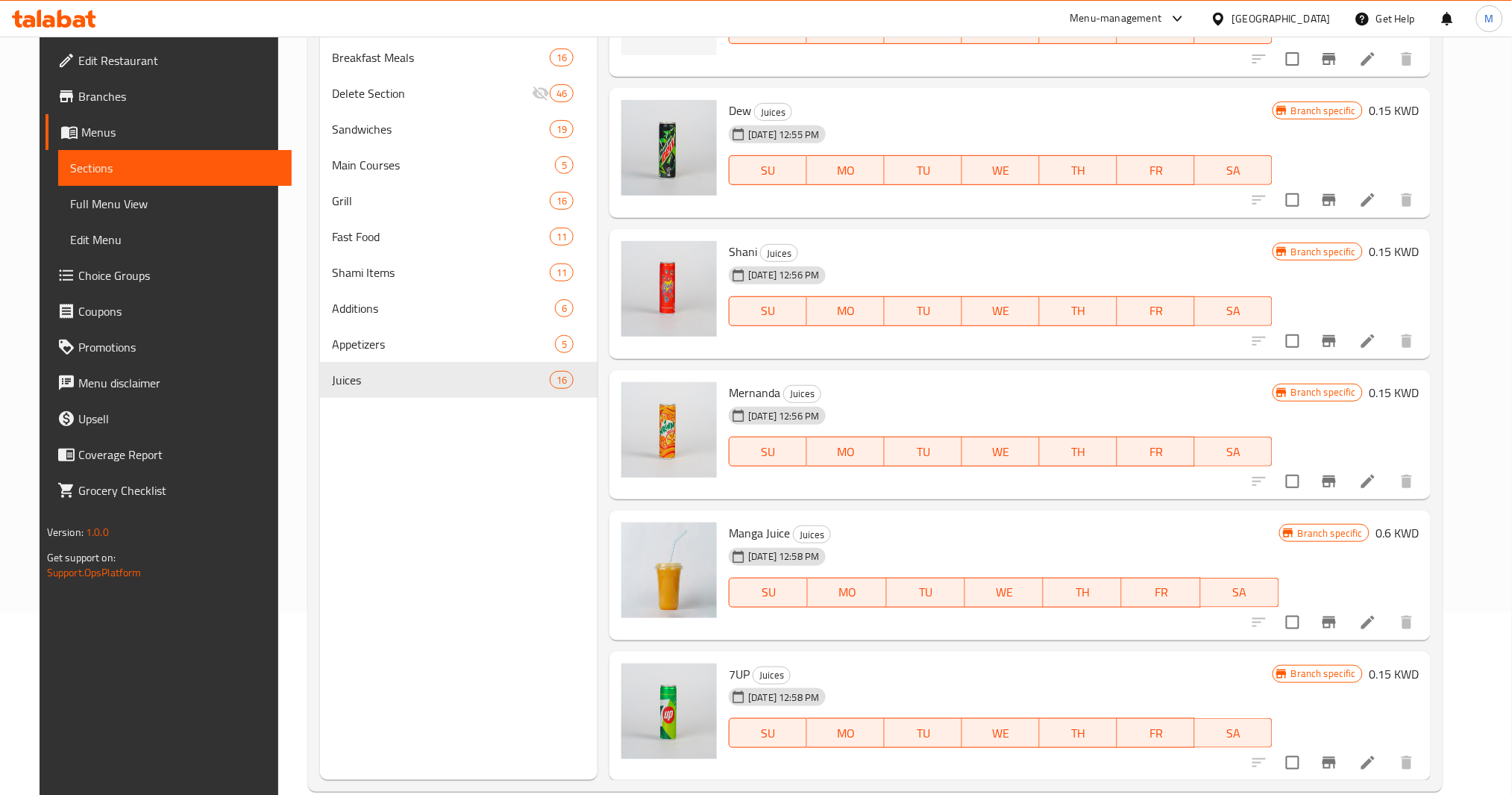
scroll to position [209, 0]
